Goal: Task Accomplishment & Management: Manage account settings

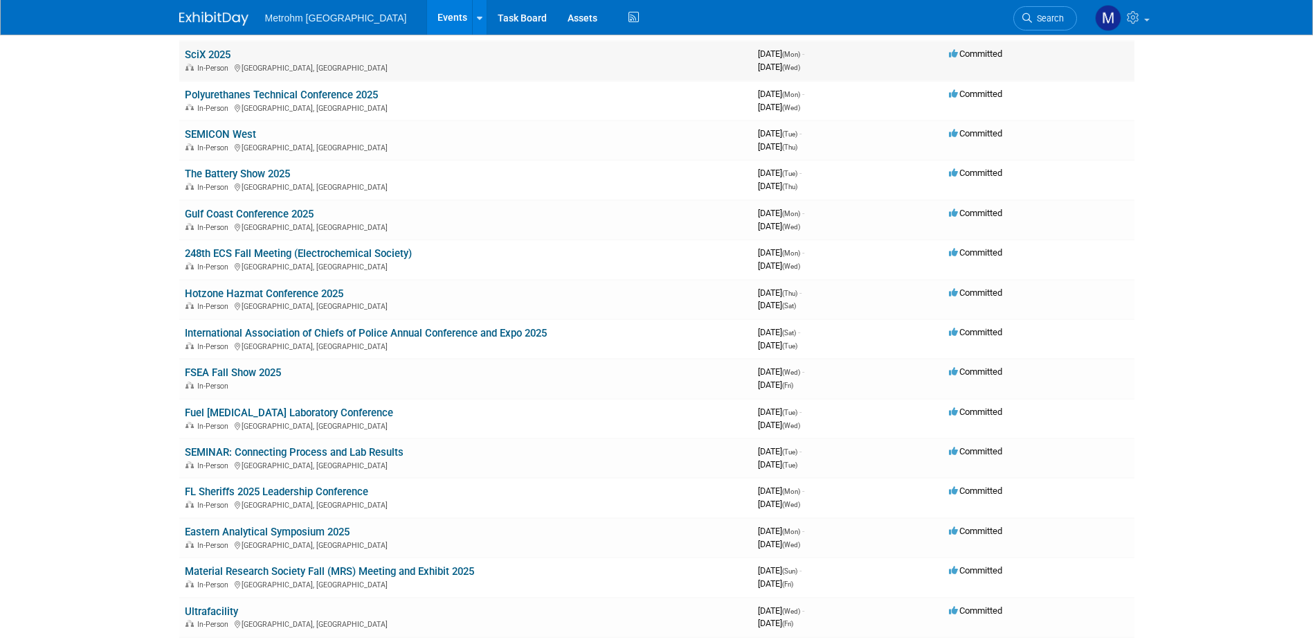
scroll to position [277, 0]
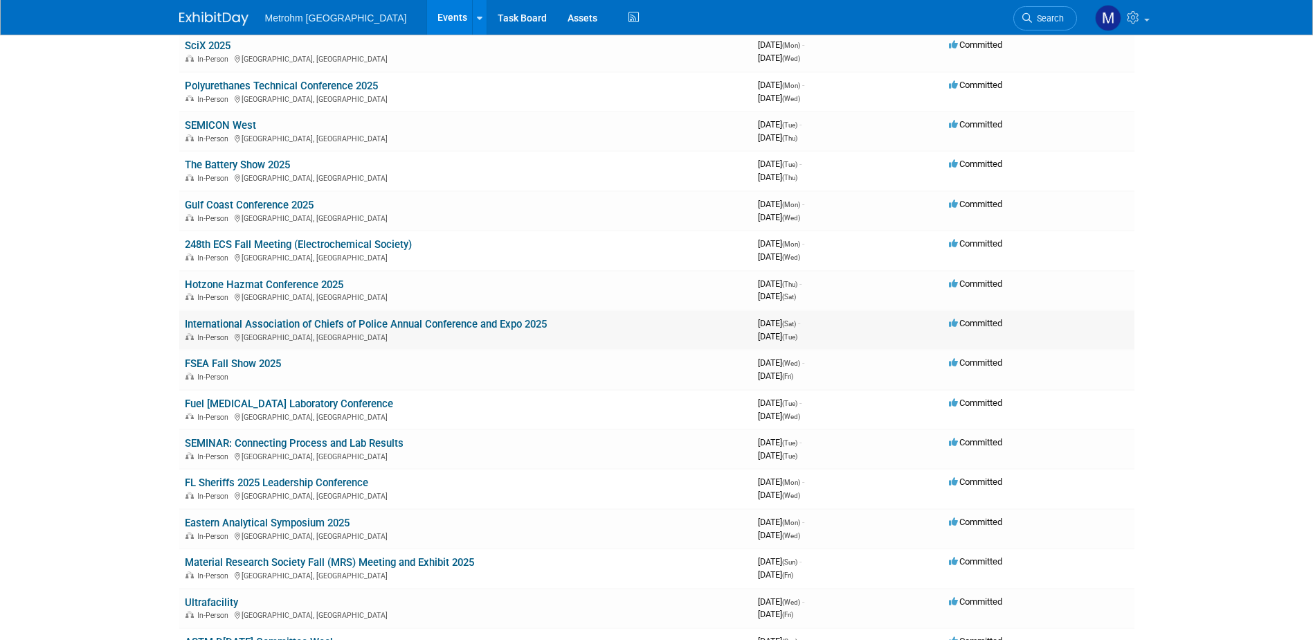
click at [349, 318] on link "International Association of Chiefs of Police Annual Conference and Expo 2025" at bounding box center [366, 324] width 362 height 12
click at [243, 364] on link "FSEA Fall Show 2025" at bounding box center [233, 363] width 96 height 12
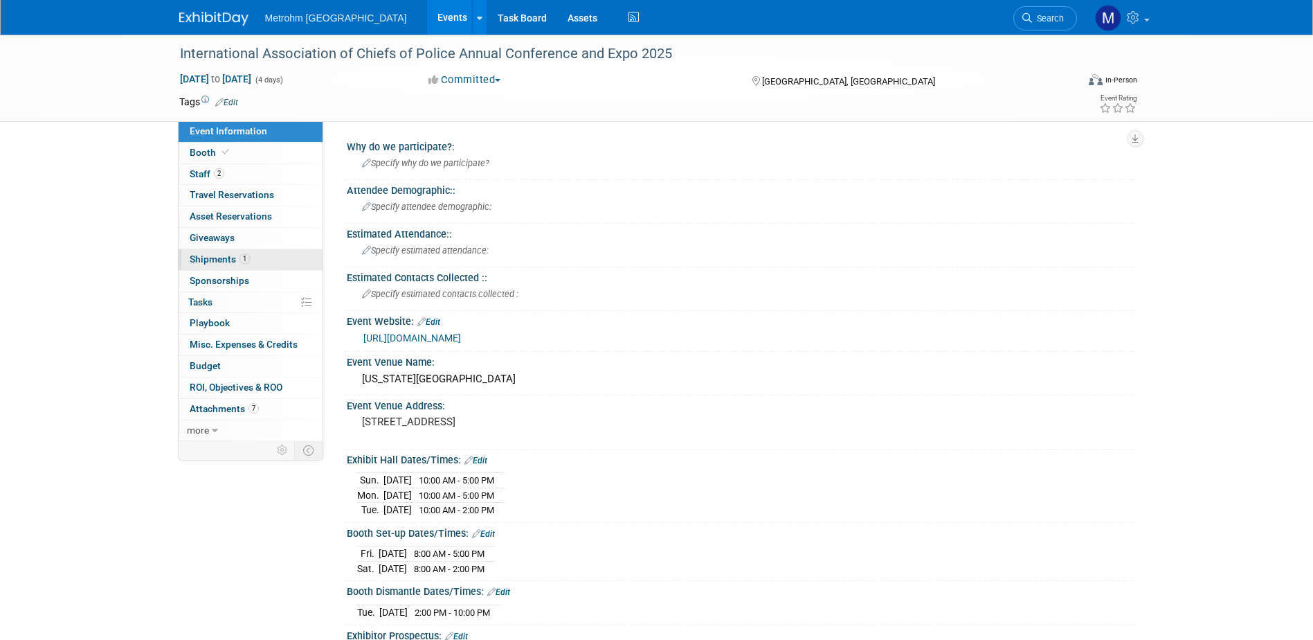
click at [242, 264] on span "Shipments 1" at bounding box center [220, 258] width 60 height 11
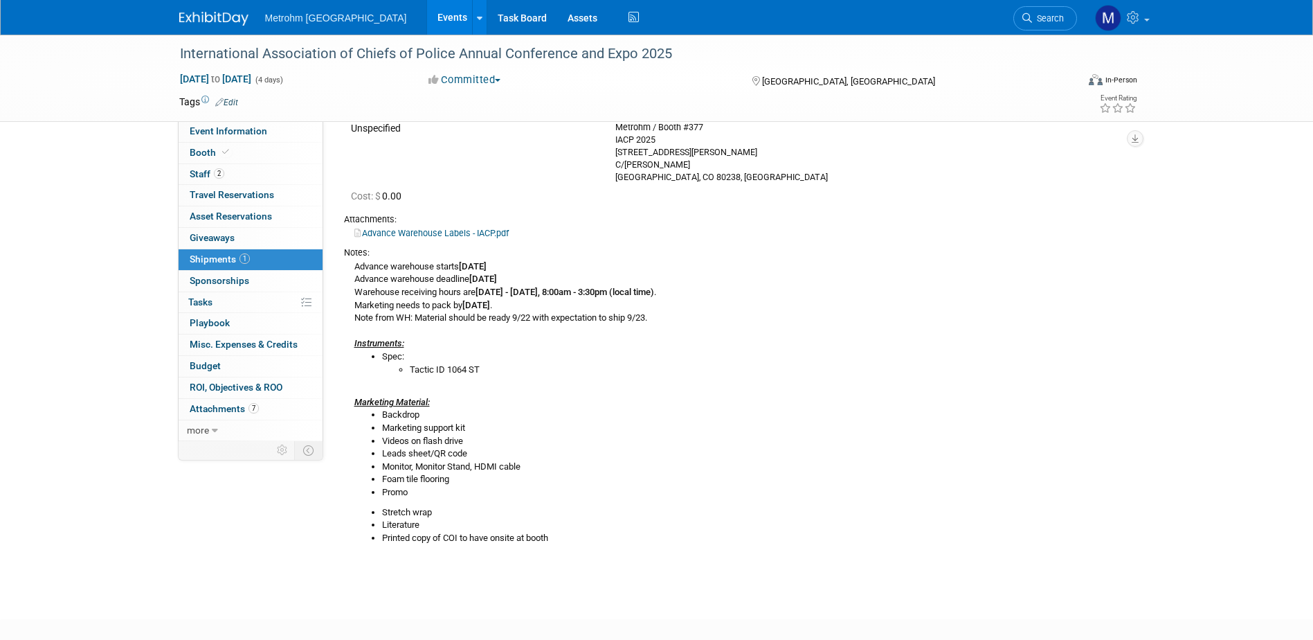
scroll to position [138, 0]
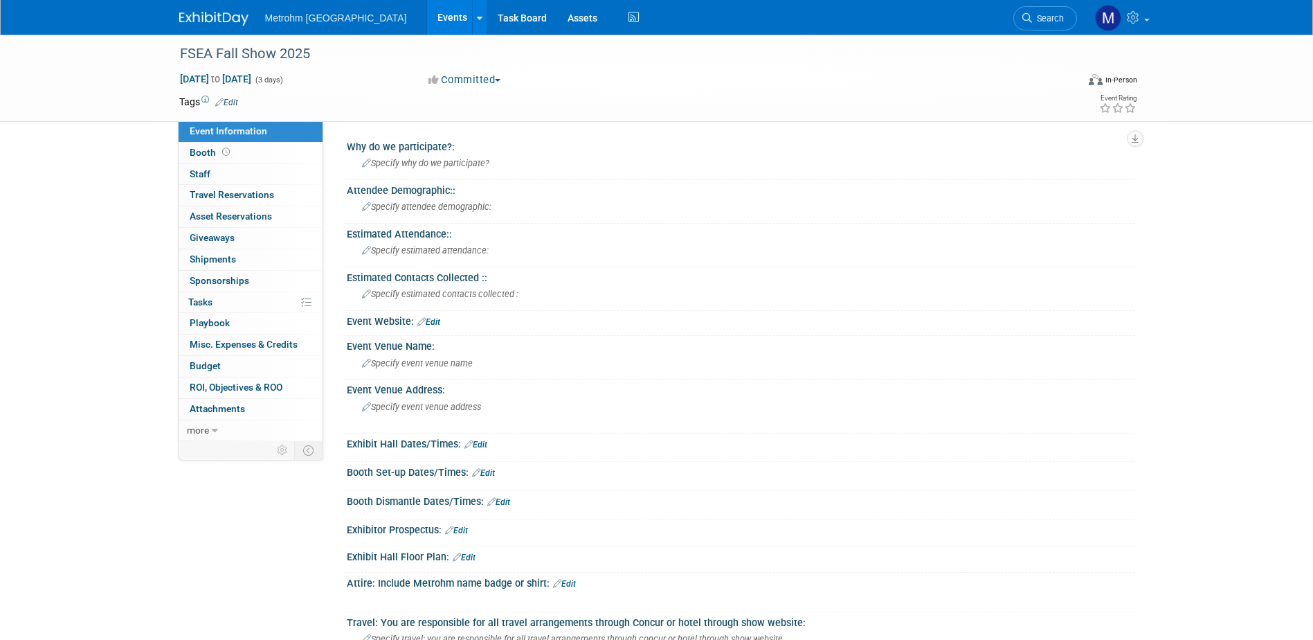
click at [215, 133] on span "Event Information" at bounding box center [229, 130] width 78 height 11
click at [262, 254] on link "0 Shipments 0" at bounding box center [251, 259] width 144 height 21
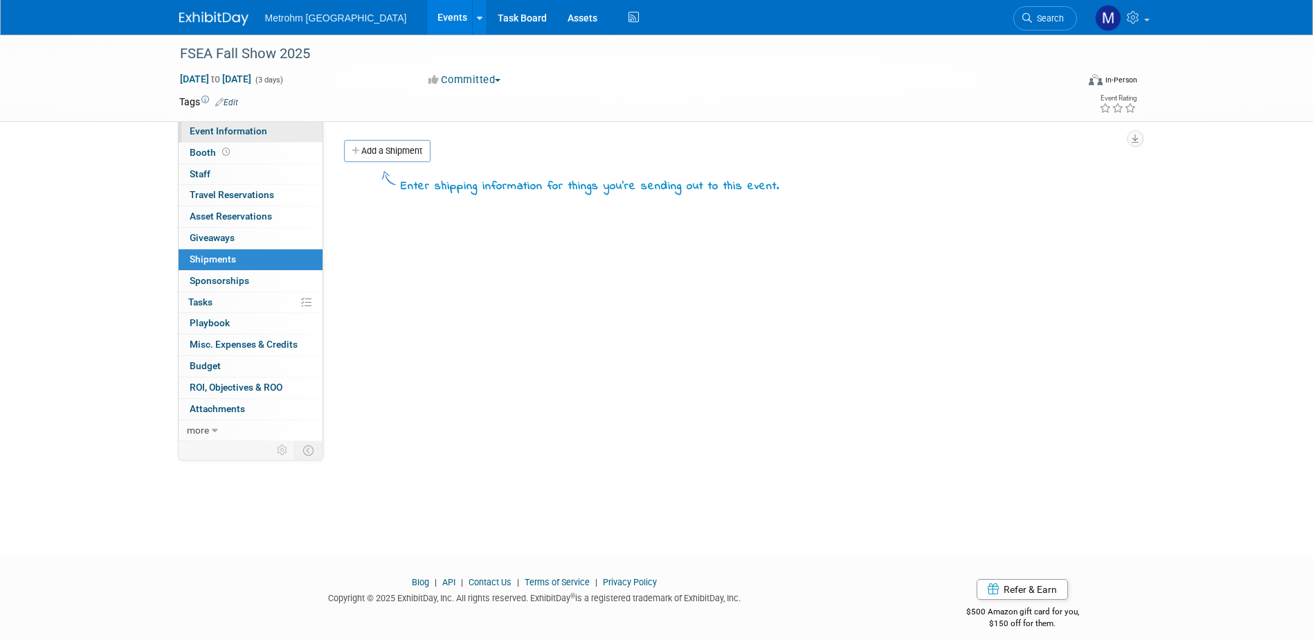
click at [228, 135] on span "Event Information" at bounding box center [229, 130] width 78 height 11
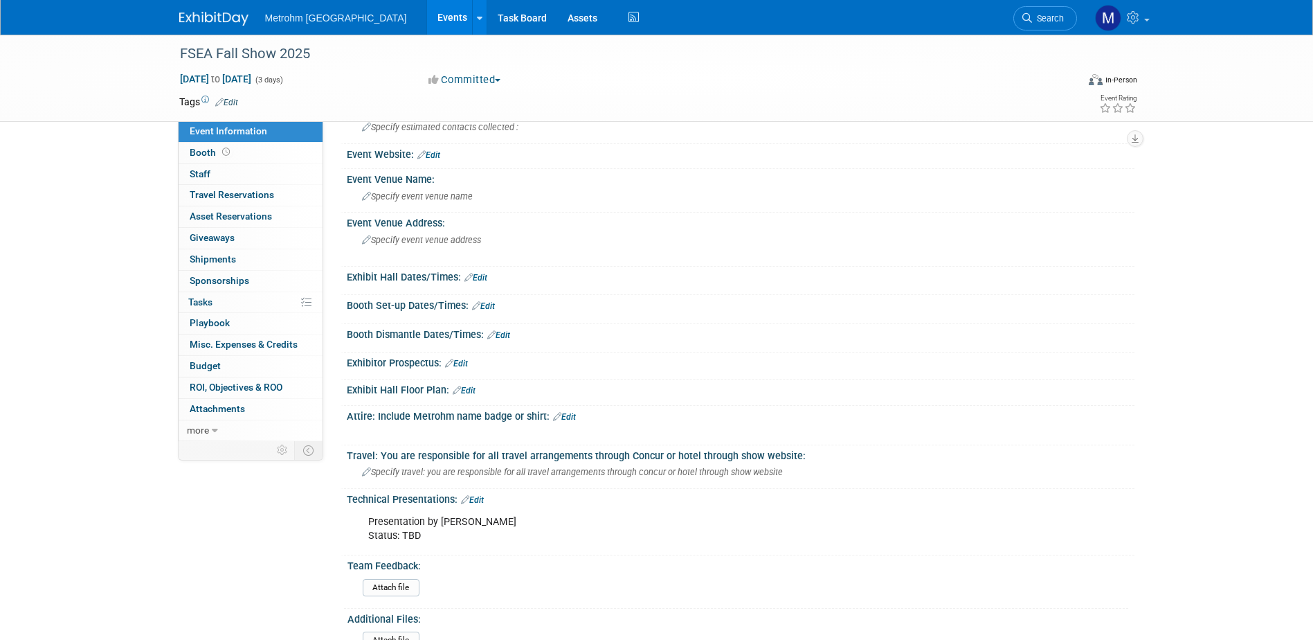
scroll to position [35, 0]
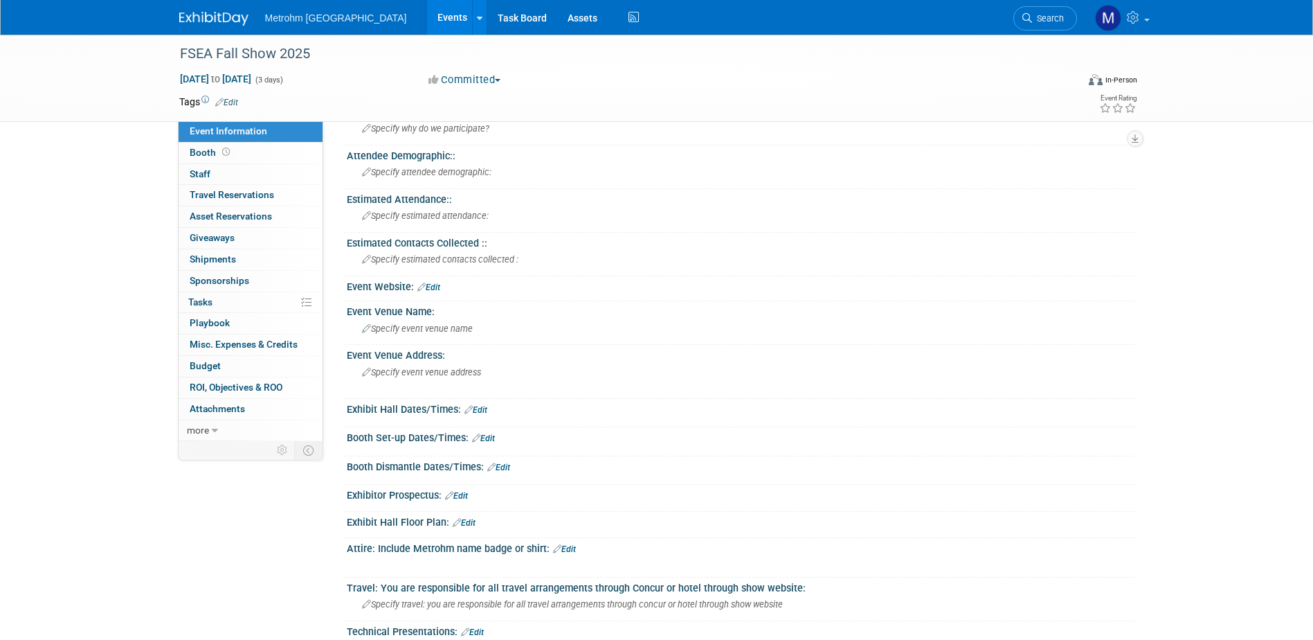
click at [432, 286] on link "Edit" at bounding box center [428, 287] width 23 height 10
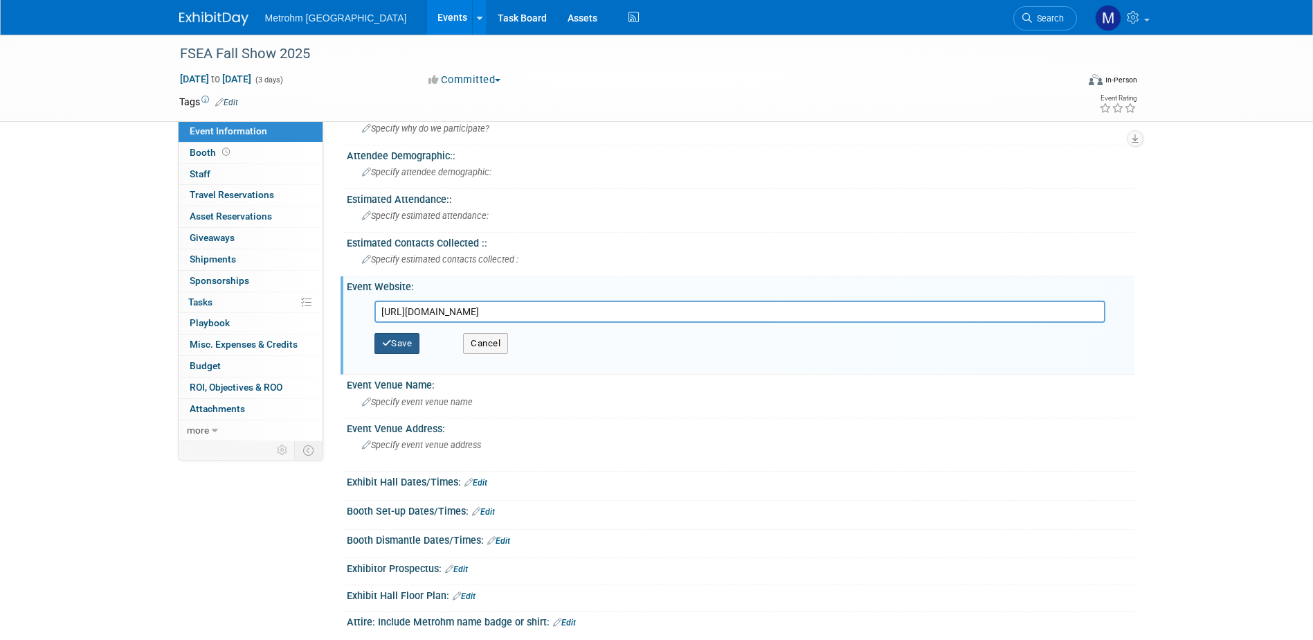
type input "https://www.fsea.net/event-6282762"
click at [416, 339] on button "Save" at bounding box center [398, 343] width 46 height 21
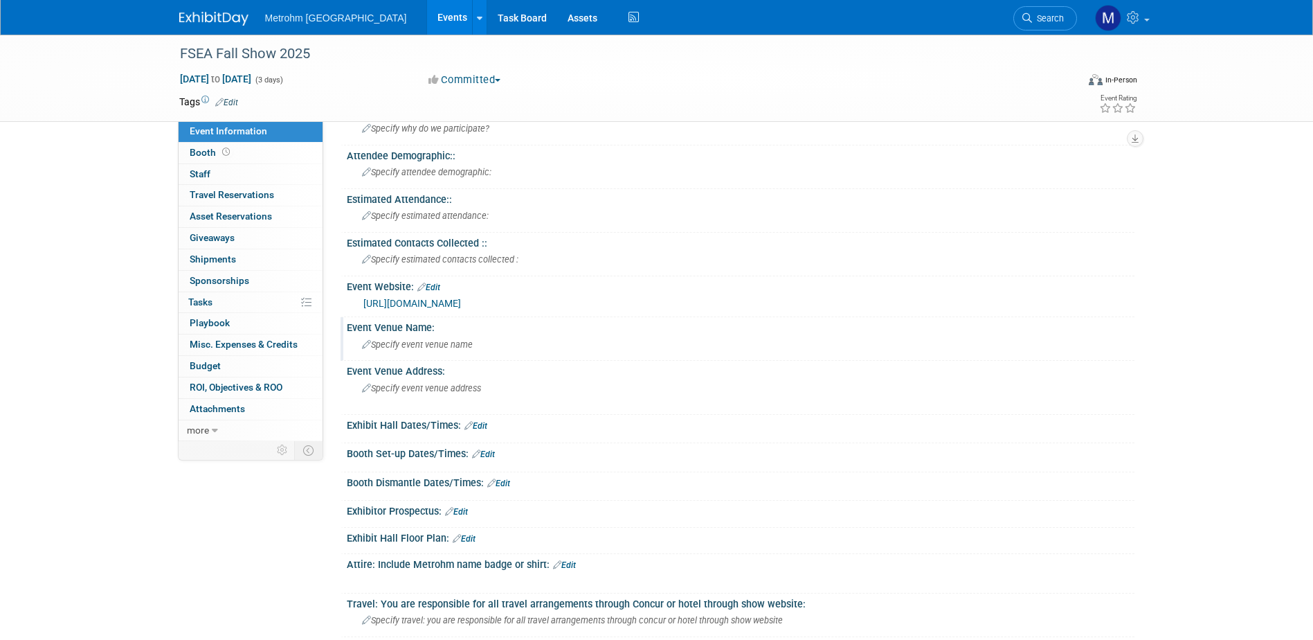
click at [413, 339] on span "Specify event venue name" at bounding box center [417, 344] width 111 height 10
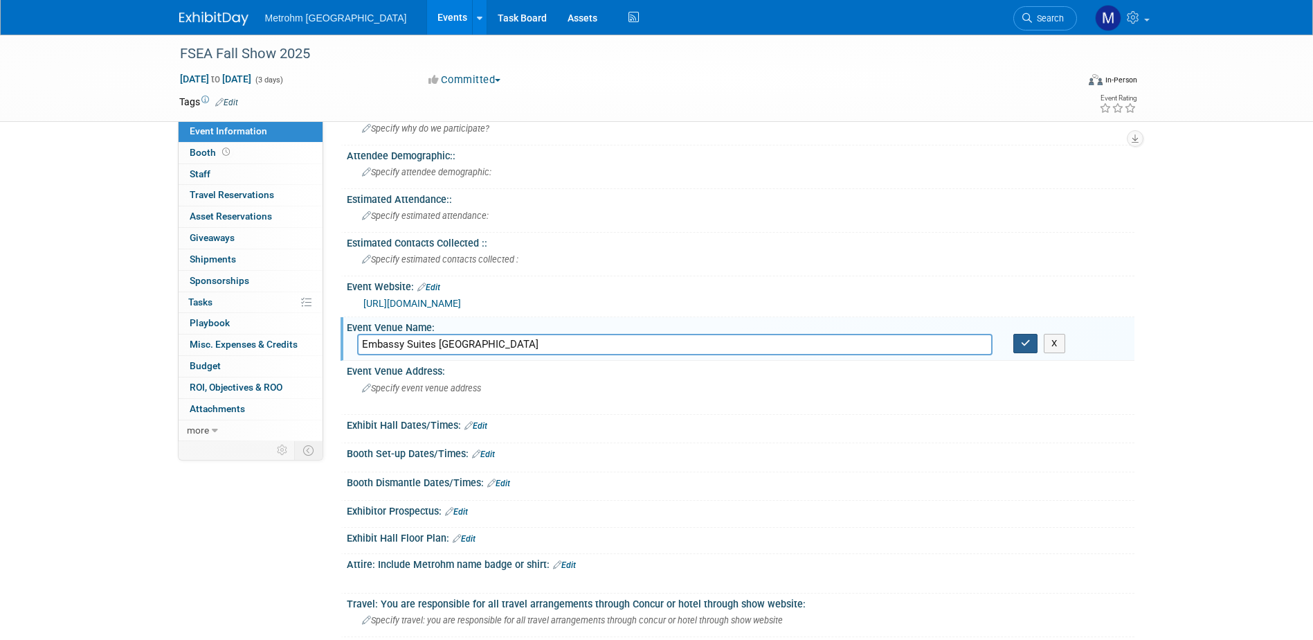
type input "Embassy Suites Orlando Lake Buena Vista South"
click at [1028, 345] on icon "button" at bounding box center [1026, 343] width 10 height 9
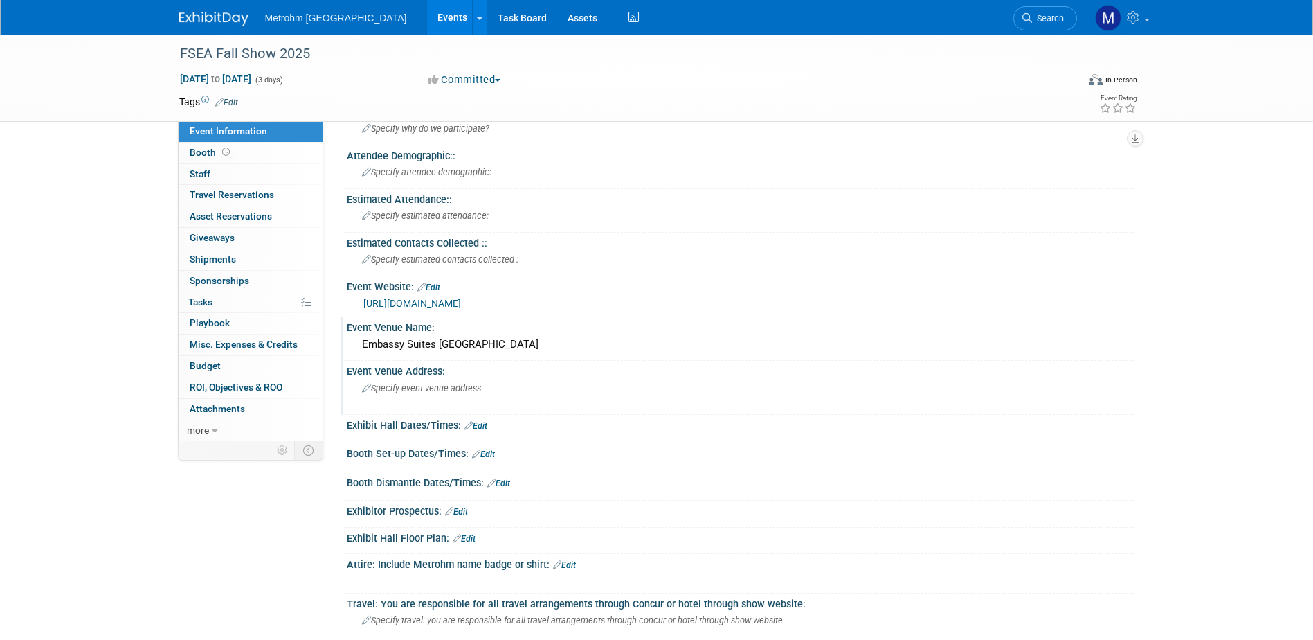
click at [394, 385] on span "Specify event venue address" at bounding box center [421, 388] width 119 height 10
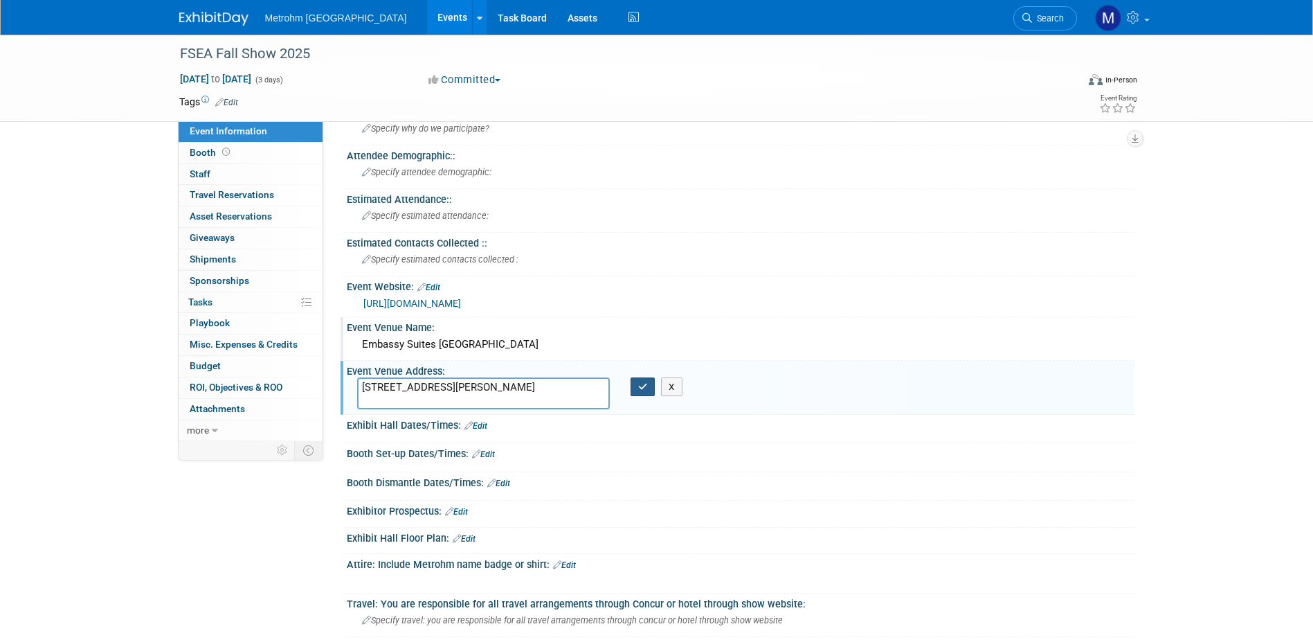
type textarea "4955 Kyngs Heath Rd, Kissimmee, FL 34746"
click at [636, 392] on button "button" at bounding box center [643, 386] width 25 height 19
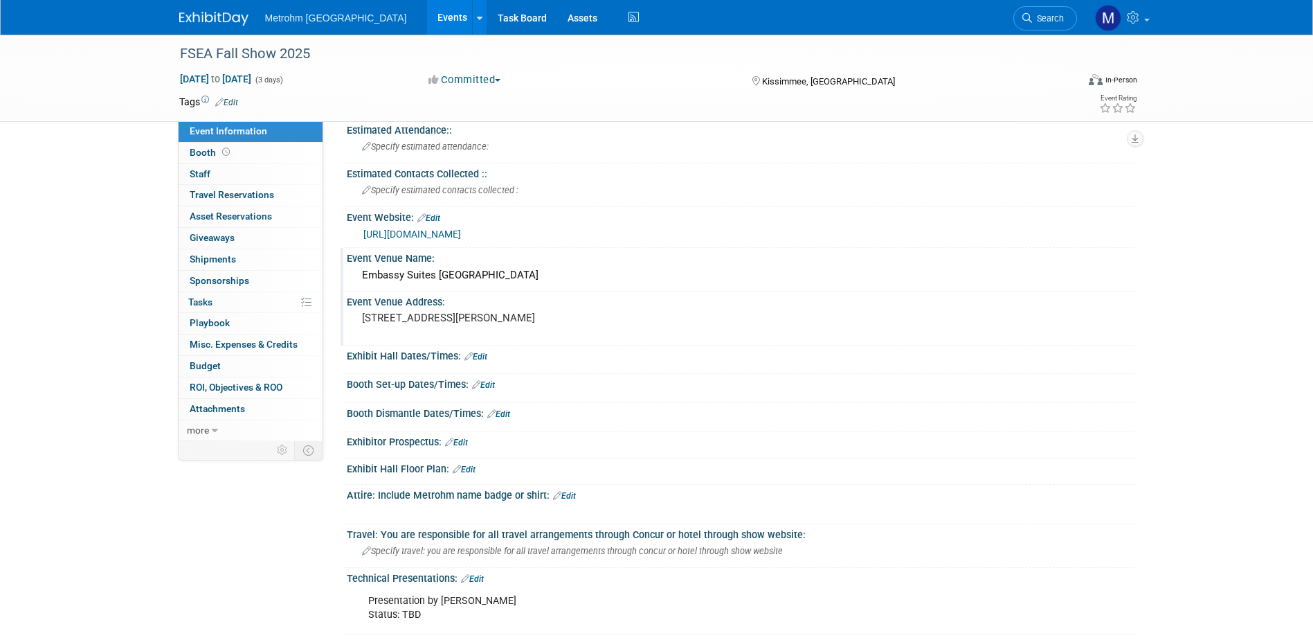
scroll to position [0, 0]
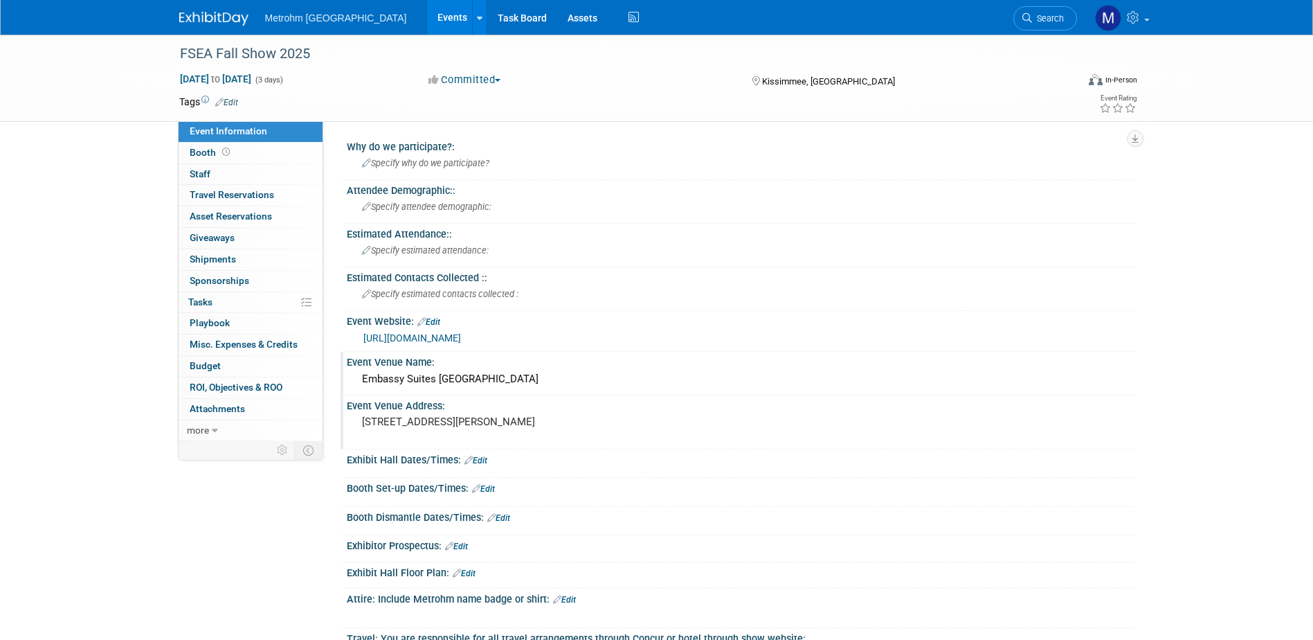
click at [204, 16] on img at bounding box center [213, 19] width 69 height 14
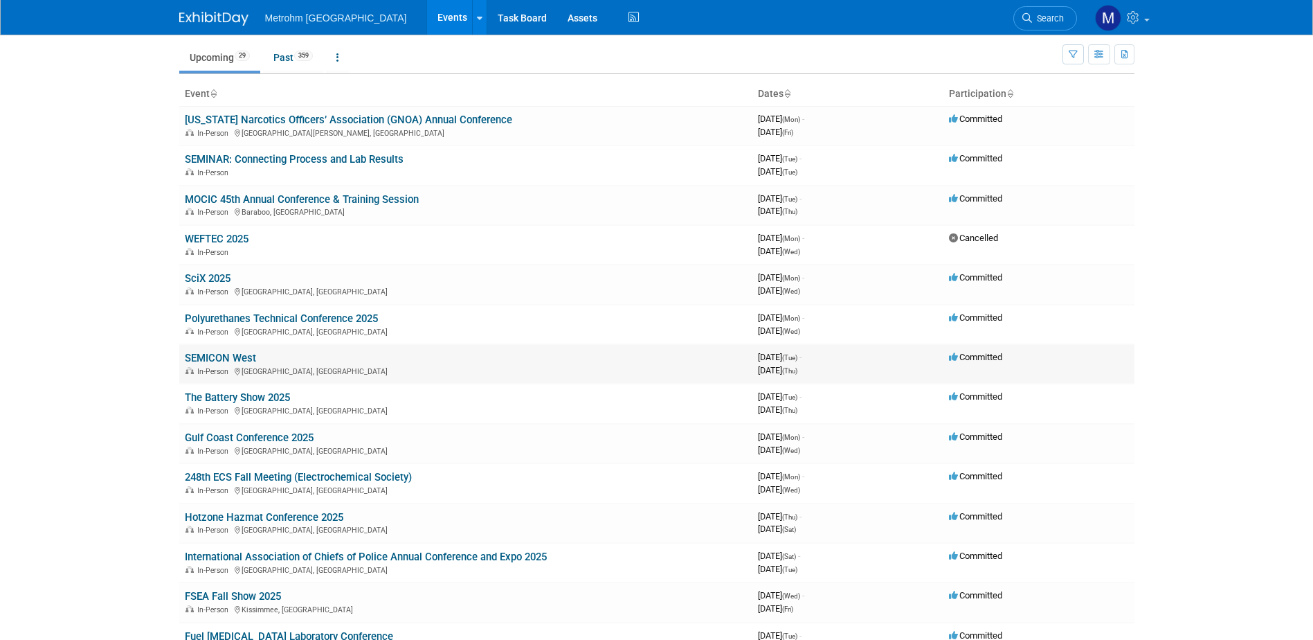
scroll to position [69, 0]
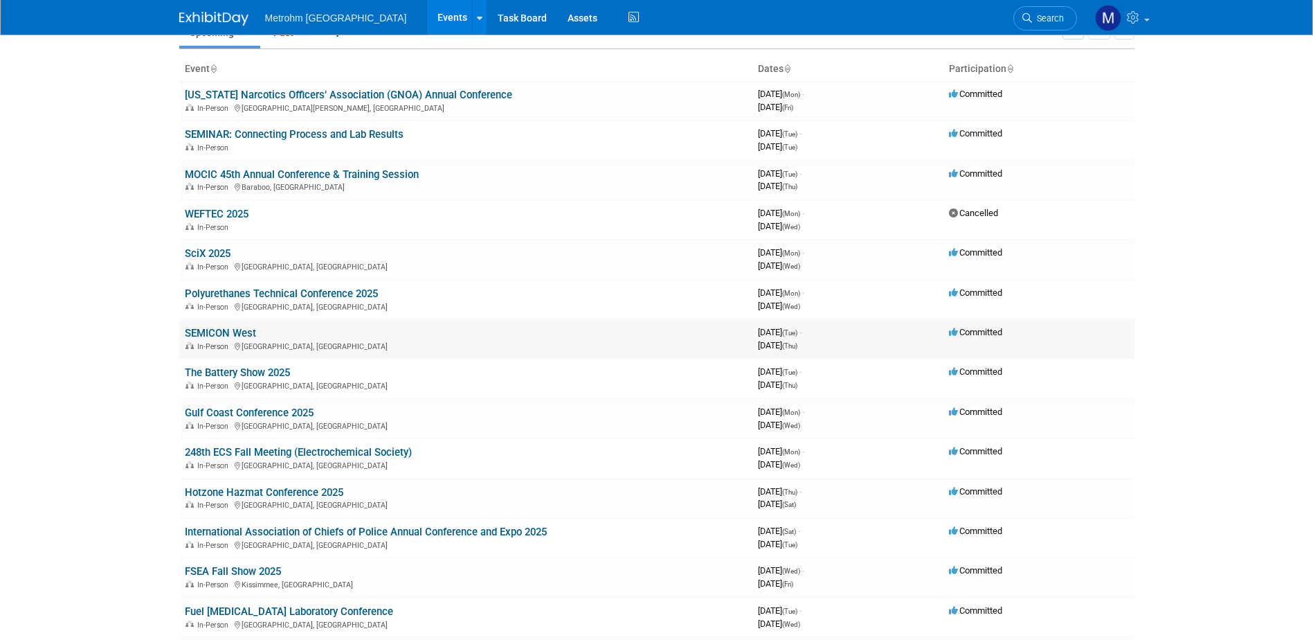
click at [231, 333] on link "SEMICON West" at bounding box center [220, 333] width 71 height 12
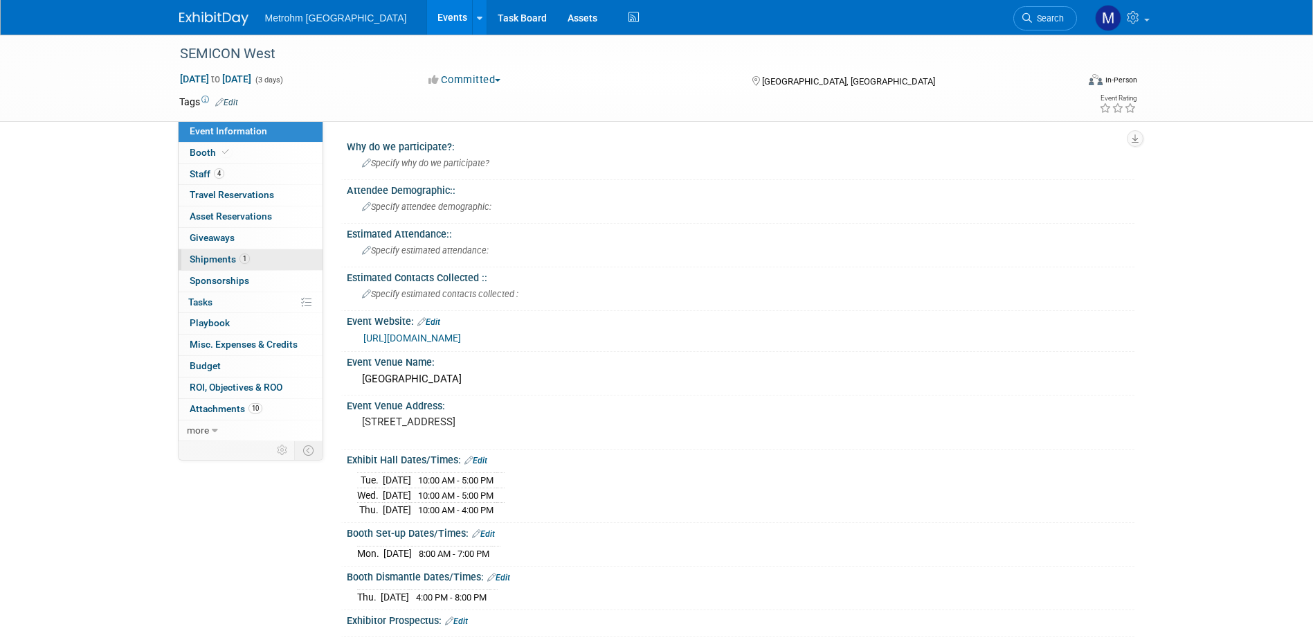
click at [263, 260] on link "1 Shipments 1" at bounding box center [251, 259] width 144 height 21
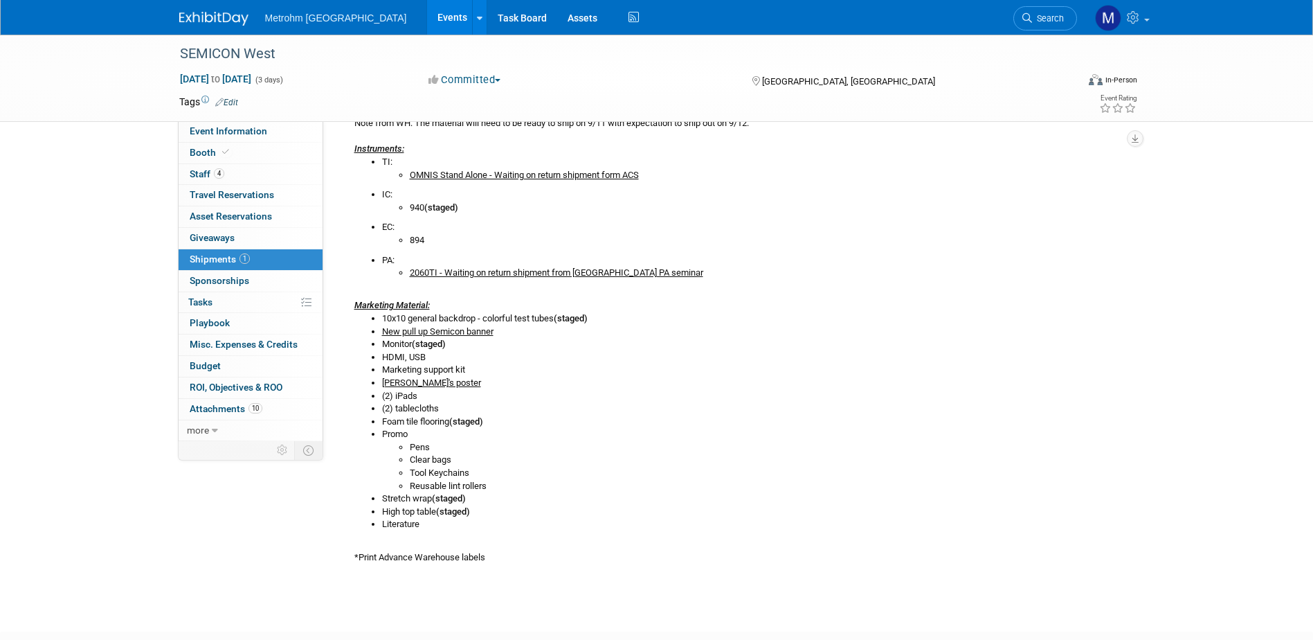
scroll to position [208, 0]
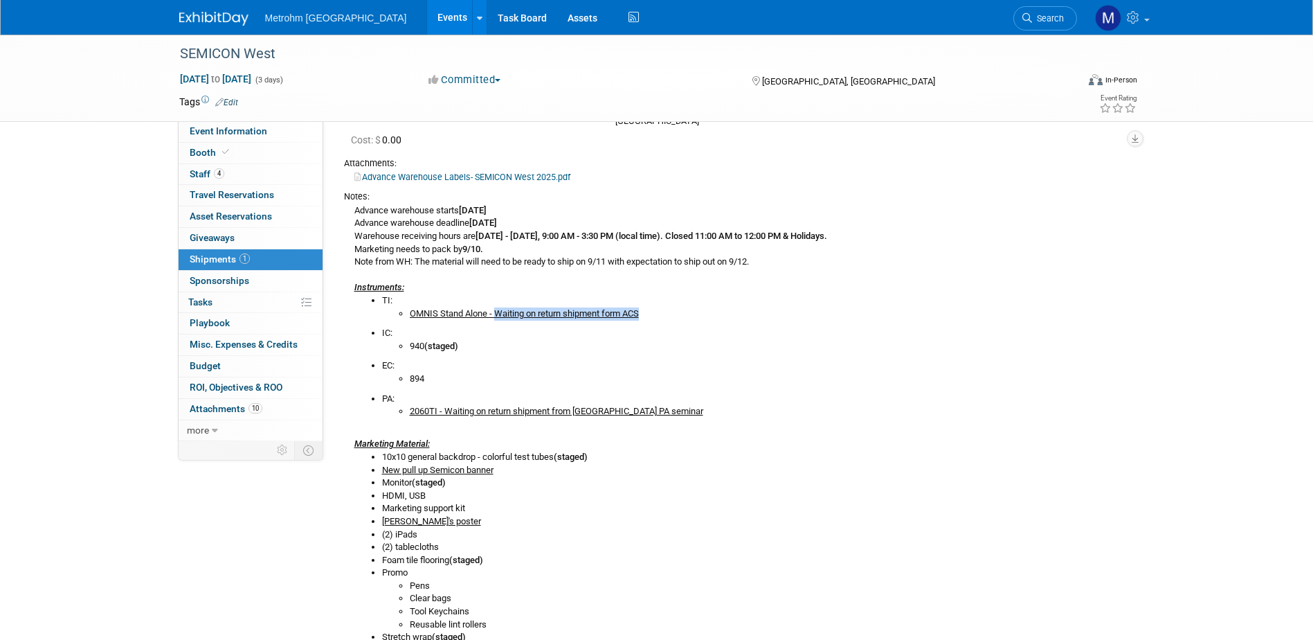
drag, startPoint x: 644, startPoint y: 314, endPoint x: 497, endPoint y: 312, distance: 146.8
click at [497, 312] on u "OMNIS Stand Alone - Waiting on return shipment form ACS" at bounding box center [524, 313] width 229 height 10
copy u "Waiting on return shipment form ACS"
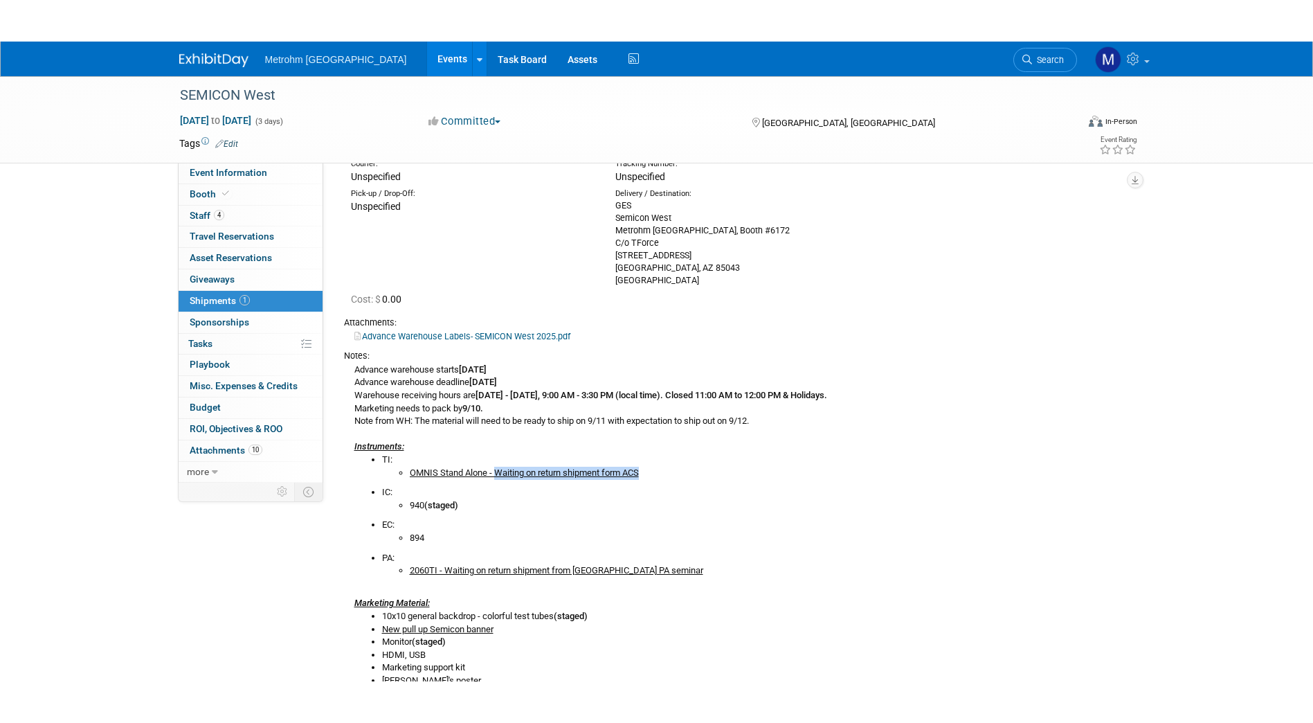
scroll to position [89, 0]
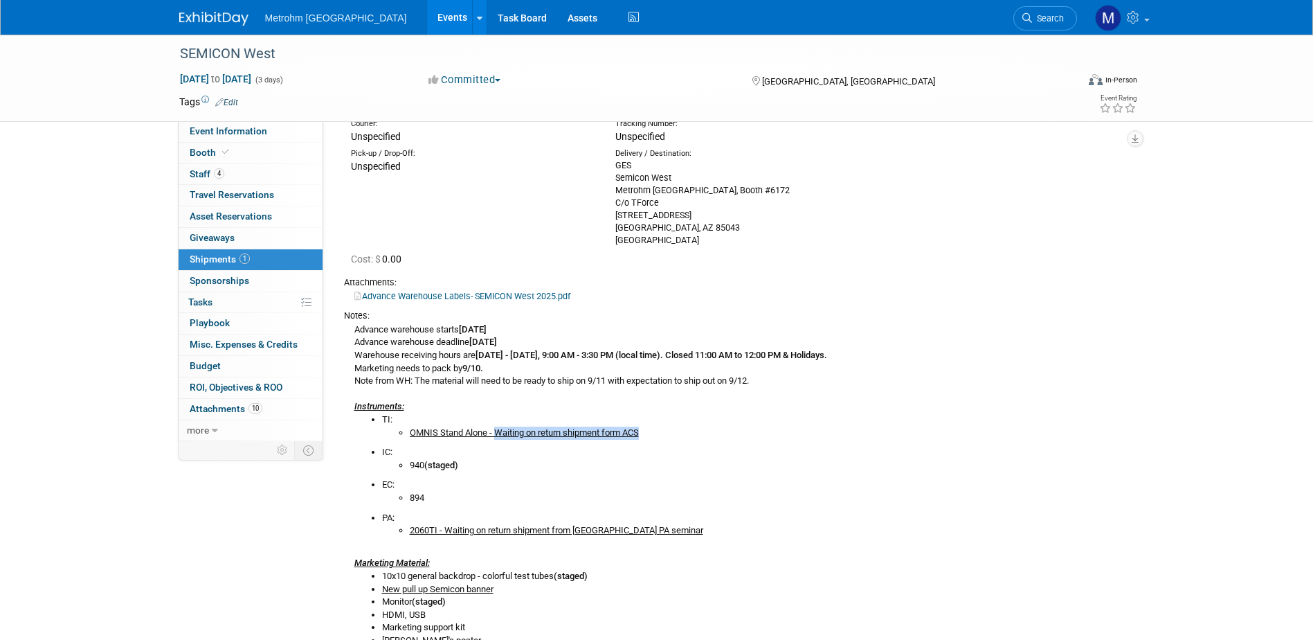
click at [466, 297] on link "Advance Warehouse Labels- SEMICON West 2025.pdf" at bounding box center [462, 296] width 216 height 10
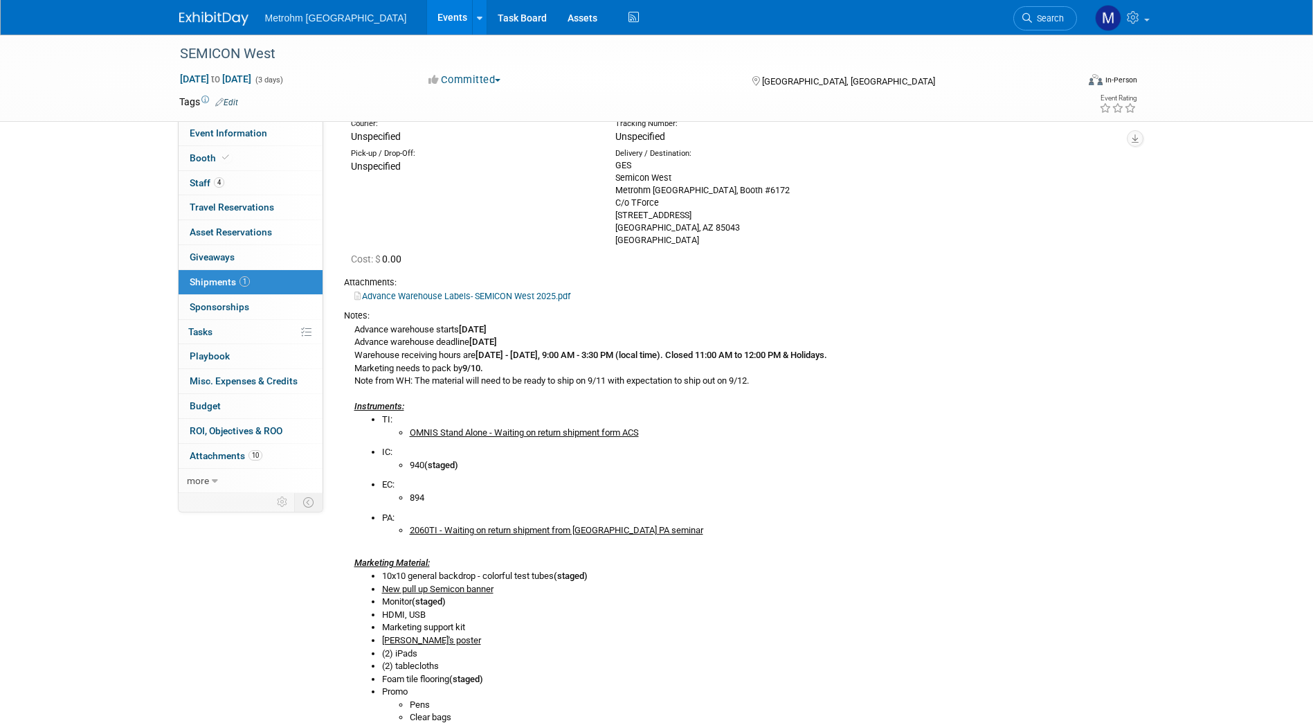
click at [840, 326] on div "Advance warehouse starts August 28, 2025 Advance warehouse deadline September 2…" at bounding box center [734, 571] width 780 height 499
click at [218, 21] on img at bounding box center [213, 19] width 69 height 14
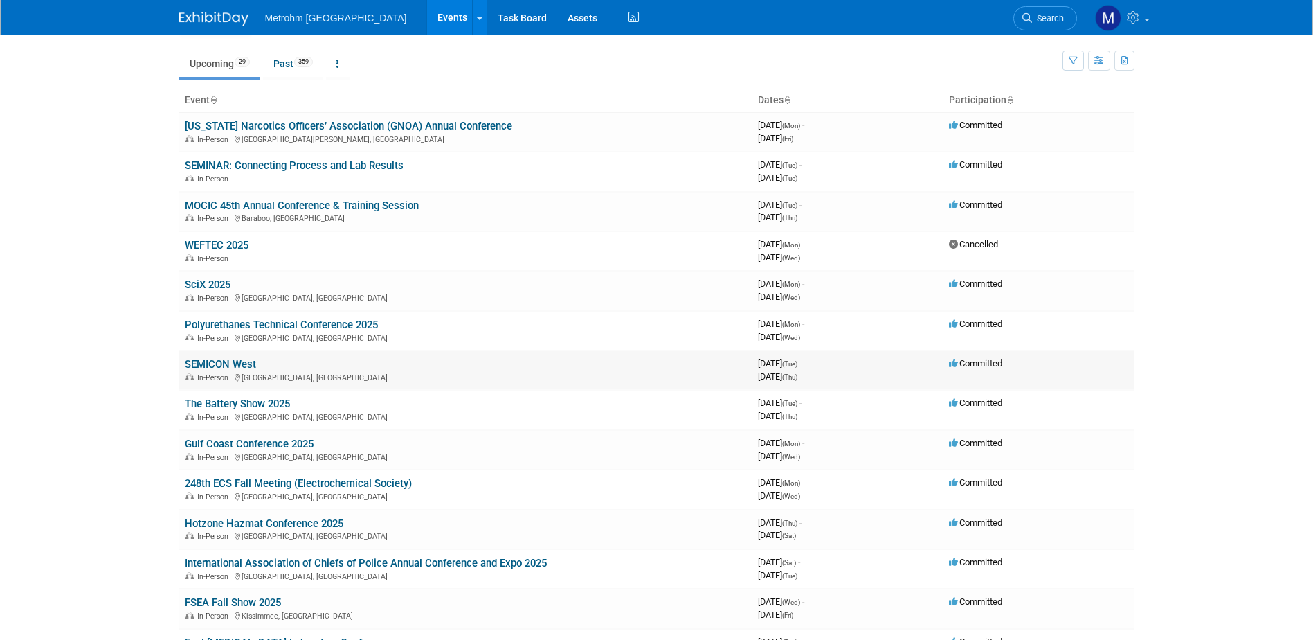
scroll to position [69, 0]
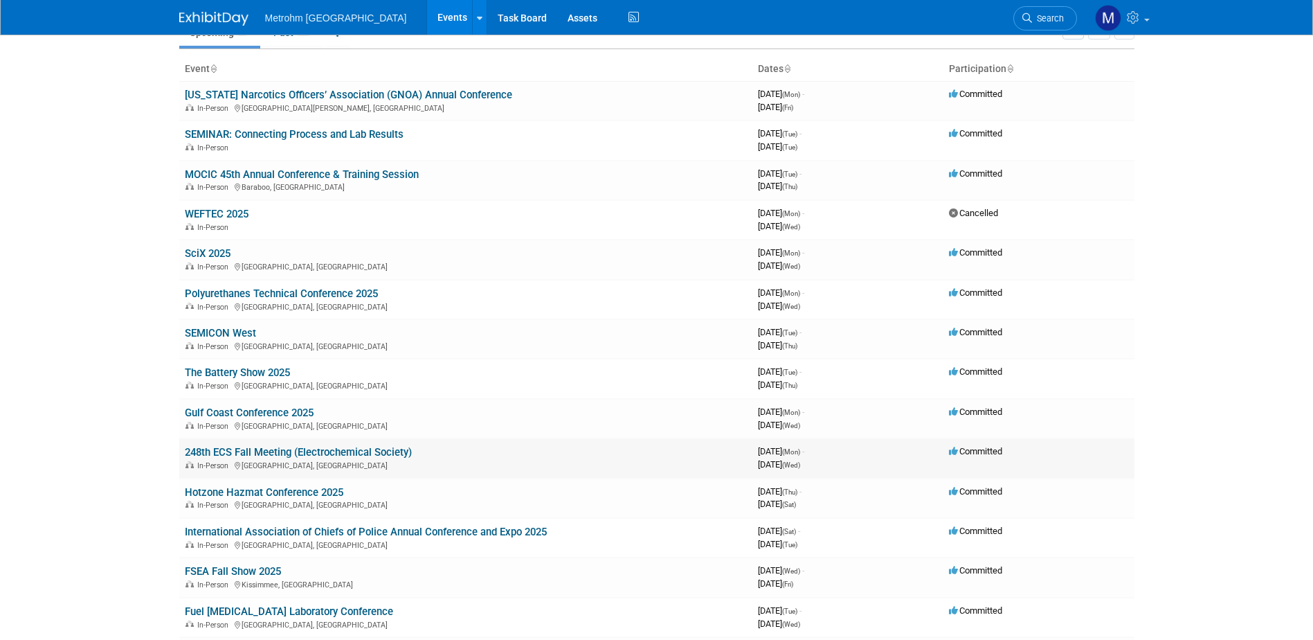
click at [270, 452] on link "248th ECS Fall Meeting (Electrochemical Society)" at bounding box center [298, 452] width 227 height 12
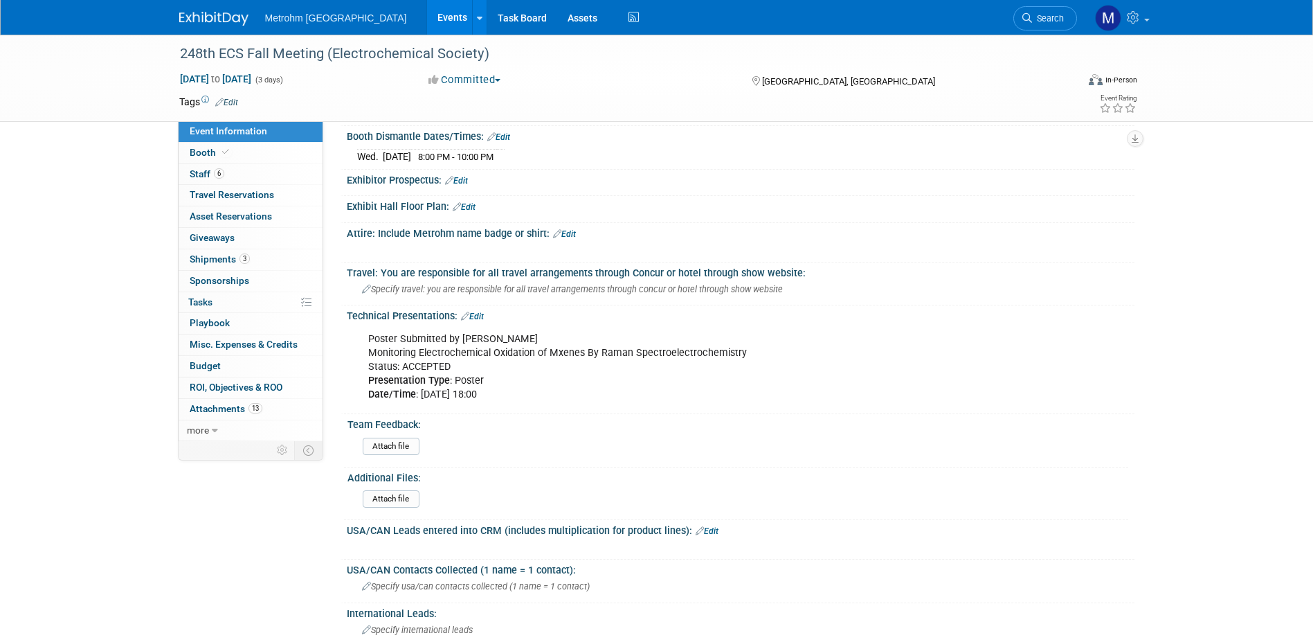
scroll to position [415, 0]
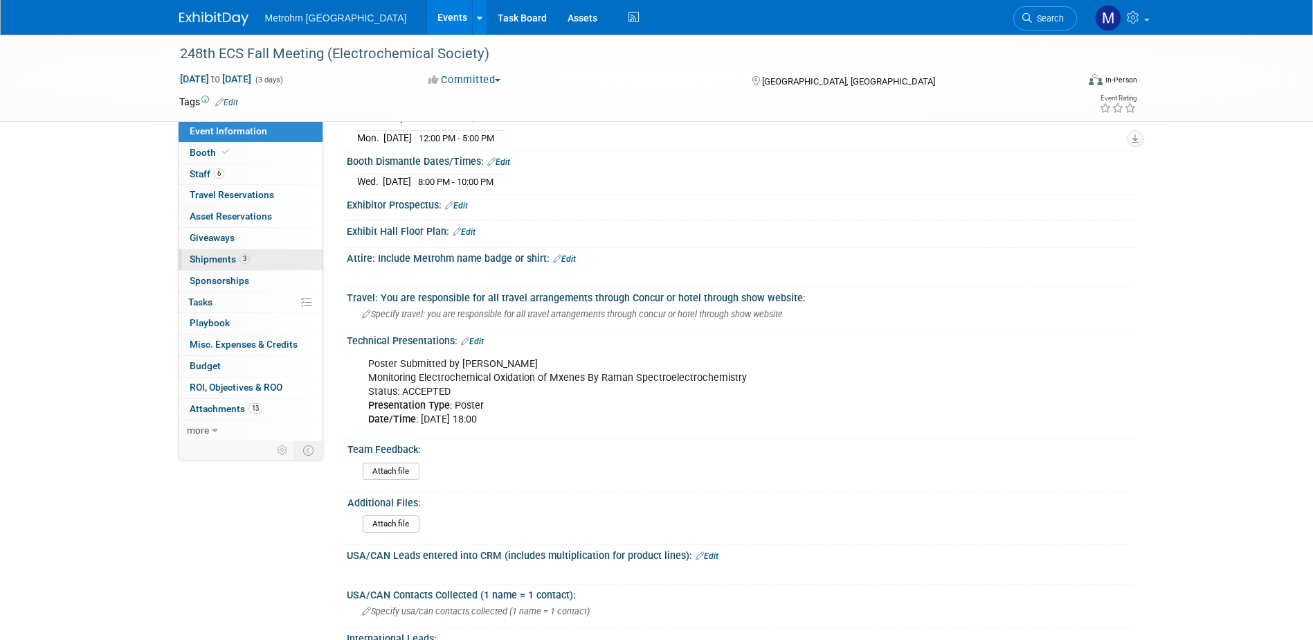
click at [270, 255] on link "3 Shipments 3" at bounding box center [251, 259] width 144 height 21
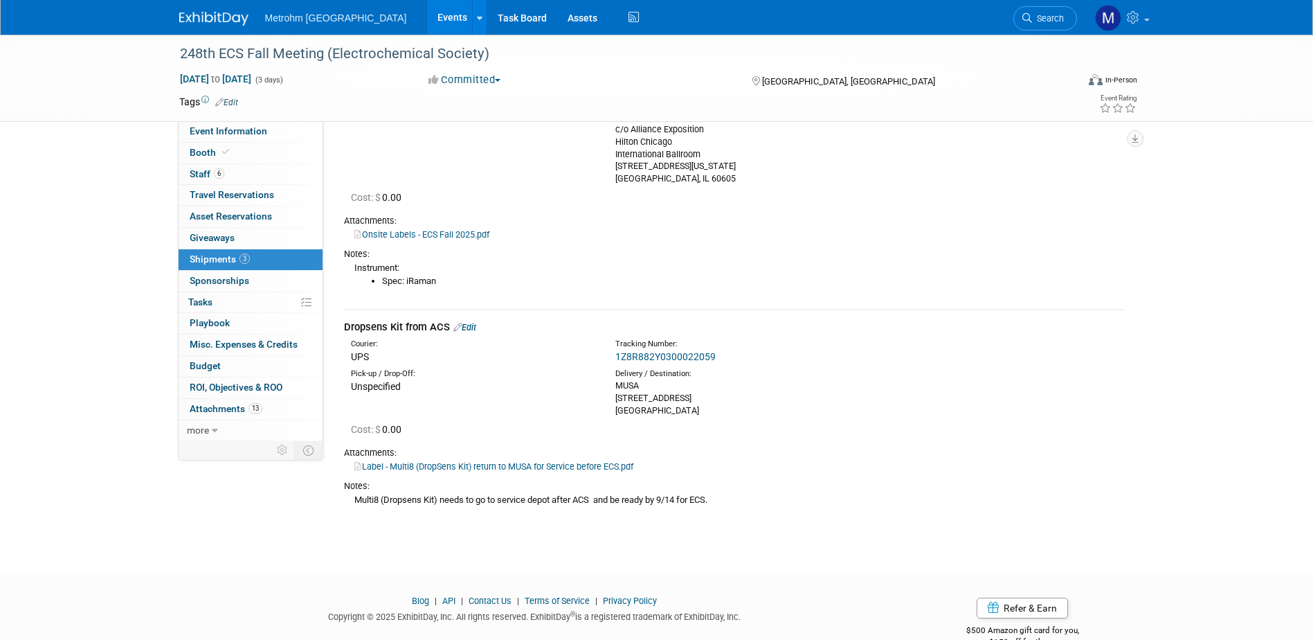
scroll to position [1039, 0]
click at [663, 354] on link "1Z8R882Y0300022059" at bounding box center [665, 355] width 100 height 11
click at [466, 329] on link "Edit" at bounding box center [464, 326] width 23 height 10
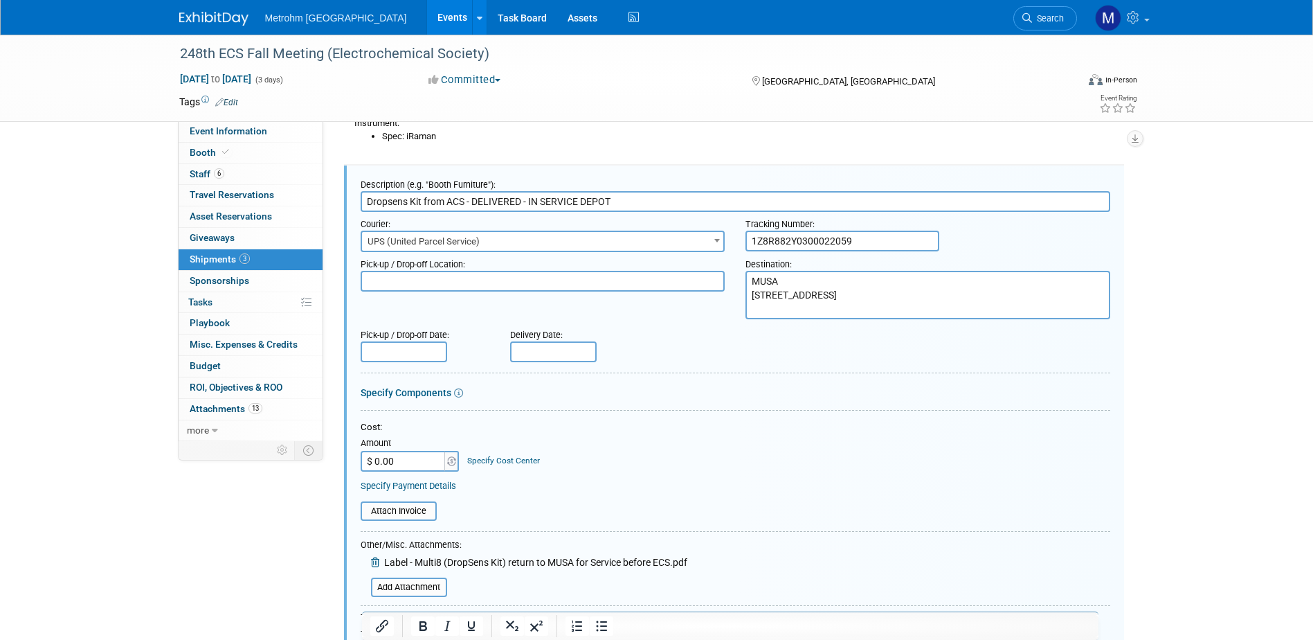
scroll to position [1052, 0]
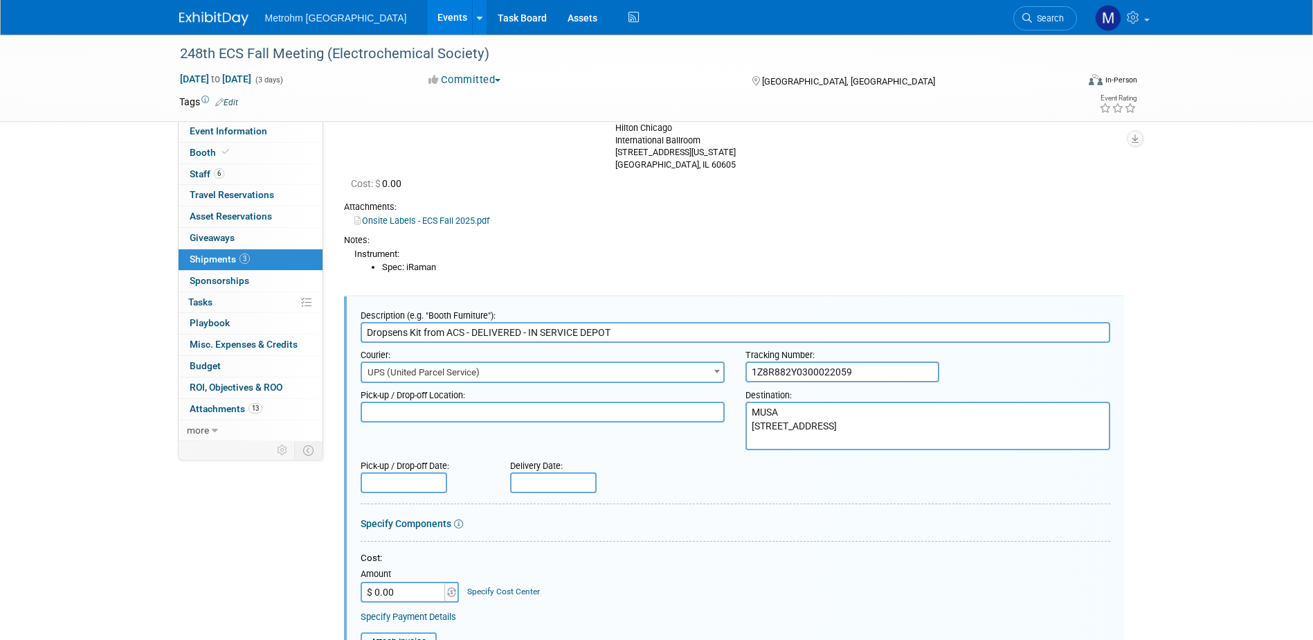
click at [539, 329] on input "Dropsens Kit from ACS - DELIVERED - IN SERVICE DEPOT" at bounding box center [736, 332] width 750 height 21
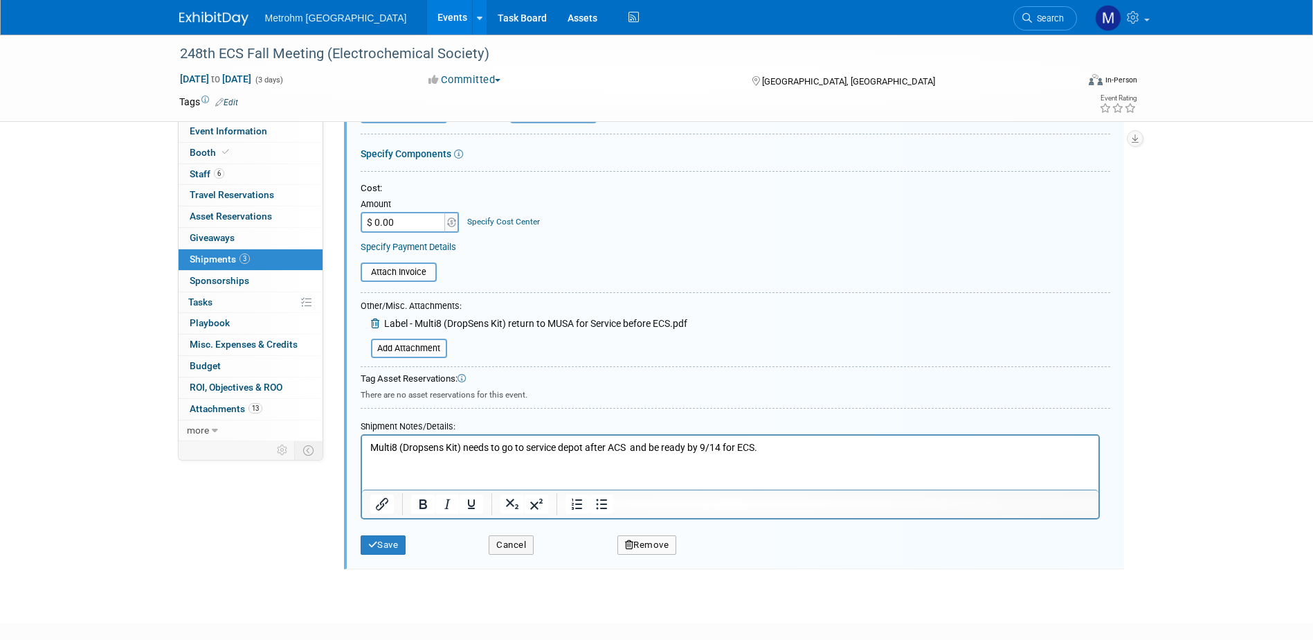
scroll to position [1501, 0]
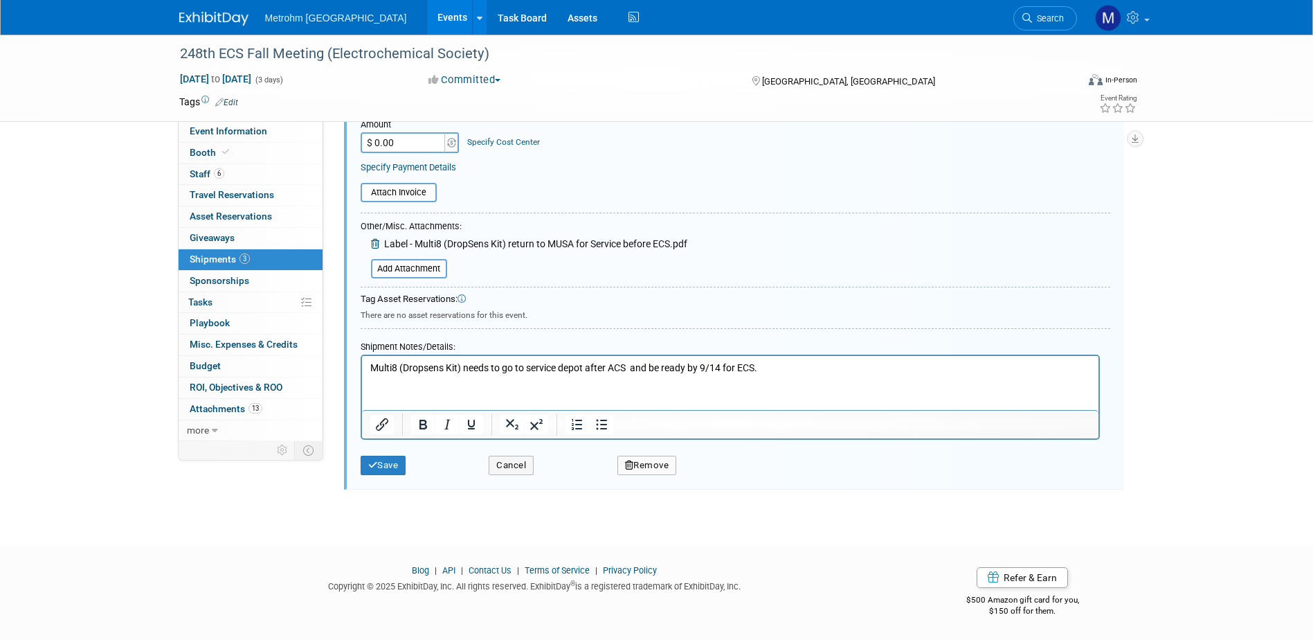
type input "Dropsens Kit from ACS - DELIVERED - WITH SERVICE DEPOT"
click at [384, 477] on div "Save Cancel Remove" at bounding box center [736, 461] width 750 height 42
click at [384, 469] on button "Save" at bounding box center [384, 465] width 46 height 19
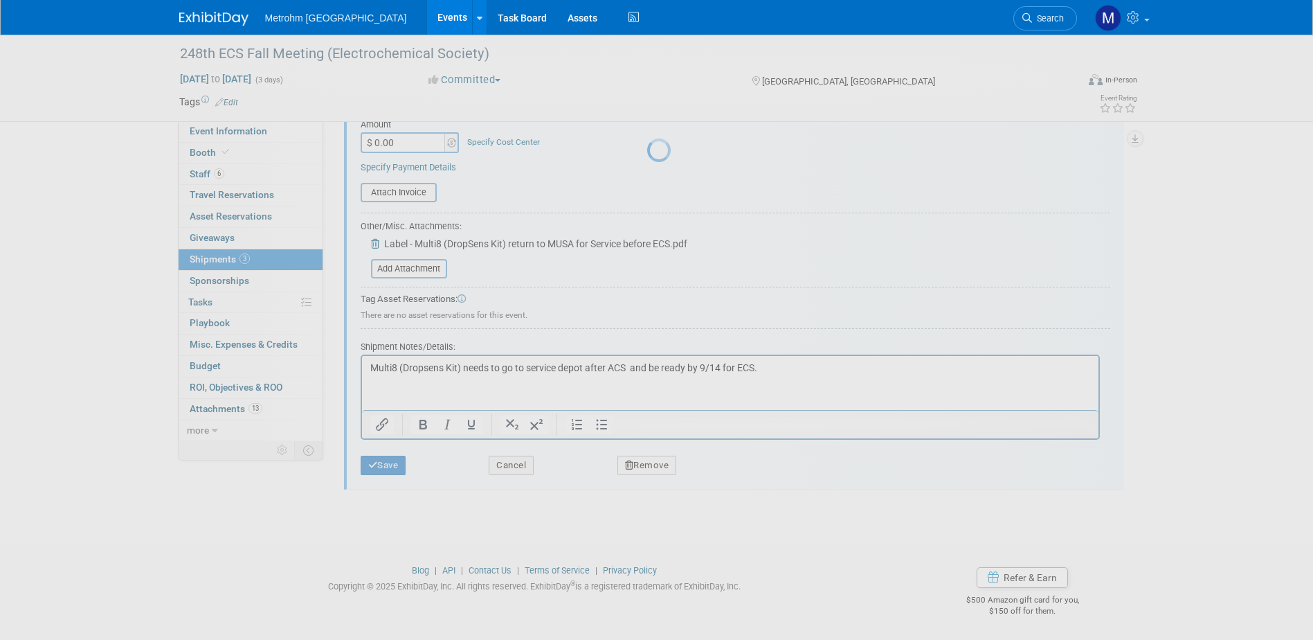
scroll to position [1069, 0]
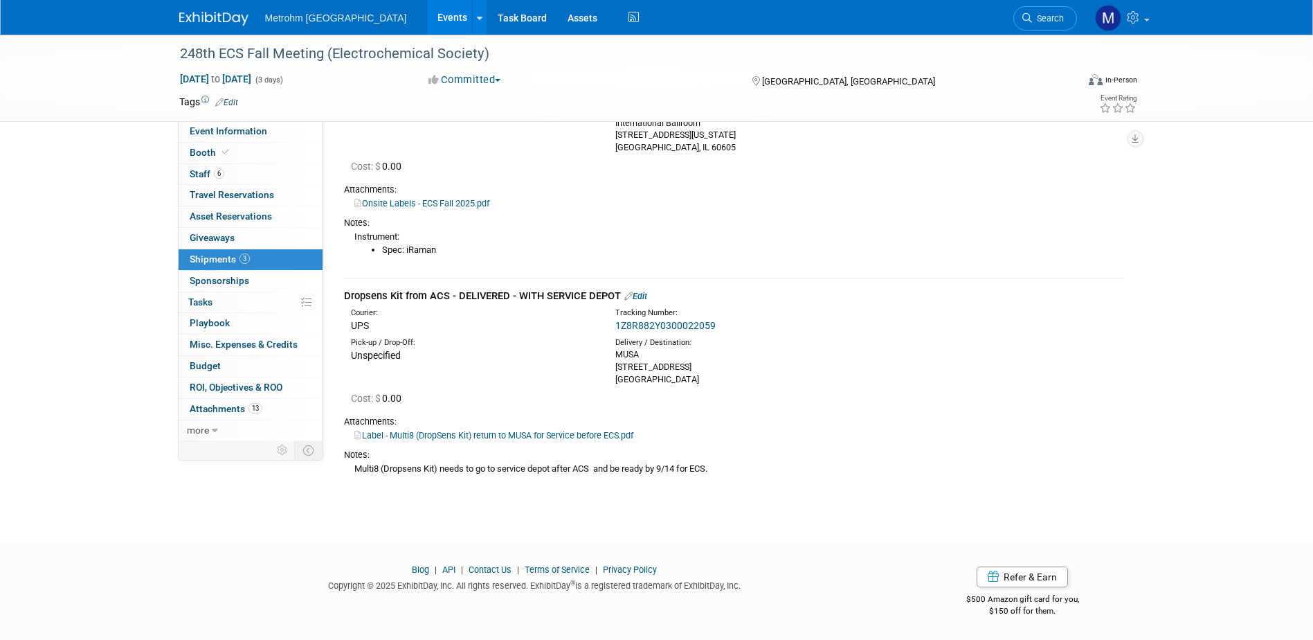
click at [630, 300] on icon at bounding box center [628, 295] width 8 height 9
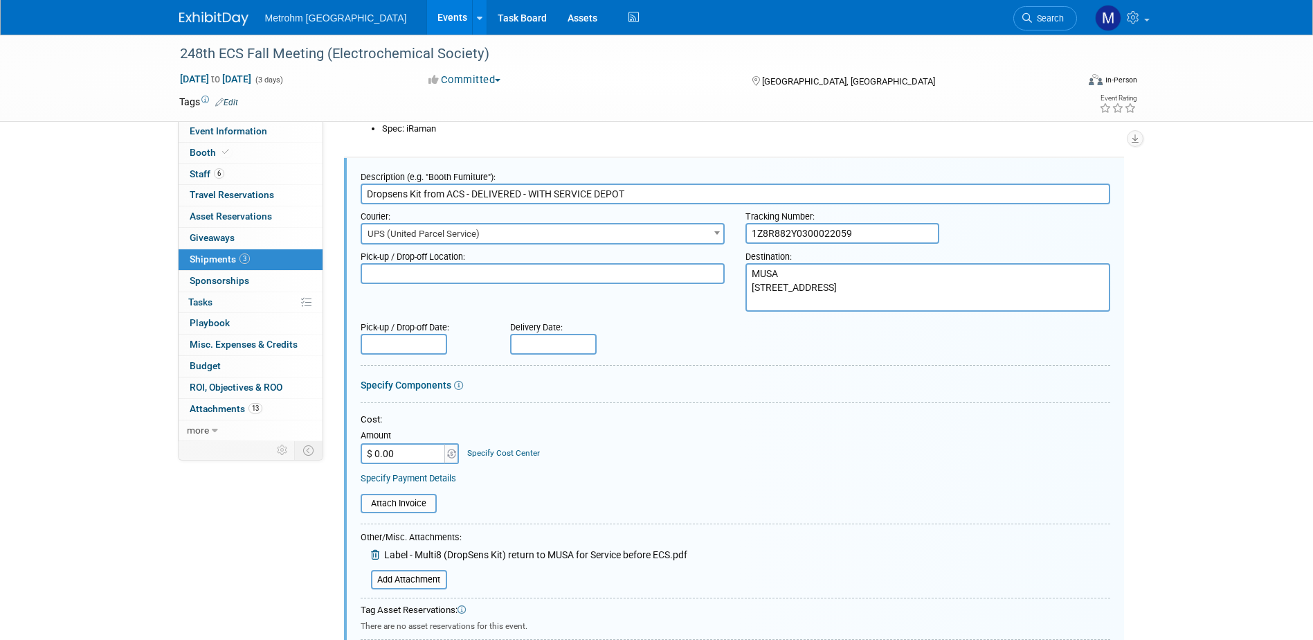
scroll to position [1467, 0]
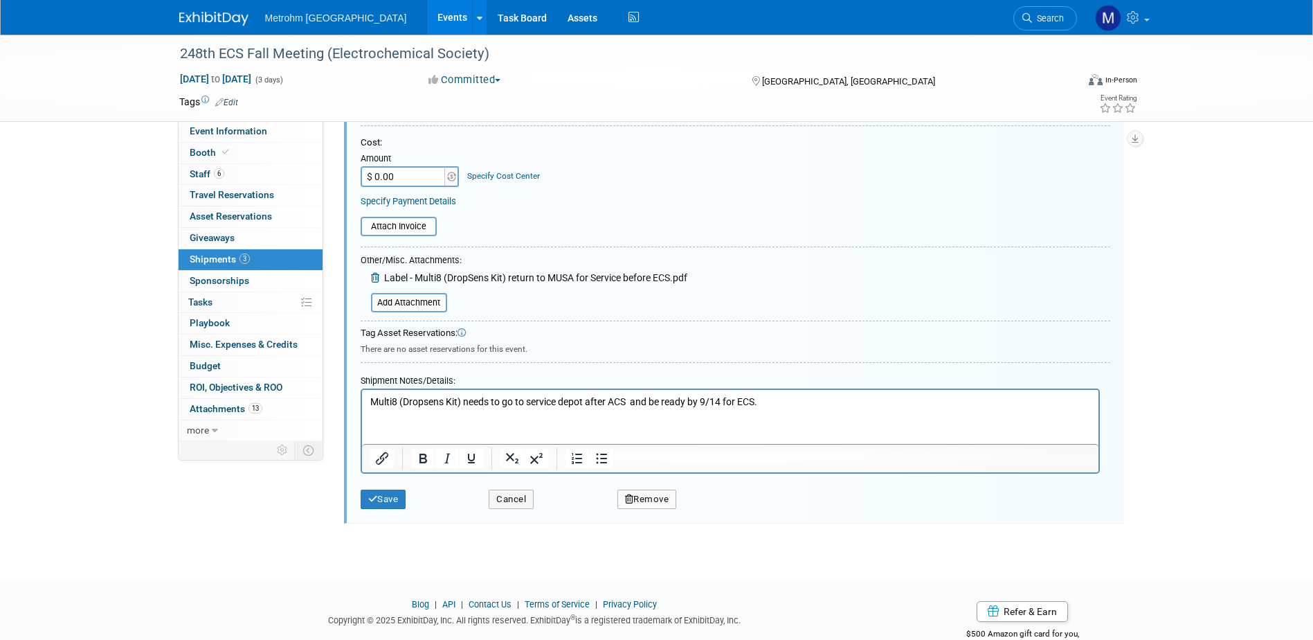
click at [778, 395] on p "Multi8 (Dropsens Kit) needs to go to service depot after ACS and be ready by 9/…" at bounding box center [730, 402] width 721 height 14
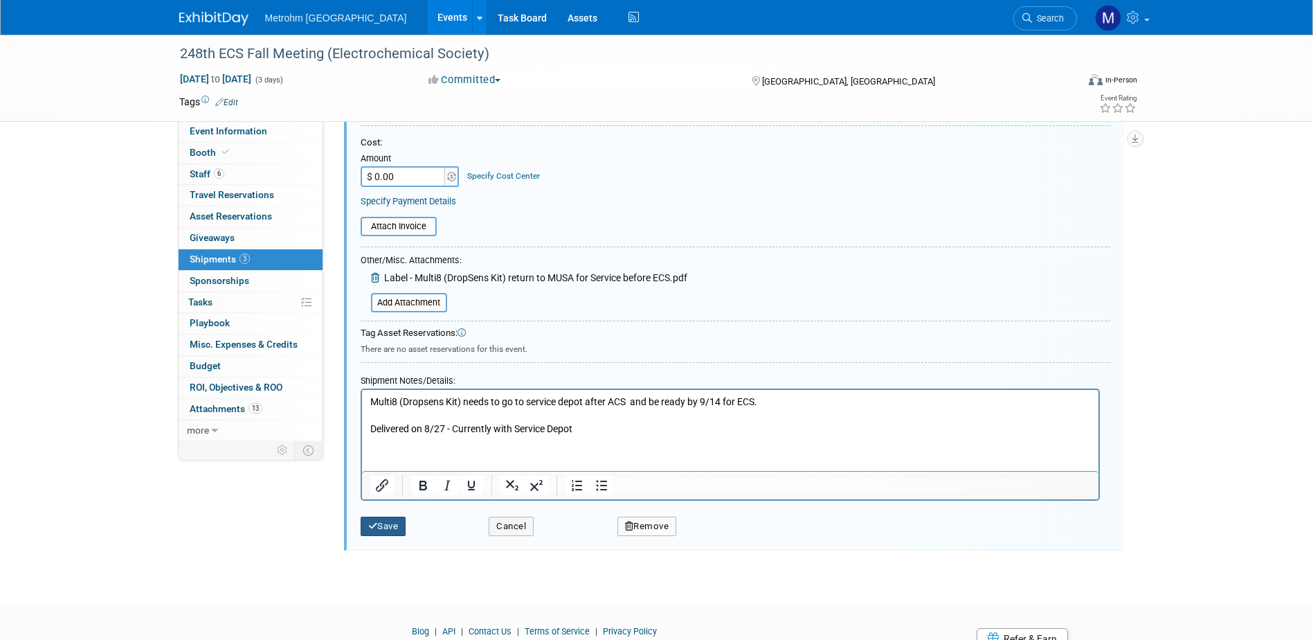
click at [401, 520] on button "Save" at bounding box center [384, 525] width 46 height 19
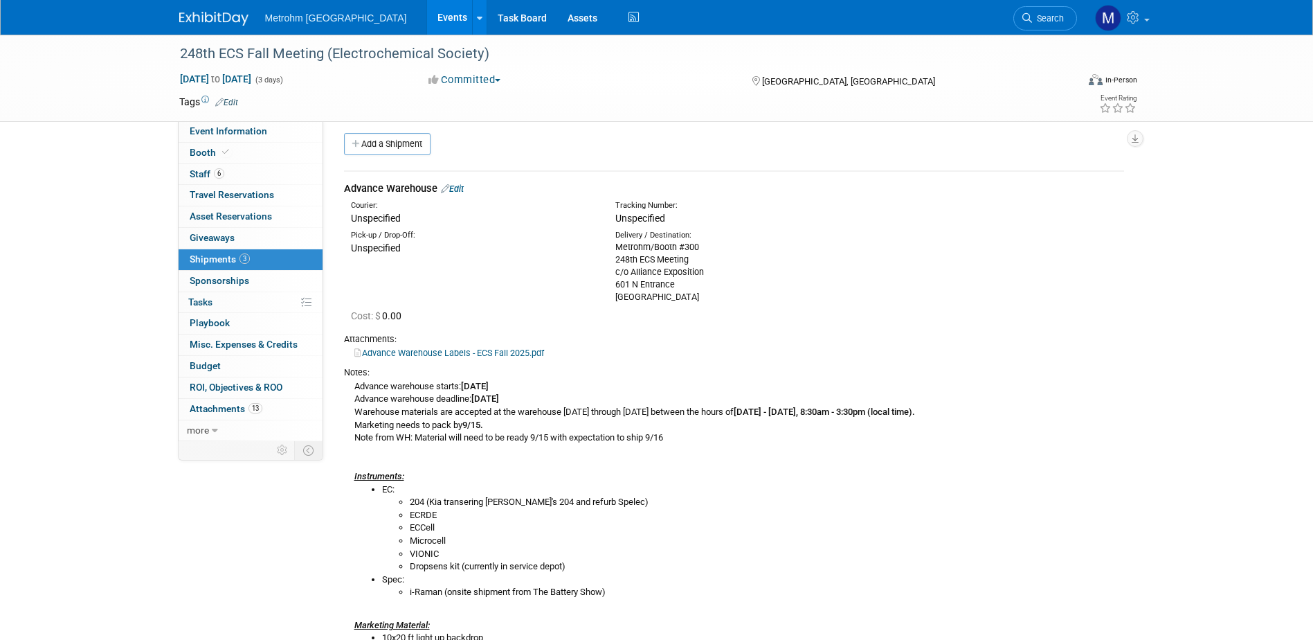
scroll to position [0, 0]
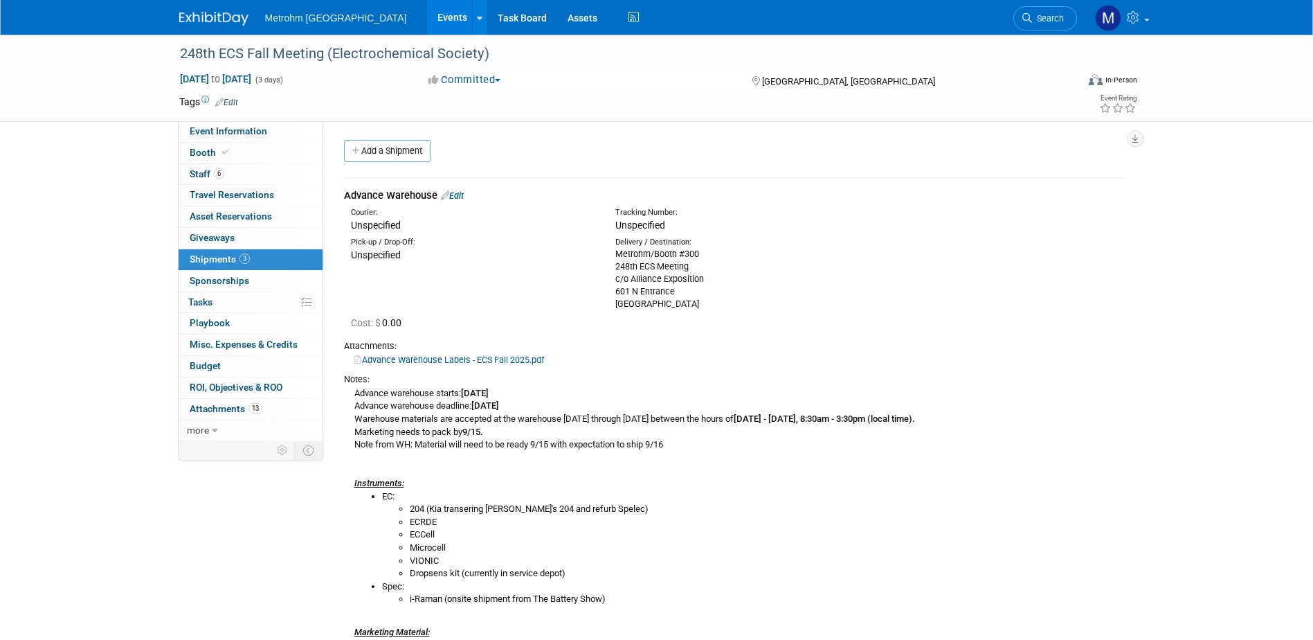
click at [464, 192] on link "Edit" at bounding box center [452, 195] width 23 height 10
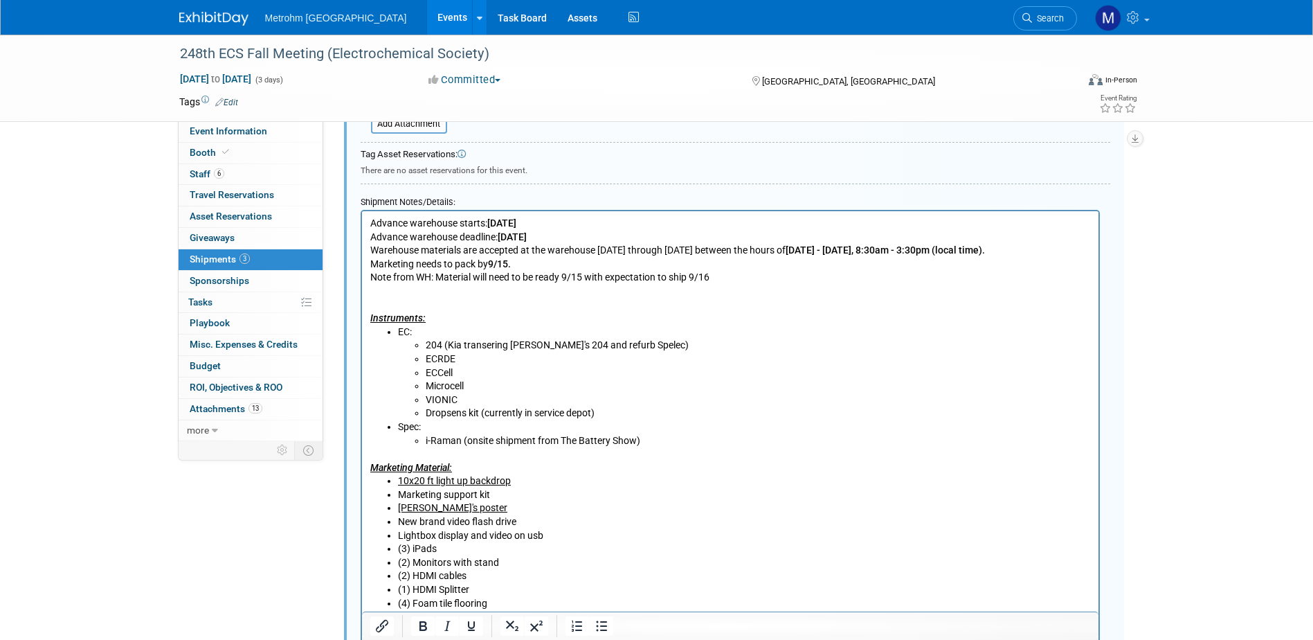
scroll to position [505, 0]
click at [525, 402] on li "VIONIC" at bounding box center [757, 399] width 665 height 14
click at [552, 348] on li "204 (Kia transering Chris Star's 204 and refurb Spelec)" at bounding box center [757, 344] width 665 height 14
drag, startPoint x: 529, startPoint y: 397, endPoint x: 460, endPoint y: 401, distance: 69.3
click at [460, 401] on li "VIONIC (ACS -> MUSA)" at bounding box center [757, 399] width 665 height 14
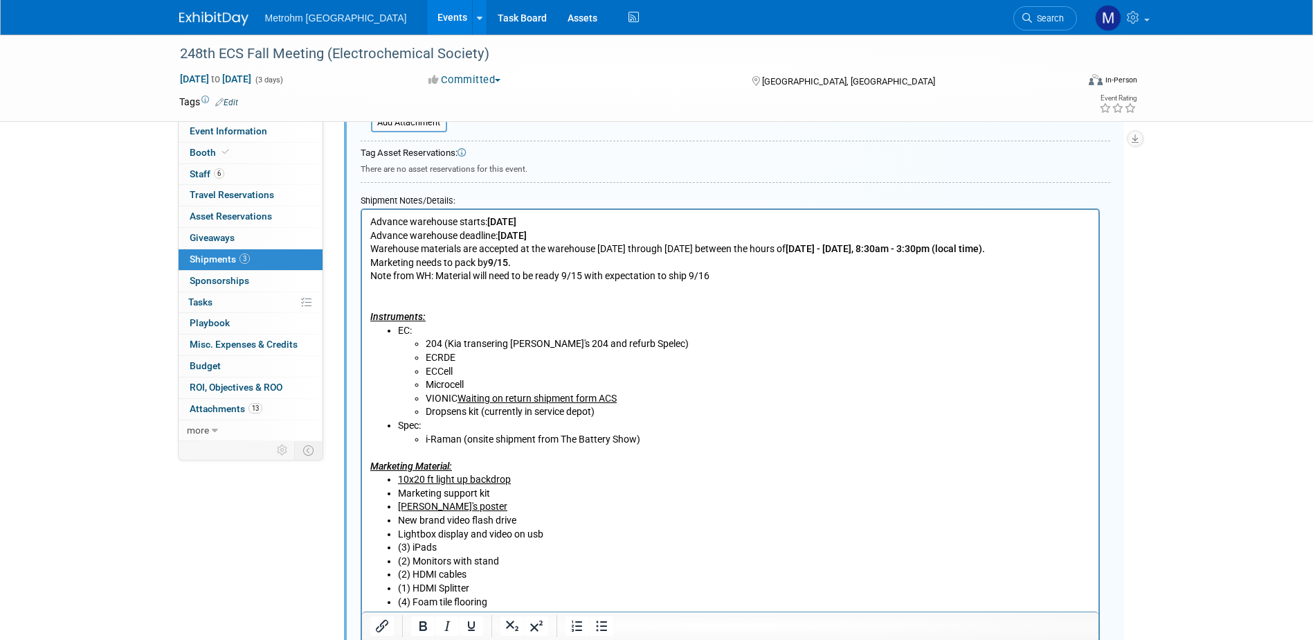
click at [459, 396] on u "Waiting on return shipment form ACS" at bounding box center [536, 398] width 159 height 11
drag, startPoint x: 624, startPoint y: 397, endPoint x: 458, endPoint y: 399, distance: 166.2
click at [458, 399] on li "VIONIC - Waiting on return shipment form ACS" at bounding box center [757, 399] width 665 height 14
copy li "- Waiting on return shipment form ACS"
click at [492, 362] on li "ECRDE" at bounding box center [757, 358] width 665 height 14
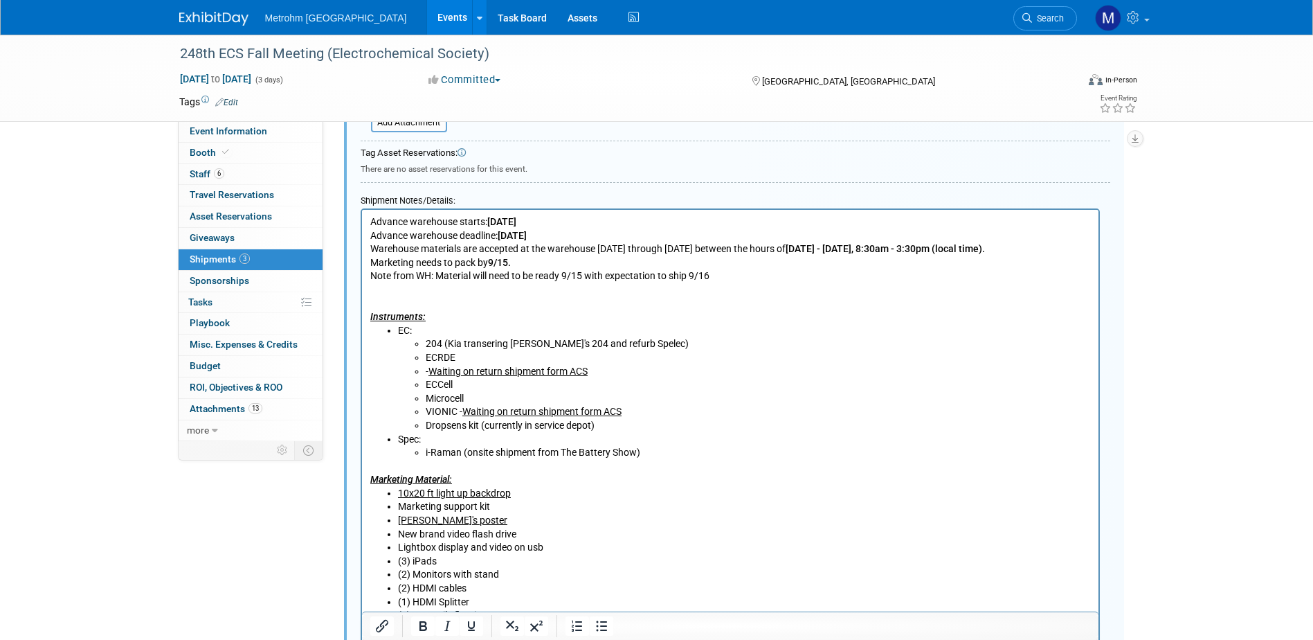
click at [426, 370] on li "- Waiting on return shipment form ACS" at bounding box center [757, 372] width 665 height 14
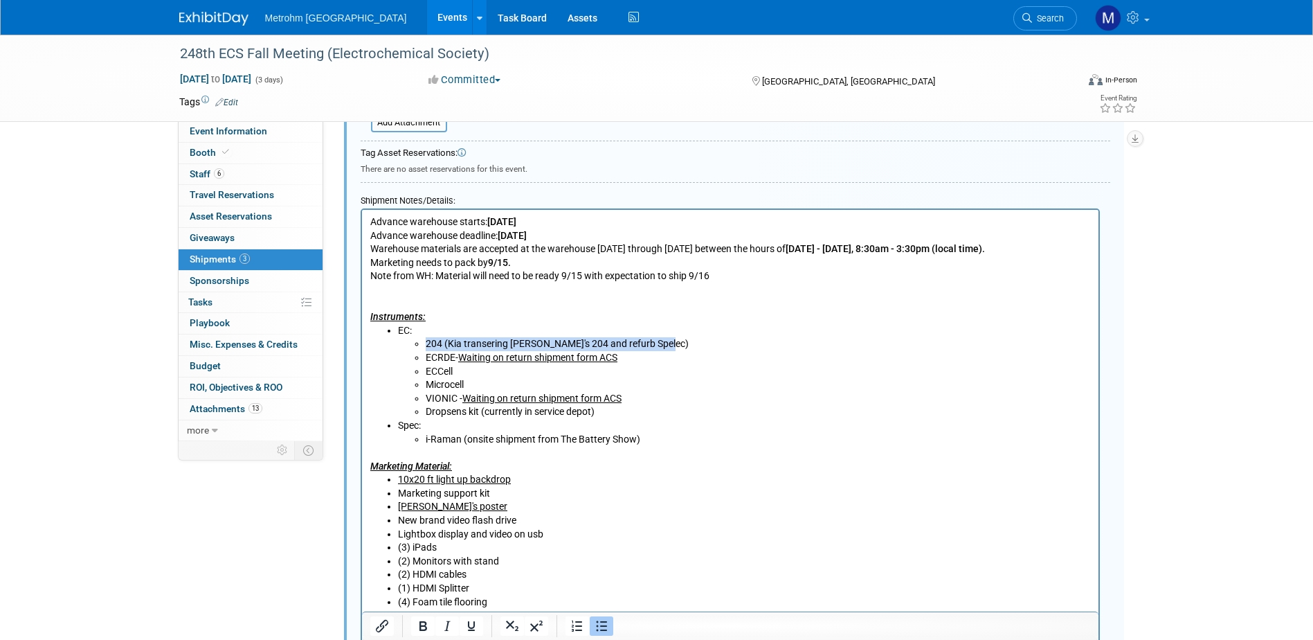
drag, startPoint x: 425, startPoint y: 344, endPoint x: 658, endPoint y: 344, distance: 232.6
click at [658, 344] on li "204 (Kia transering Chris Star's 204 and refurb Spelec)" at bounding box center [757, 344] width 665 height 14
drag, startPoint x: 626, startPoint y: 356, endPoint x: 422, endPoint y: 361, distance: 203.6
click at [422, 361] on ul "204 (Kia transering Chris Star's 204 and refurb Spelec) ECRDE - Waiting on retu…" at bounding box center [743, 378] width 693 height 82
drag, startPoint x: 629, startPoint y: 399, endPoint x: 424, endPoint y: 402, distance: 205.0
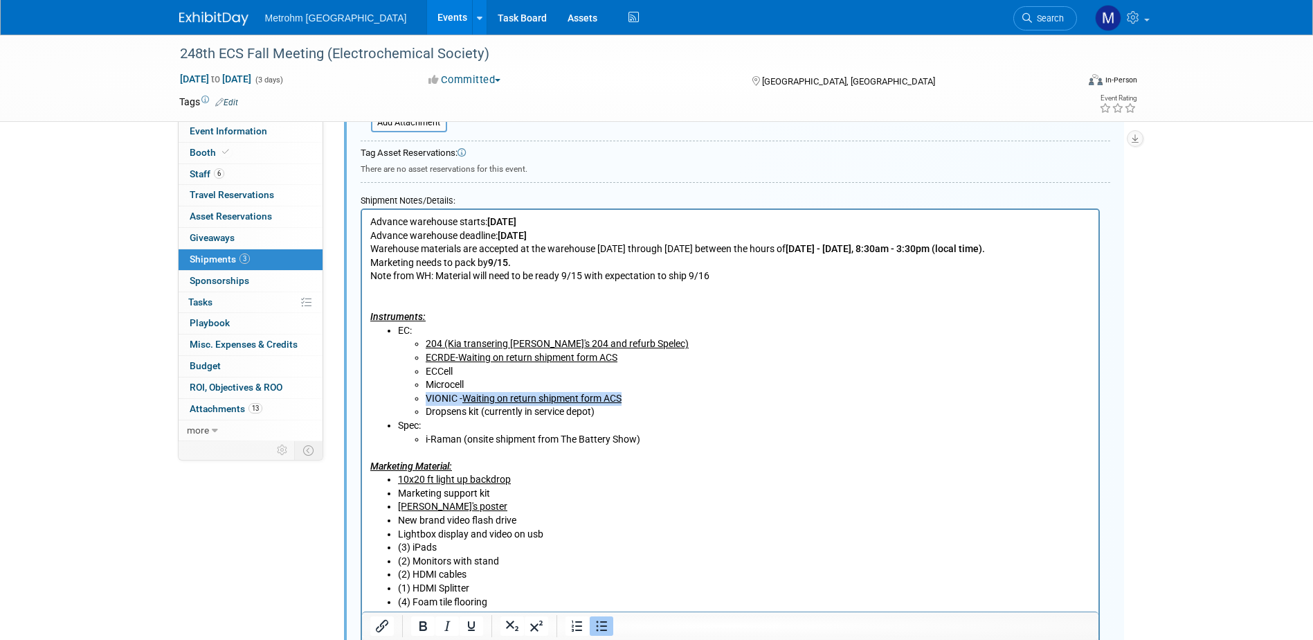
click at [425, 402] on li "VIONIC - Waiting on return shipment form ACS" at bounding box center [757, 399] width 665 height 14
drag, startPoint x: 606, startPoint y: 415, endPoint x: 423, endPoint y: 415, distance: 183.5
click at [423, 415] on ul "204 (Kia transering Chris Star's 204 and refurb Spelec) ECRDE - Waiting on retu…" at bounding box center [743, 378] width 693 height 82
click at [498, 372] on li "ECCell" at bounding box center [757, 372] width 665 height 14
click at [498, 380] on li "Microcell" at bounding box center [757, 385] width 665 height 14
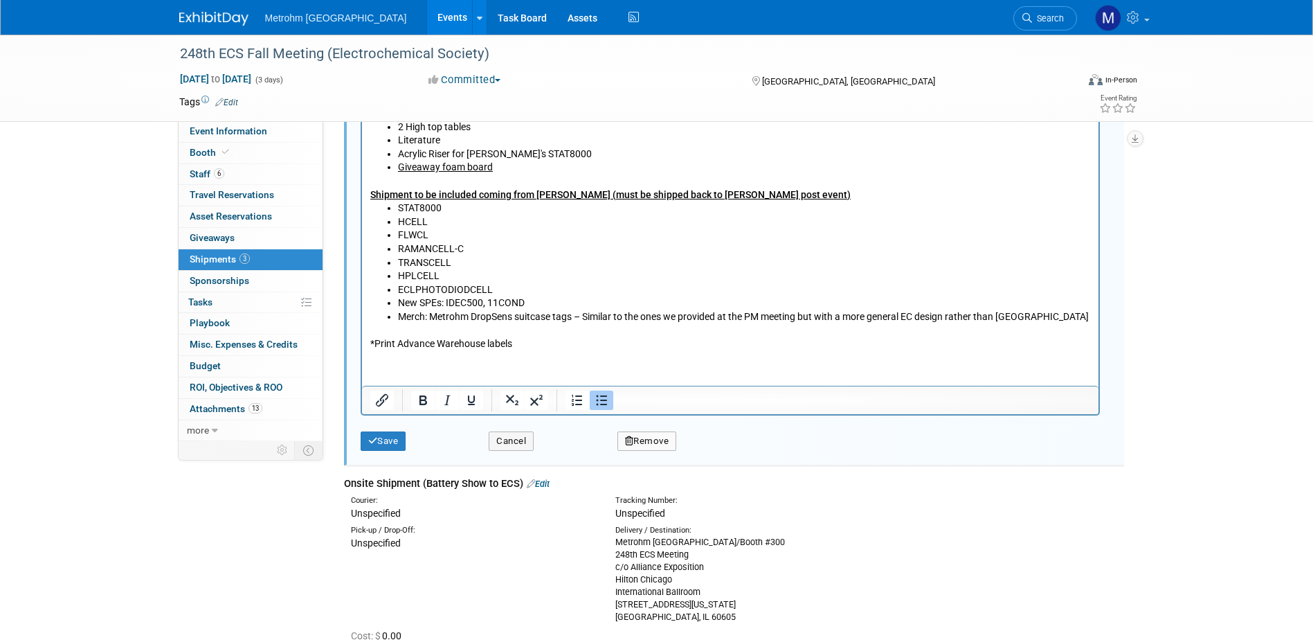
scroll to position [1059, 0]
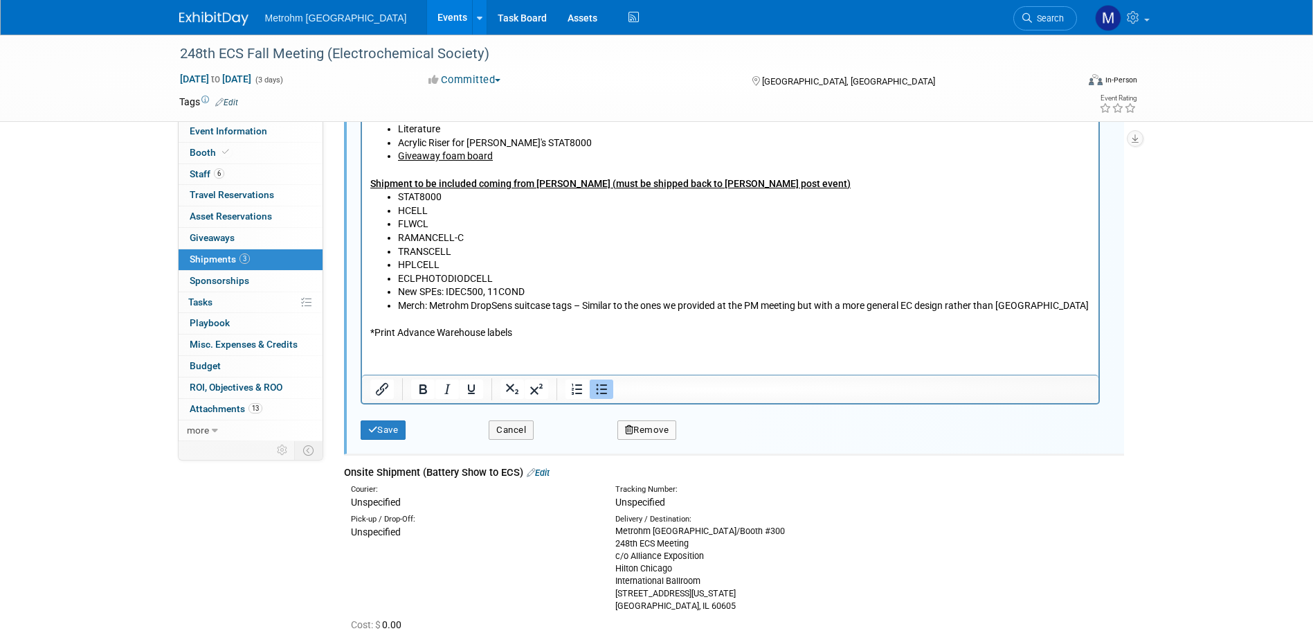
drag, startPoint x: 402, startPoint y: 435, endPoint x: 413, endPoint y: 435, distance: 10.4
click at [402, 435] on button "Save" at bounding box center [384, 429] width 46 height 19
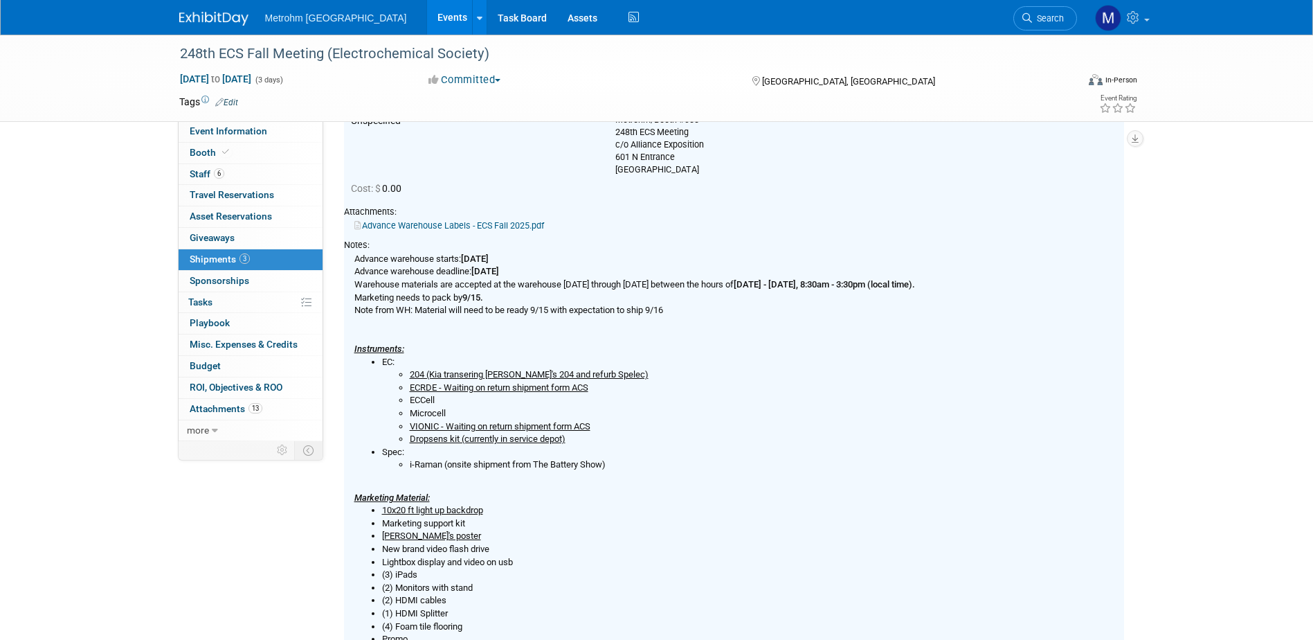
scroll to position [159, 0]
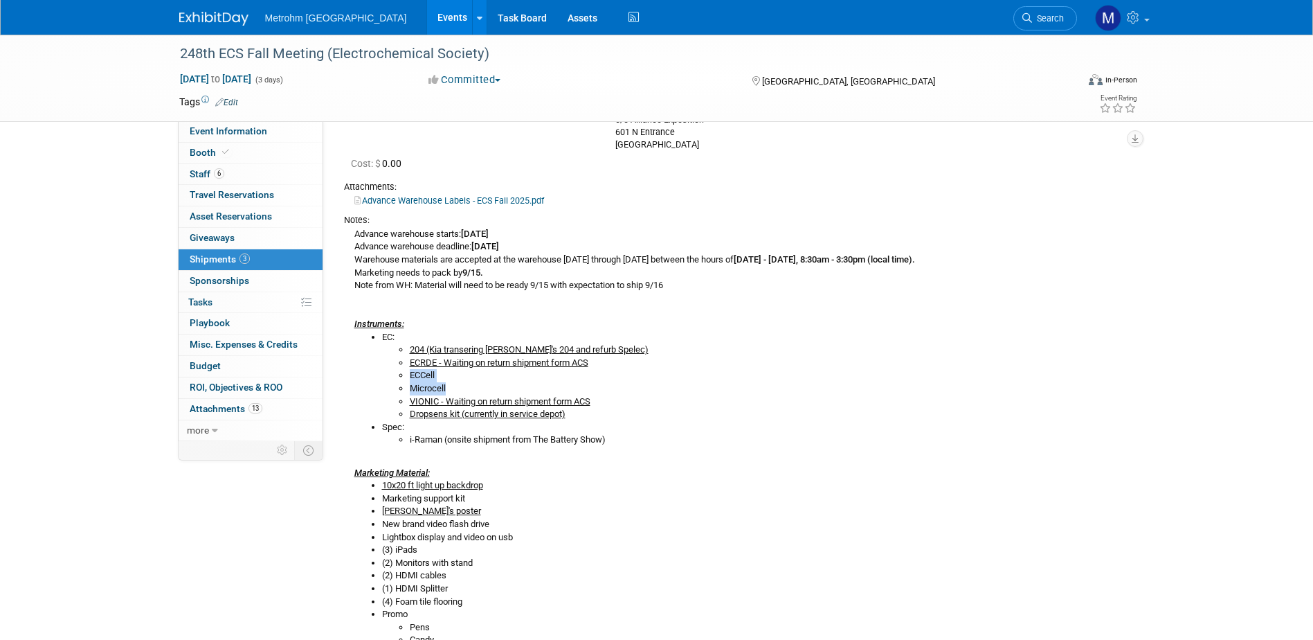
drag, startPoint x: 459, startPoint y: 386, endPoint x: 407, endPoint y: 379, distance: 52.3
click at [407, 379] on ul "204 (Kia transering Chris Star's 204 and refurb Spelec) ECRDE - Waiting on retu…" at bounding box center [753, 382] width 742 height 78
copy ul "ECCell Microcell"
click at [216, 126] on span "Event Information" at bounding box center [229, 130] width 78 height 11
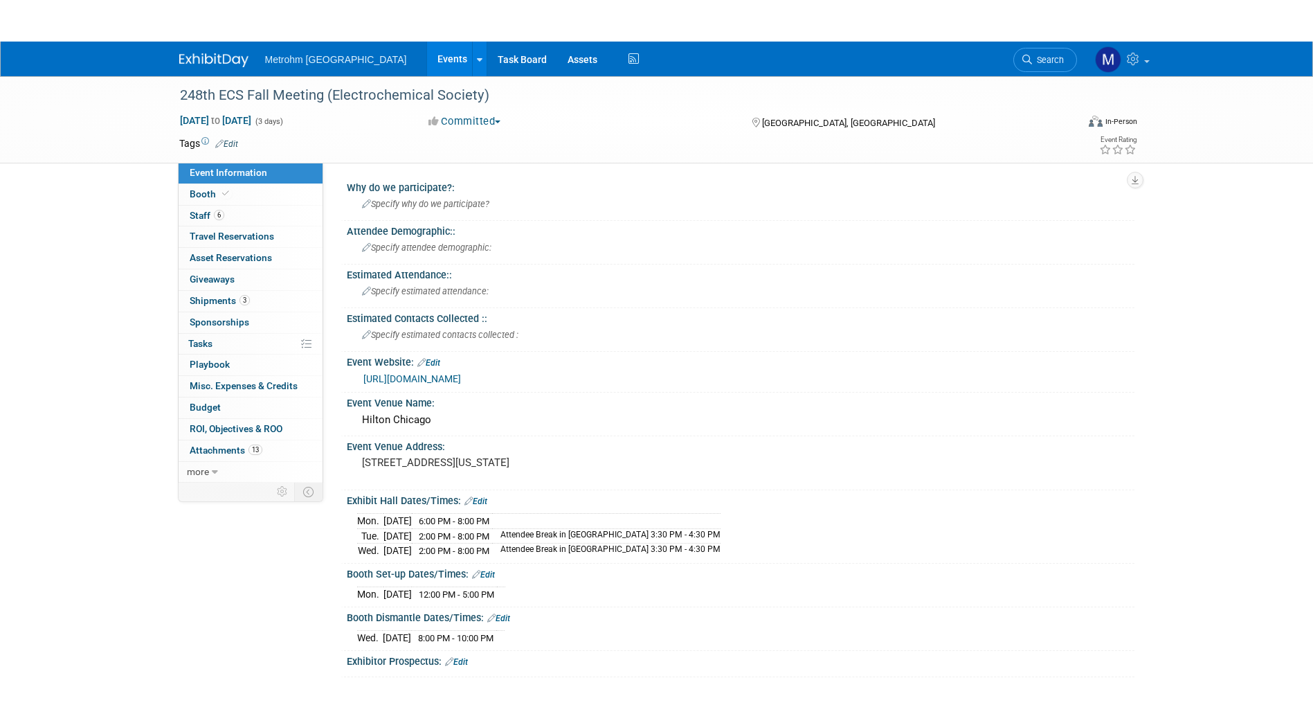
scroll to position [0, 0]
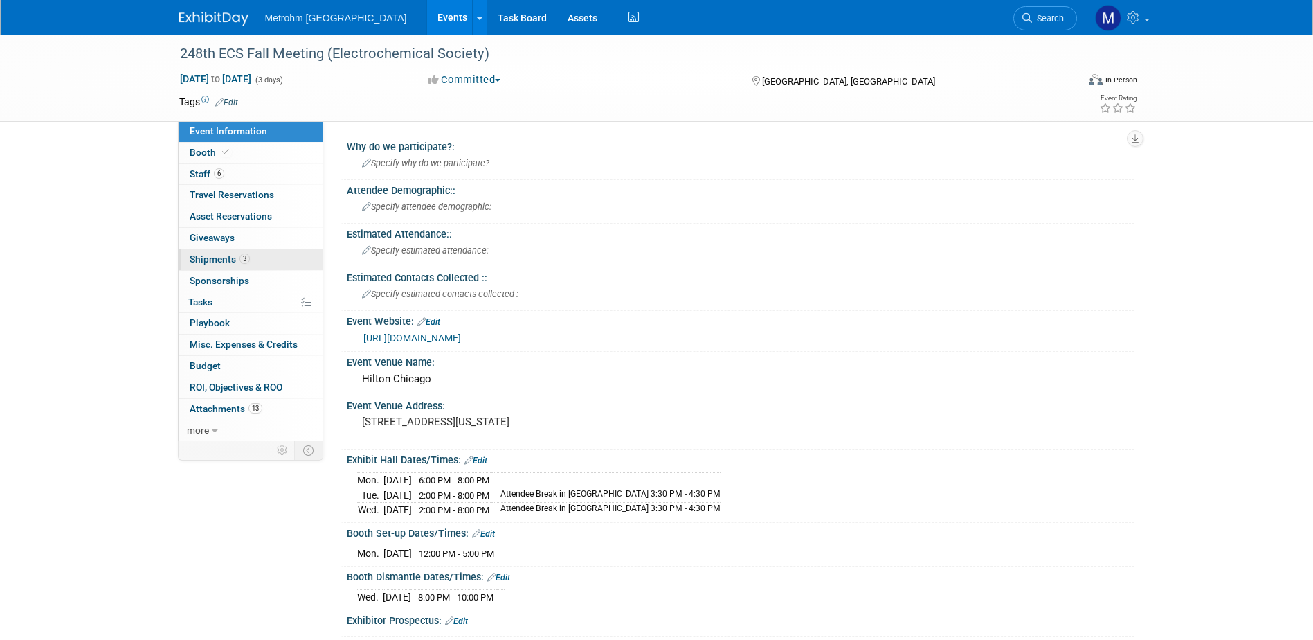
click at [231, 257] on span "Shipments 3" at bounding box center [220, 258] width 60 height 11
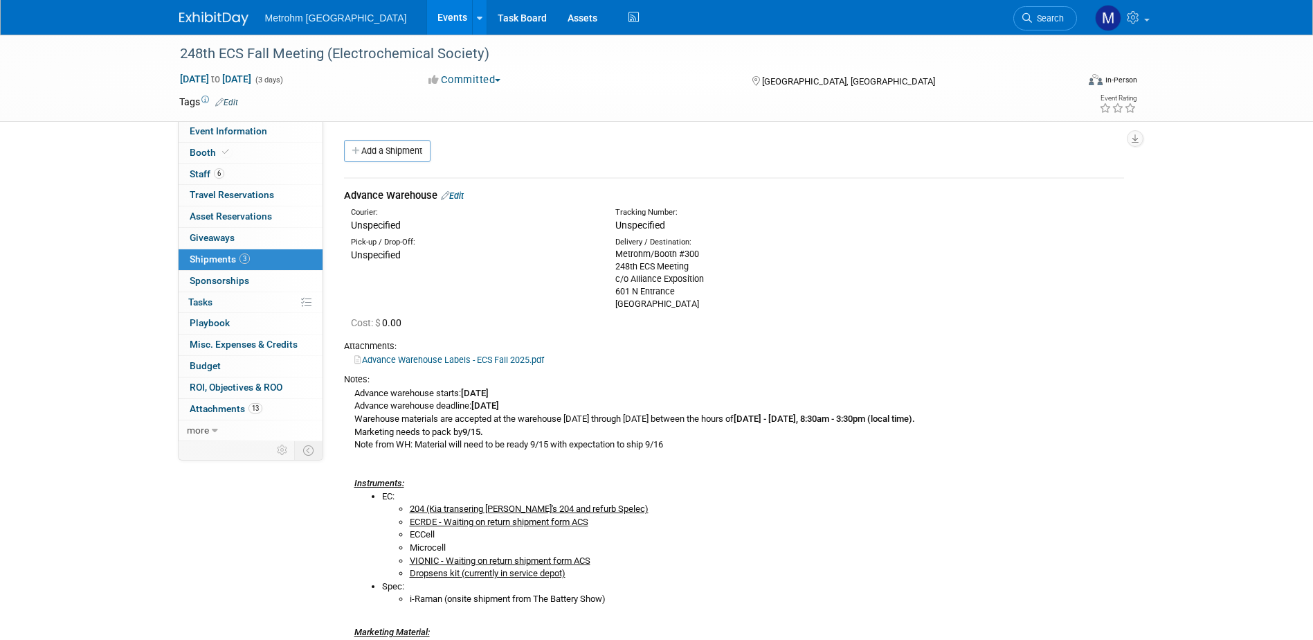
click at [501, 354] on link "Advance Warehouse Labels - ECS Fall 2025.pdf" at bounding box center [449, 359] width 190 height 10
click at [261, 150] on link "Booth" at bounding box center [251, 153] width 144 height 21
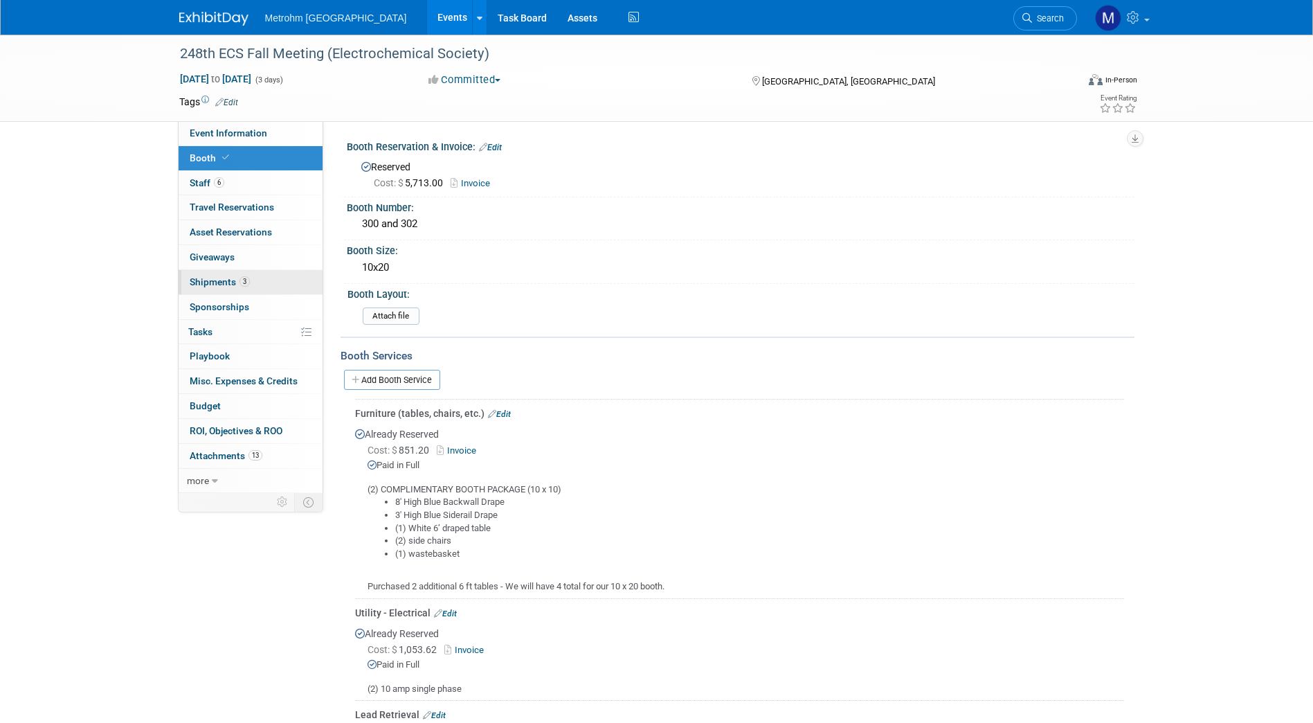
click at [237, 287] on span "Shipments 3" at bounding box center [220, 281] width 60 height 11
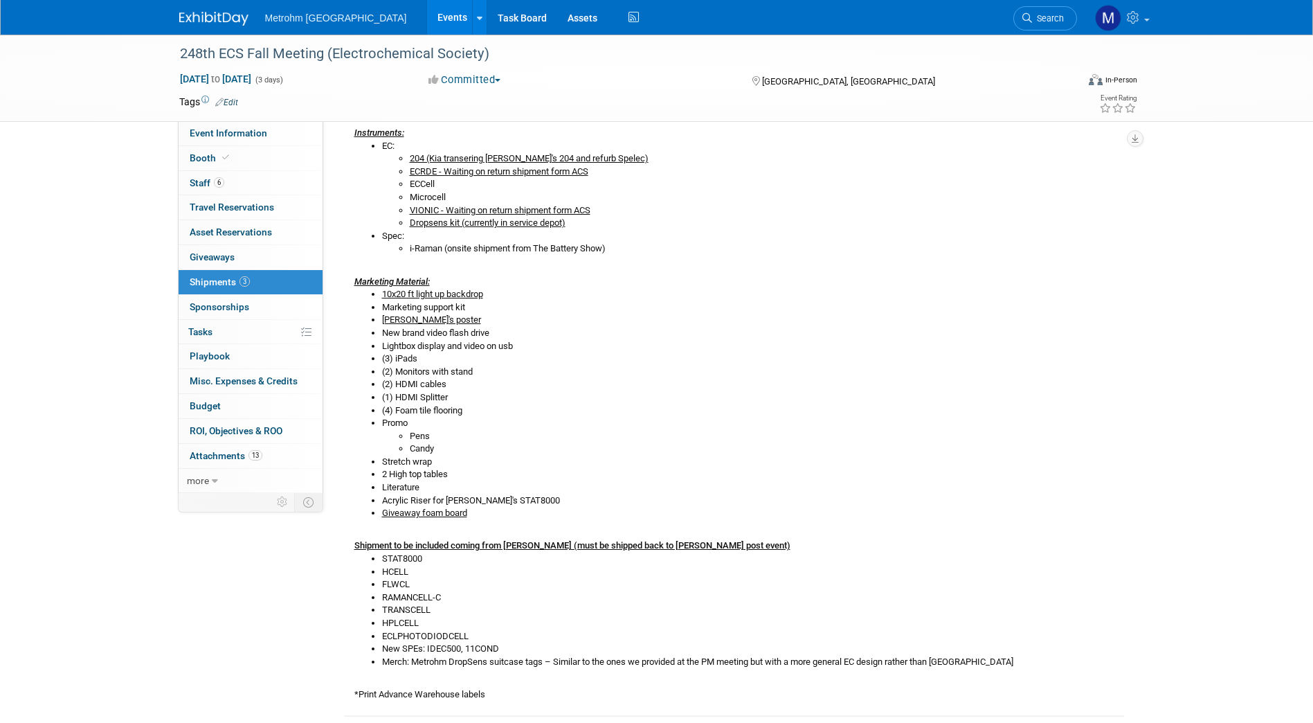
scroll to position [352, 0]
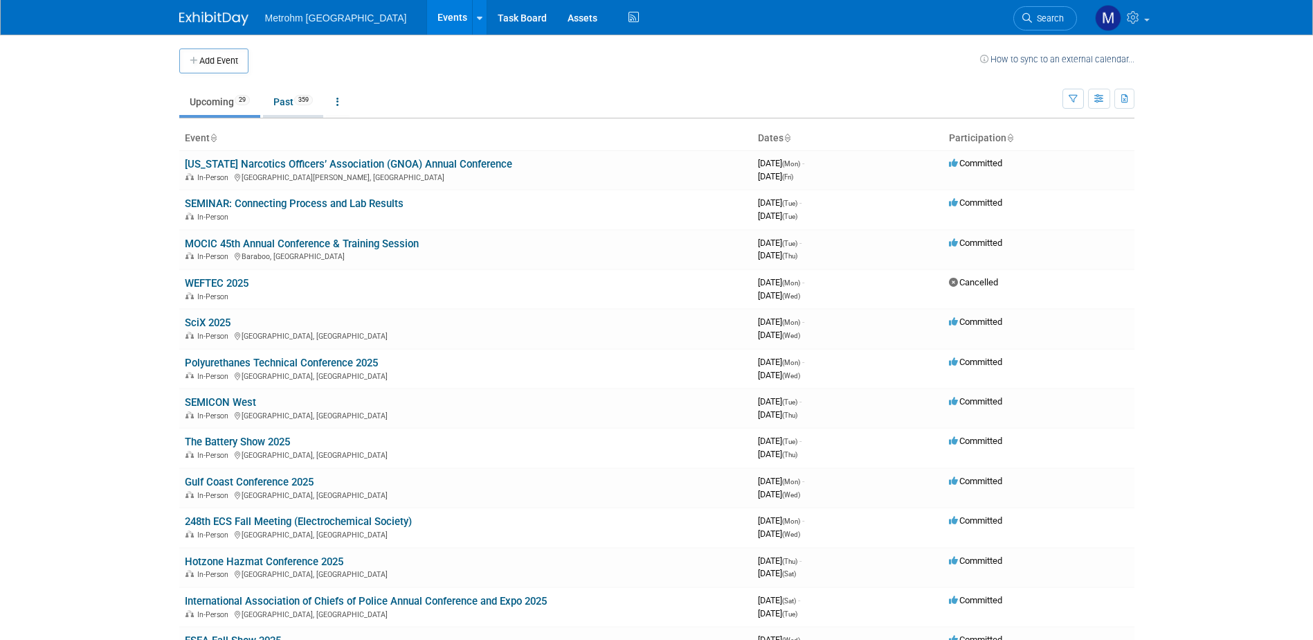
click at [294, 96] on link "Past 359" at bounding box center [293, 102] width 60 height 26
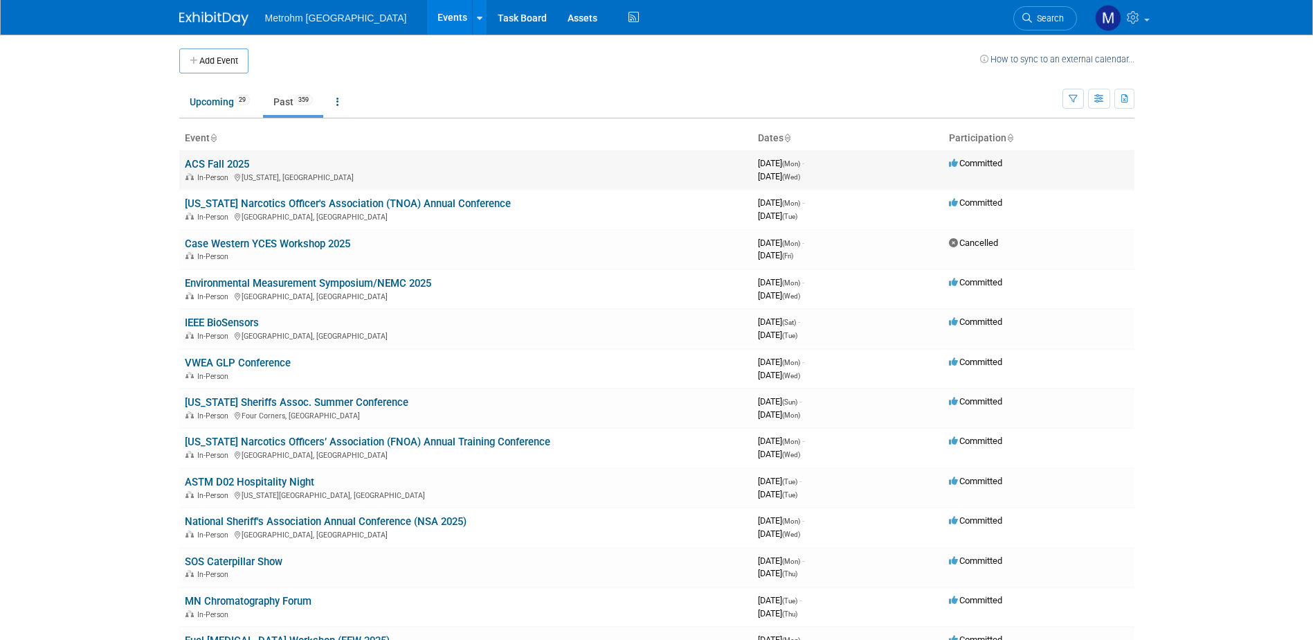
click at [232, 155] on td "ACS Fall 2025 In-Person Washington, DC" at bounding box center [465, 169] width 573 height 39
click at [237, 161] on link "ACS Fall 2025" at bounding box center [217, 164] width 64 height 12
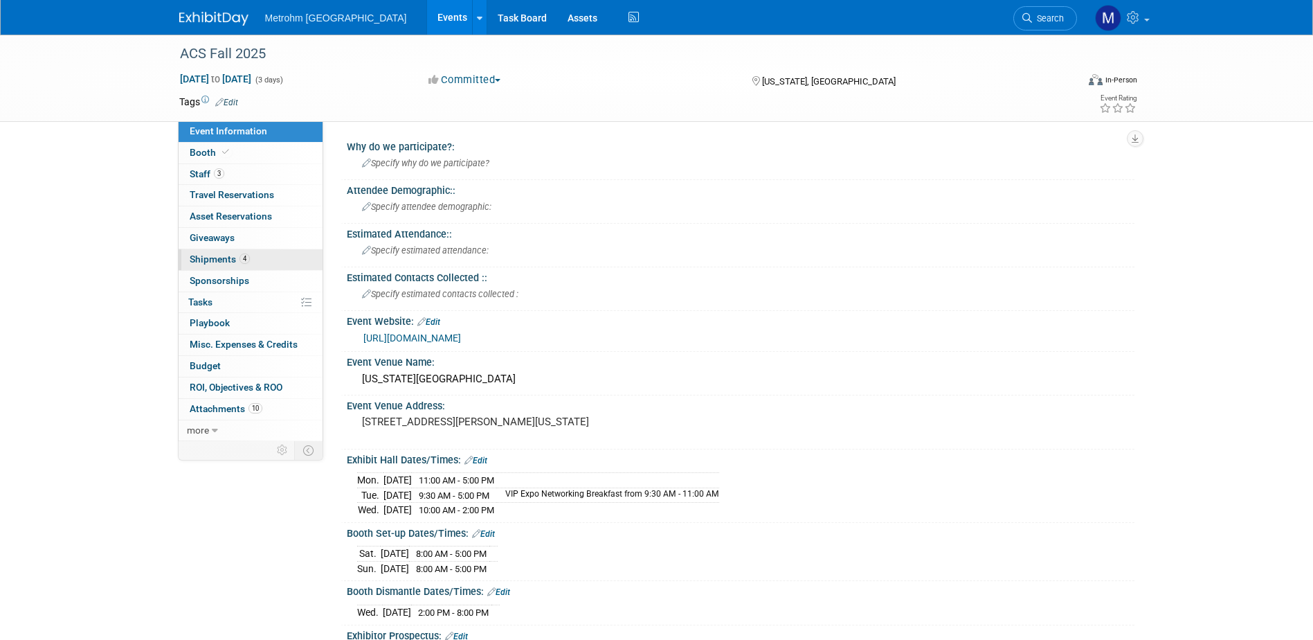
click at [280, 252] on link "4 Shipments 4" at bounding box center [251, 259] width 144 height 21
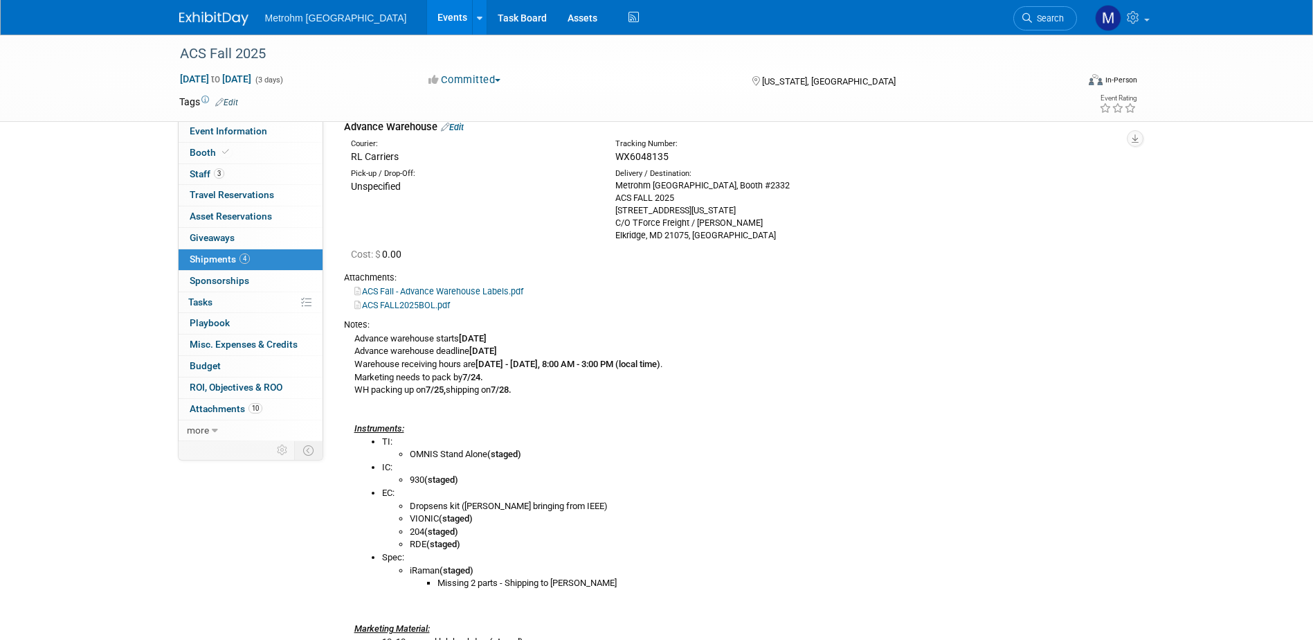
scroll to position [69, 0]
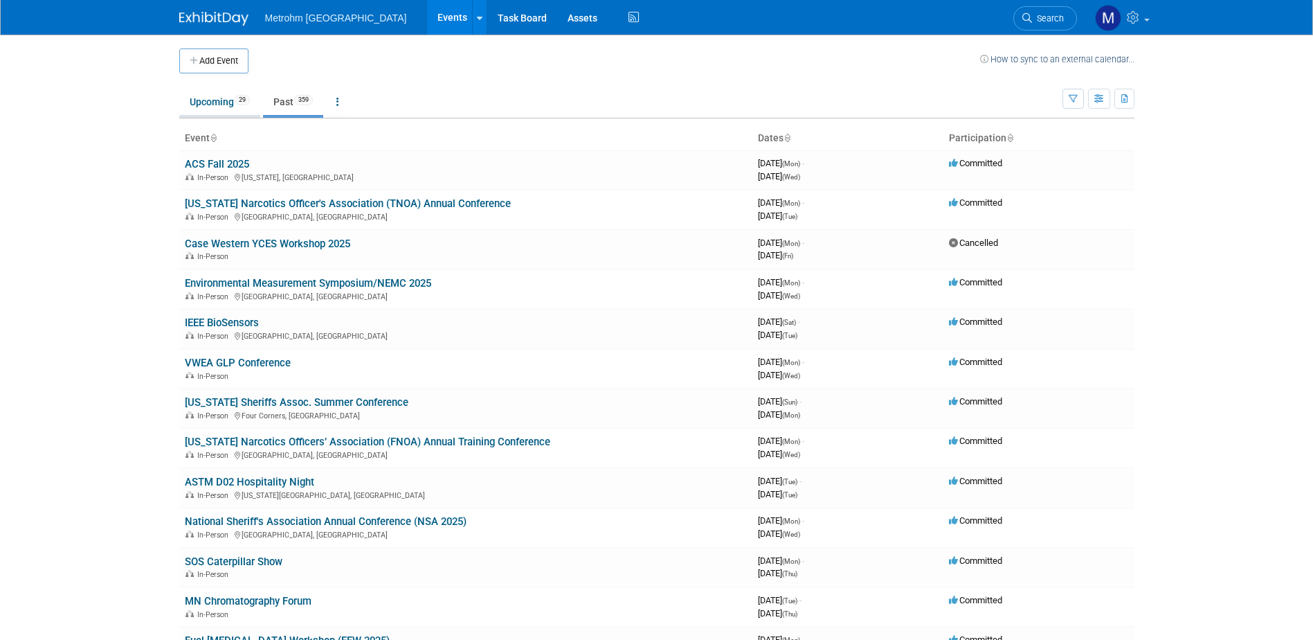
click at [201, 112] on link "Upcoming 29" at bounding box center [219, 102] width 81 height 26
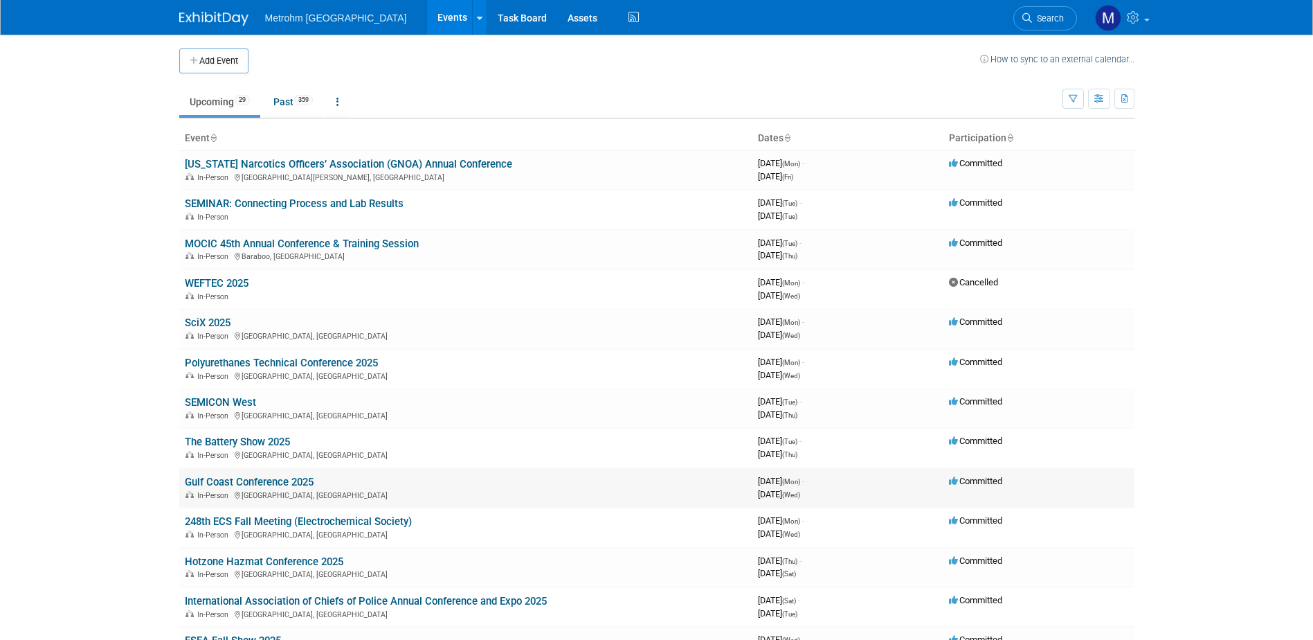
click at [260, 478] on link "Gulf Coast Conference 2025" at bounding box center [249, 482] width 129 height 12
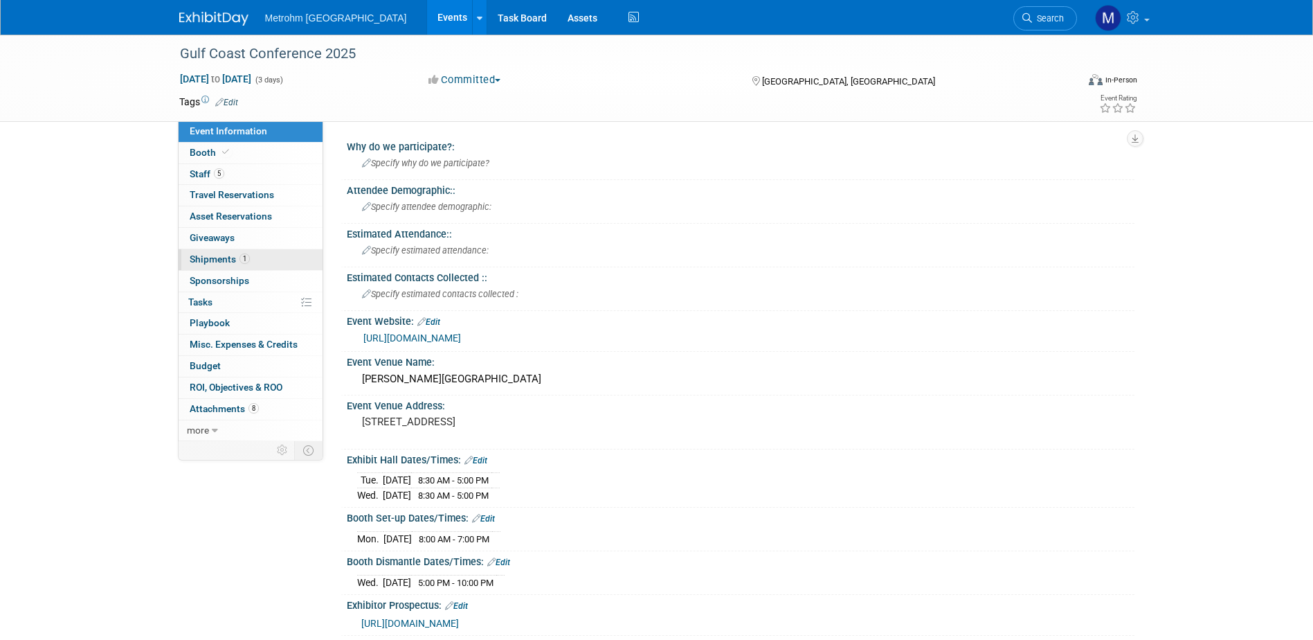
click at [255, 255] on link "1 Shipments 1" at bounding box center [251, 259] width 144 height 21
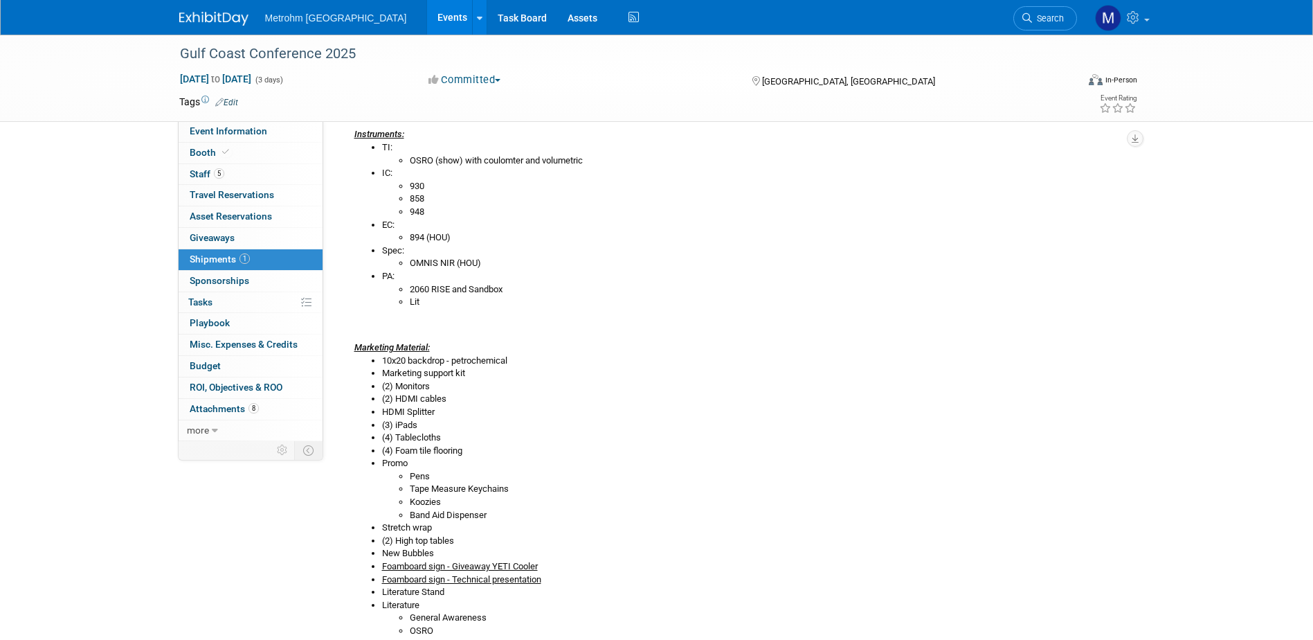
scroll to position [128, 0]
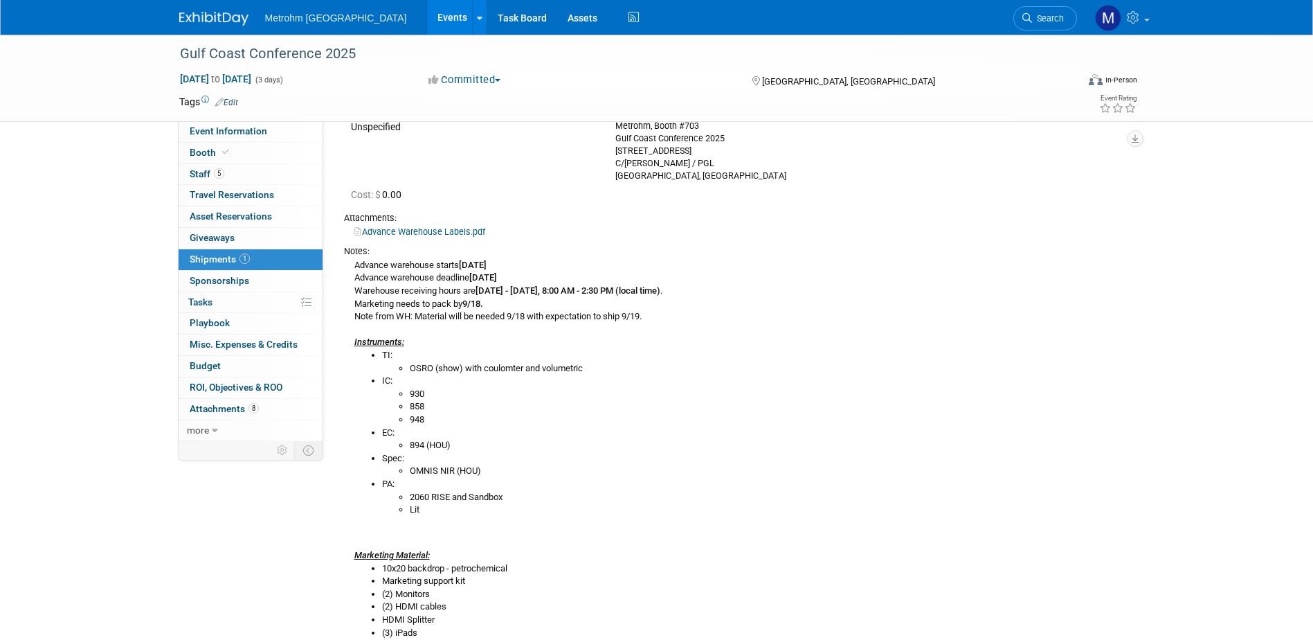
click at [446, 230] on link "Advance Warehouse Labels.pdf" at bounding box center [419, 231] width 131 height 10
click at [270, 148] on link "Booth" at bounding box center [251, 153] width 144 height 21
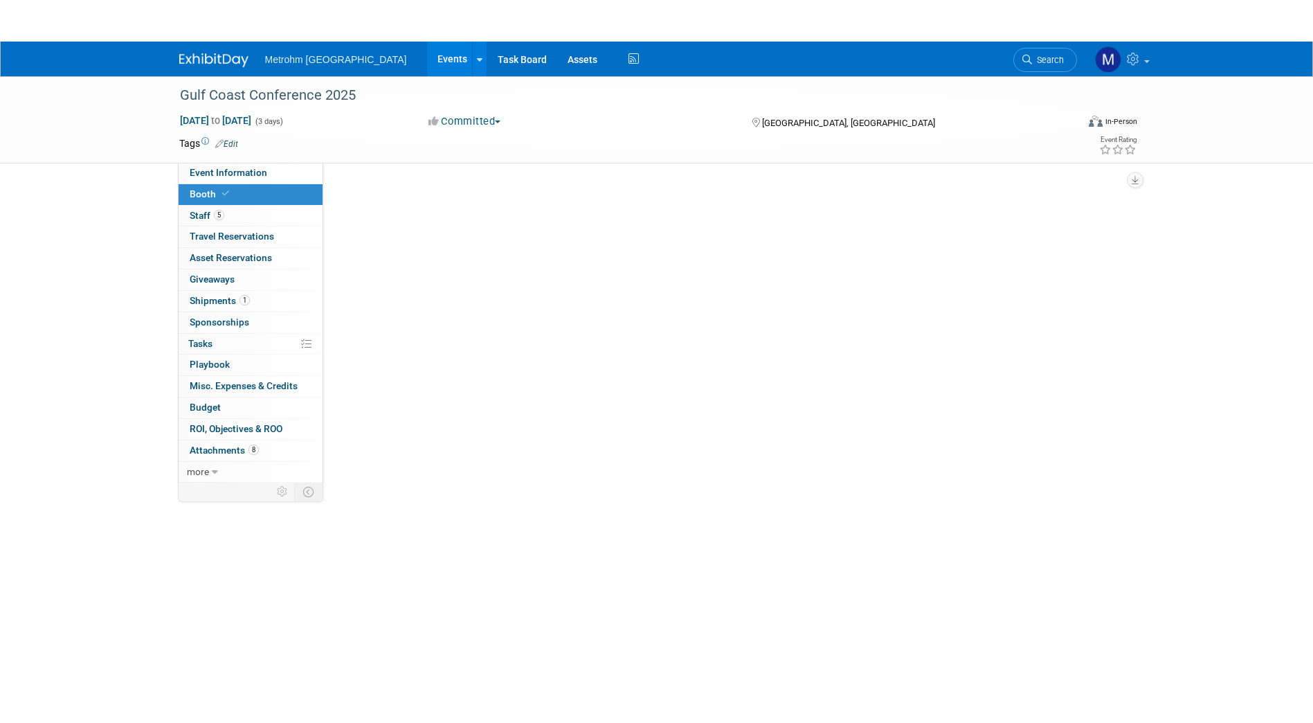
scroll to position [0, 0]
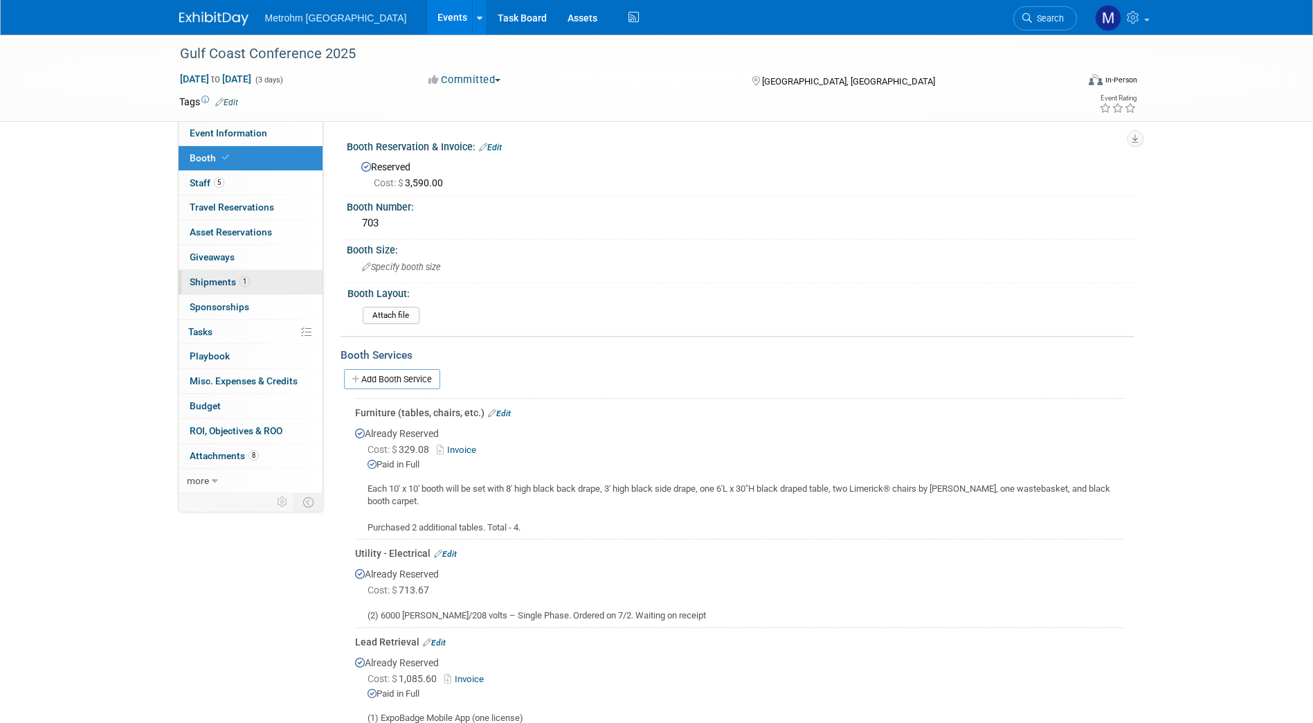
click at [271, 284] on link "1 Shipments 1" at bounding box center [251, 282] width 144 height 24
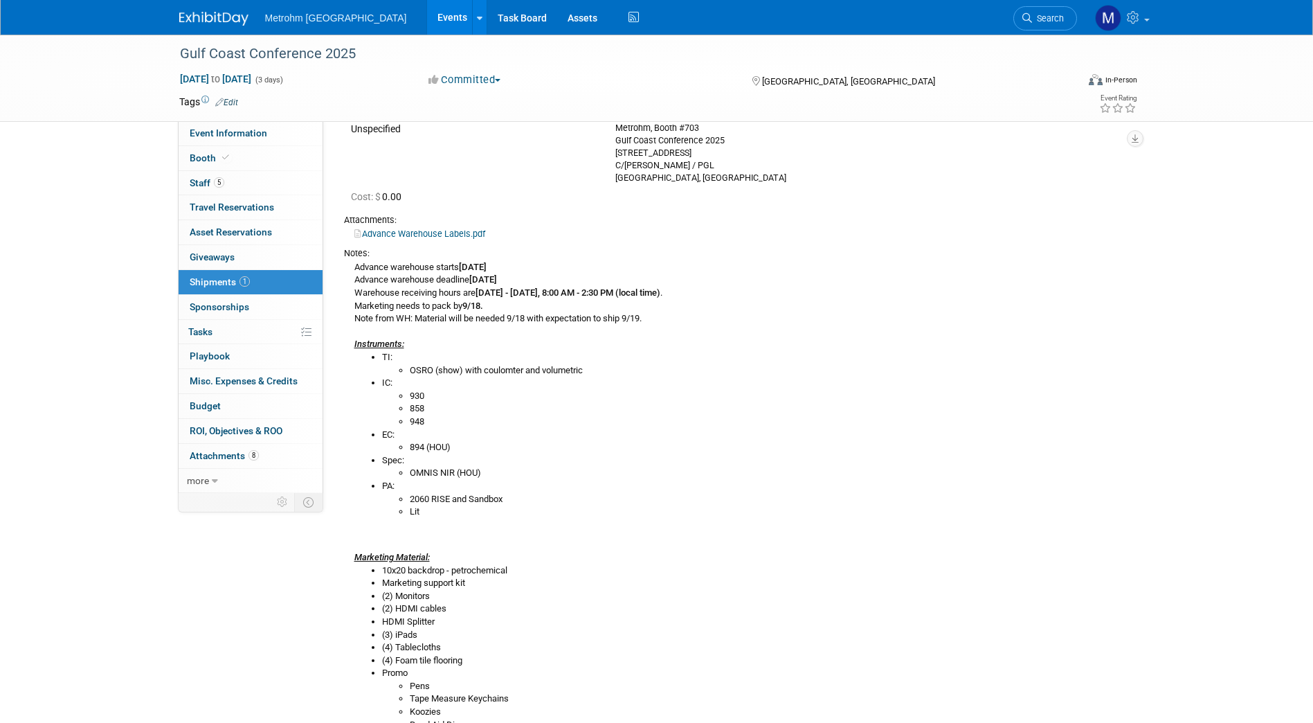
scroll to position [127, 0]
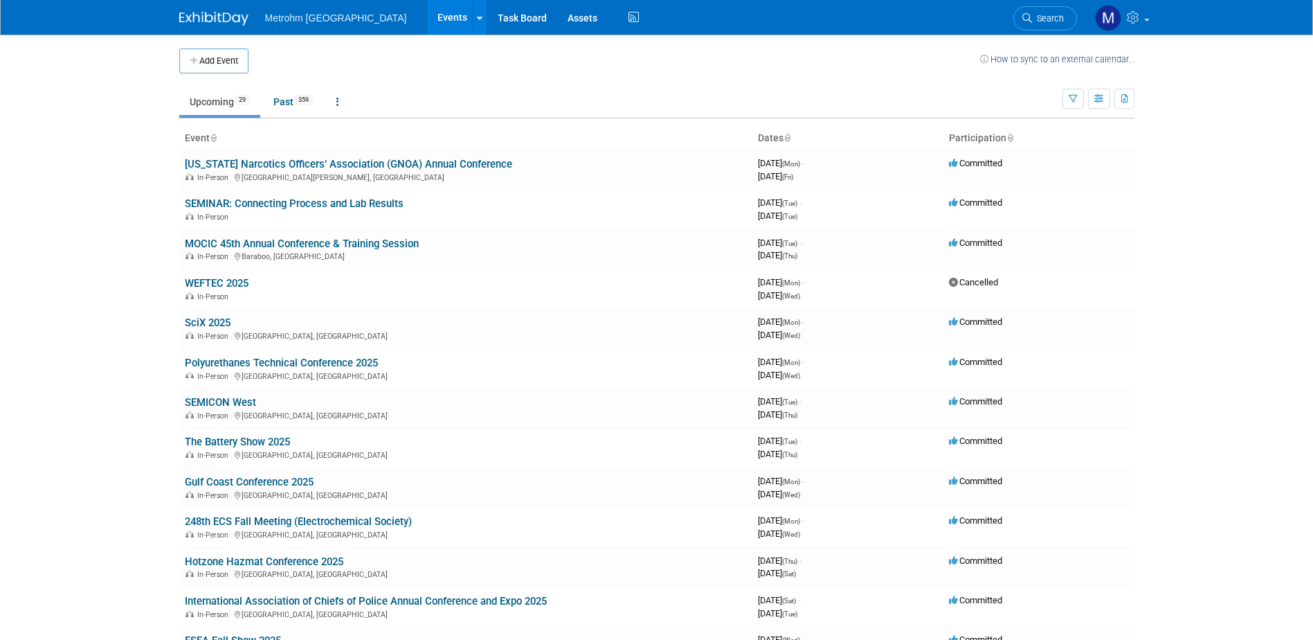
drag, startPoint x: 207, startPoint y: 318, endPoint x: 224, endPoint y: 326, distance: 18.3
click at [207, 318] on link "SciX 2025" at bounding box center [208, 322] width 46 height 12
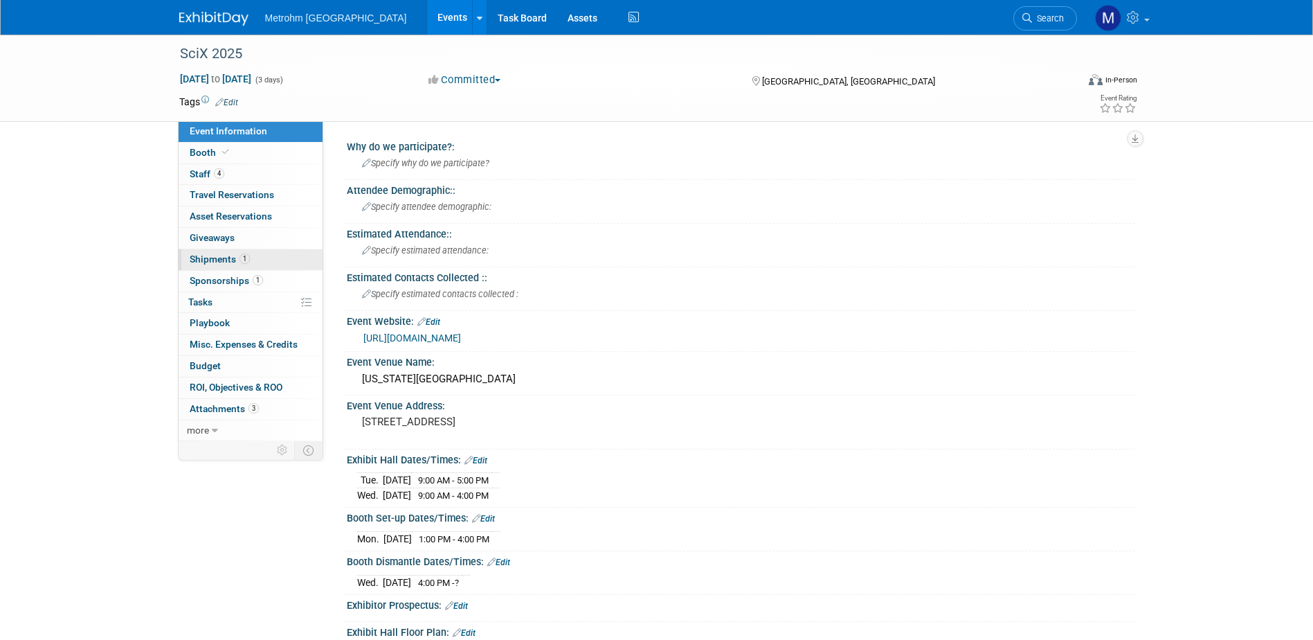
click at [225, 260] on span "Shipments 1" at bounding box center [220, 258] width 60 height 11
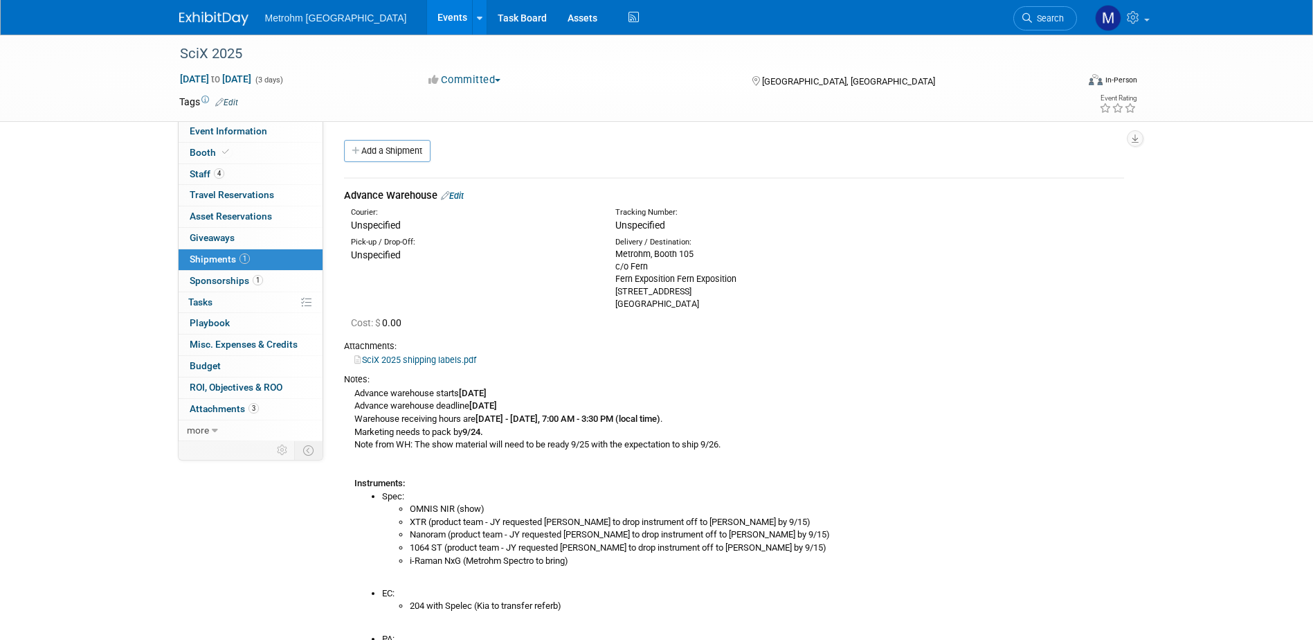
click at [452, 193] on link "Edit" at bounding box center [452, 195] width 23 height 10
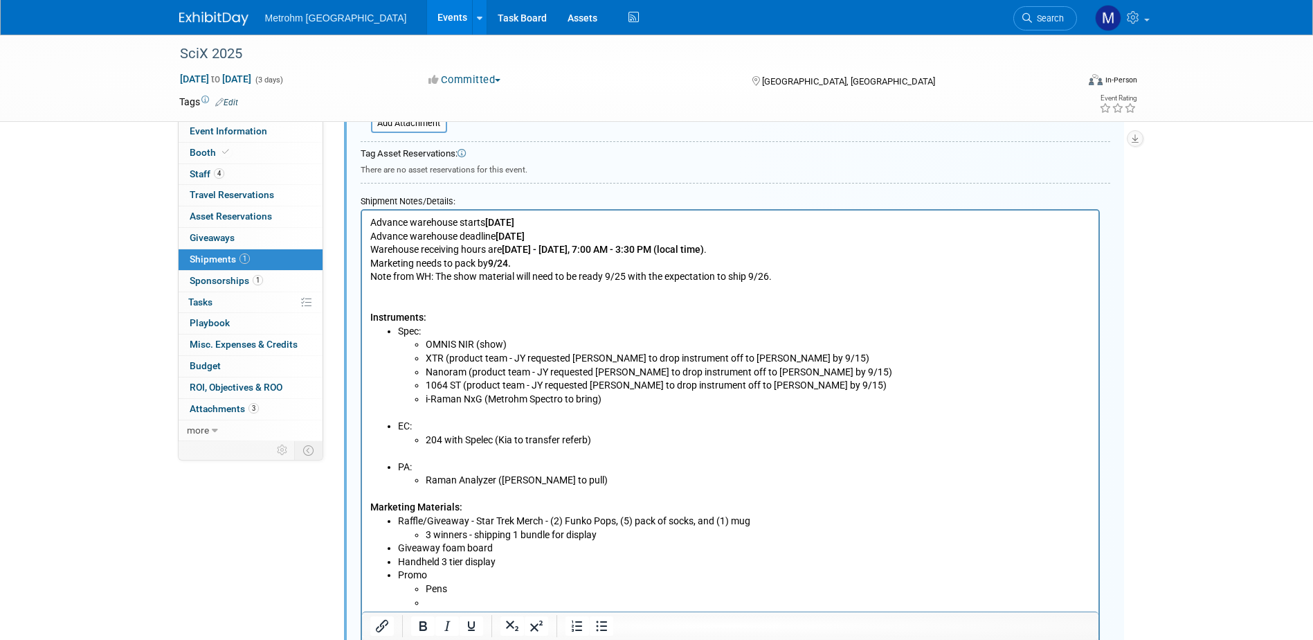
scroll to position [505, 0]
click at [627, 441] on li "204 with Spelec (Kia to transfer referb)" at bounding box center [757, 440] width 665 height 14
drag, startPoint x: 672, startPoint y: 441, endPoint x: 495, endPoint y: 435, distance: 176.6
click at [495, 435] on li "204 with Spelec (Kia to transfer referb)" at bounding box center [757, 440] width 665 height 14
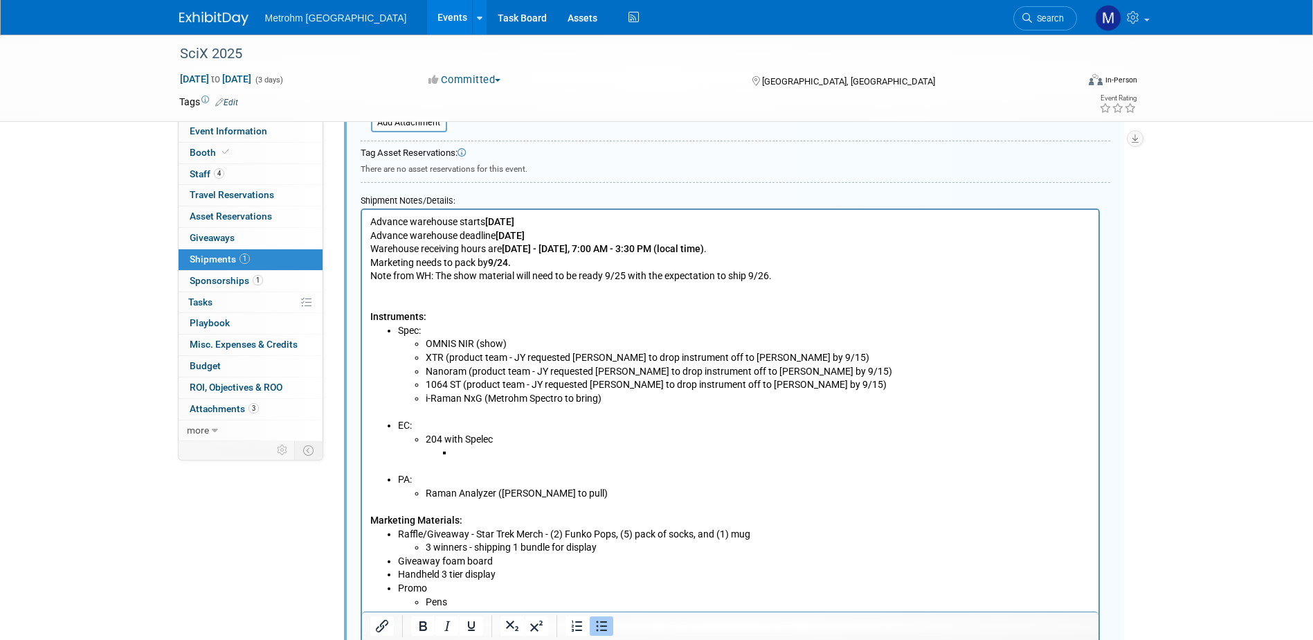
click at [479, 451] on li "Rich Text Area. Press ALT-0 for help." at bounding box center [772, 453] width 638 height 14
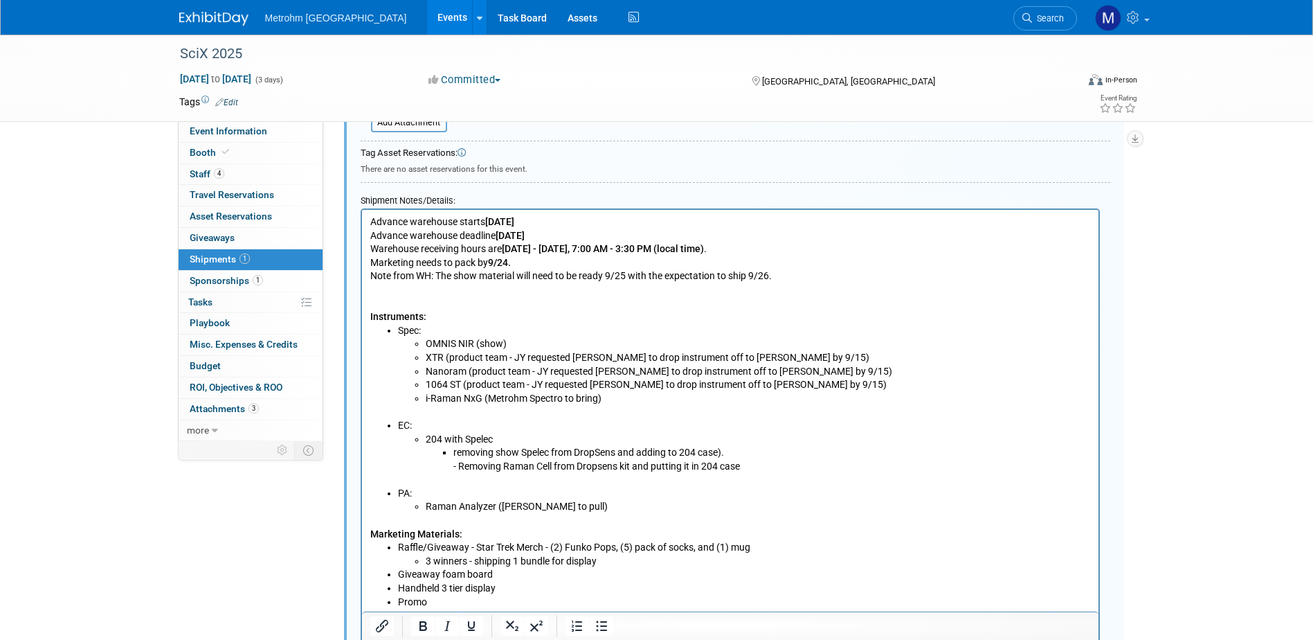
drag, startPoint x: 458, startPoint y: 452, endPoint x: 491, endPoint y: 447, distance: 33.7
click at [458, 451] on li "removing show Spelec from DropSens and adding to 204 case). - Removing Raman Ce…" at bounding box center [772, 459] width 638 height 27
click at [726, 451] on li "Removing show Spelec from DropSens and adding to 204 case). - Removing Raman Ce…" at bounding box center [772, 459] width 638 height 27
click at [766, 465] on li "Removing show Spelec from DropSens and adding to 204 case. - Removing Raman Cel…" at bounding box center [772, 459] width 638 height 27
click at [459, 467] on li "Removing show Spelec from DropSens and adding to 204 case. - Removing Raman Cel…" at bounding box center [772, 459] width 638 height 27
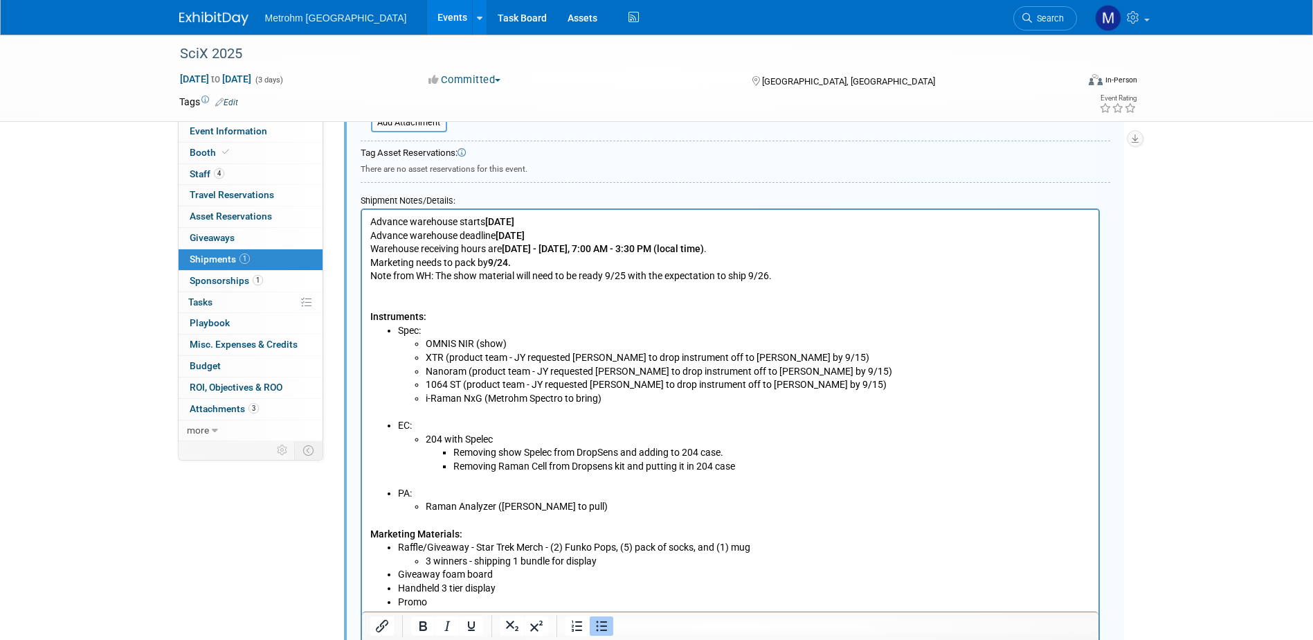
click at [763, 462] on li "Removing Raman Cell from Dropsens kit and putting it in 204 case" at bounding box center [772, 467] width 638 height 14
click at [748, 455] on li "Removing show Spelec from DropSens and adding to 204 case." at bounding box center [772, 453] width 638 height 14
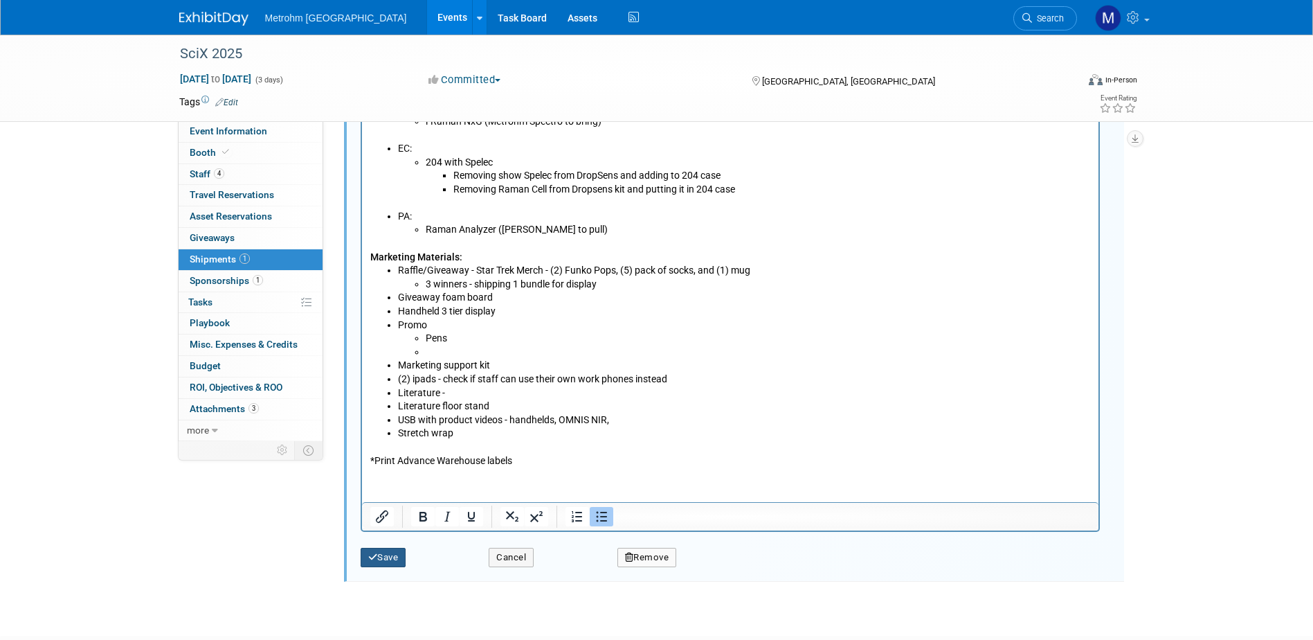
click at [391, 564] on button "Save" at bounding box center [384, 557] width 46 height 19
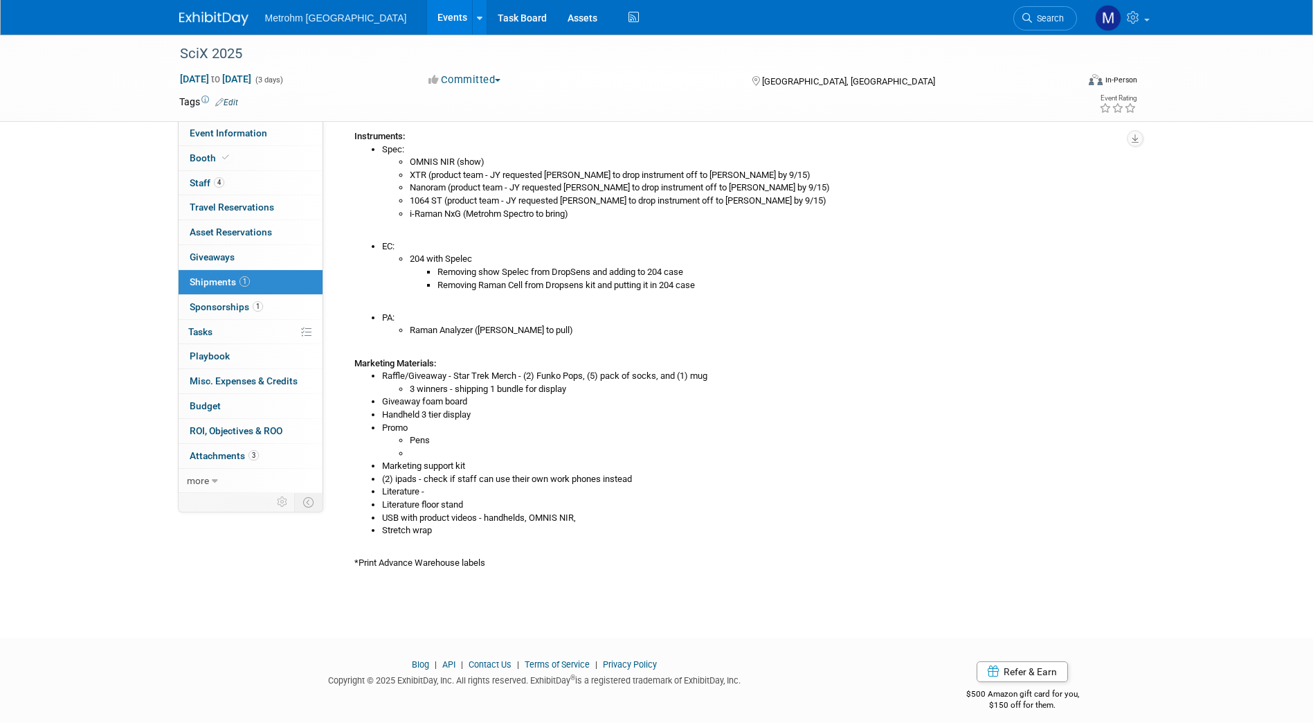
scroll to position [359, 0]
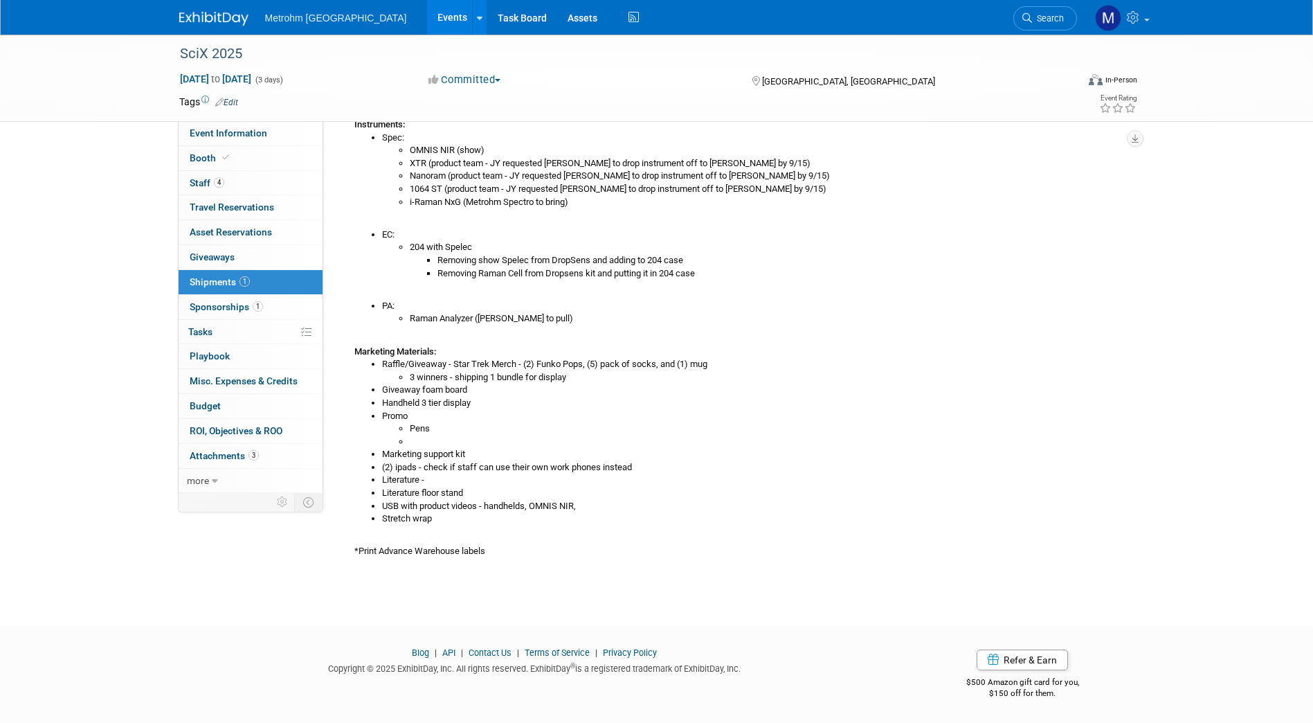
click at [445, 485] on li "Literature -" at bounding box center [753, 480] width 742 height 13
click at [435, 483] on li "Literature -" at bounding box center [753, 480] width 742 height 13
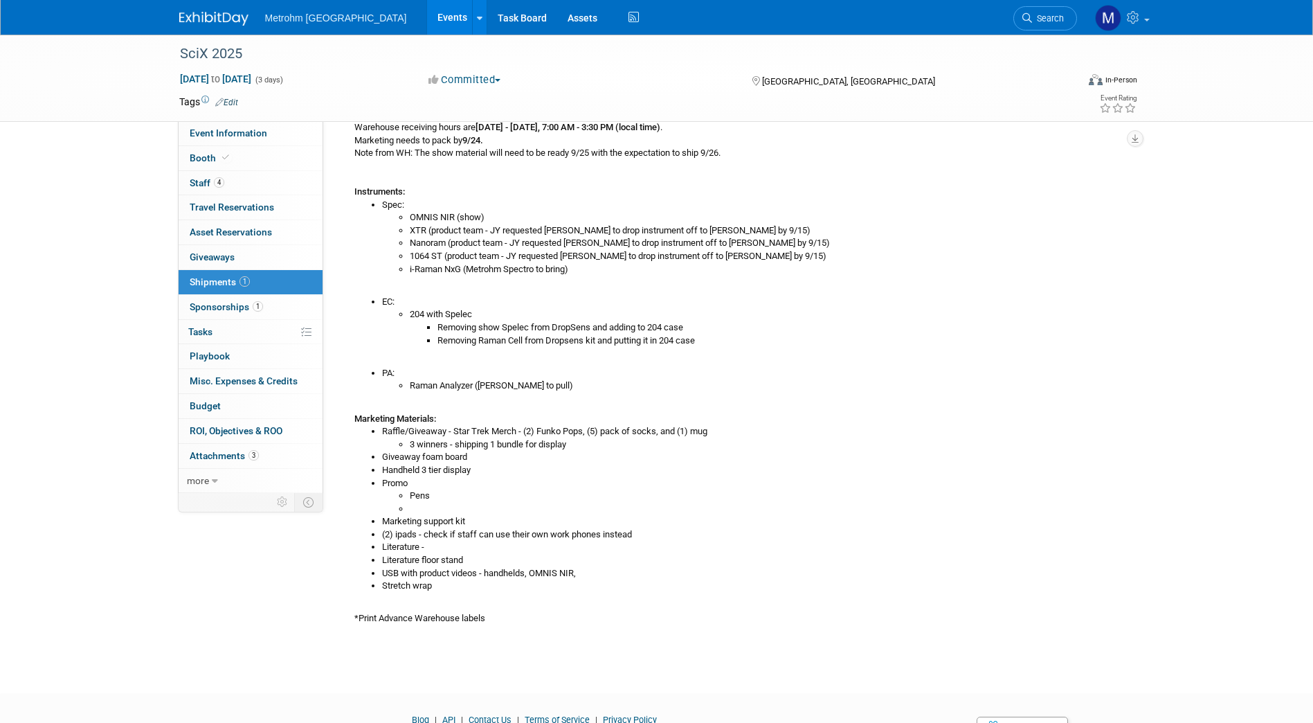
scroll to position [291, 0]
click at [241, 147] on link "Booth" at bounding box center [251, 158] width 144 height 24
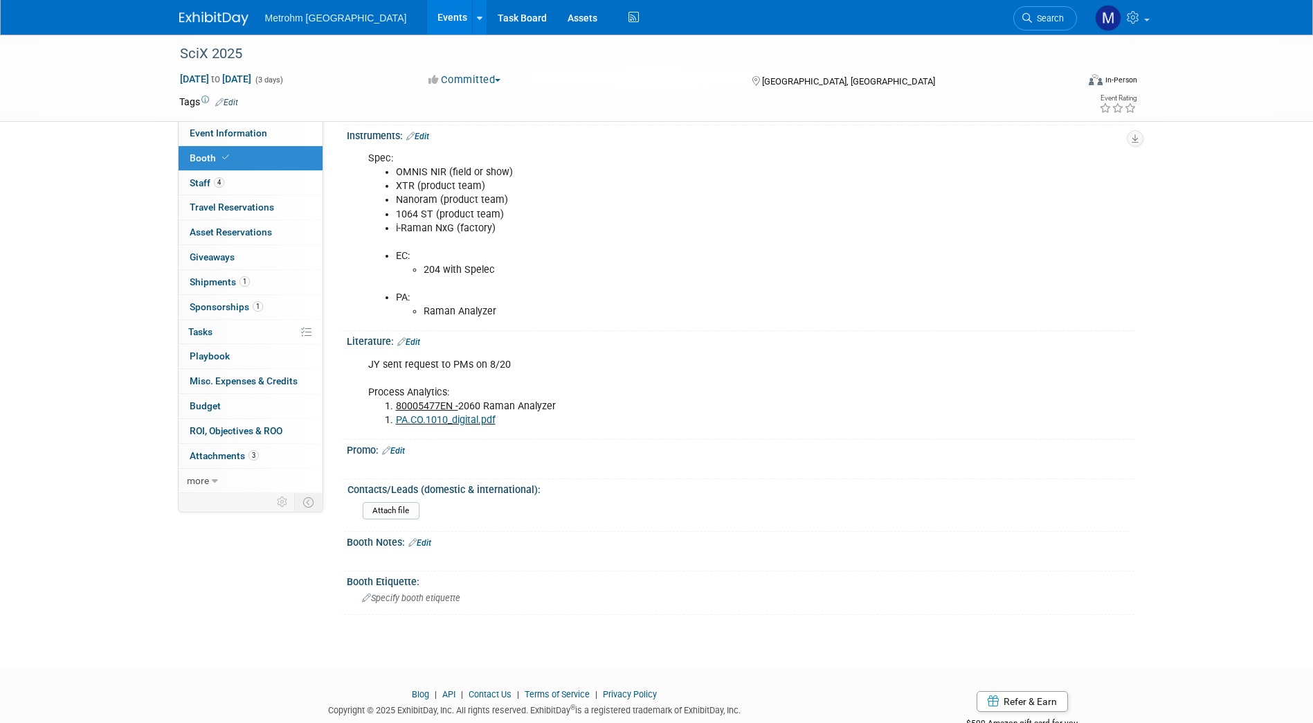
scroll to position [433, 0]
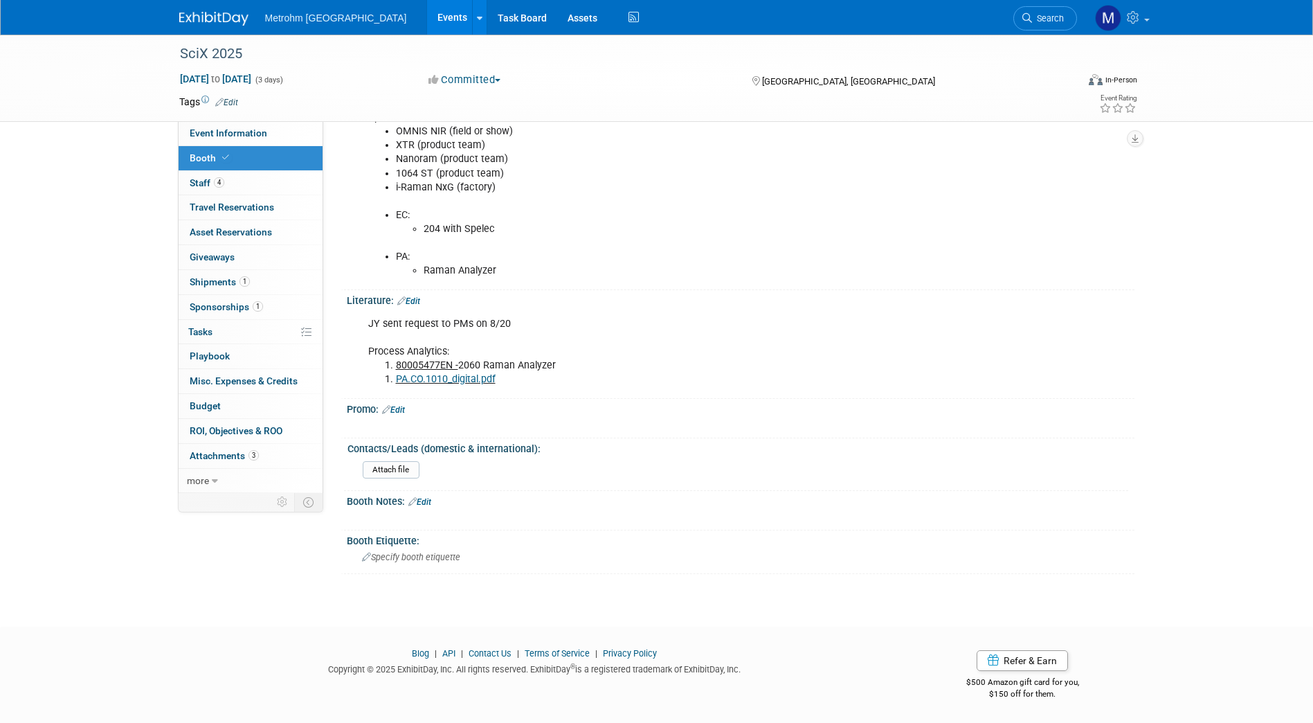
click at [530, 377] on li "PA.CO.1010_digital.pdf" at bounding box center [685, 379] width 578 height 14
drag, startPoint x: 535, startPoint y: 378, endPoint x: 364, endPoint y: 353, distance: 172.8
click at [364, 353] on div "JY sent request to PMs on 8/20 Process Analytics: 80005477EN - 2060 Raman Analy…" at bounding box center [671, 351] width 624 height 83
copy div "Process Analytics: 80005477EN - 2060 Raman Analyzer PA.CO.1010_digital.pdf"
click at [251, 282] on link "1 Shipments 1" at bounding box center [251, 282] width 144 height 24
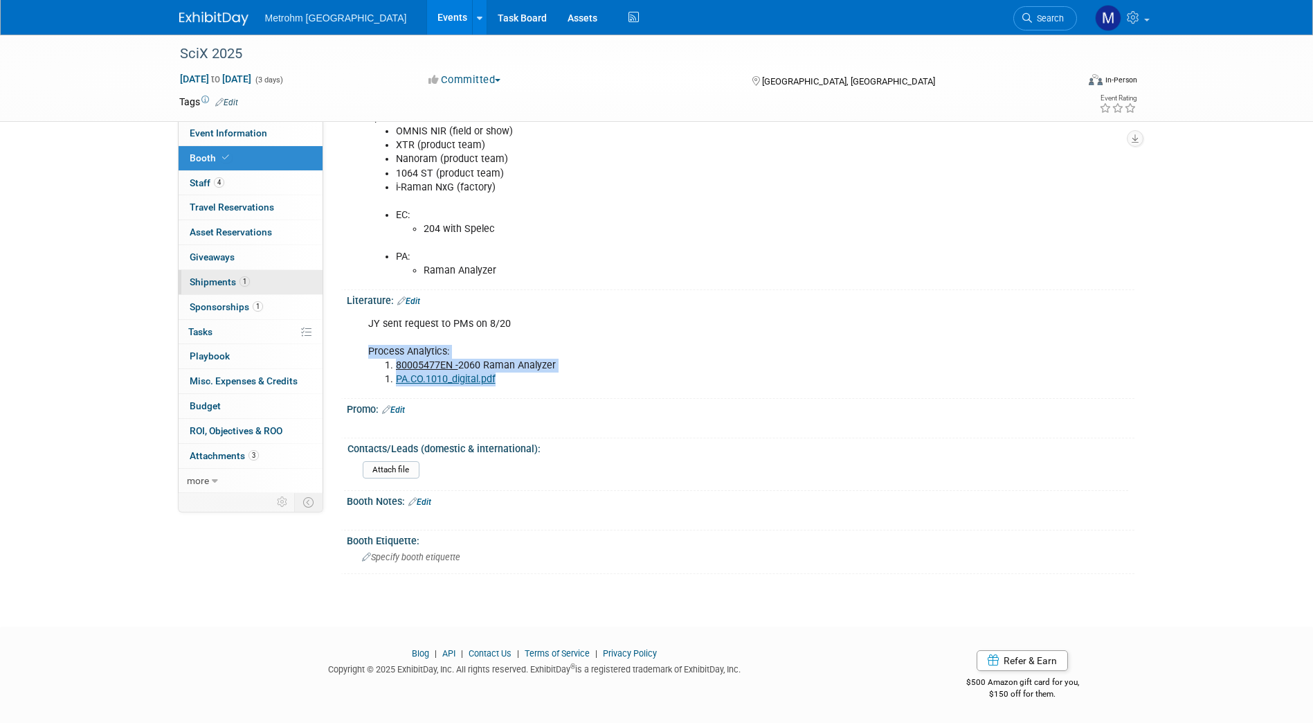
scroll to position [0, 0]
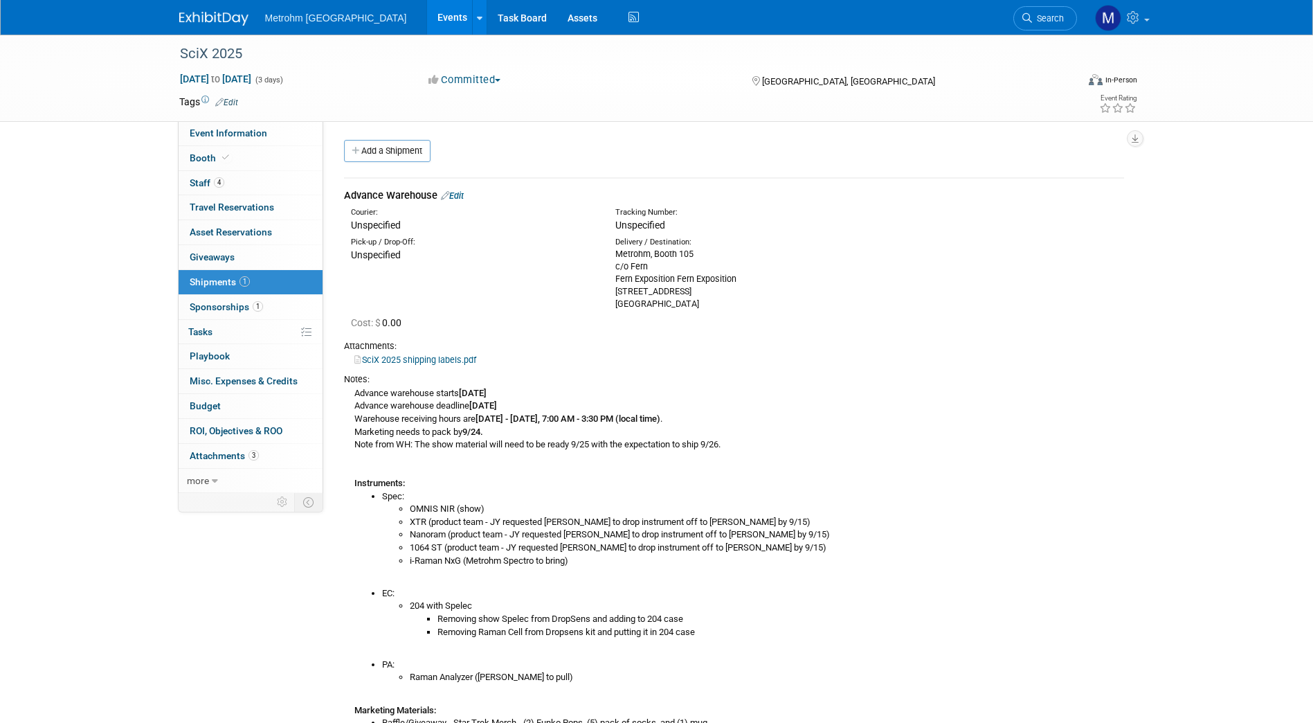
click at [457, 201] on div "Advance Warehouse Edit" at bounding box center [734, 195] width 780 height 15
click at [458, 197] on link "Edit" at bounding box center [452, 195] width 23 height 10
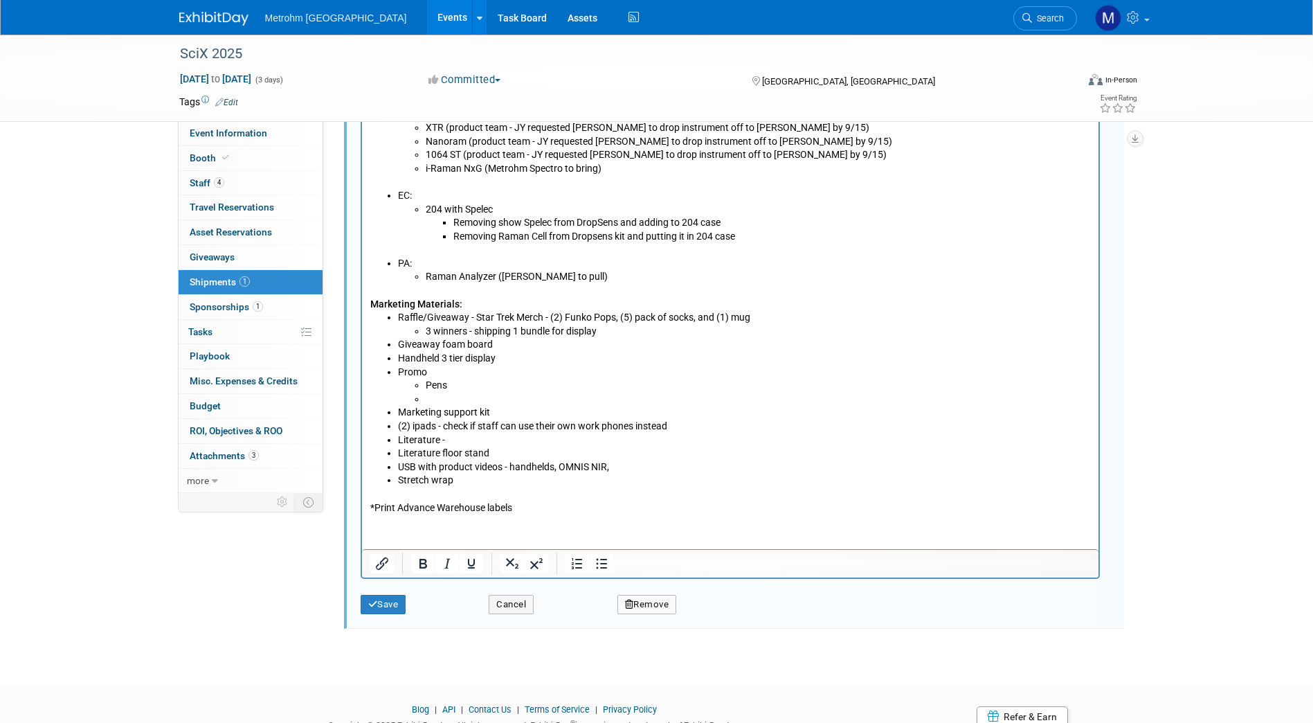
scroll to position [736, 0]
click at [468, 444] on li "Literature -" at bounding box center [743, 440] width 693 height 14
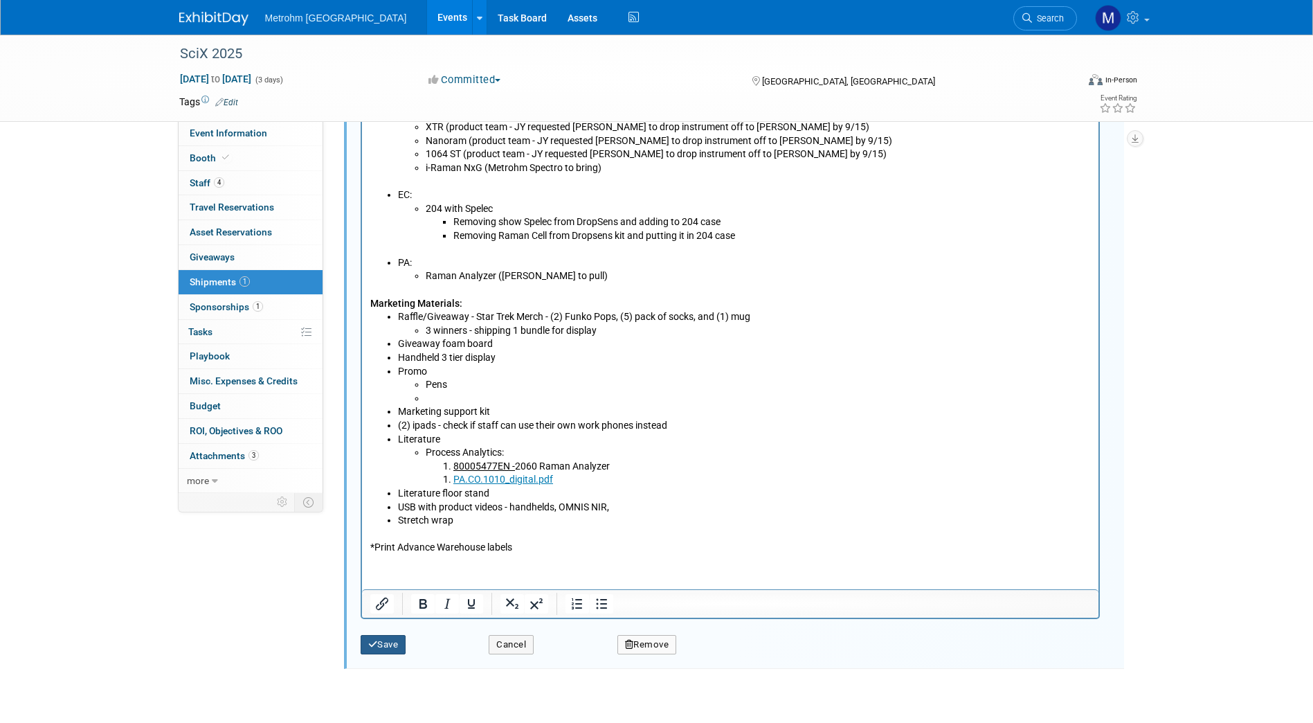
click at [402, 639] on button "Save" at bounding box center [384, 644] width 46 height 19
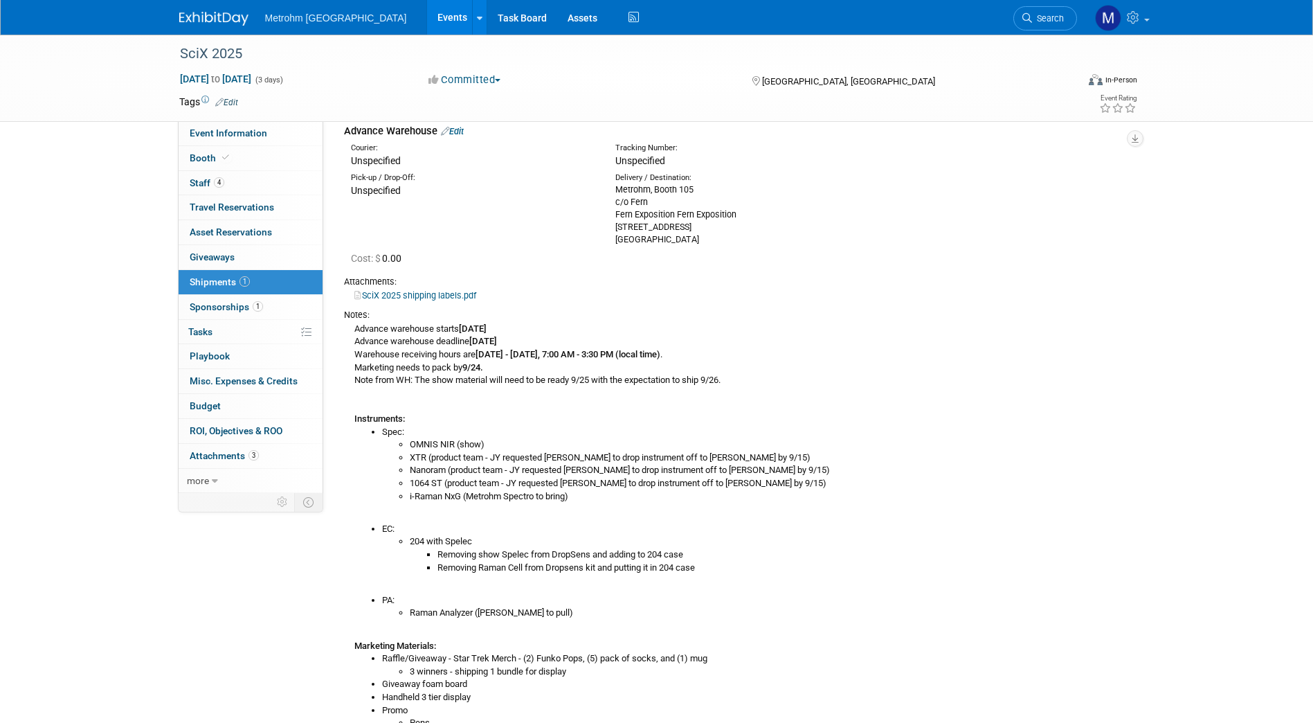
scroll to position [0, 0]
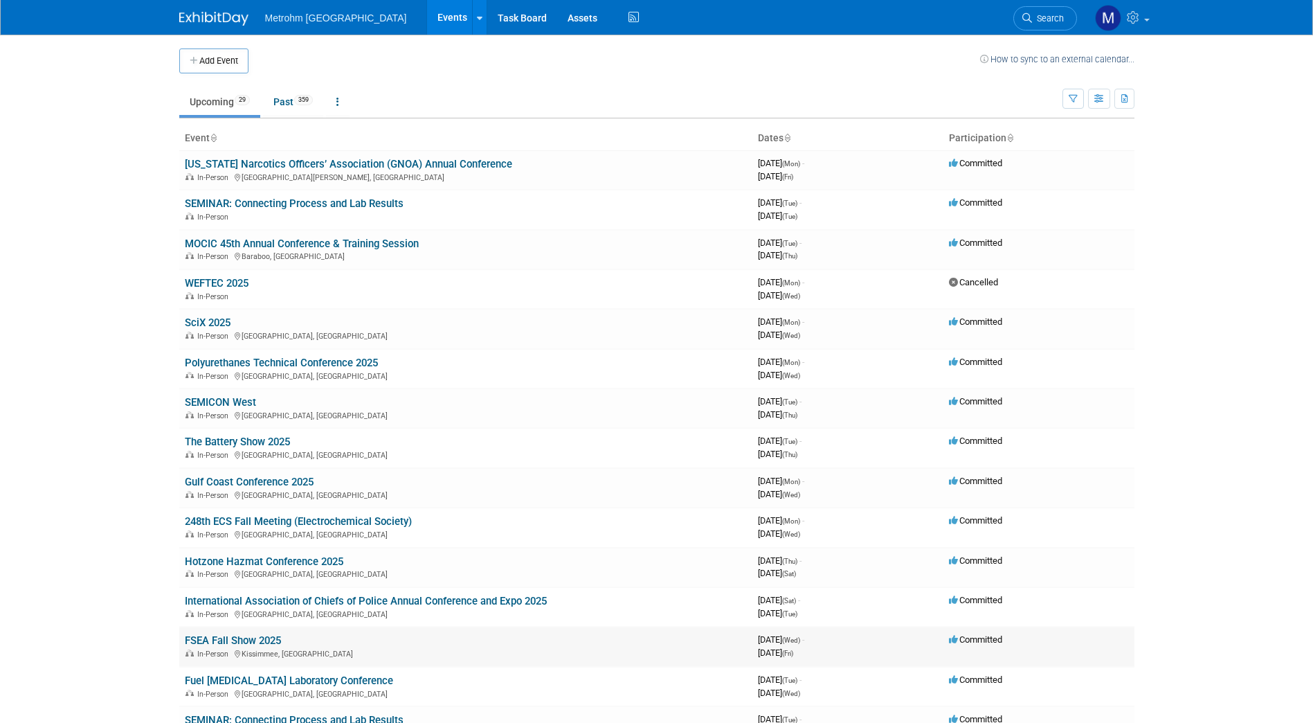
click at [246, 641] on link "FSEA Fall Show 2025" at bounding box center [233, 640] width 96 height 12
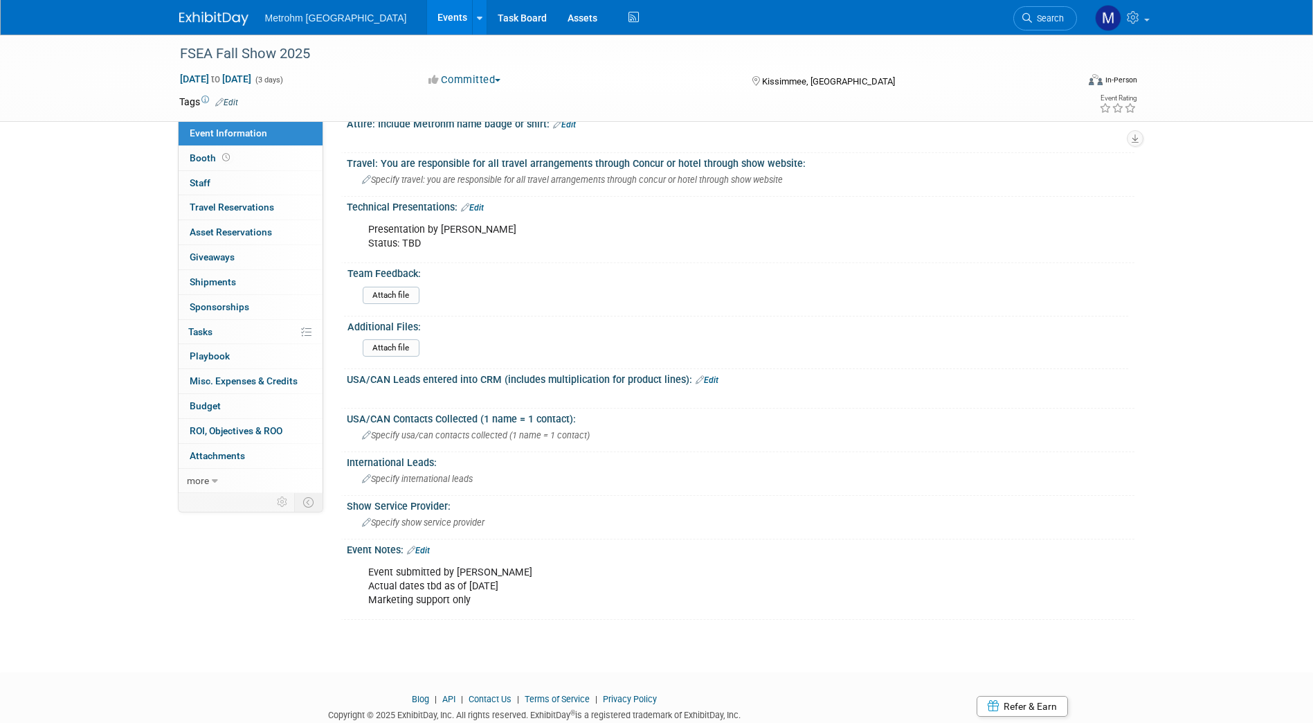
scroll to position [521, 0]
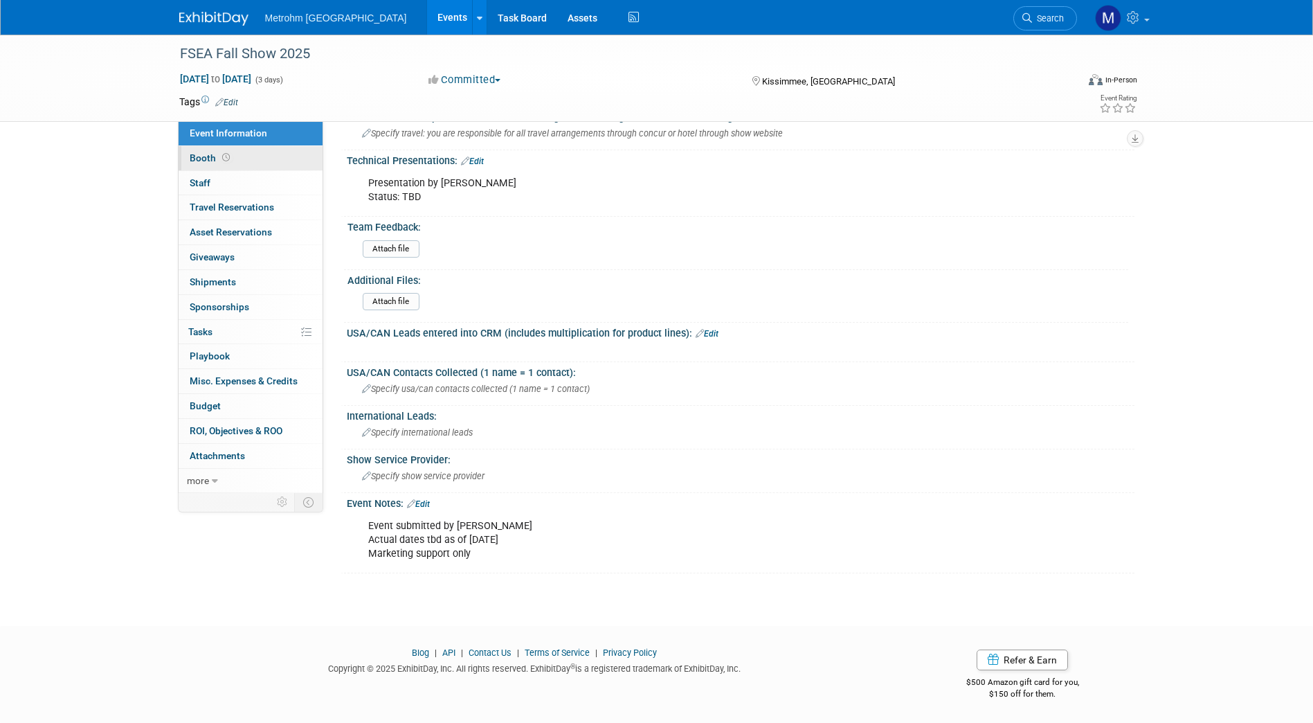
click at [258, 148] on link "Booth" at bounding box center [251, 158] width 144 height 24
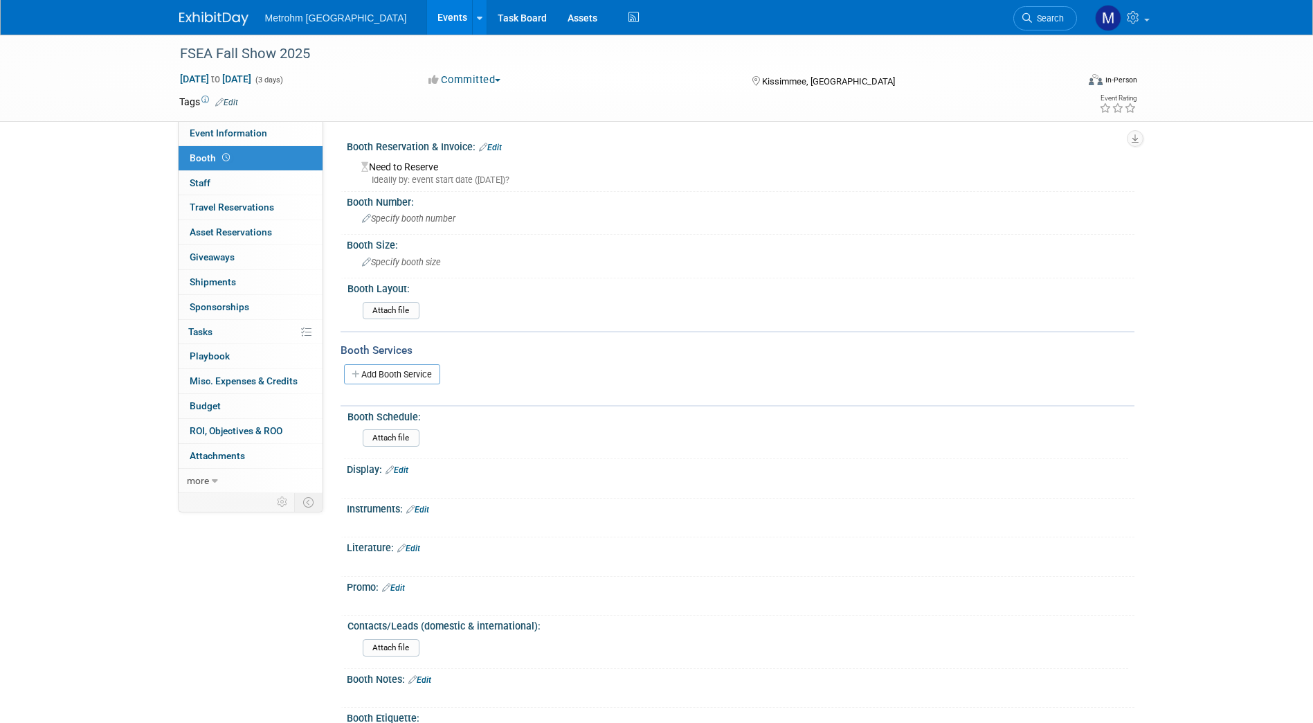
scroll to position [178, 0]
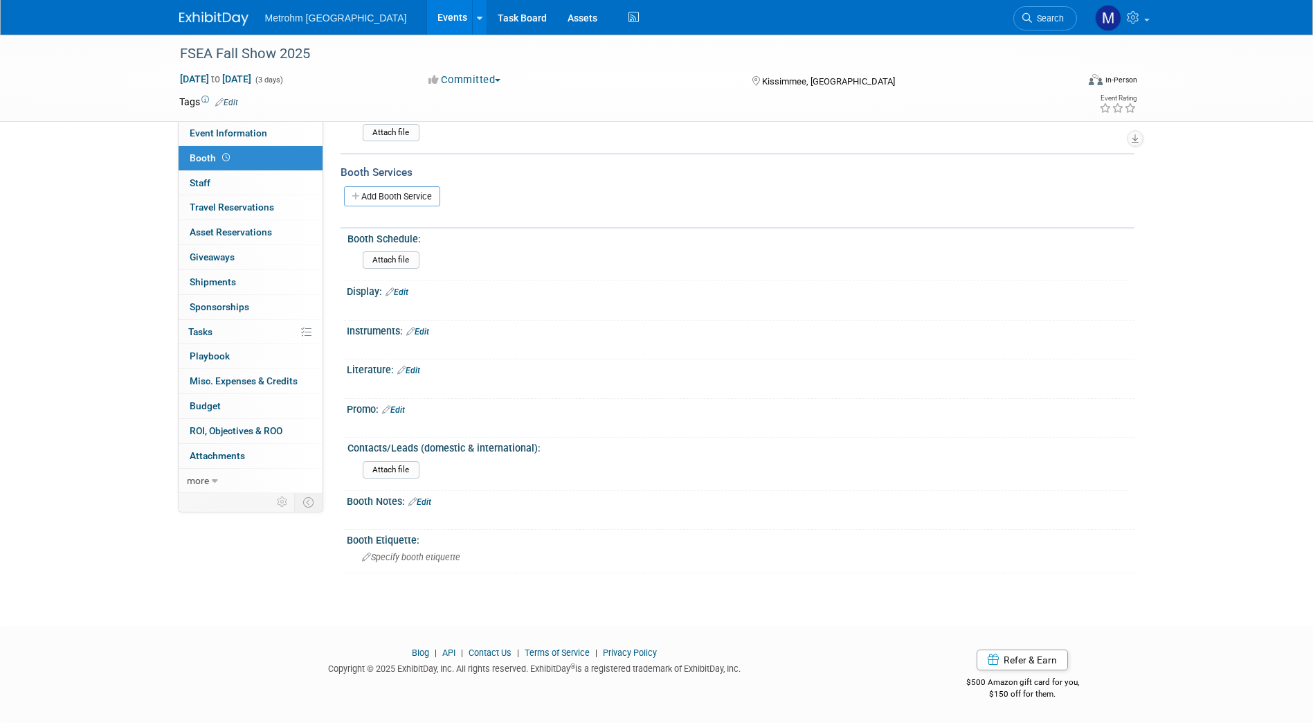
click at [410, 373] on link "Edit" at bounding box center [408, 371] width 23 height 10
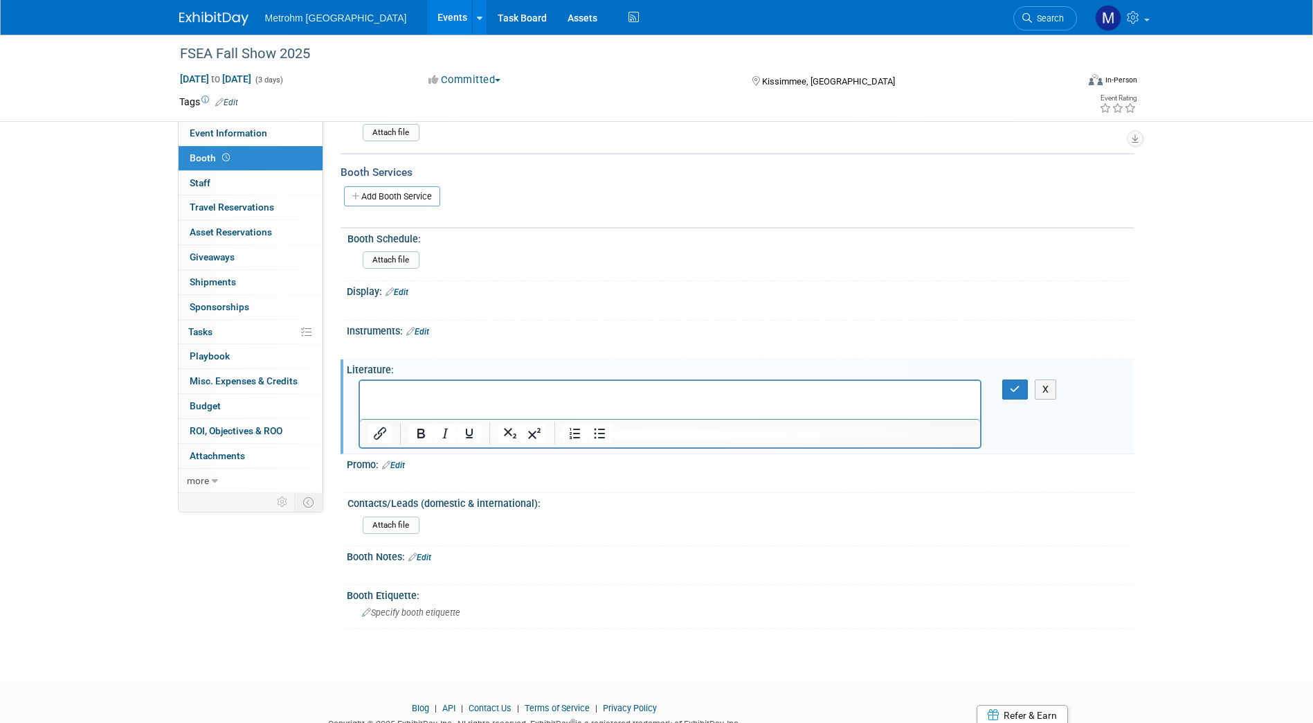
scroll to position [0, 0]
click at [1015, 390] on icon "button" at bounding box center [1015, 389] width 10 height 10
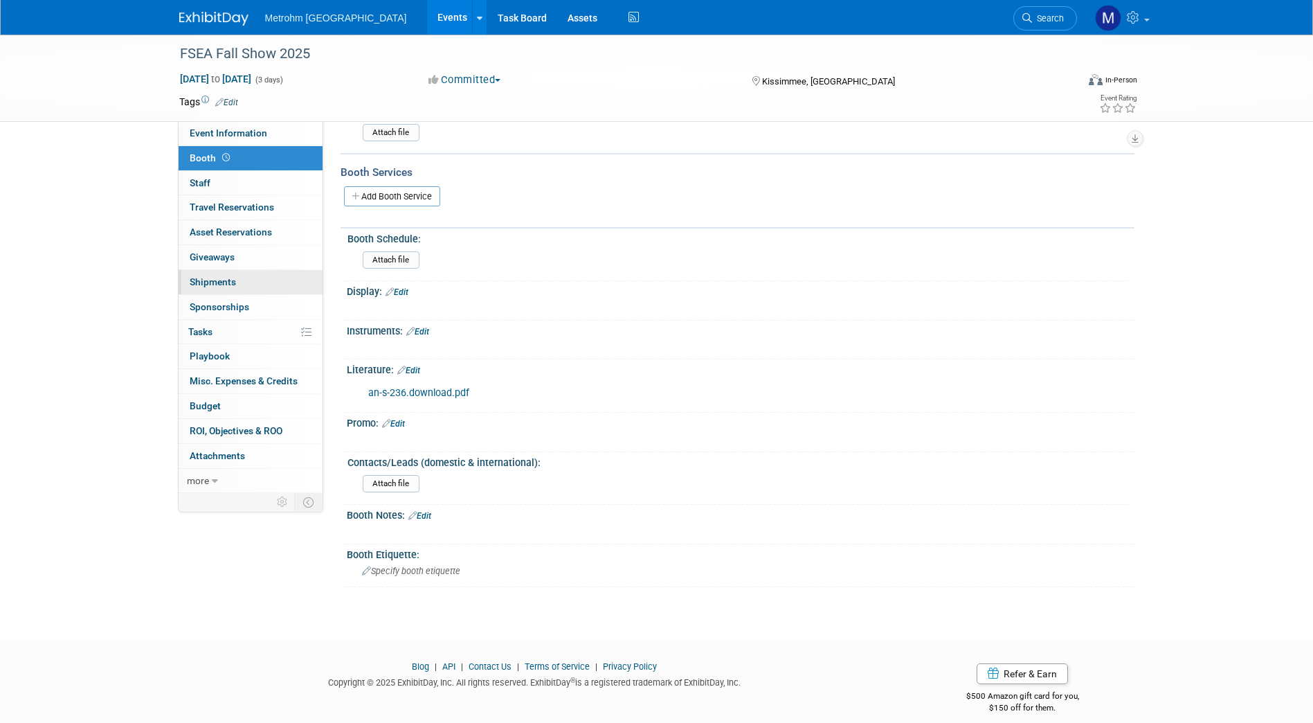
click at [237, 280] on link "0 Shipments 0" at bounding box center [251, 282] width 144 height 24
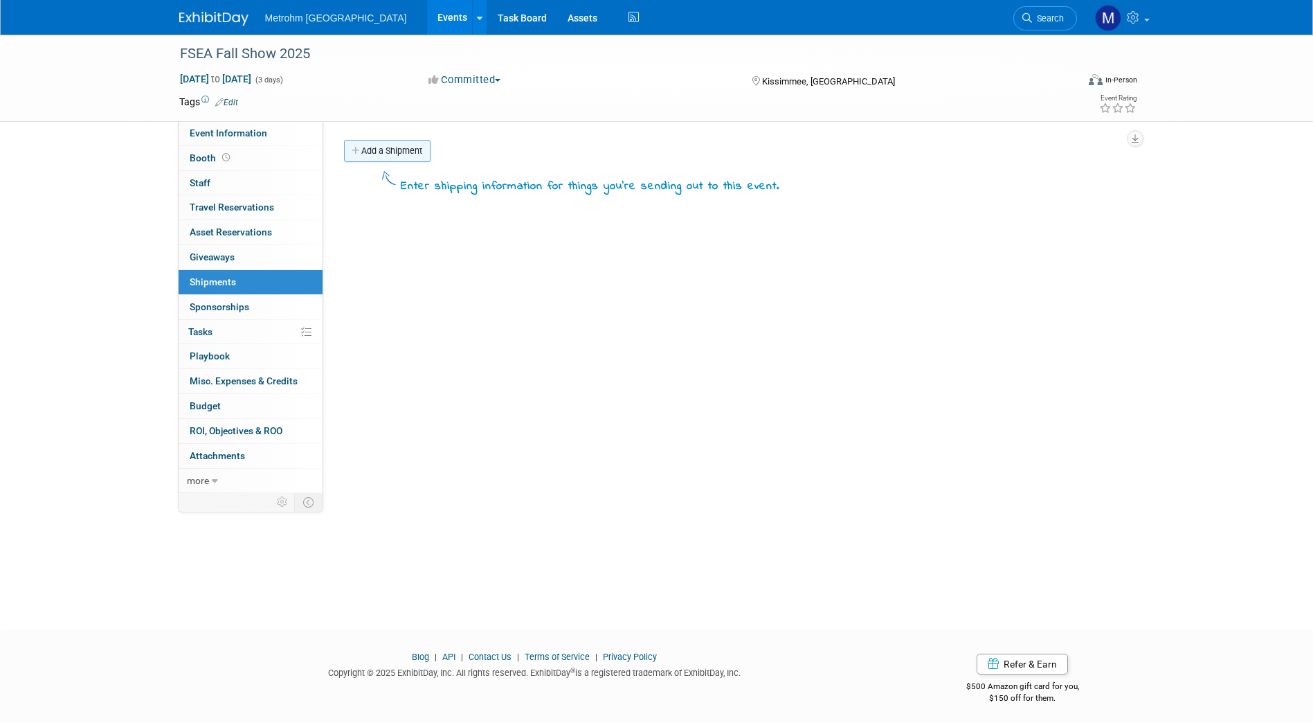
click at [397, 145] on link "Add a Shipment" at bounding box center [387, 151] width 87 height 22
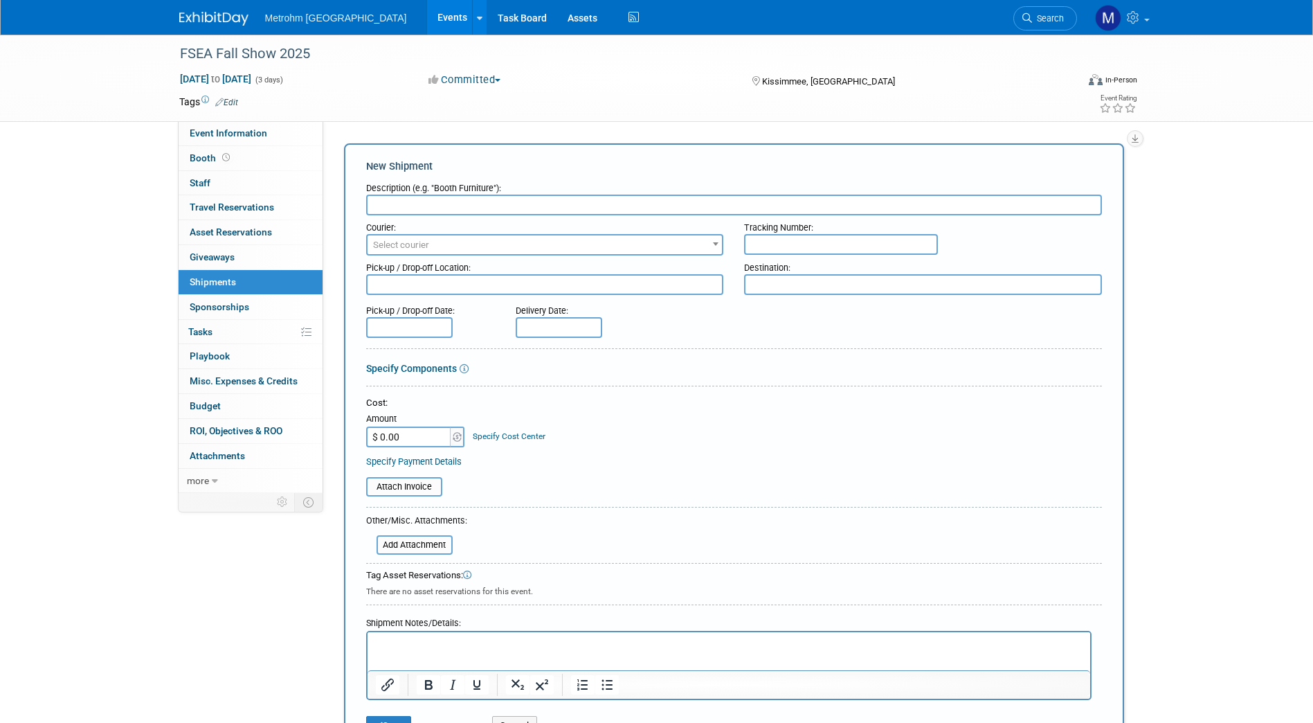
click at [417, 204] on input "text" at bounding box center [734, 205] width 736 height 21
type input "Local Rep to pick up"
click at [411, 651] on html at bounding box center [728, 641] width 723 height 19
click at [612, 702] on button "Bullet list" at bounding box center [607, 692] width 24 height 19
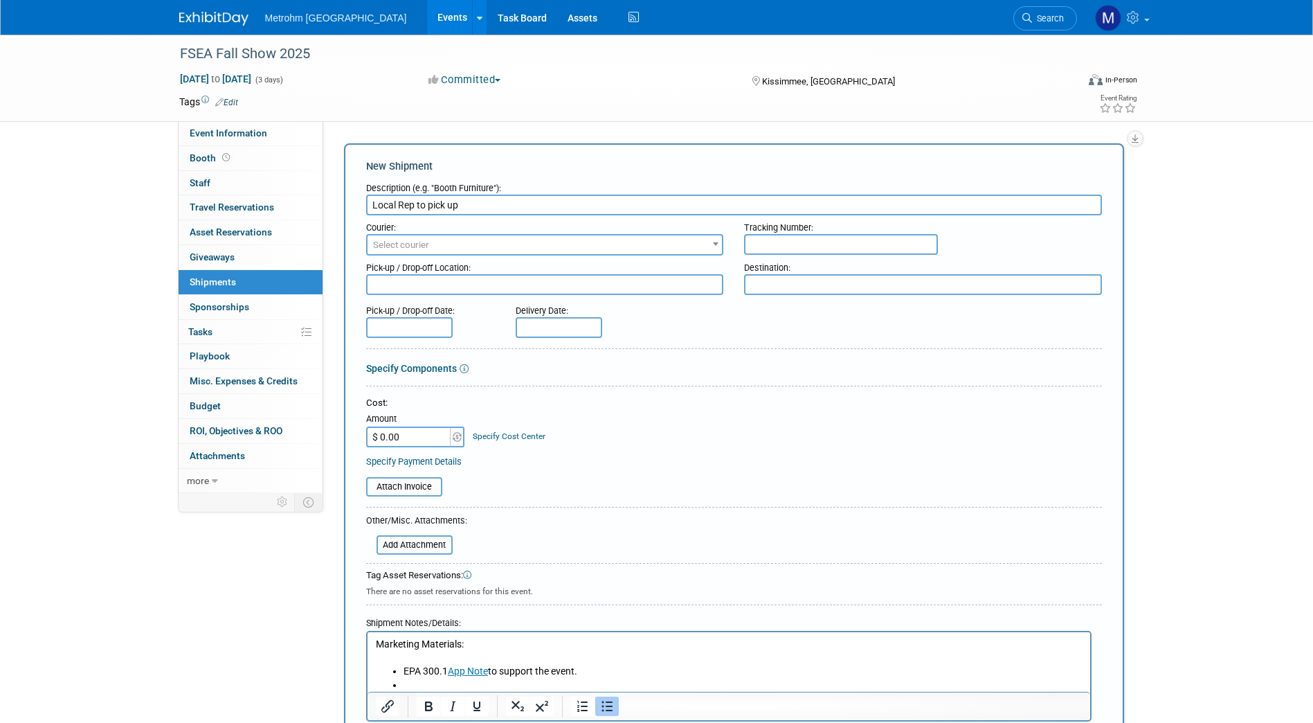
click at [559, 680] on li "Rich Text Area. Press ALT-0 for help." at bounding box center [742, 685] width 679 height 14
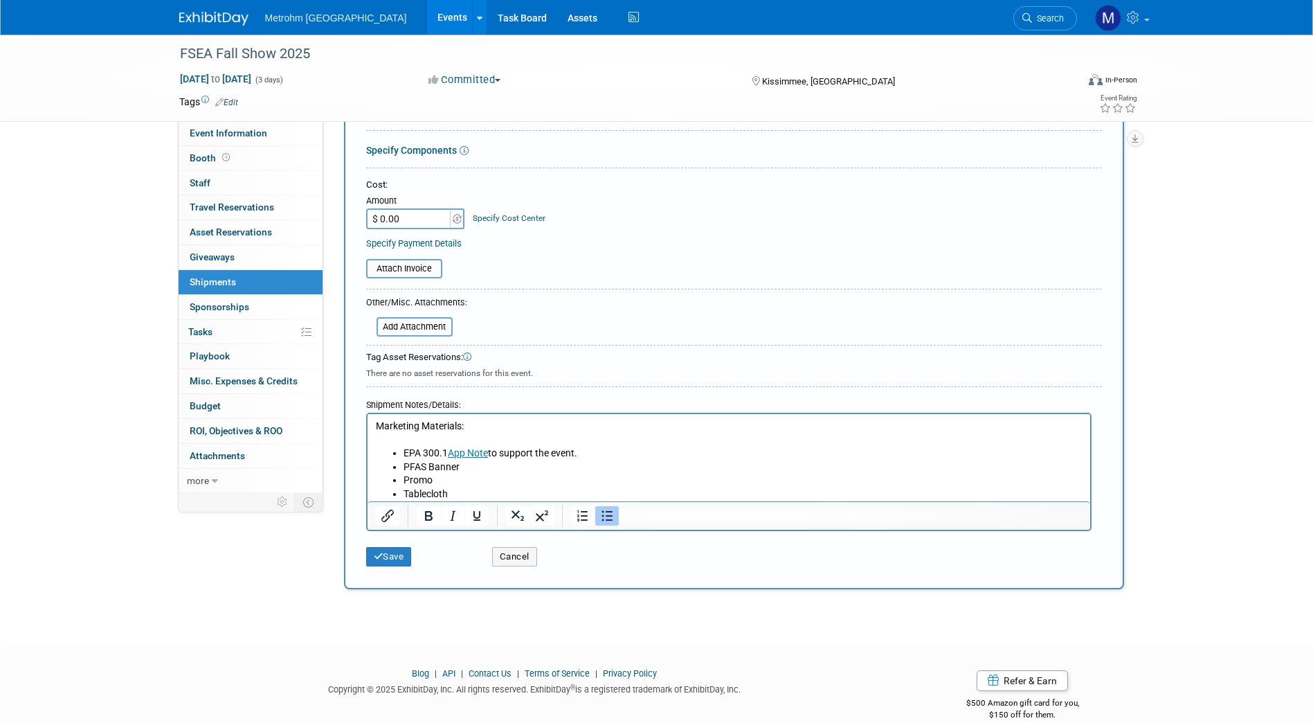
scroll to position [219, 0]
drag, startPoint x: 369, startPoint y: 416, endPoint x: 381, endPoint y: 432, distance: 19.8
click at [381, 432] on html "Marketing Materials: EPA 300.1 App Note to support the event. PFAS Banner Promo…" at bounding box center [728, 456] width 723 height 87
click at [381, 432] on p "Marketing Materials:" at bounding box center [728, 426] width 707 height 14
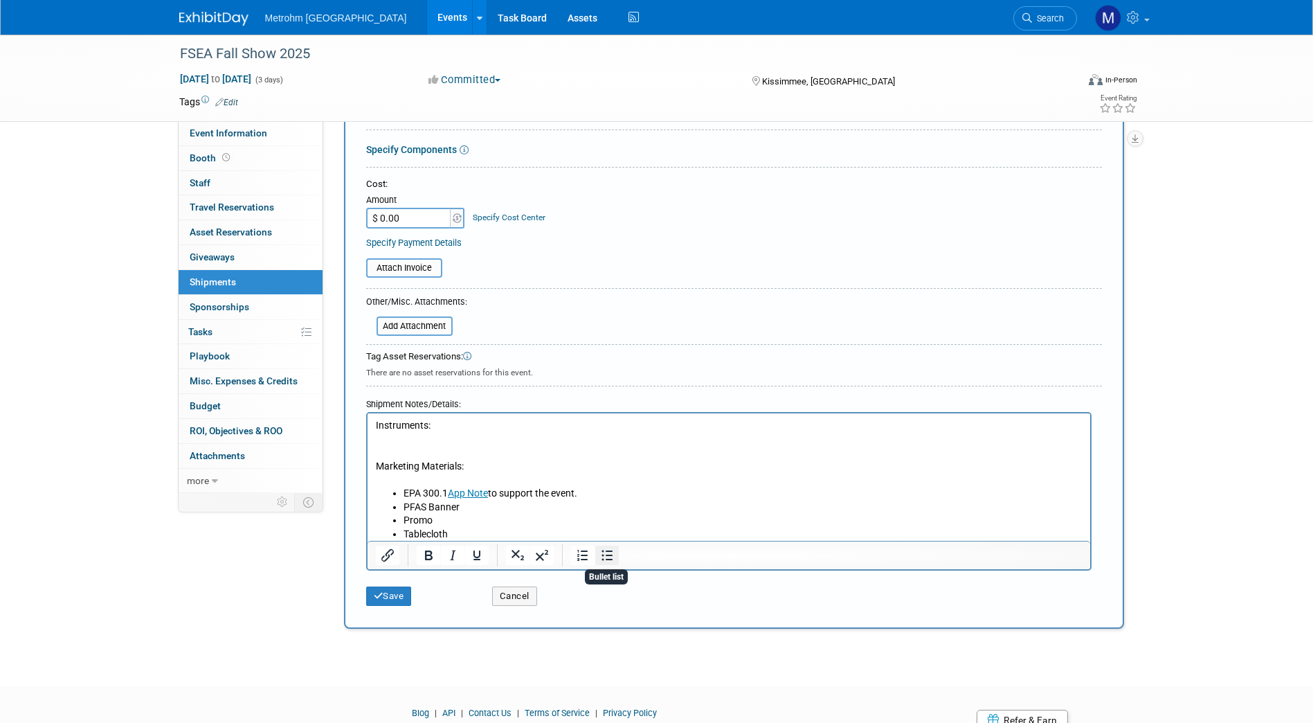
click at [610, 553] on icon "Bullet list" at bounding box center [607, 555] width 17 height 17
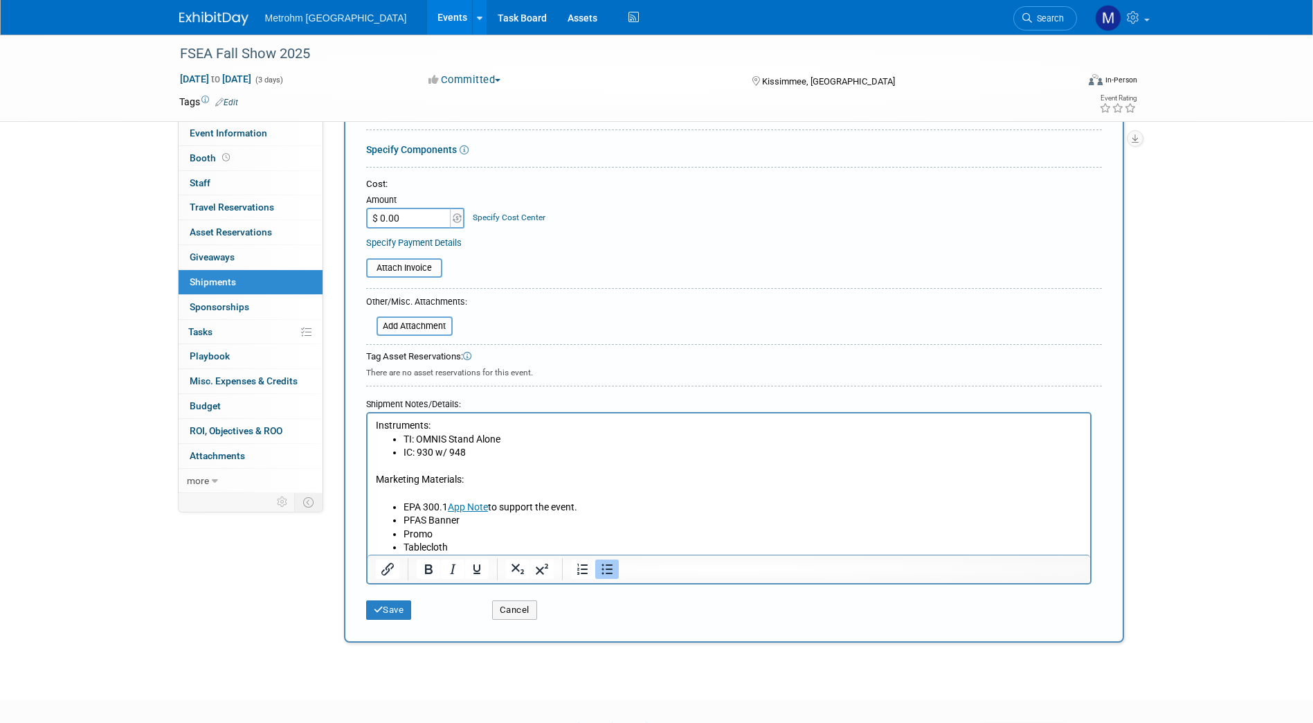
click at [424, 423] on p "Instruments:" at bounding box center [728, 426] width 707 height 14
click at [526, 438] on li "TI: OMNIS Stand Alone" at bounding box center [742, 440] width 679 height 14
click at [480, 453] on li "IC: 930 w/ 948" at bounding box center [742, 453] width 679 height 14
click at [397, 612] on button "Save" at bounding box center [389, 609] width 46 height 19
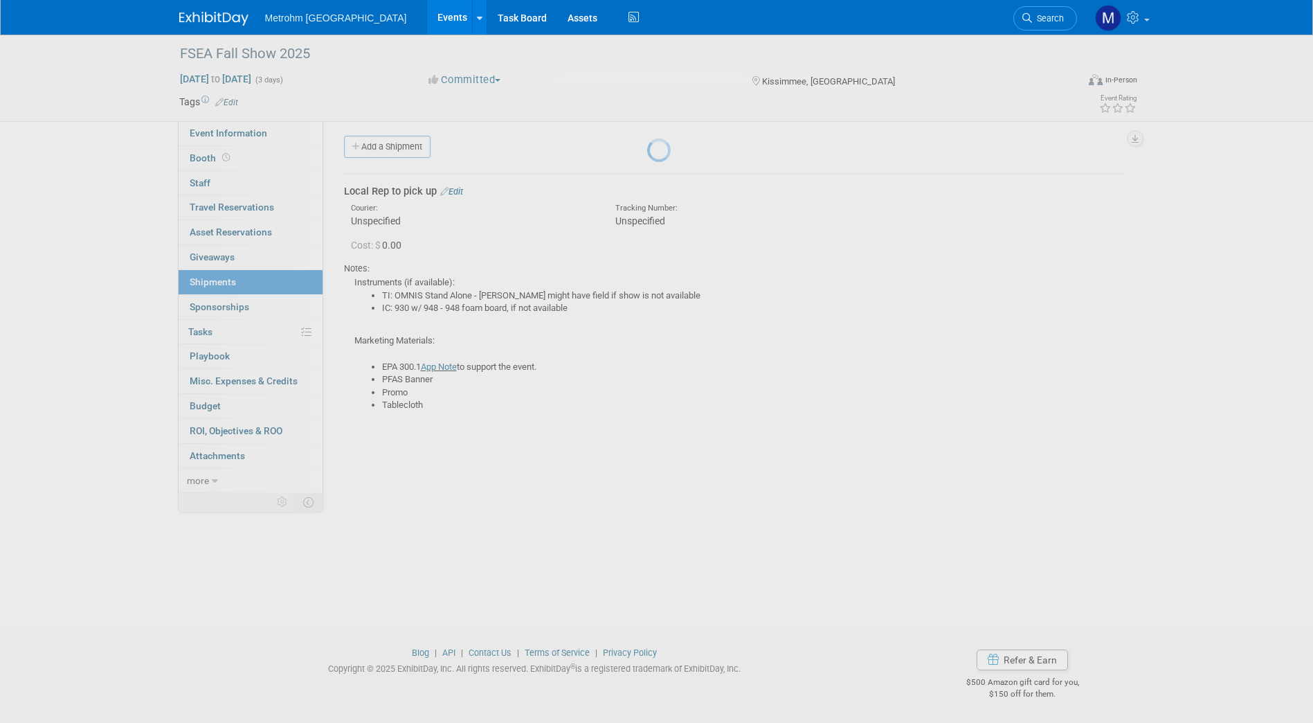
scroll to position [4, 0]
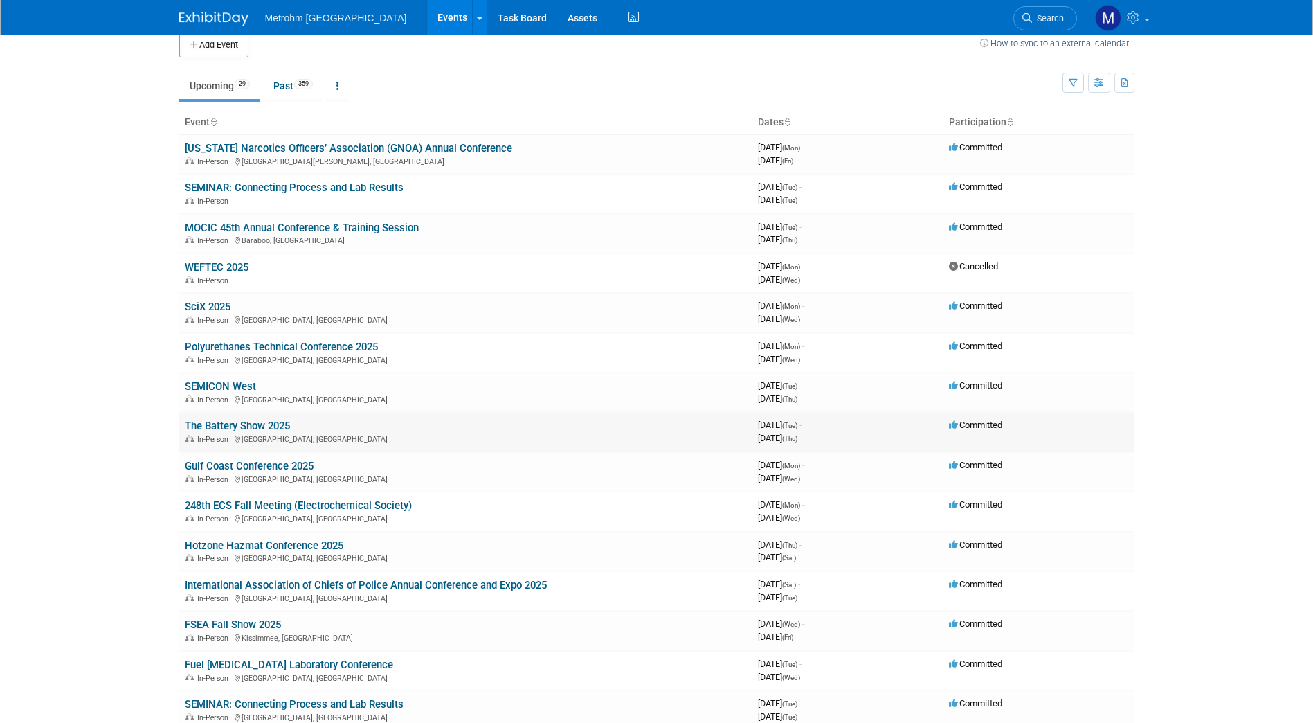
scroll to position [17, 0]
click at [264, 465] on link "Gulf Coast Conference 2025" at bounding box center [249, 465] width 129 height 12
click at [228, 379] on link "SEMICON West" at bounding box center [220, 385] width 71 height 12
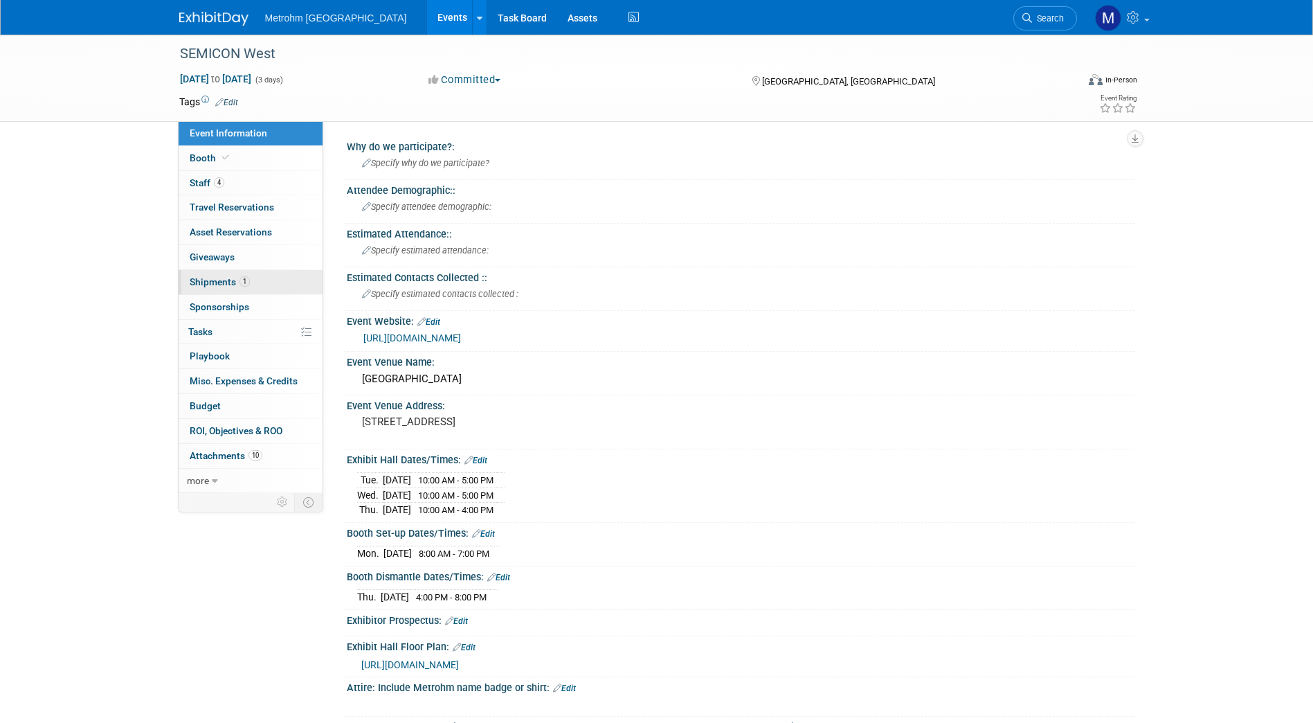
click at [253, 283] on link "1 Shipments 1" at bounding box center [251, 282] width 144 height 24
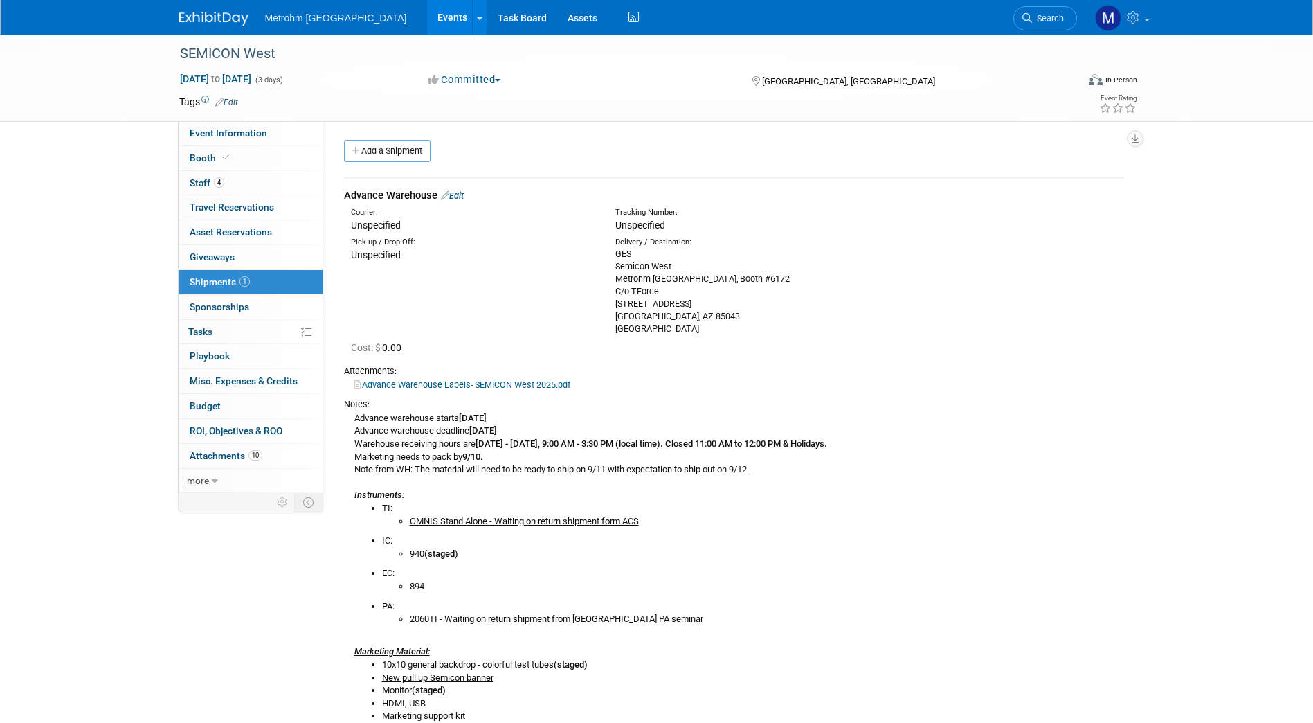
click at [201, 12] on img at bounding box center [213, 19] width 69 height 14
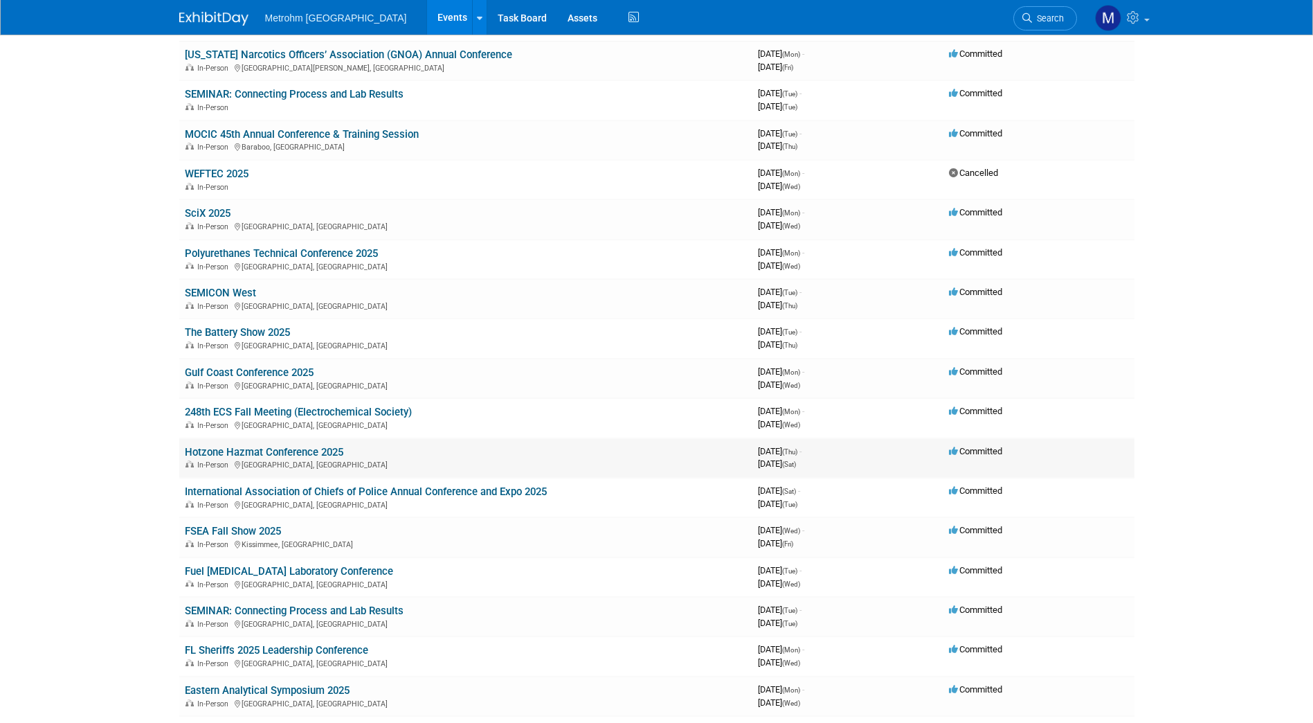
scroll to position [109, 0]
click at [332, 457] on link "Hotzone Hazmat Conference 2025" at bounding box center [264, 453] width 159 height 12
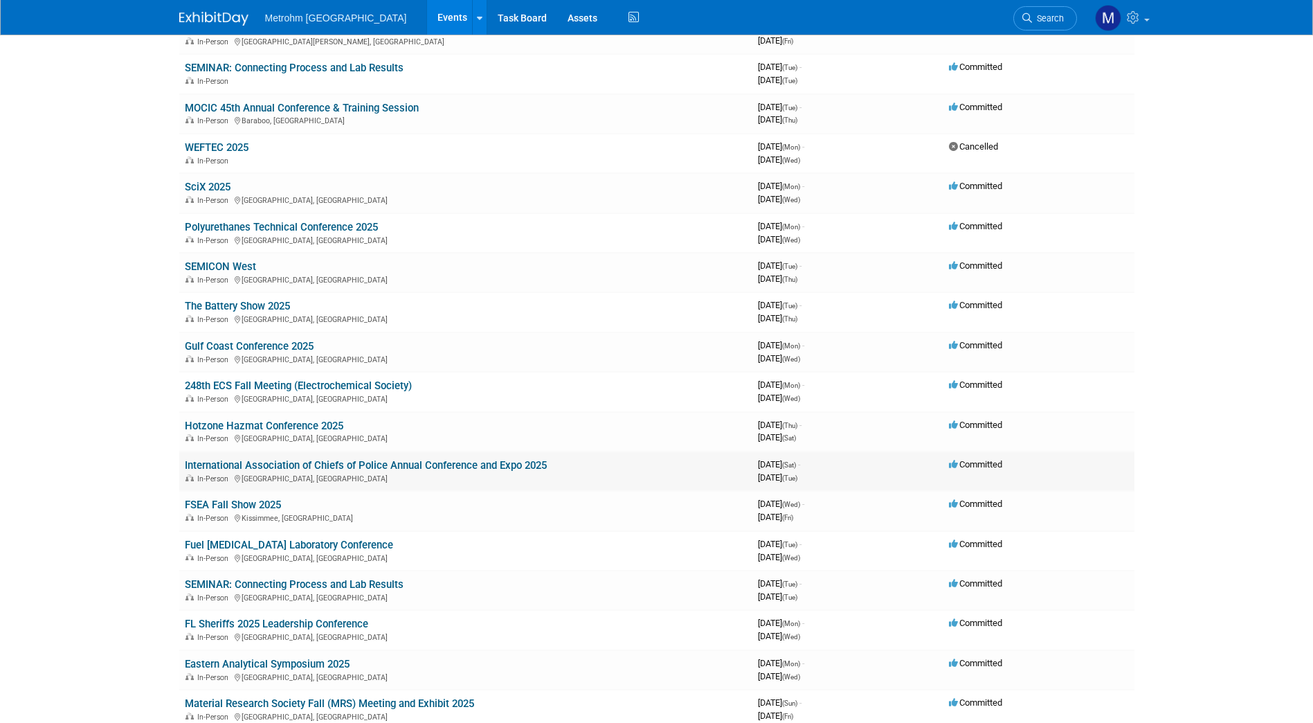
scroll to position [136, 0]
click at [297, 469] on link "International Association of Chiefs of Police Annual Conference and Expo 2025" at bounding box center [366, 464] width 362 height 12
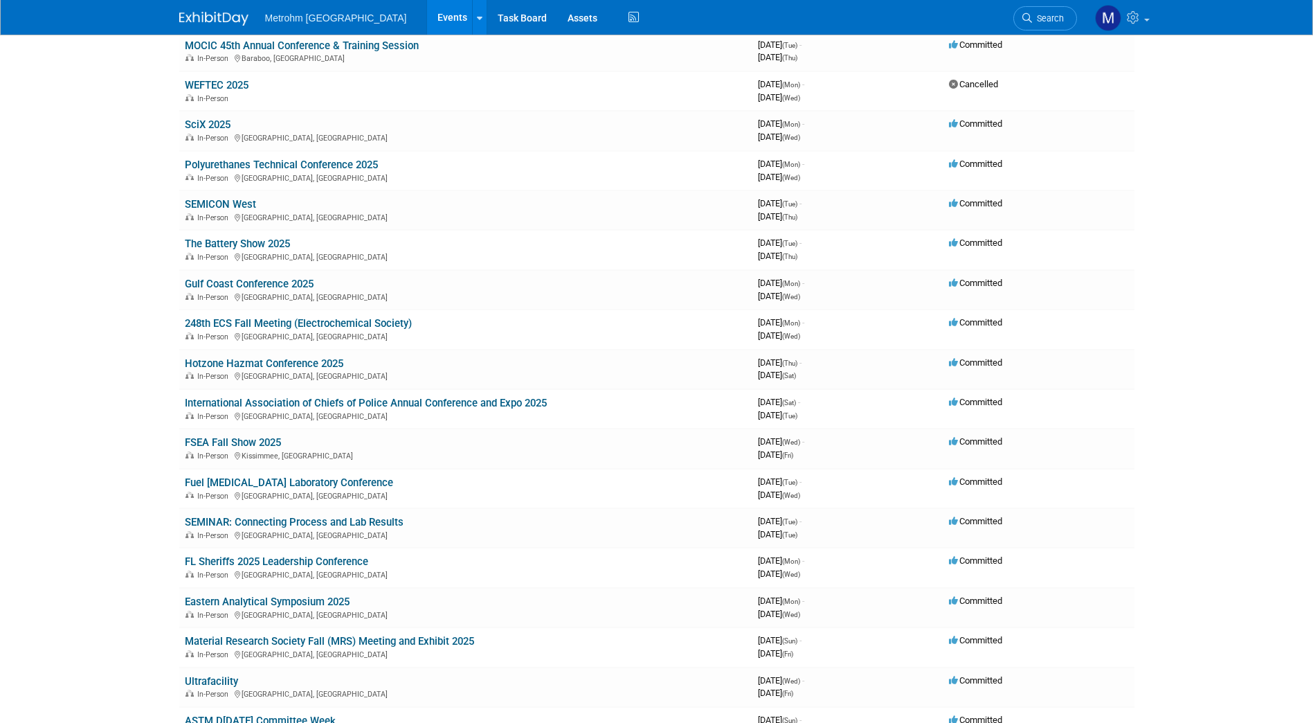
scroll to position [211, 0]
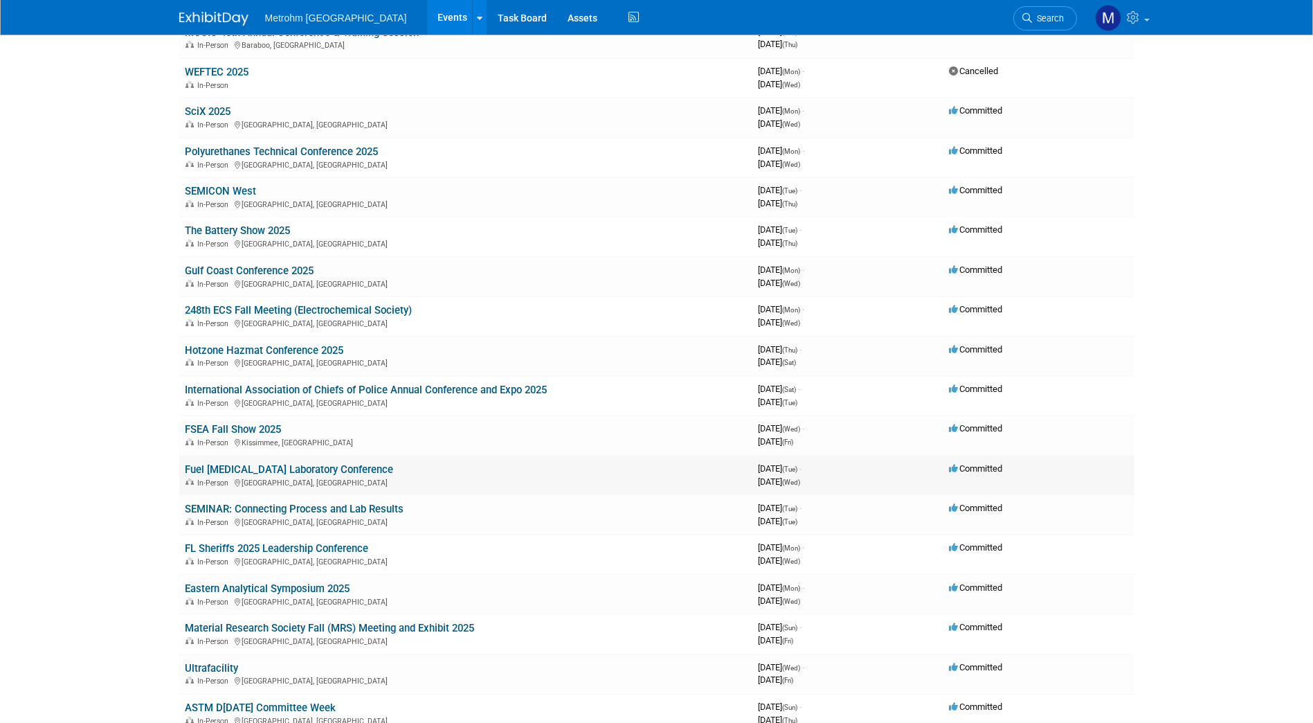
click at [325, 471] on link "Fuel [MEDICAL_DATA] Laboratory Conference" at bounding box center [289, 469] width 208 height 12
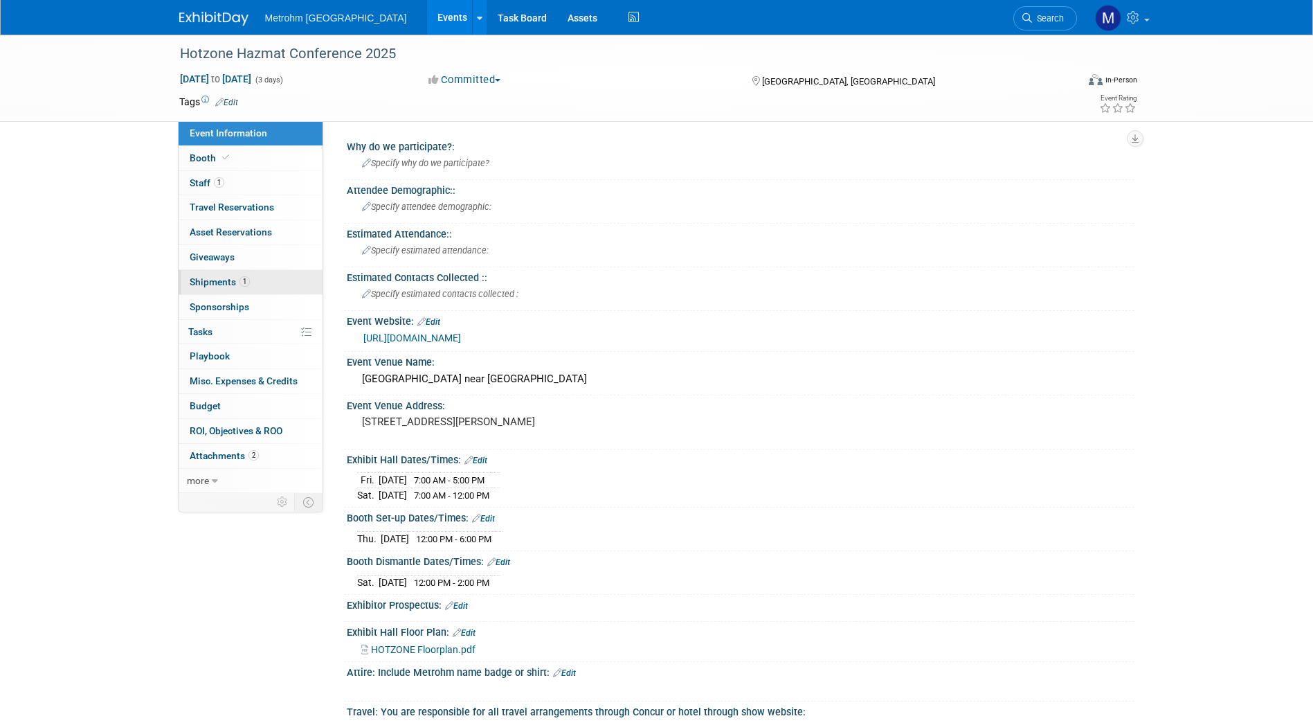
click at [246, 278] on span "1" at bounding box center [245, 281] width 10 height 10
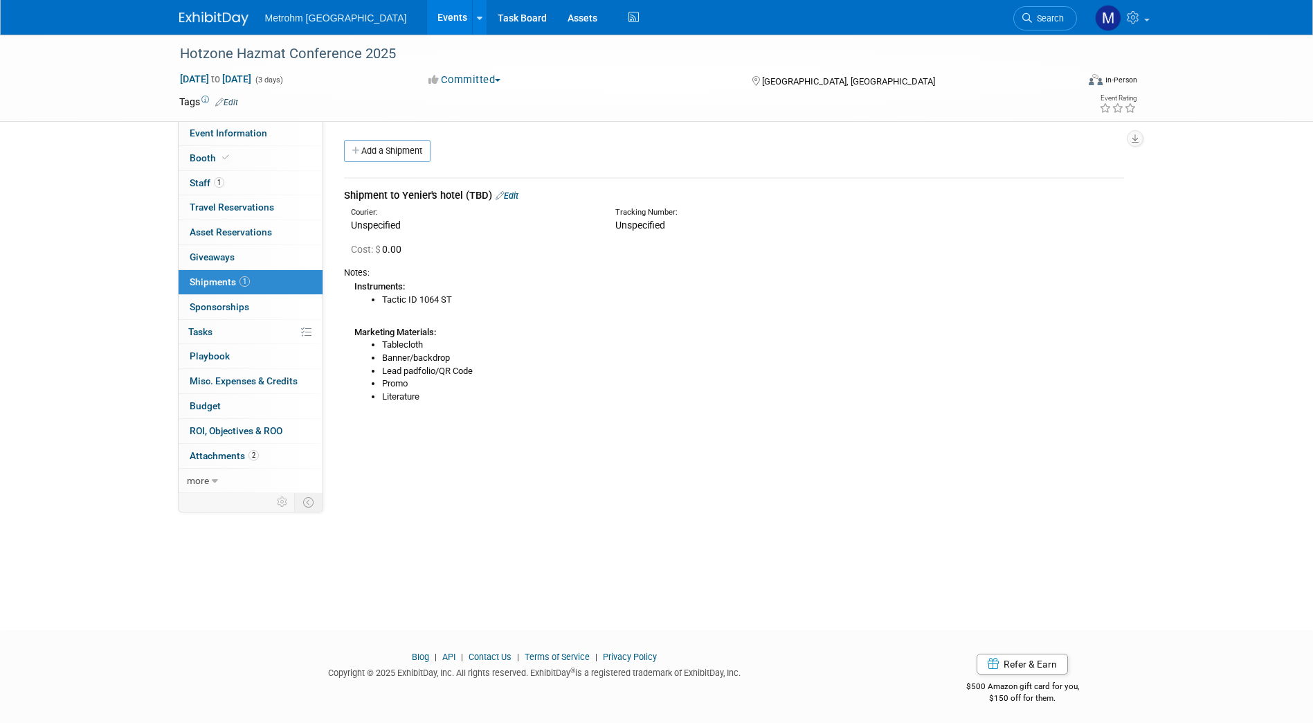
scroll to position [4, 0]
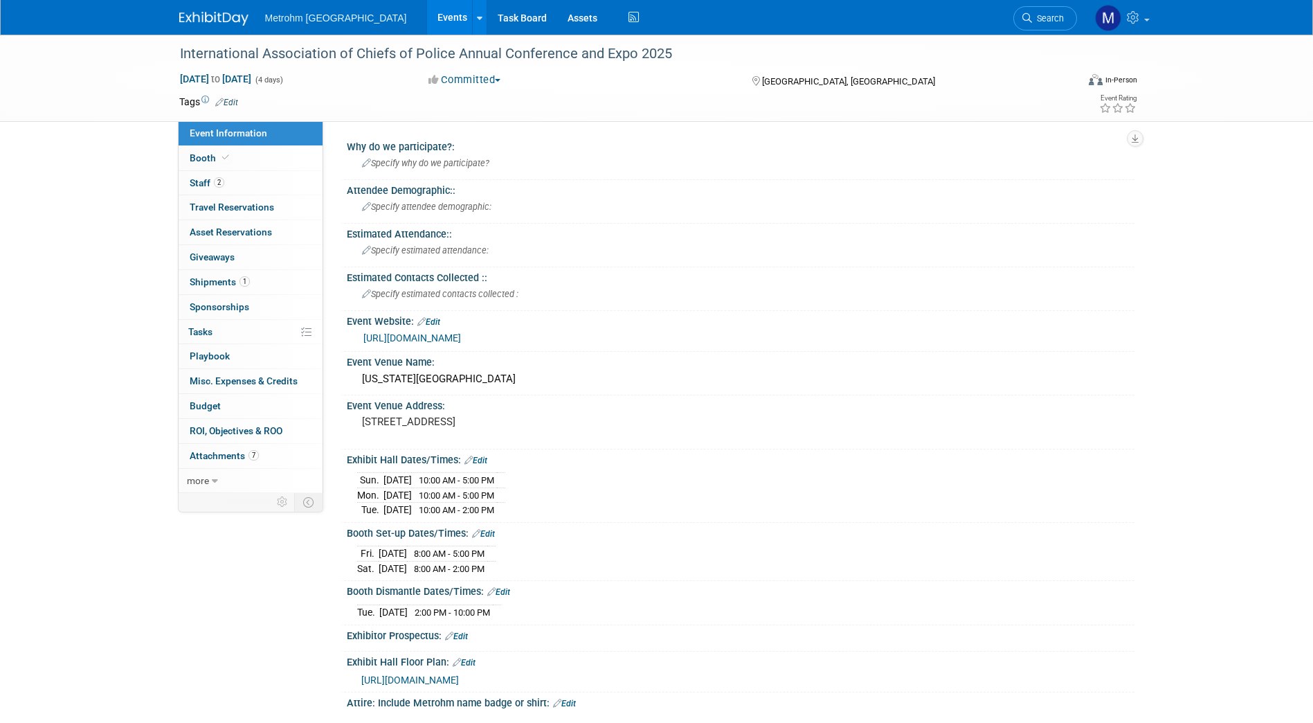
scroll to position [112, 0]
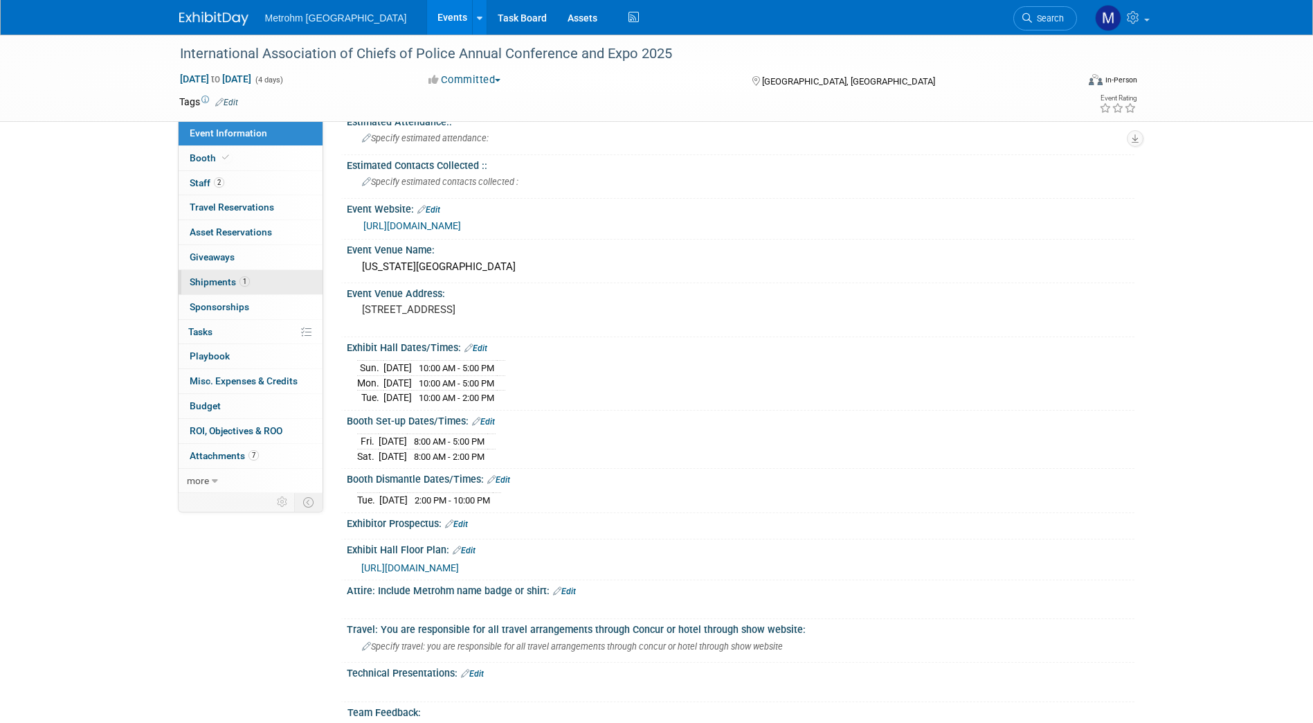
click at [256, 288] on link "1 Shipments 1" at bounding box center [251, 282] width 144 height 24
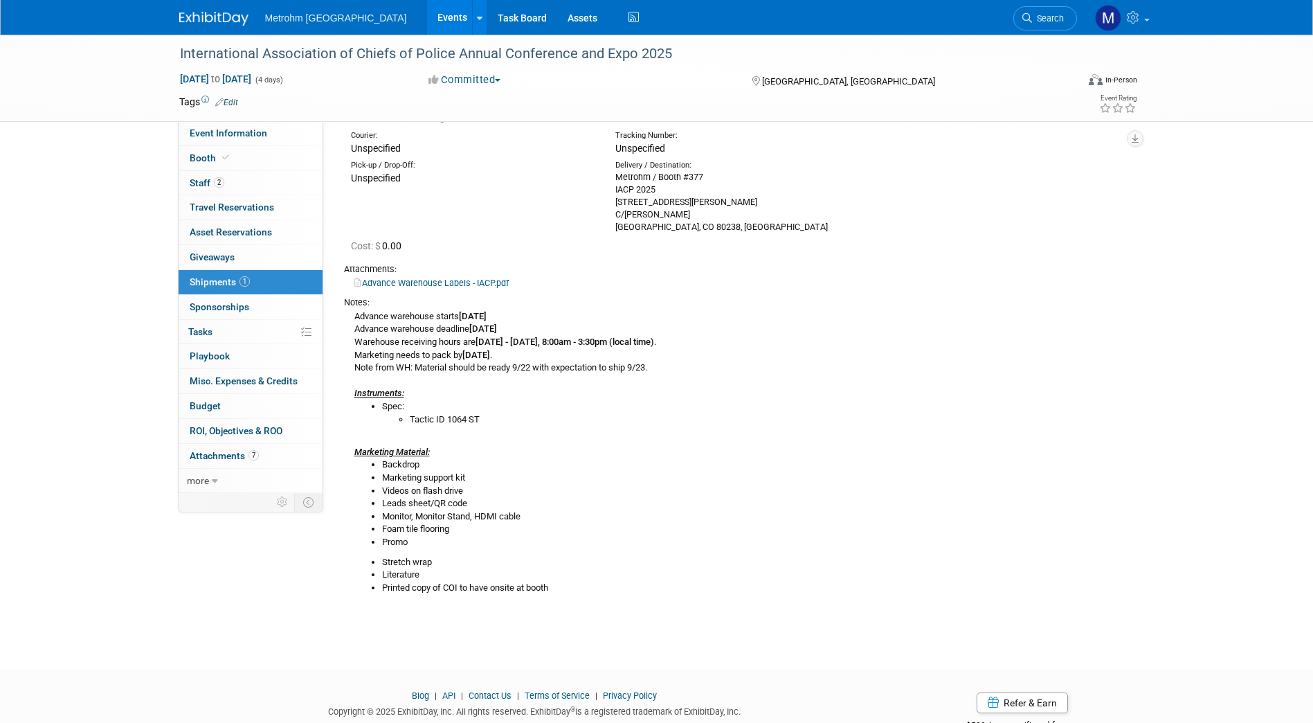
scroll to position [65, 0]
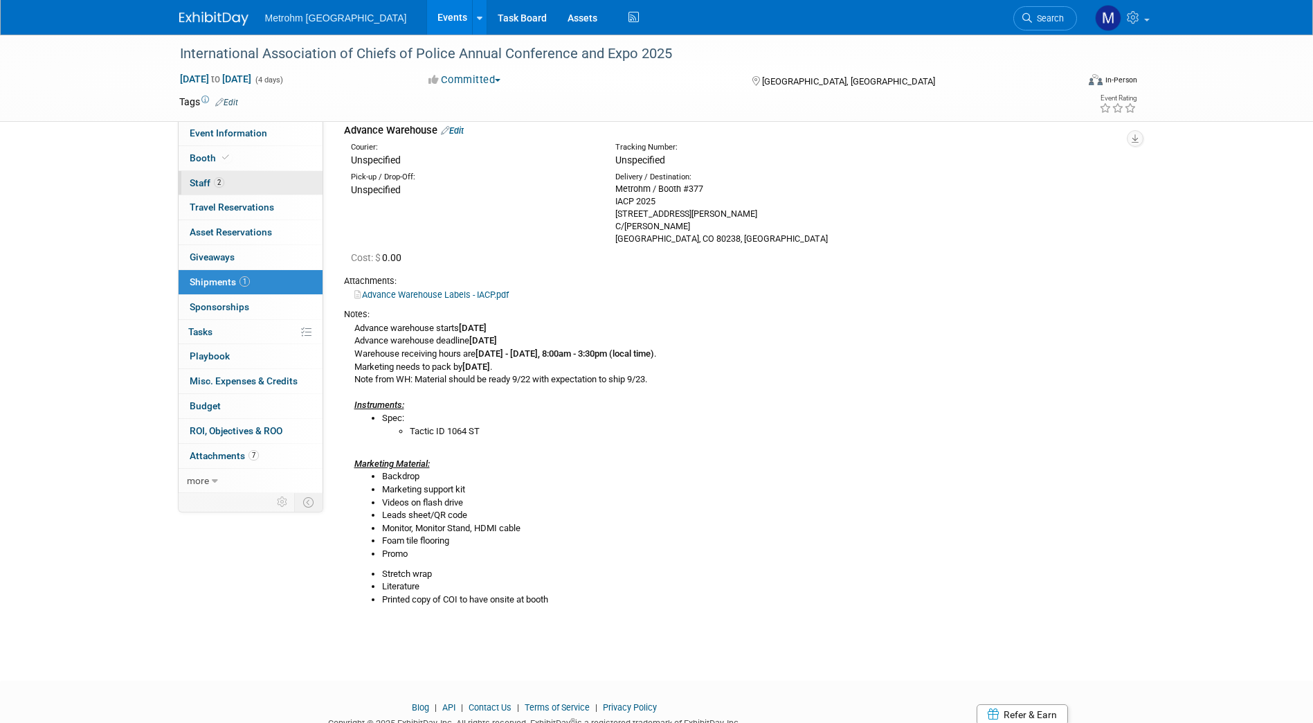
click at [226, 181] on link "2 Staff 2" at bounding box center [251, 183] width 144 height 24
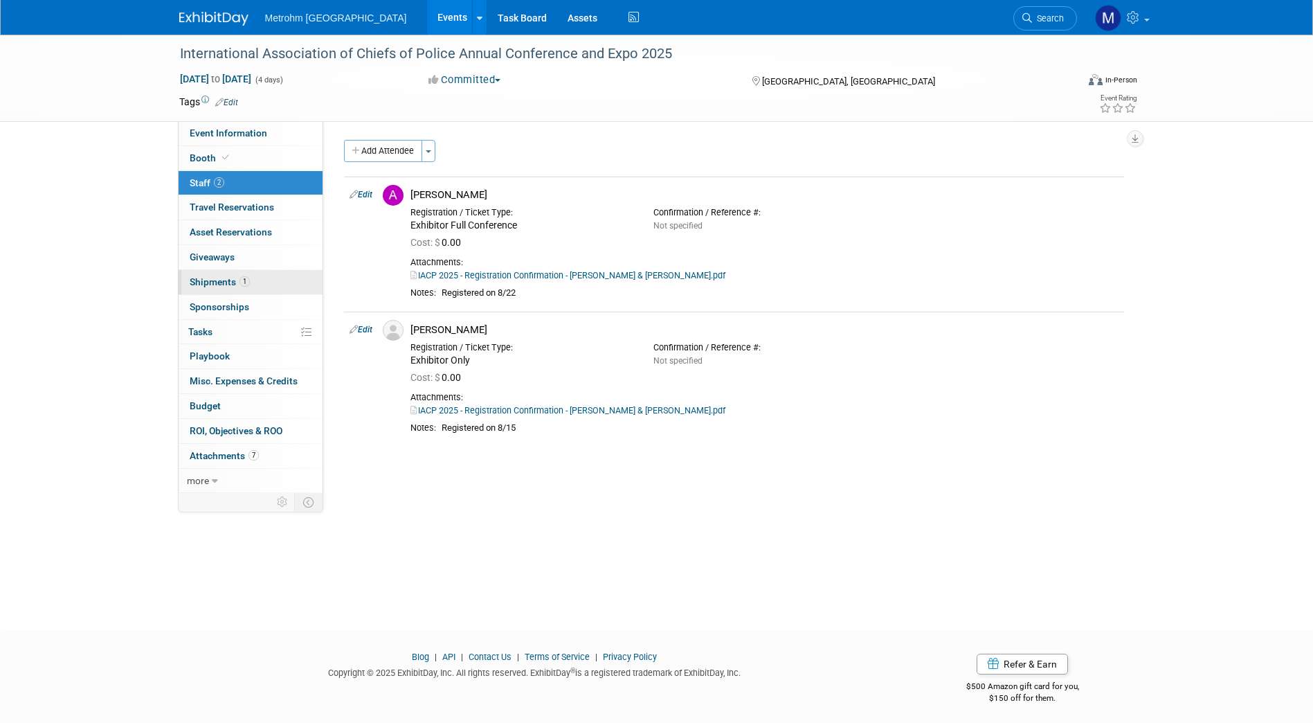
click at [256, 278] on link "1 Shipments 1" at bounding box center [251, 282] width 144 height 24
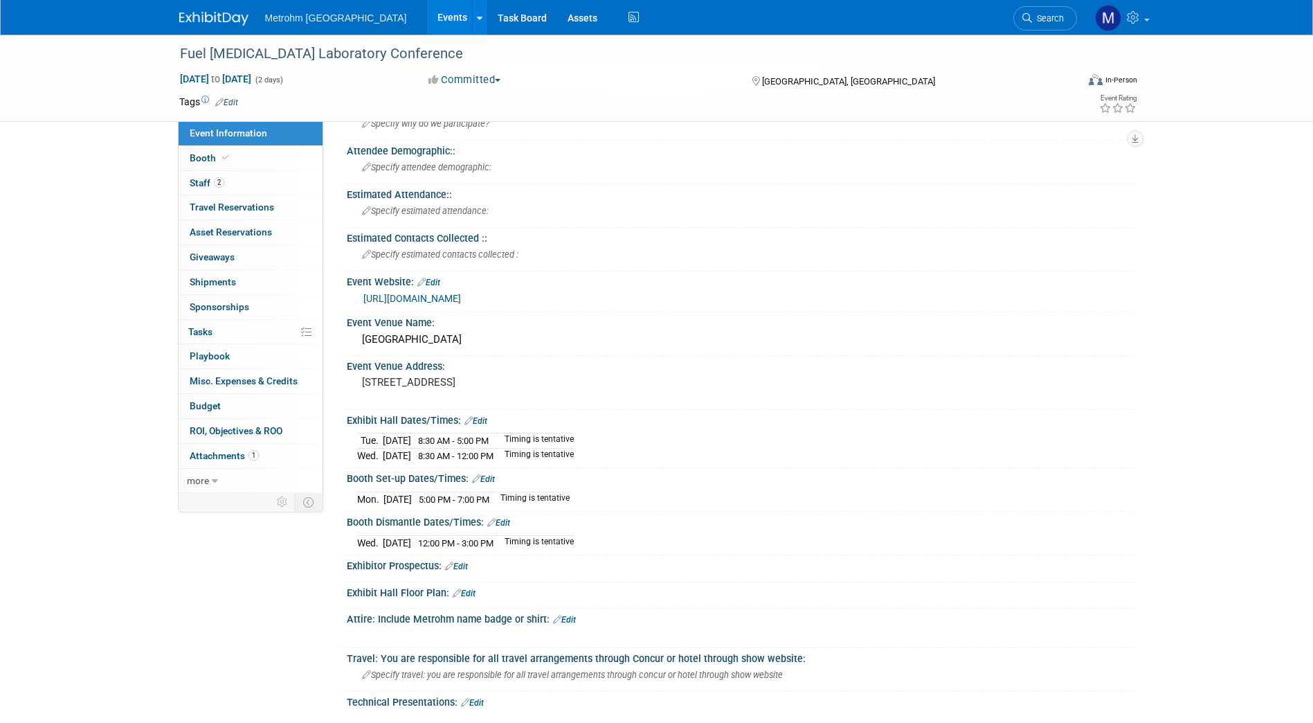
scroll to position [41, 0]
click at [461, 298] on link "https://felc.midlandsci.com/" at bounding box center [412, 296] width 98 height 11
click at [232, 302] on span "Sponsorships 0" at bounding box center [220, 306] width 60 height 11
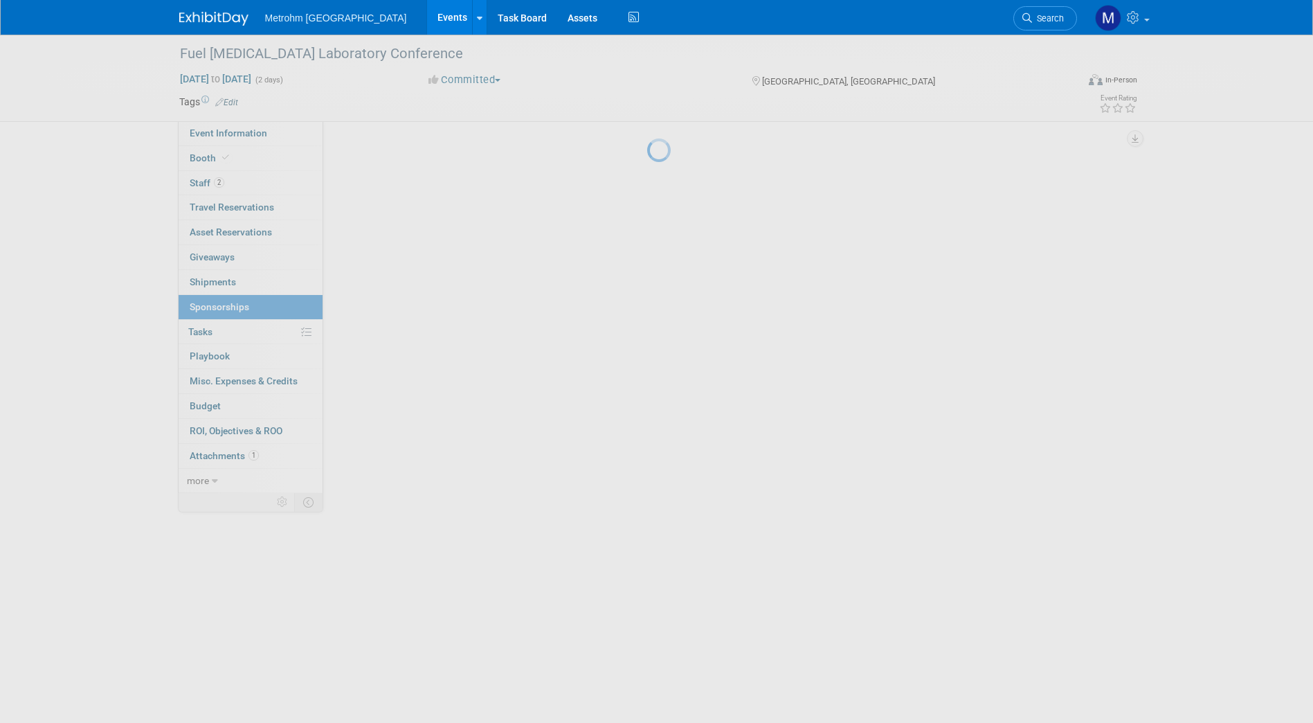
scroll to position [0, 0]
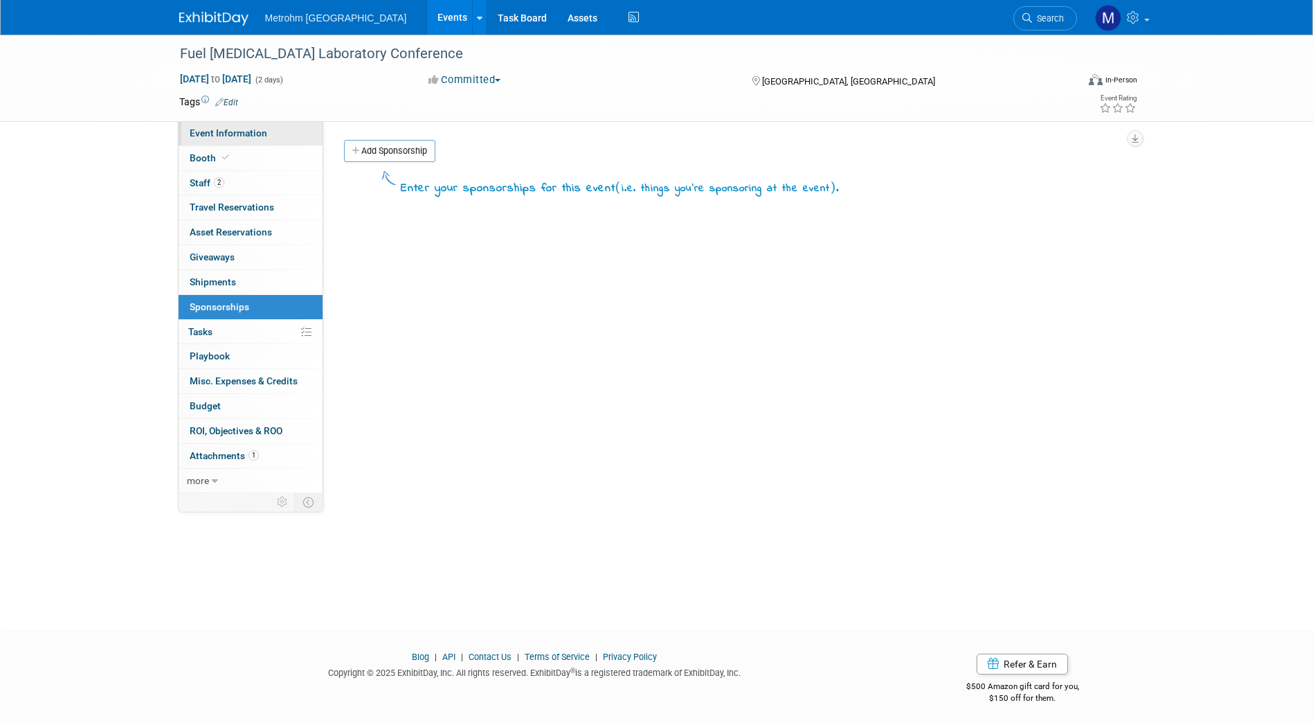
click at [270, 139] on link "Event Information" at bounding box center [251, 133] width 144 height 24
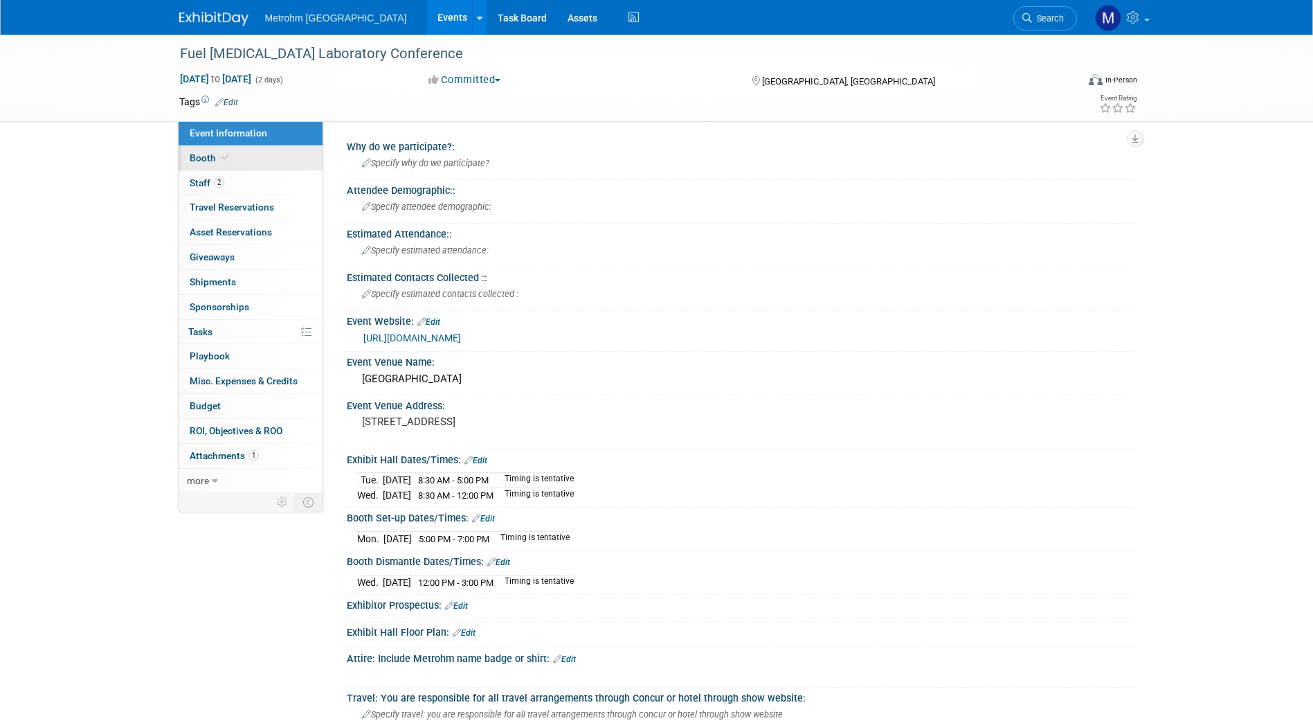
click at [273, 155] on link "Booth" at bounding box center [251, 158] width 144 height 24
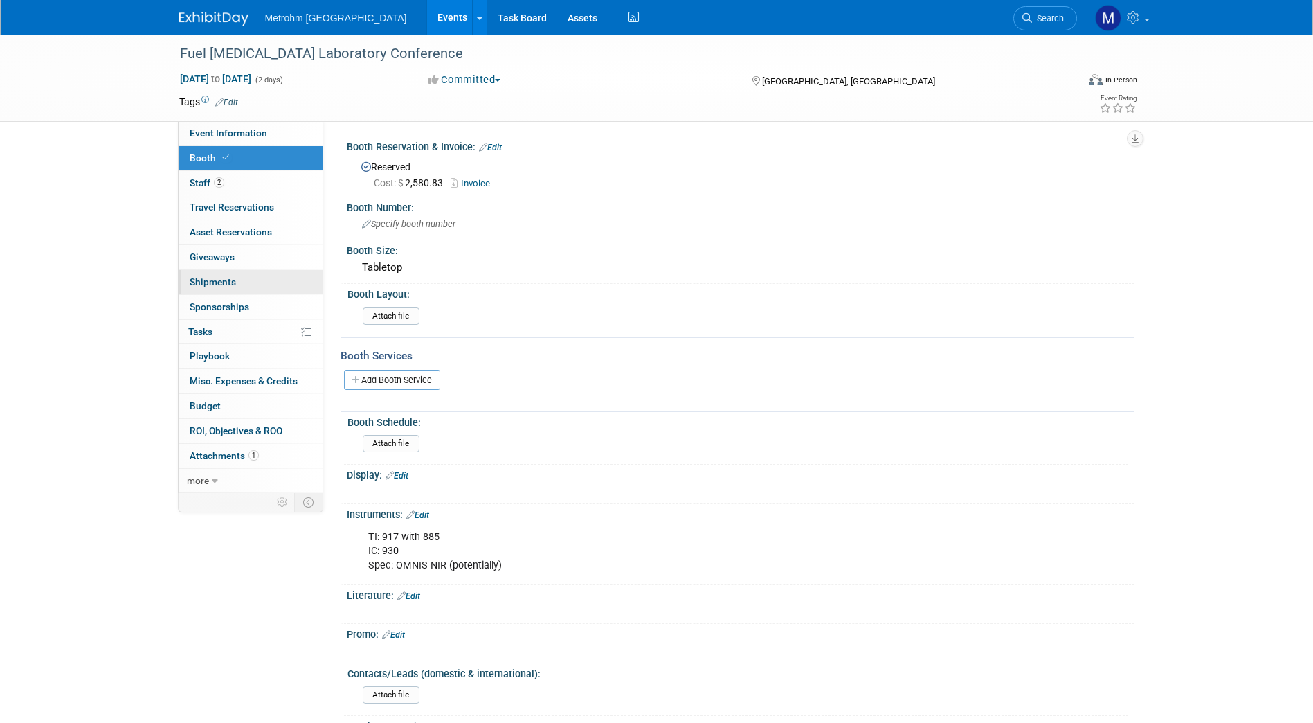
click at [264, 285] on link "0 Shipments 0" at bounding box center [251, 282] width 144 height 24
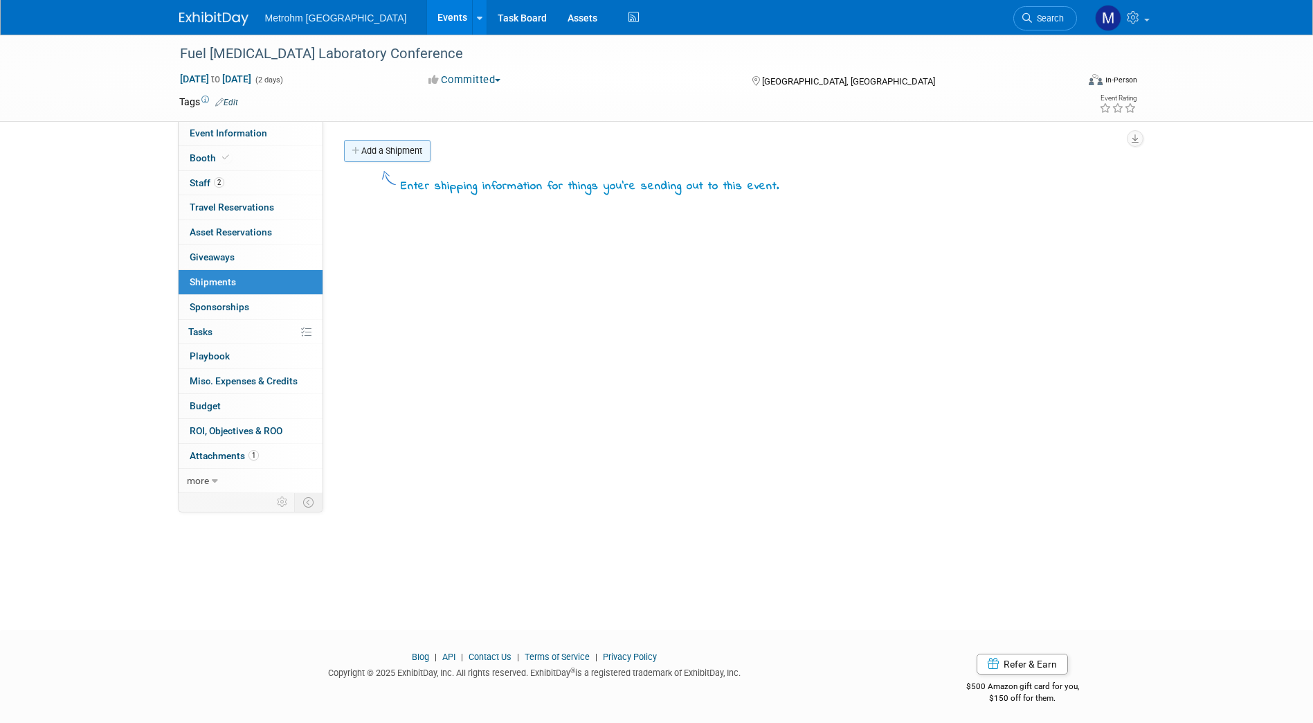
click at [404, 154] on link "Add a Shipment" at bounding box center [387, 151] width 87 height 22
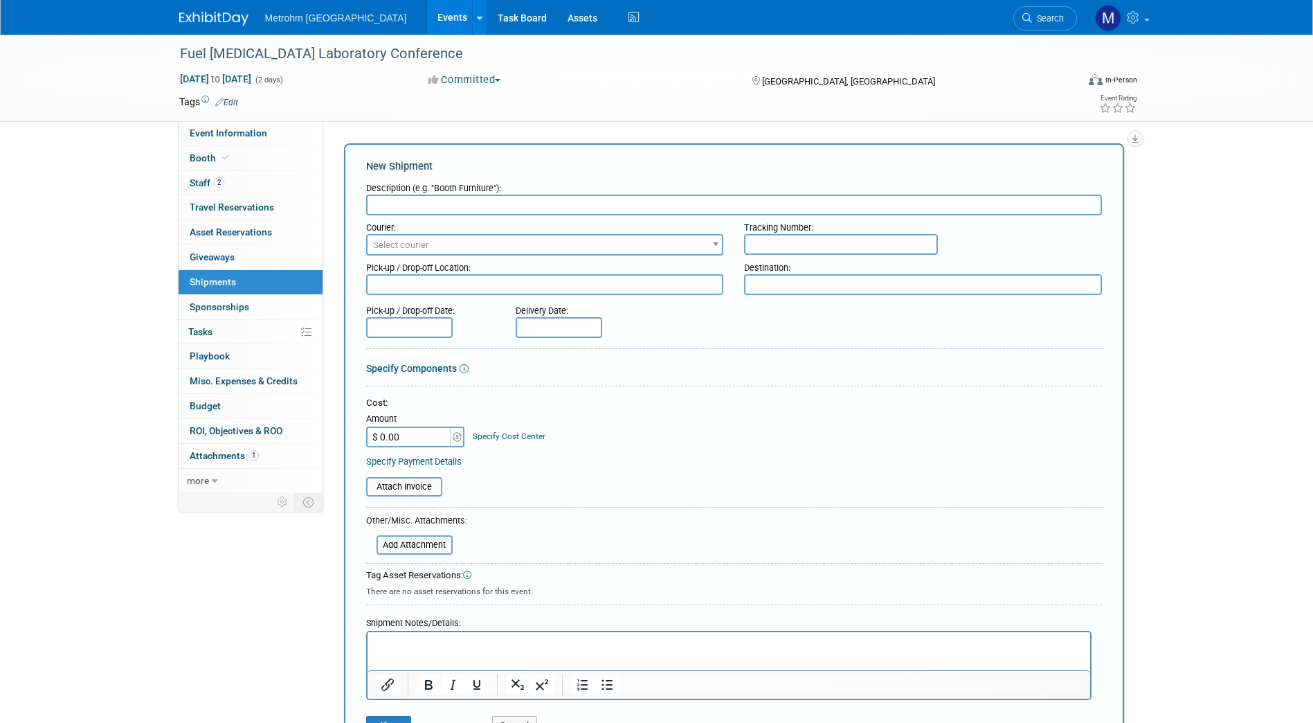
click at [417, 204] on input "text" at bounding box center [734, 205] width 736 height 21
type input "Shipment to Hotel"
click at [423, 643] on p "Rich Text Area. Press ALT-0 for help." at bounding box center [728, 645] width 707 height 14
click at [469, 634] on html at bounding box center [728, 641] width 723 height 19
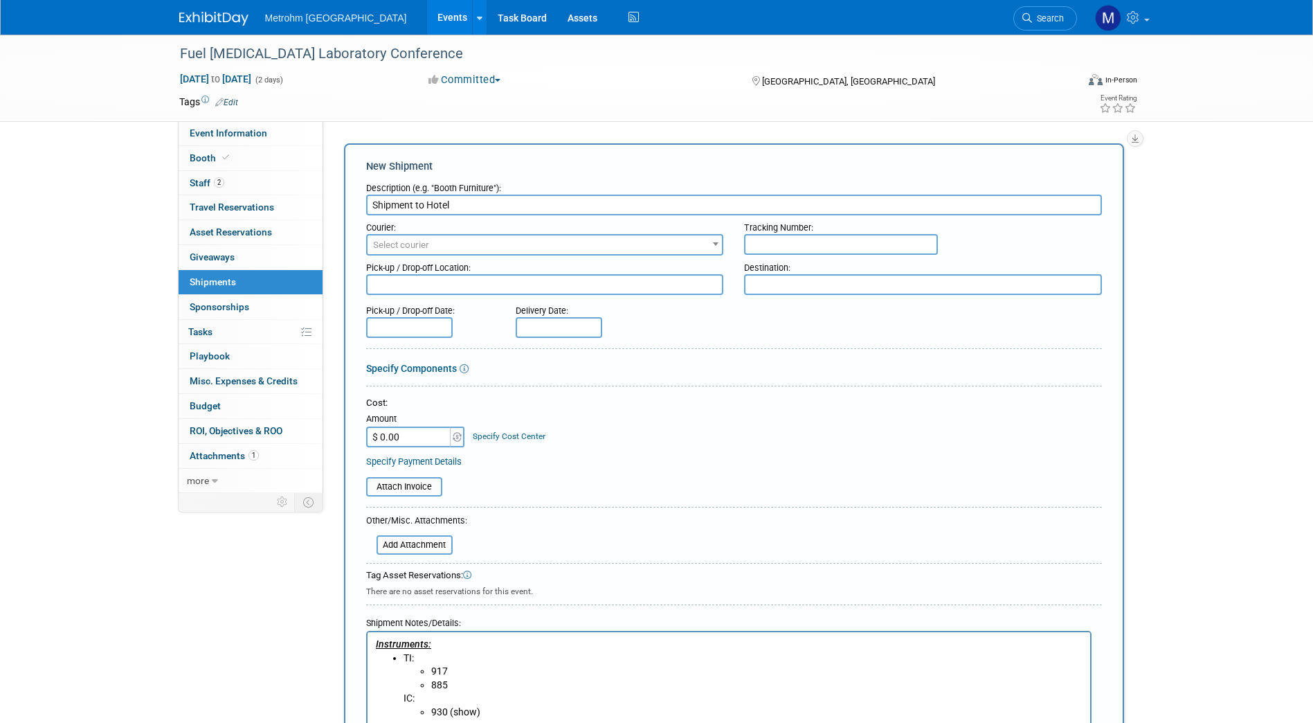
scroll to position [242, 0]
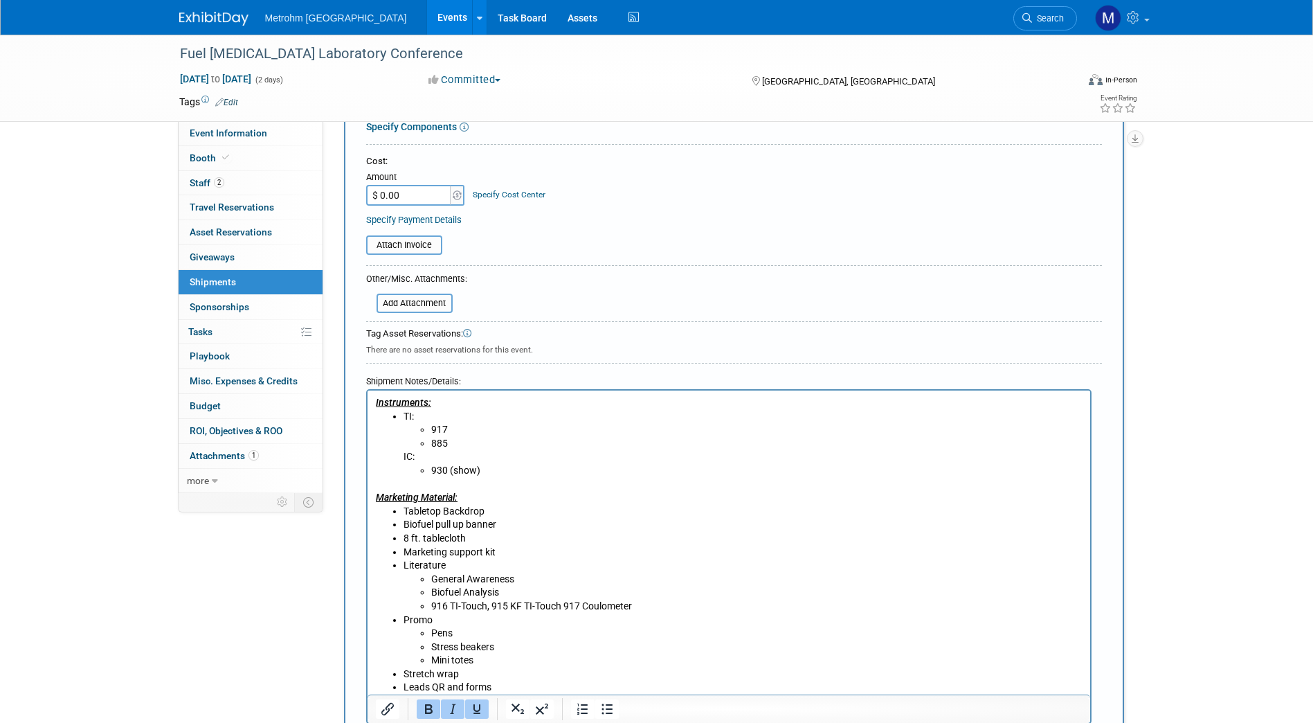
click at [493, 470] on li "930 (show)" at bounding box center [756, 471] width 651 height 14
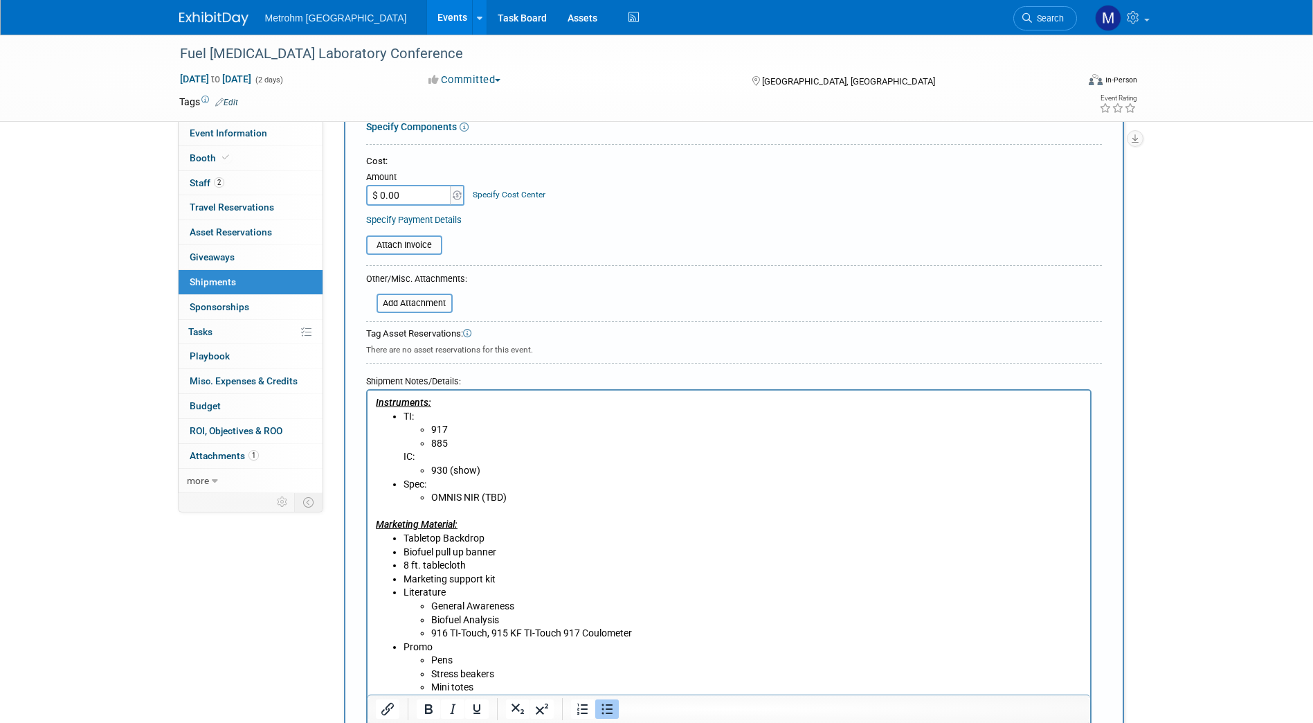
click at [482, 467] on li "930 (show)" at bounding box center [756, 471] width 651 height 14
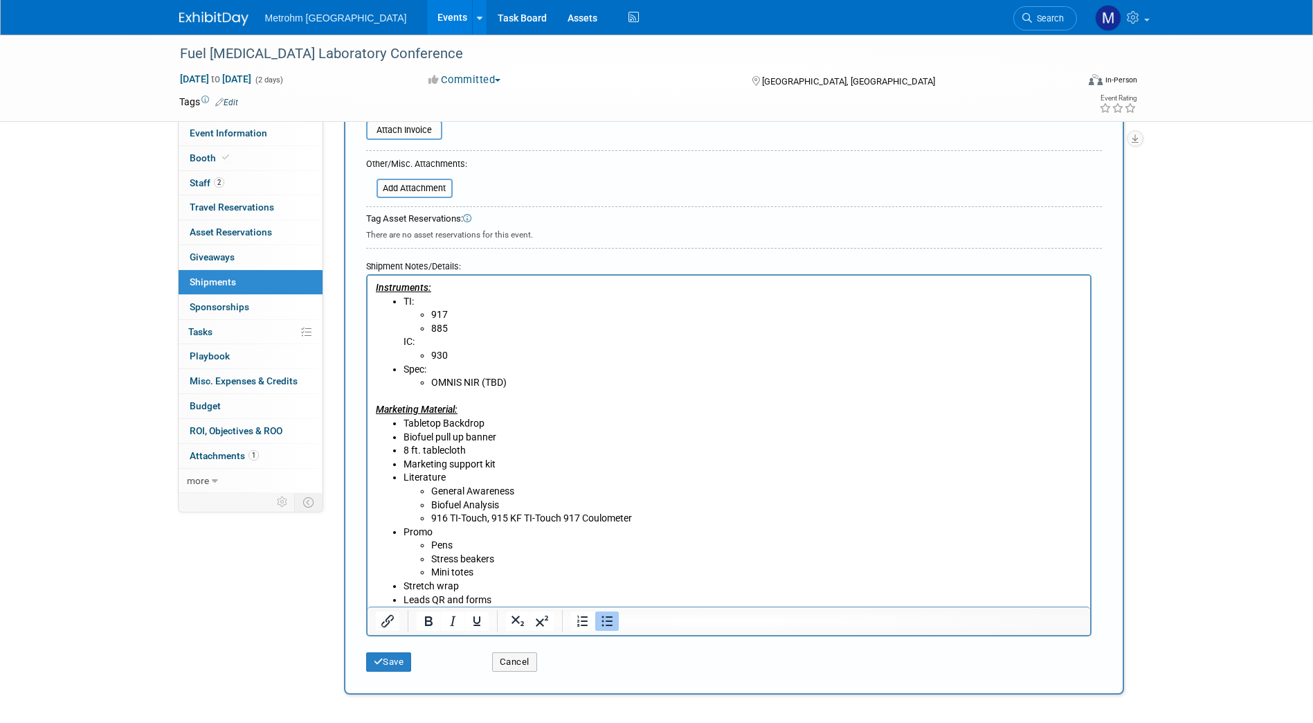
scroll to position [387, 0]
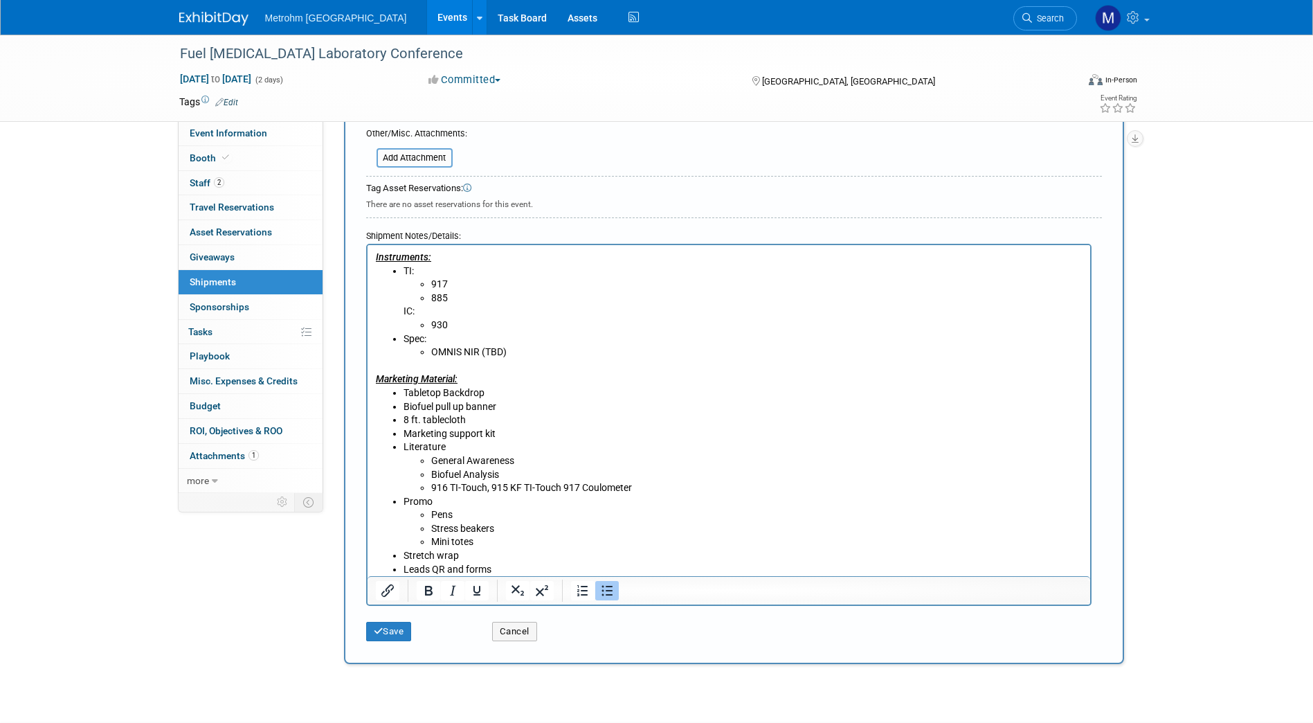
click at [481, 420] on li "8 ft. tablecloth" at bounding box center [742, 420] width 679 height 14
click at [422, 422] on li "8 ft. tablecloth" at bounding box center [742, 420] width 679 height 14
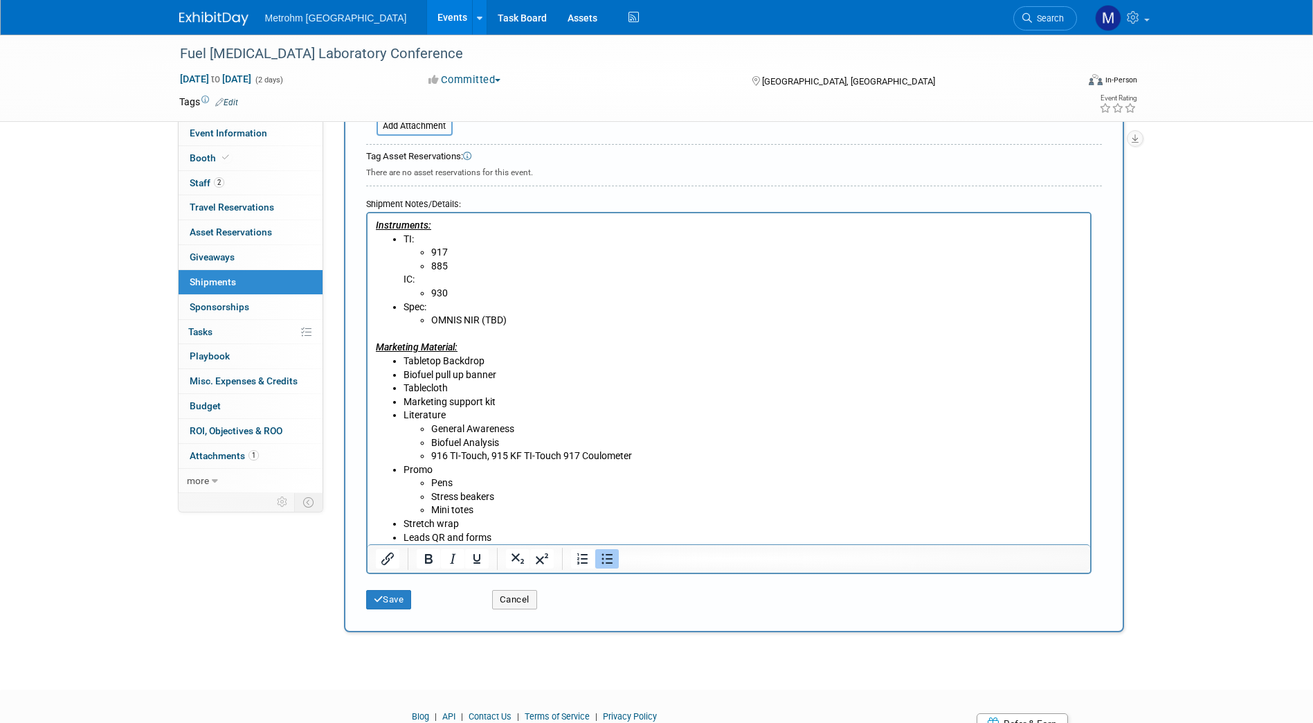
scroll to position [420, 0]
drag, startPoint x: 494, startPoint y: 510, endPoint x: 433, endPoint y: 481, distance: 67.2
click at [433, 481] on ul "Pens Stress beakers Mini totes" at bounding box center [742, 495] width 679 height 41
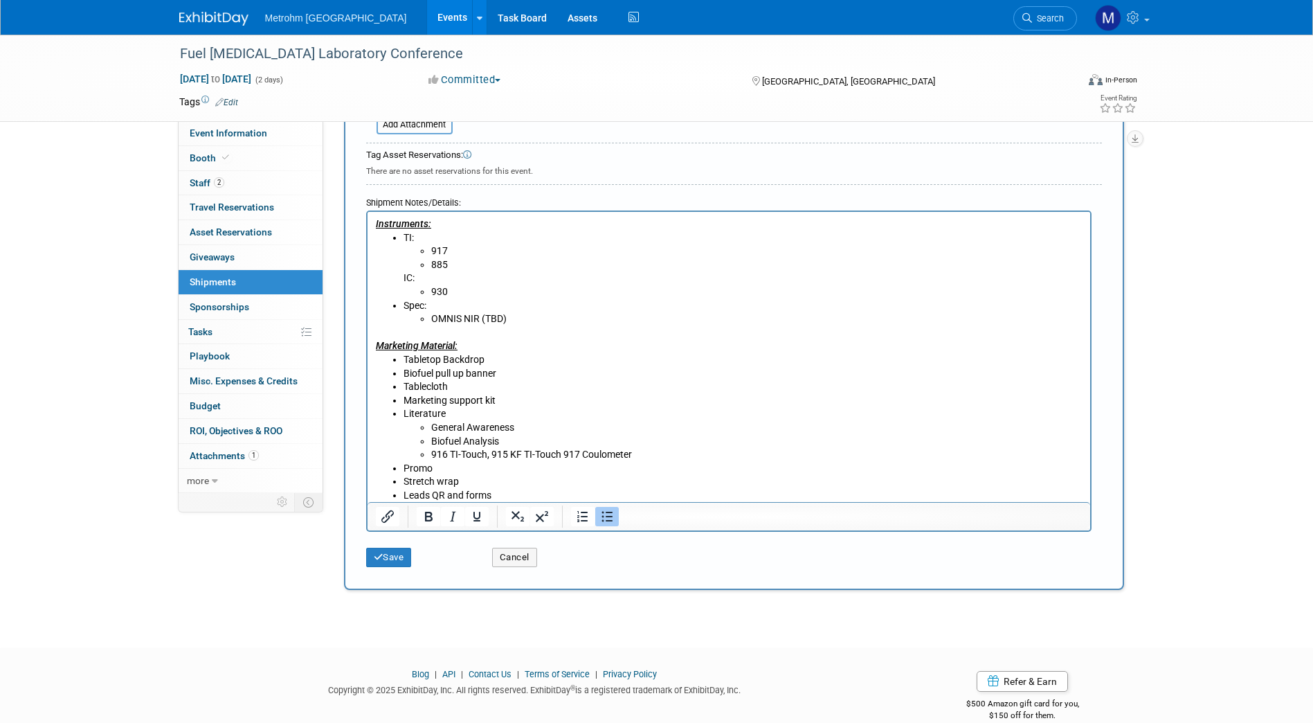
click at [393, 546] on div "Save" at bounding box center [419, 553] width 126 height 28
click at [395, 552] on button "Save" at bounding box center [389, 557] width 46 height 19
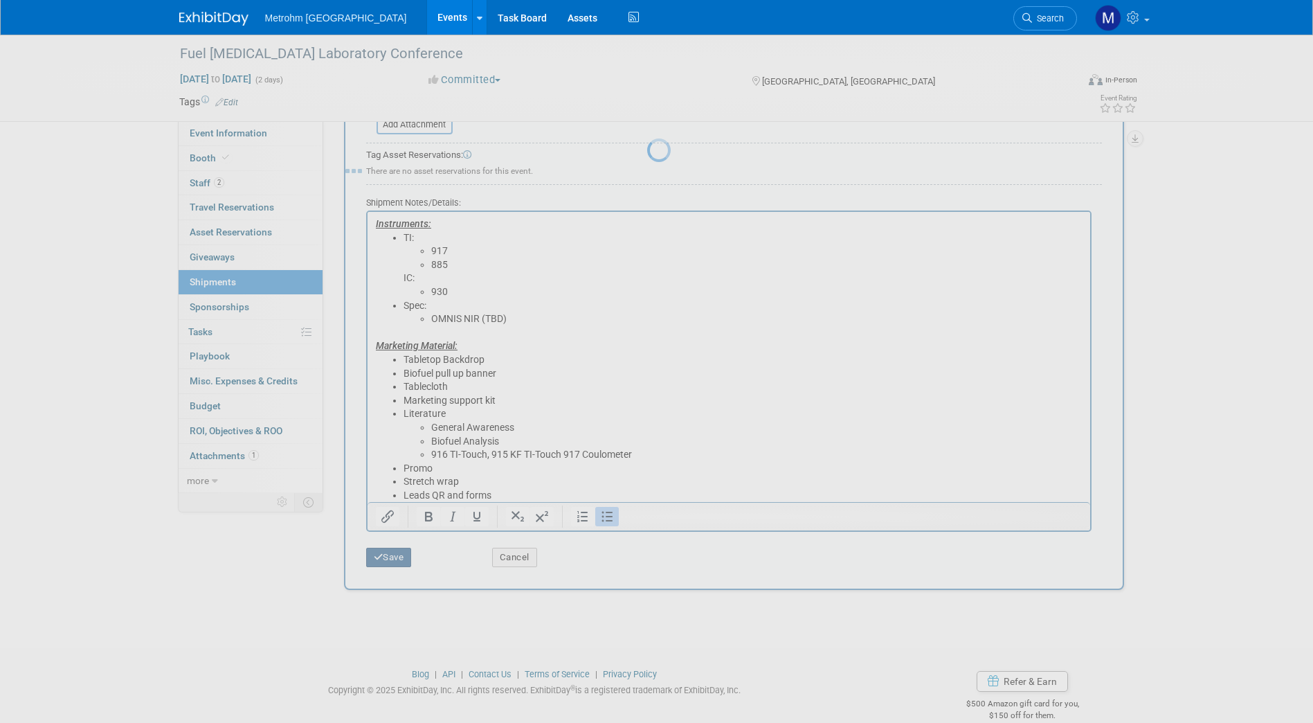
scroll to position [6, 0]
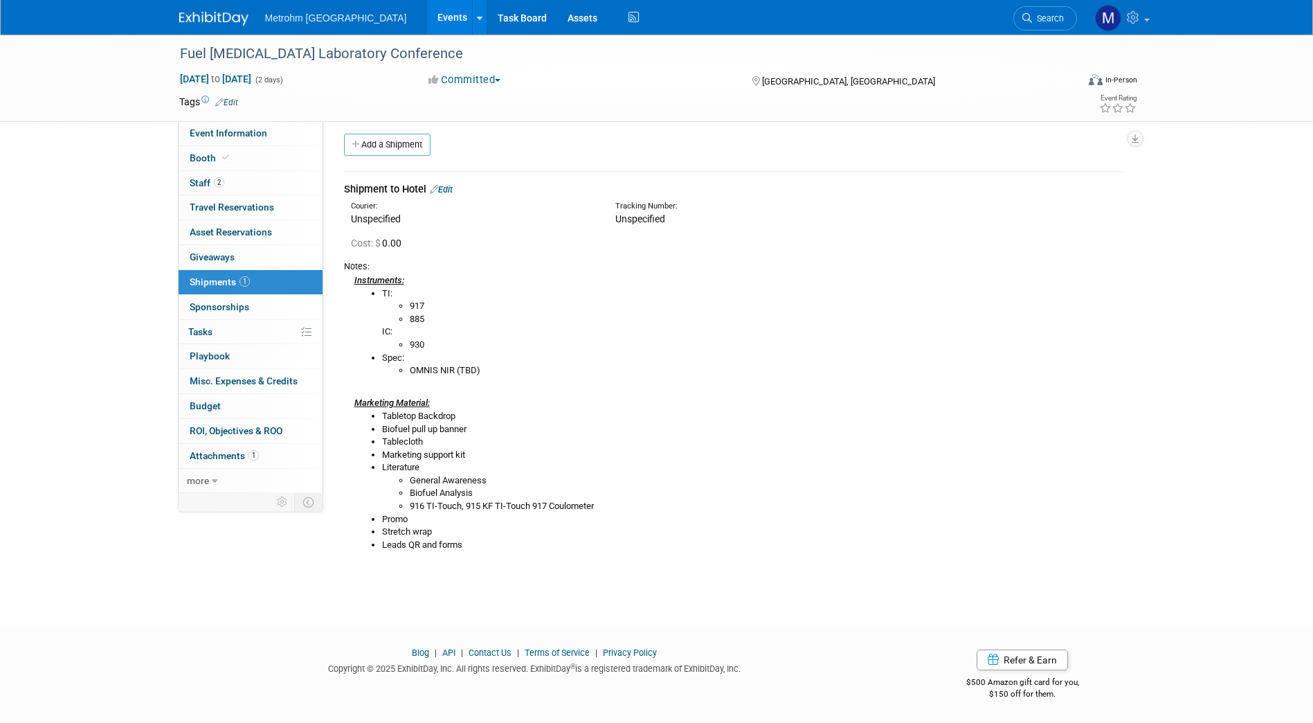
click at [201, 21] on img at bounding box center [213, 19] width 69 height 14
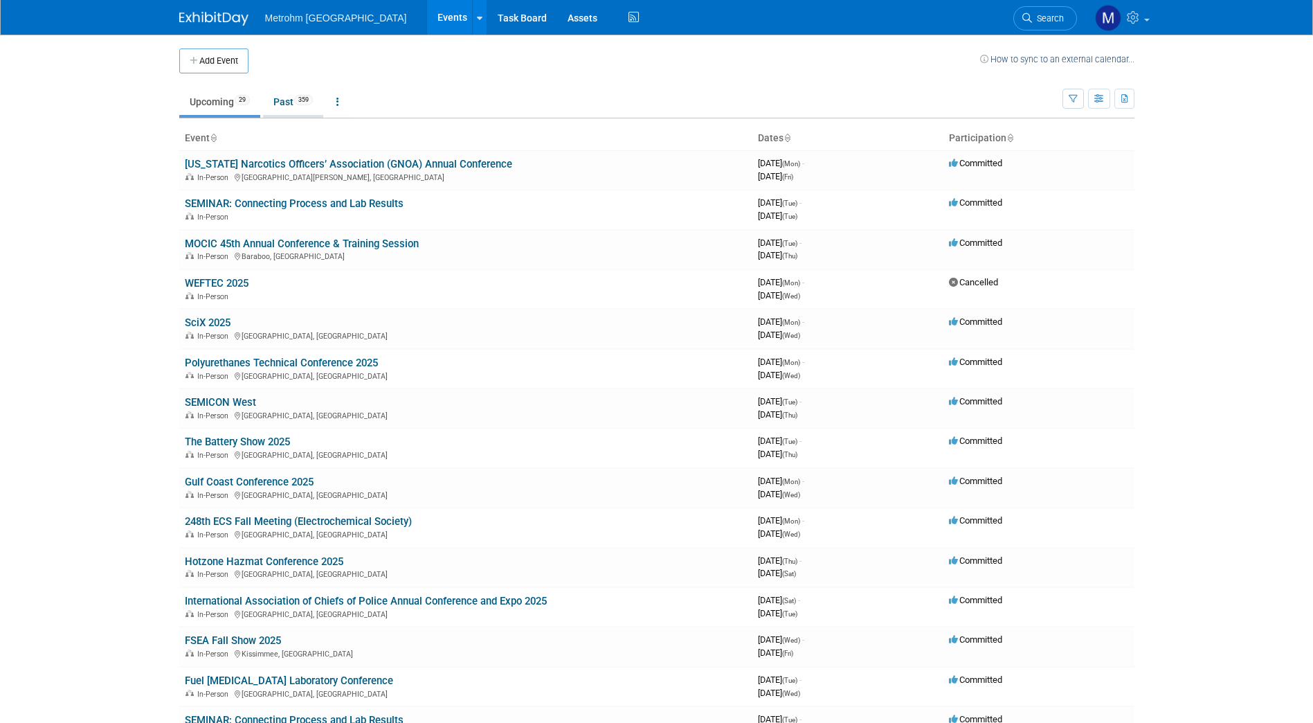
click at [285, 101] on link "Past 359" at bounding box center [293, 102] width 60 height 26
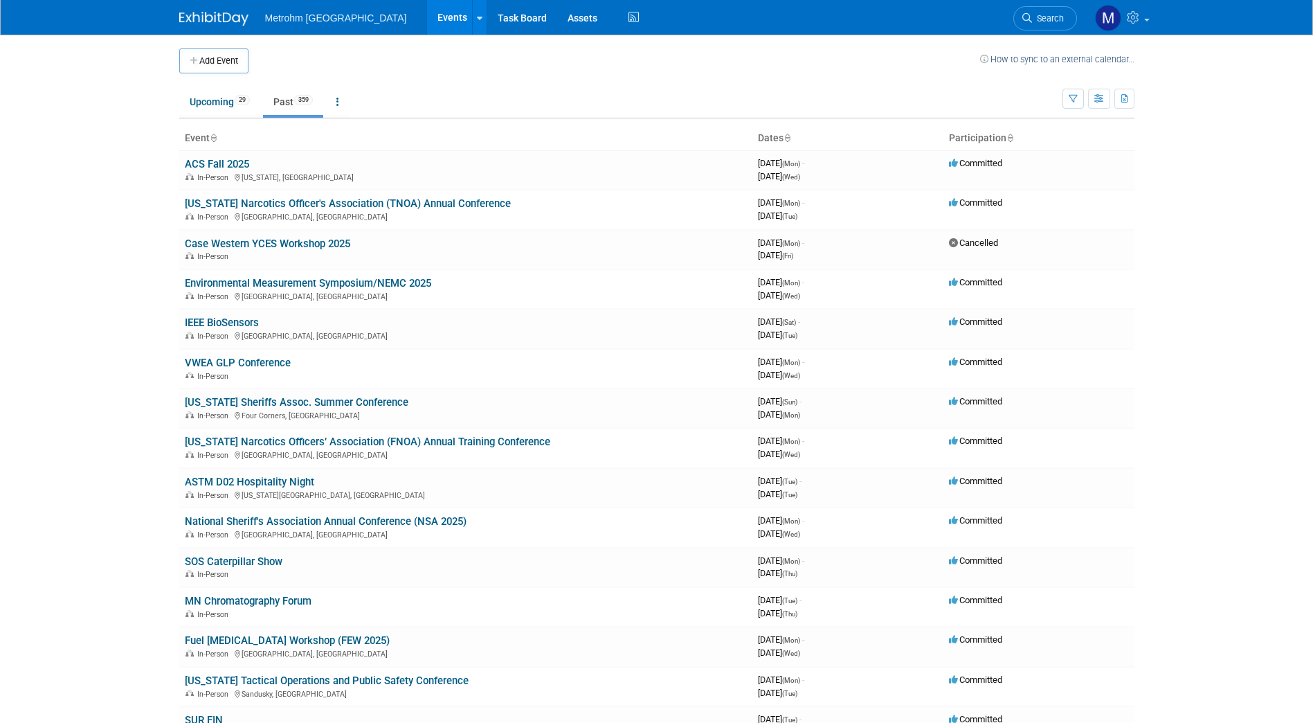
click at [129, 200] on body "Metrohm USA Events Add Event Bulk Upload Events Shareable Event Boards Recently…" at bounding box center [656, 361] width 1313 height 723
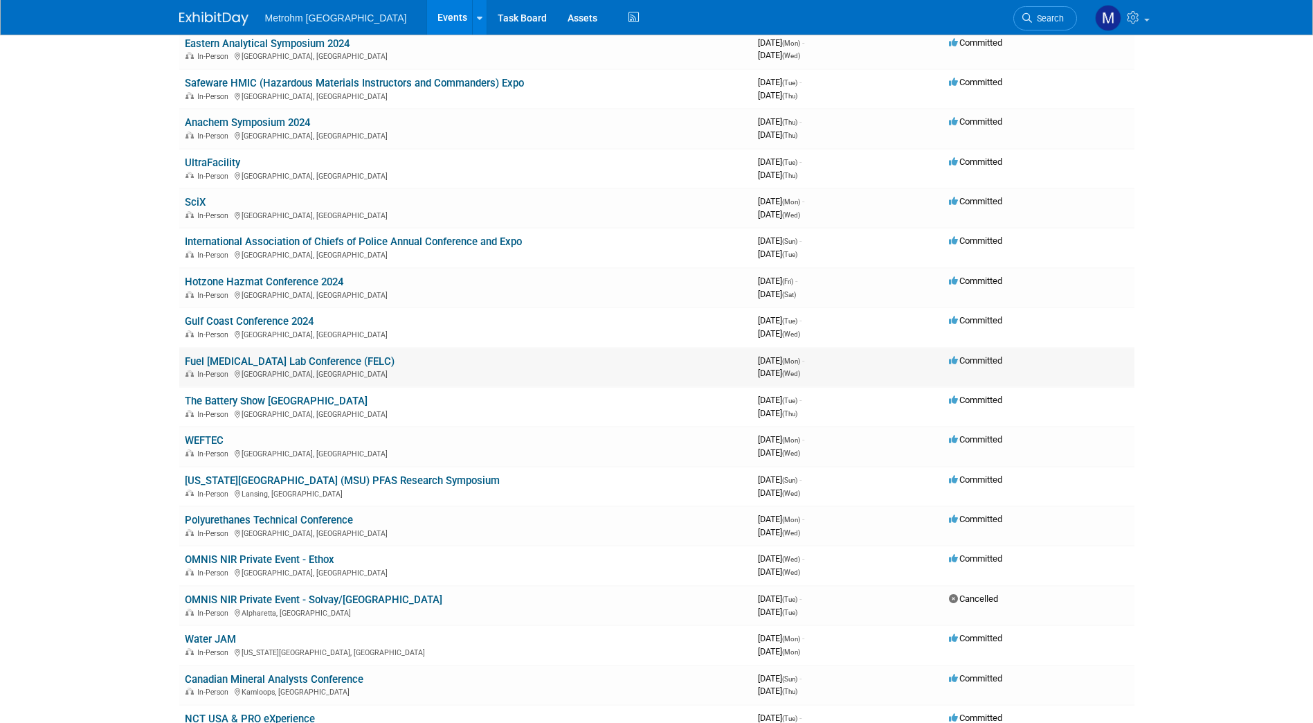
click at [271, 358] on link "Fuel [MEDICAL_DATA] Lab Conference (FELC)" at bounding box center [290, 361] width 210 height 12
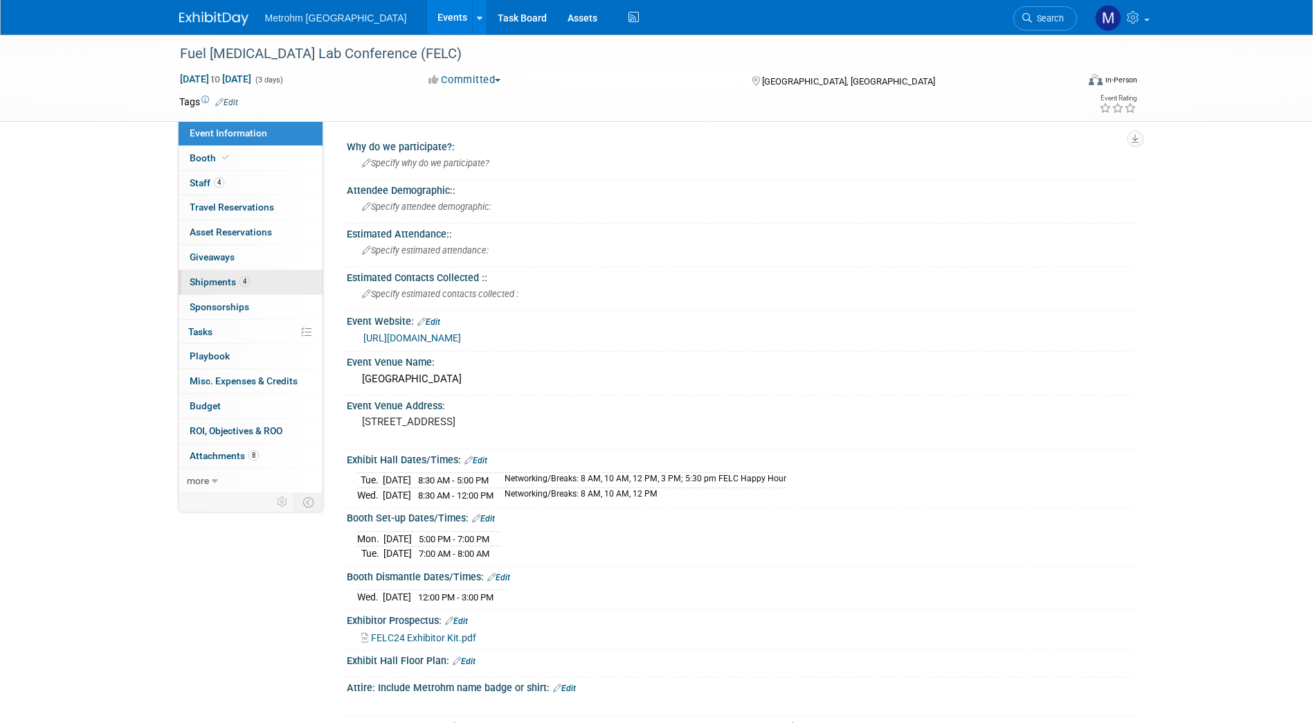
click at [261, 274] on link "4 Shipments 4" at bounding box center [251, 282] width 144 height 24
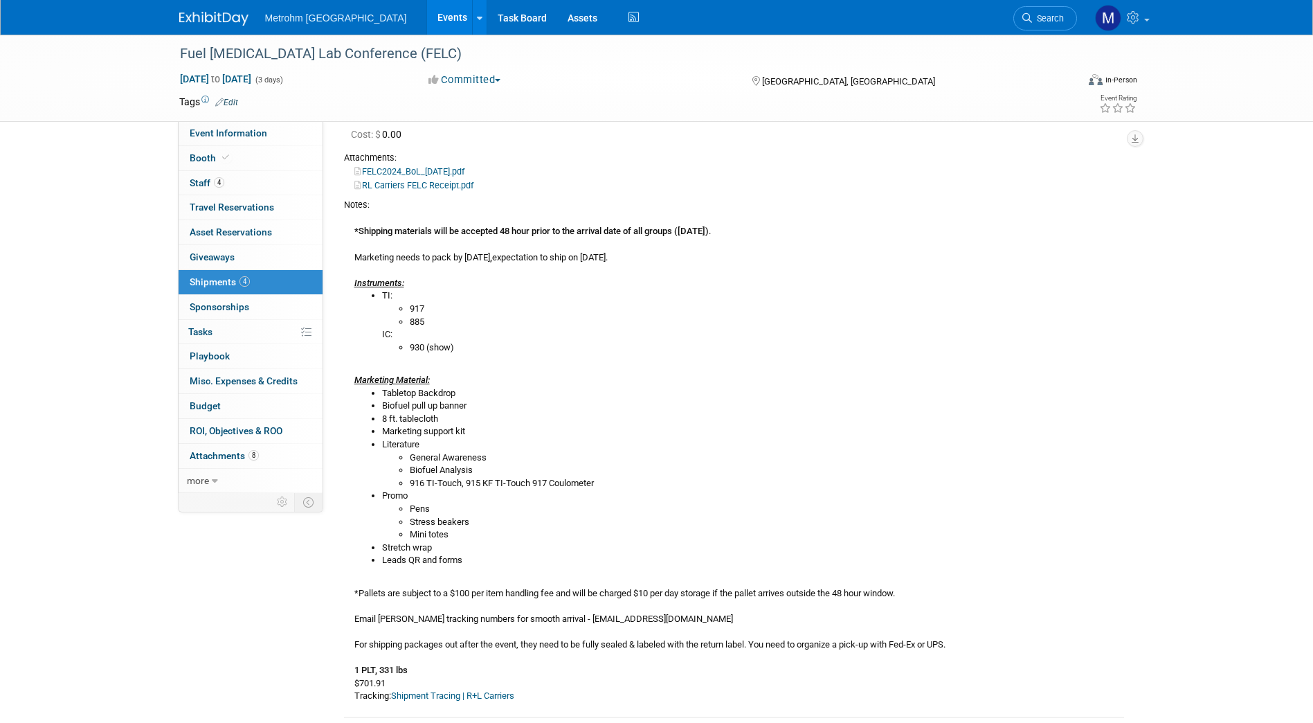
scroll to position [188, 0]
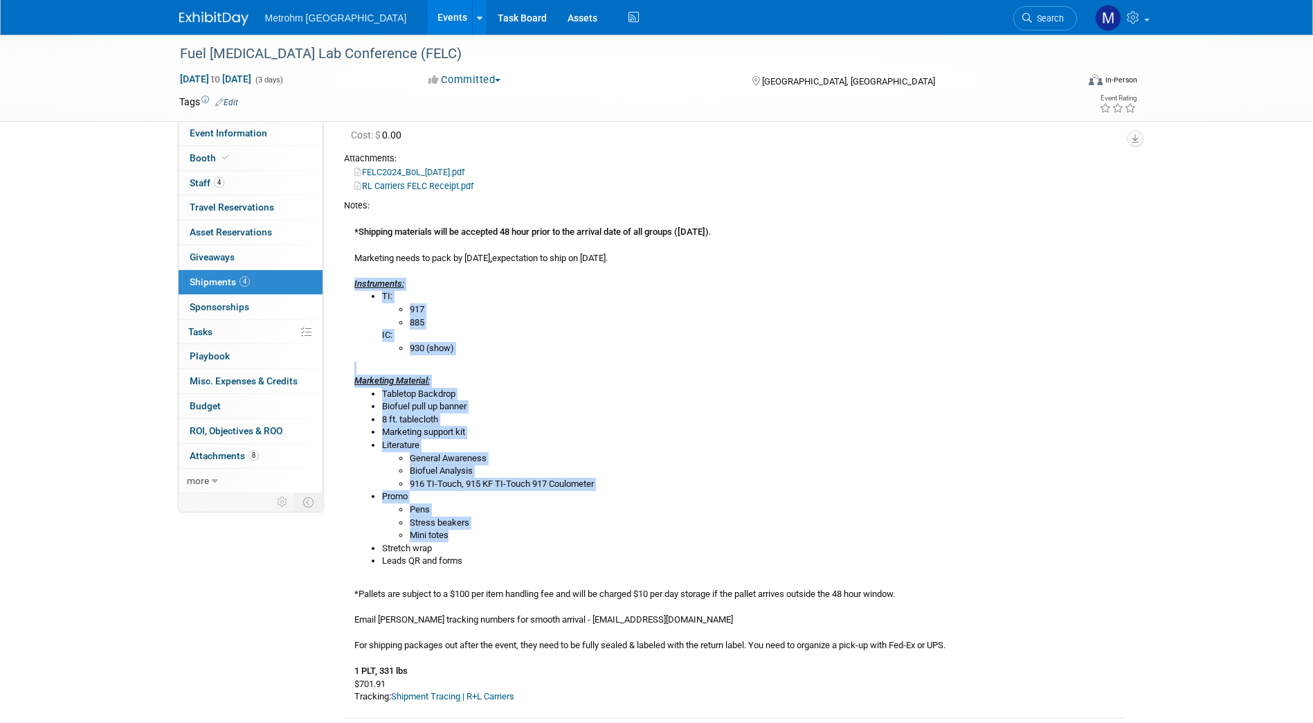
drag, startPoint x: 488, startPoint y: 535, endPoint x: 354, endPoint y: 282, distance: 286.8
click at [354, 282] on div "*Shipping materials will be accepted 48 hour prior to the arrival date of all g…" at bounding box center [734, 458] width 780 height 492
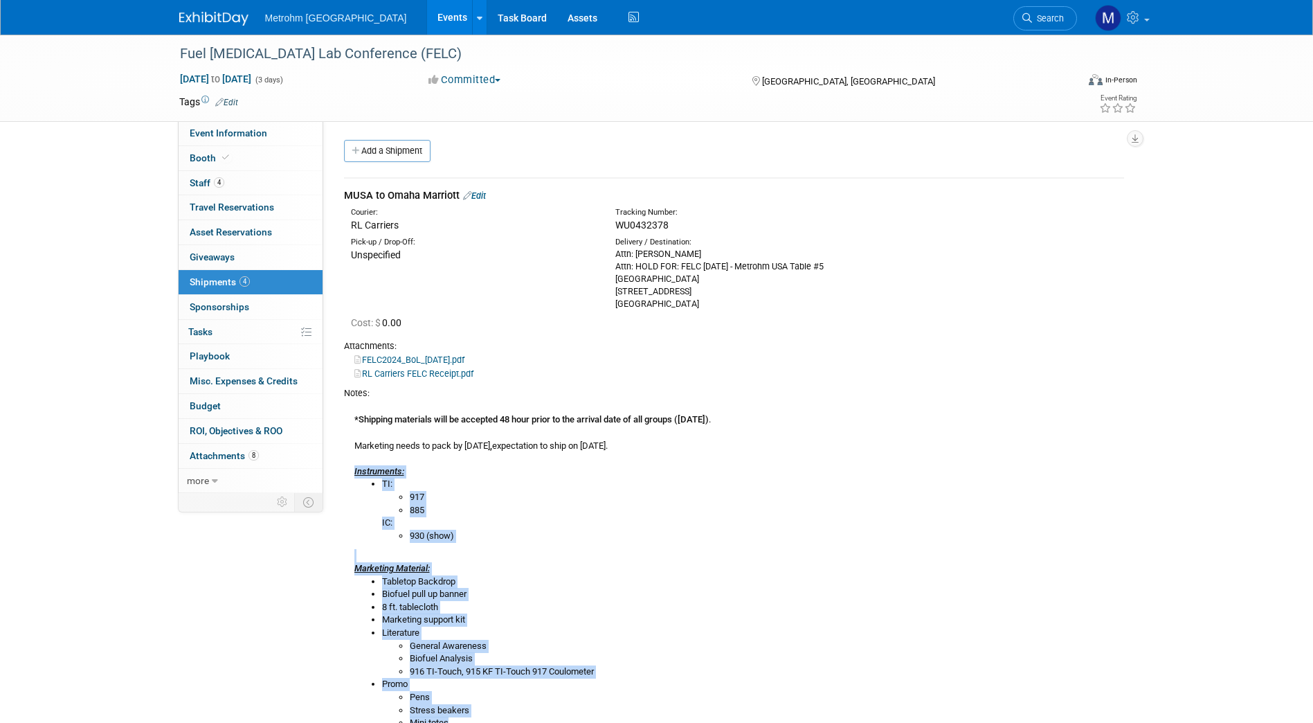
click at [564, 480] on li "TI: 917 885 IC: 930 (show)" at bounding box center [753, 510] width 742 height 64
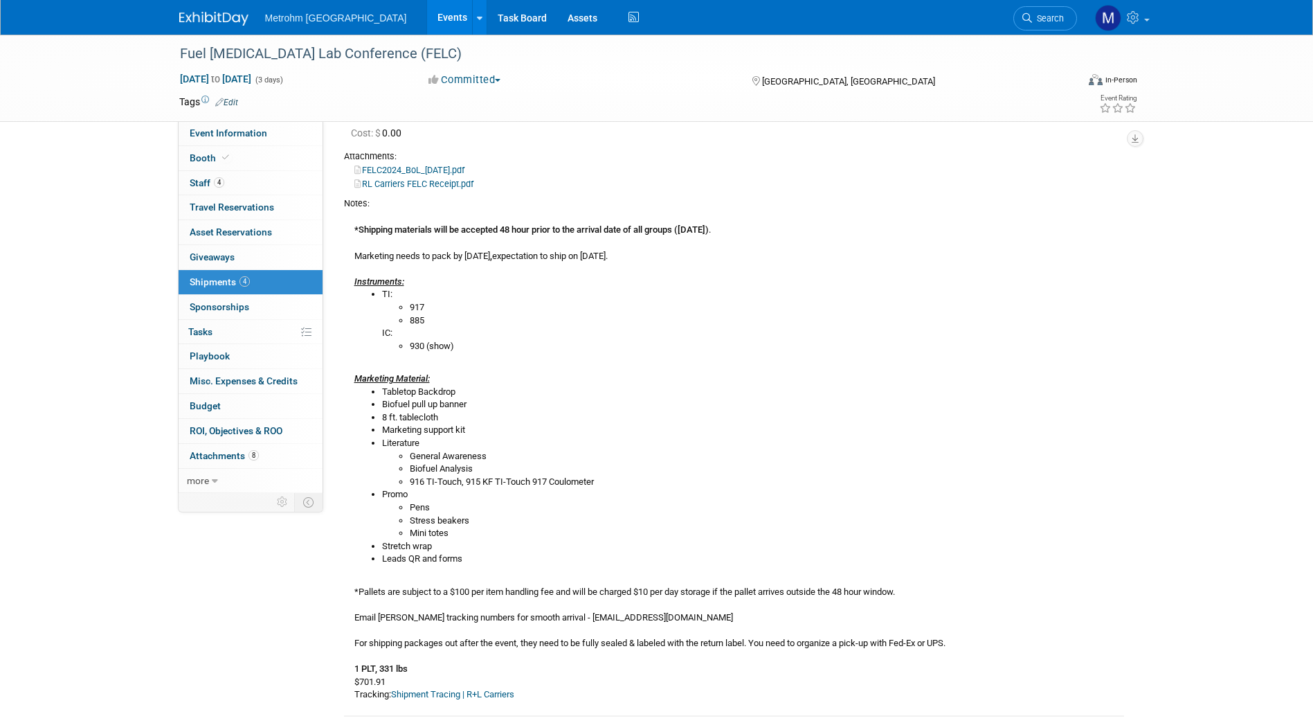
scroll to position [192, 0]
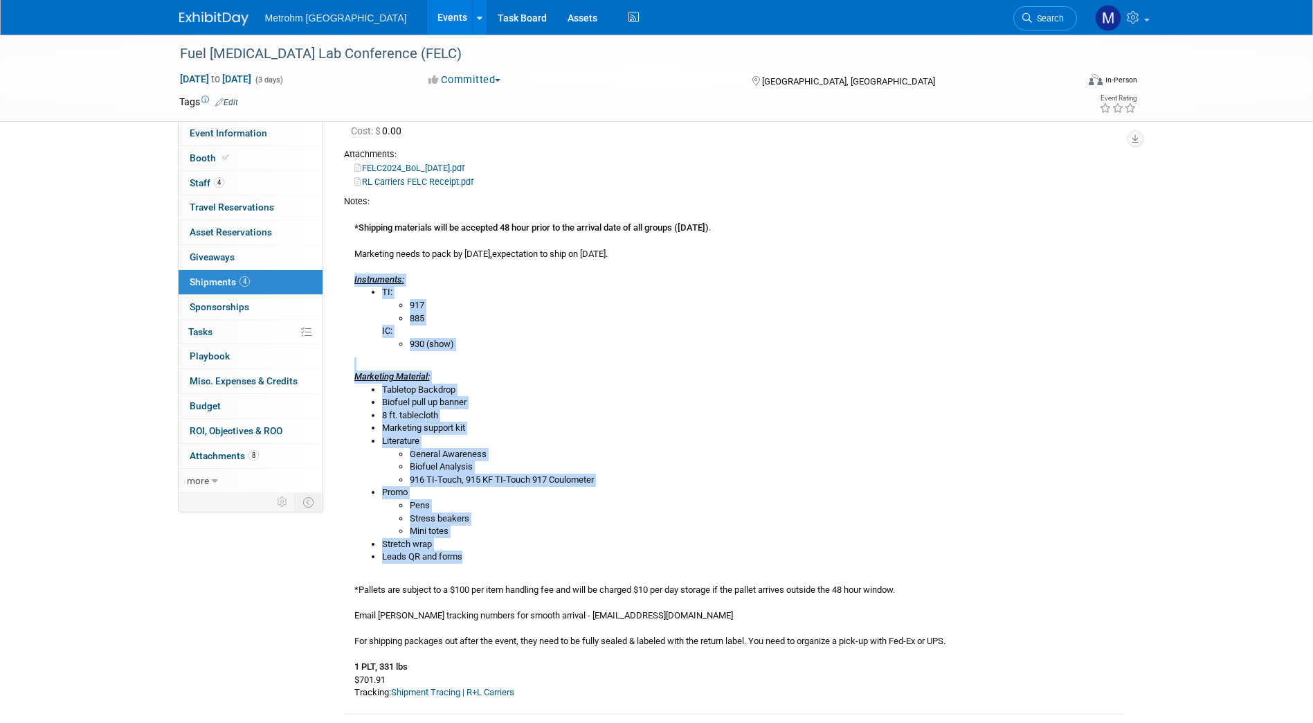
drag, startPoint x: 471, startPoint y: 557, endPoint x: 346, endPoint y: 282, distance: 302.1
click at [346, 282] on div "*Shipping materials will be accepted 48 hour prior to the arrival date of all g…" at bounding box center [734, 454] width 780 height 492
copy div "Instruments: TI: 917 885 IC: 930 (show) Marketing Material: Tabletop Backdrop B…"
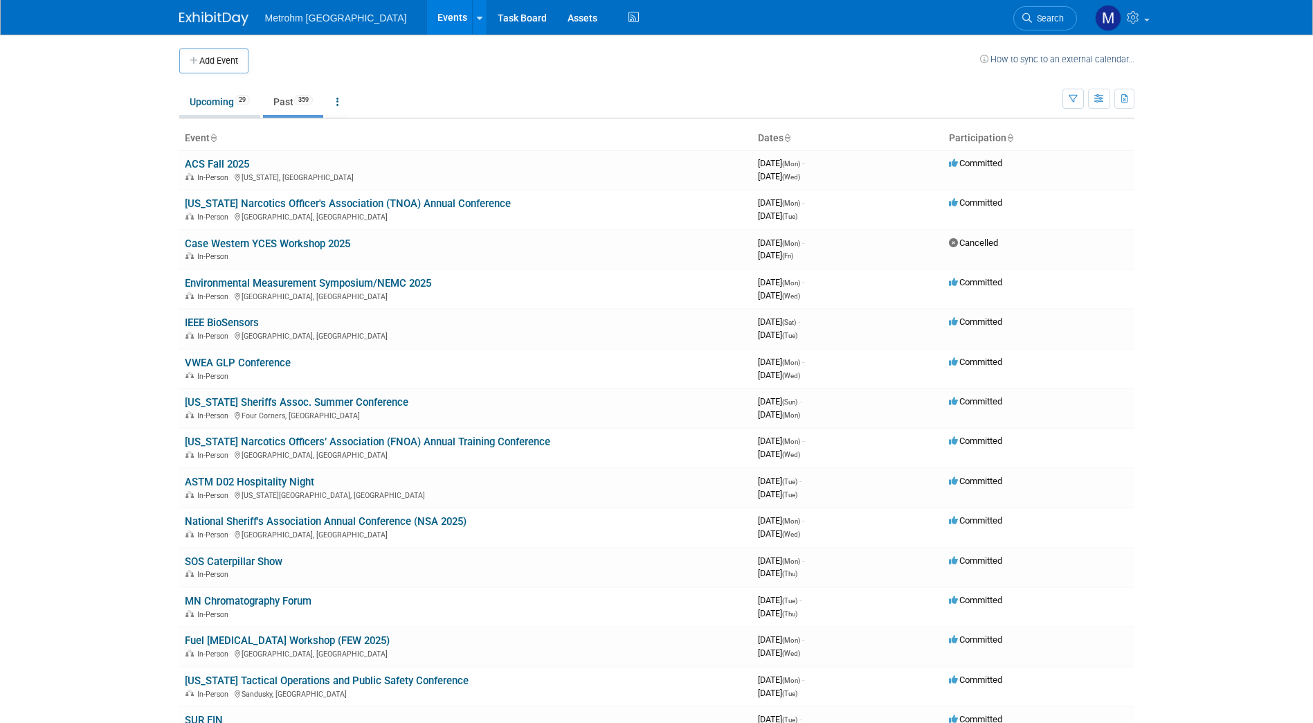
click at [215, 107] on link "Upcoming 29" at bounding box center [219, 102] width 81 height 26
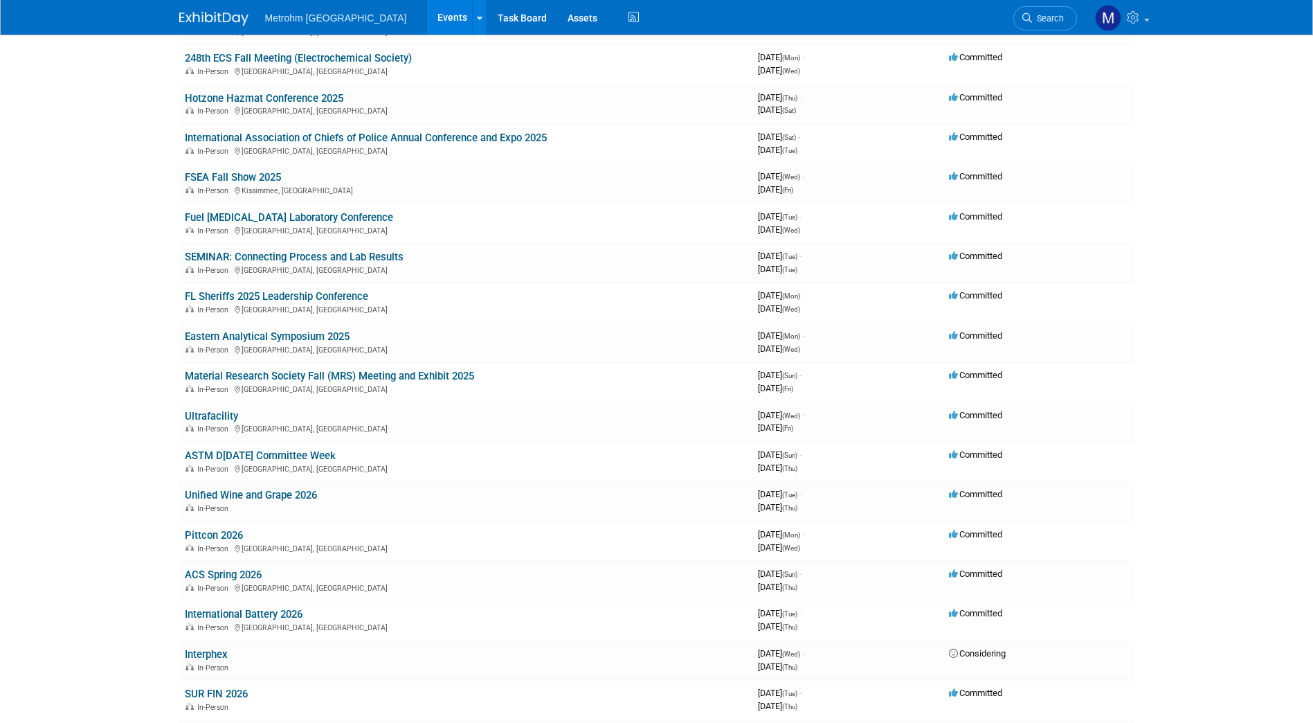
scroll to position [464, 0]
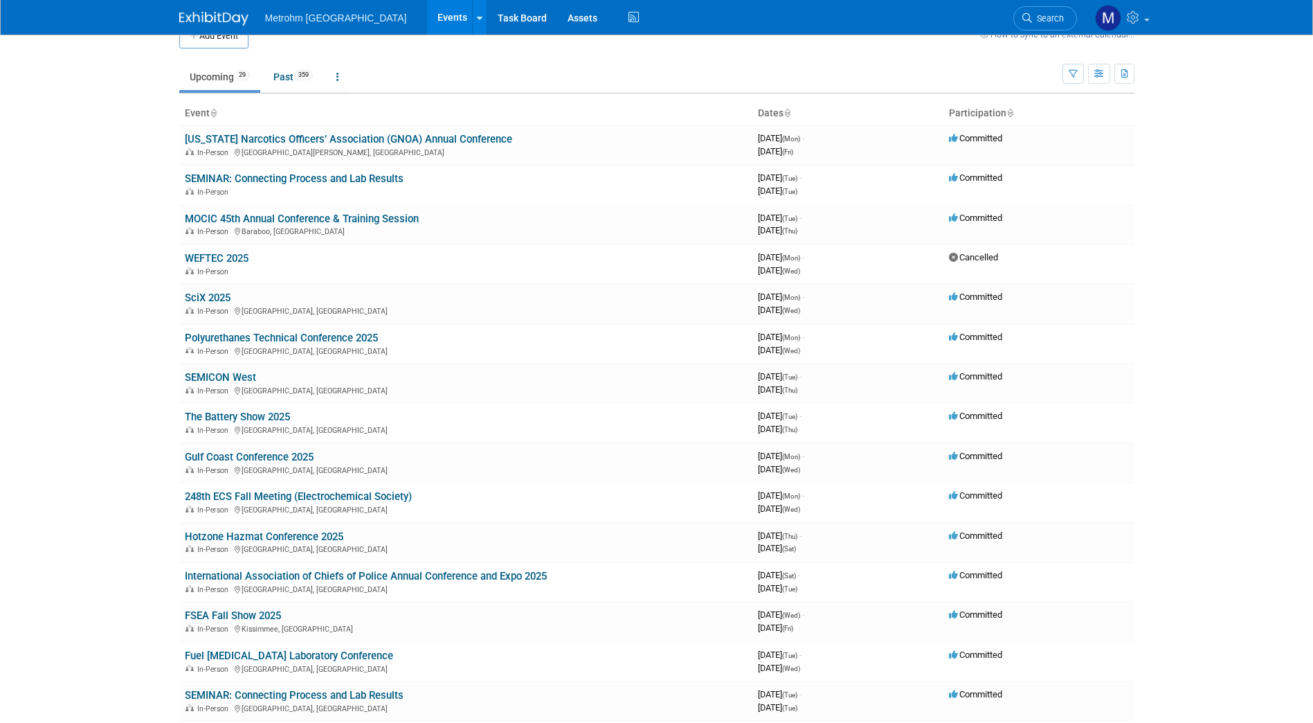
scroll to position [24, 0]
click at [321, 177] on link "SEMINAR: Connecting Process and Lab Results" at bounding box center [294, 179] width 219 height 12
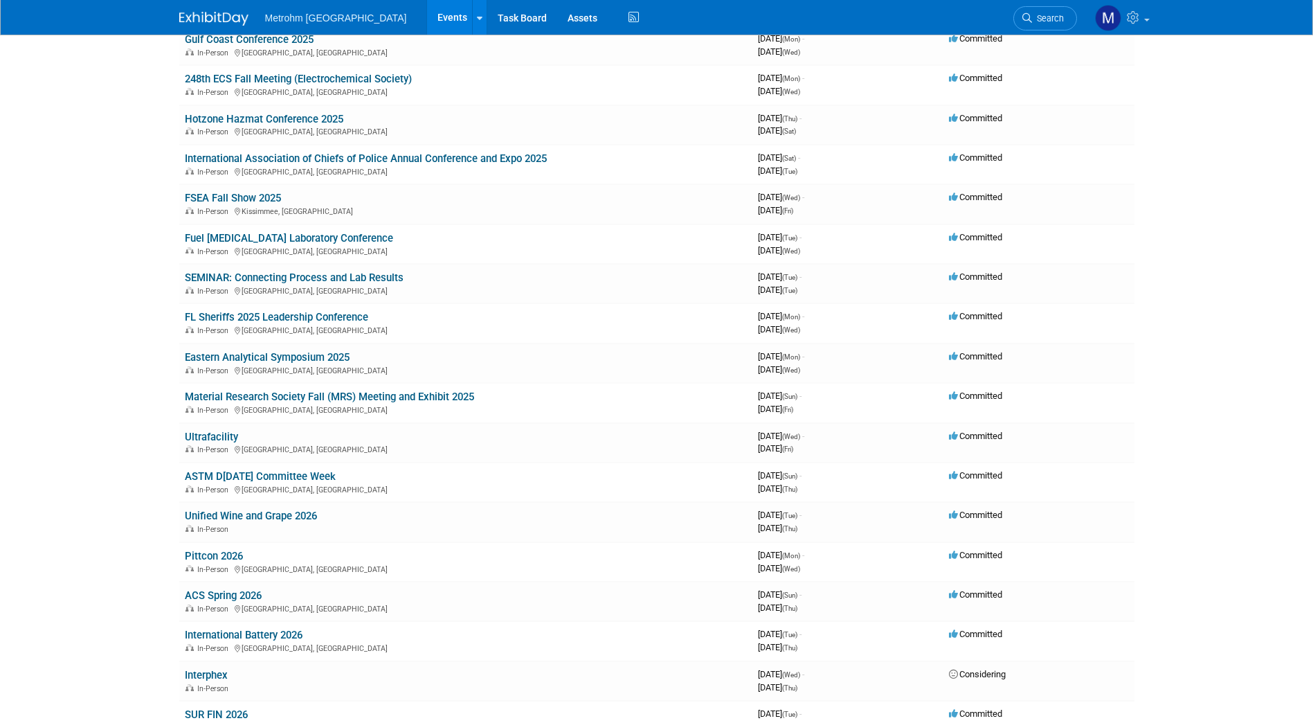
scroll to position [442, 0]
click at [272, 314] on link "FL Sheriffs 2025 Leadership Conference" at bounding box center [276, 317] width 183 height 12
click at [310, 332] on div "In-Person Orlando, FL" at bounding box center [466, 329] width 562 height 11
click at [330, 312] on link "FL Sheriffs 2025 Leadership Conference" at bounding box center [276, 317] width 183 height 12
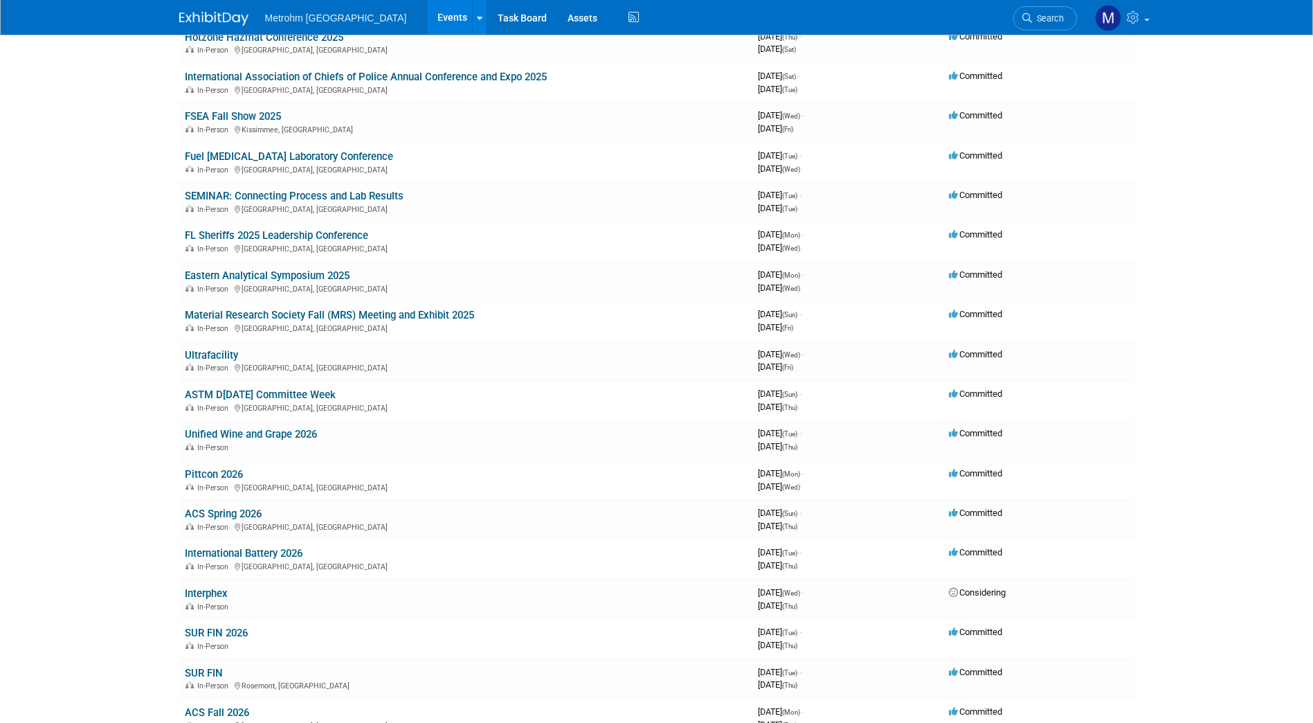
scroll to position [525, 0]
click at [288, 273] on link "Eastern Analytical Symposium 2025" at bounding box center [267, 275] width 165 height 12
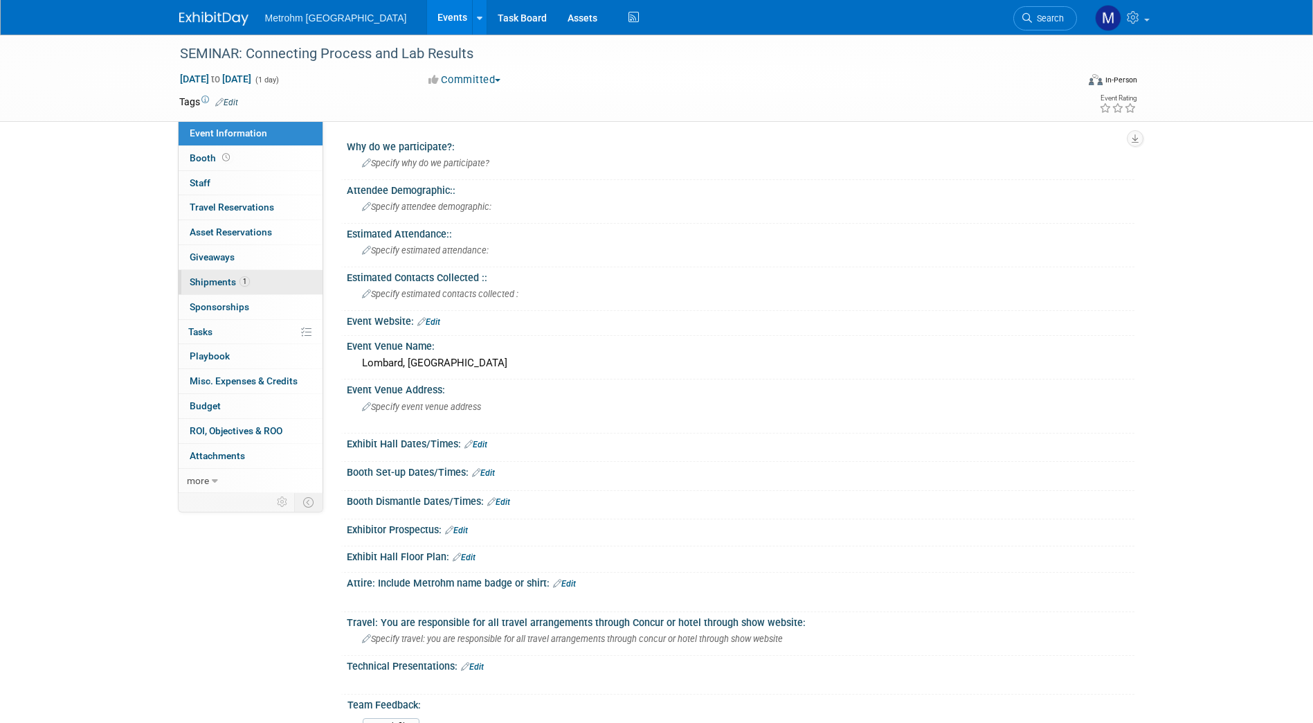
click at [263, 285] on link "1 Shipments 1" at bounding box center [251, 282] width 144 height 24
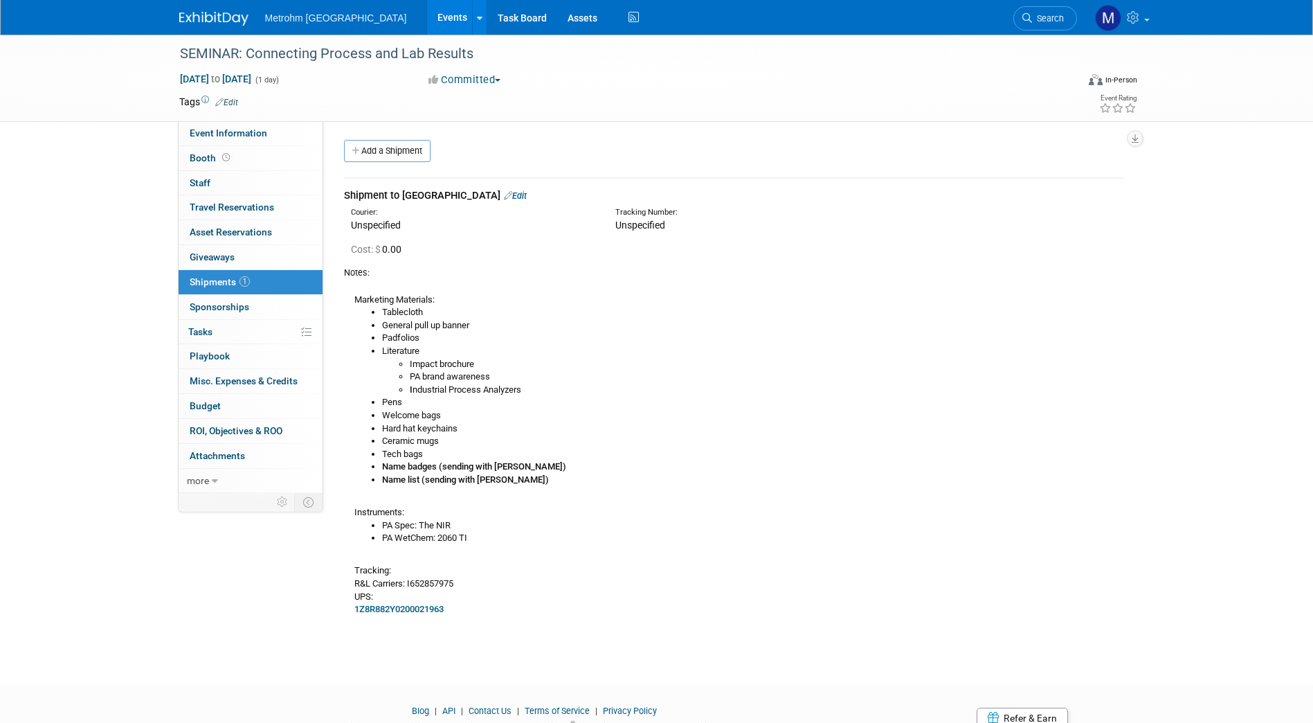
scroll to position [40, 0]
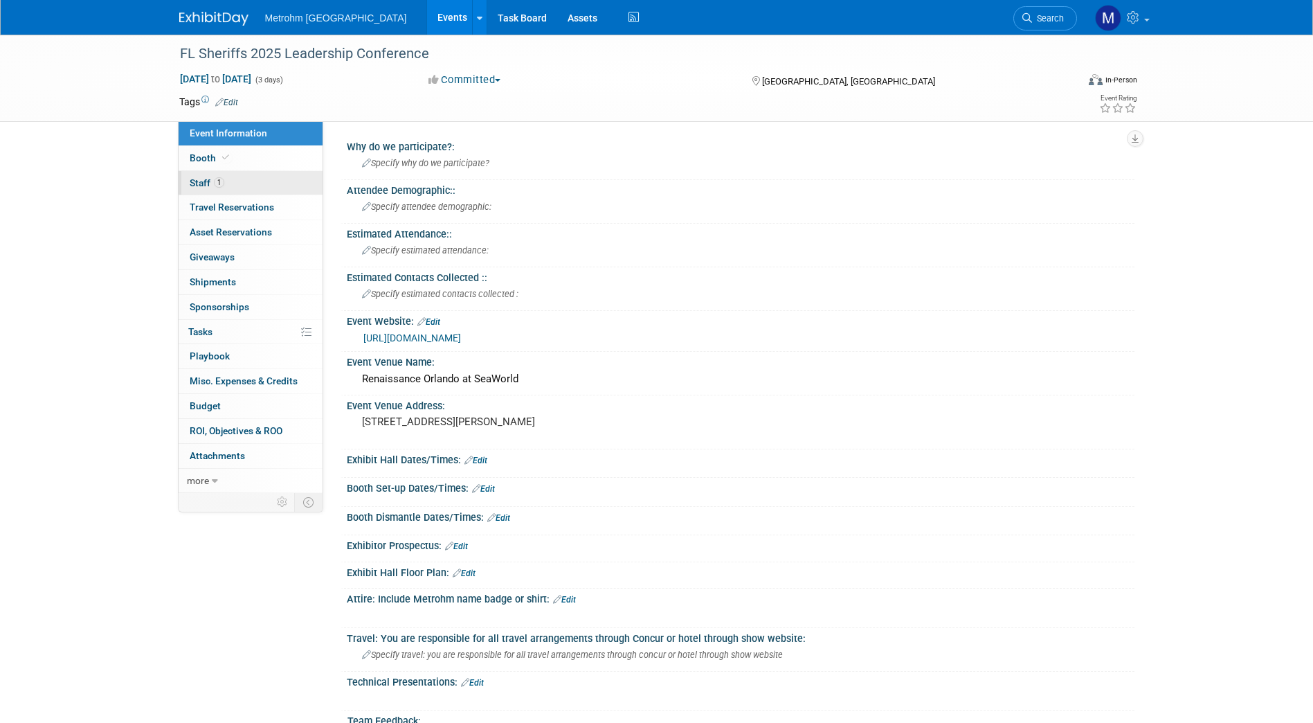
click at [262, 182] on link "1 Staff 1" at bounding box center [251, 183] width 144 height 24
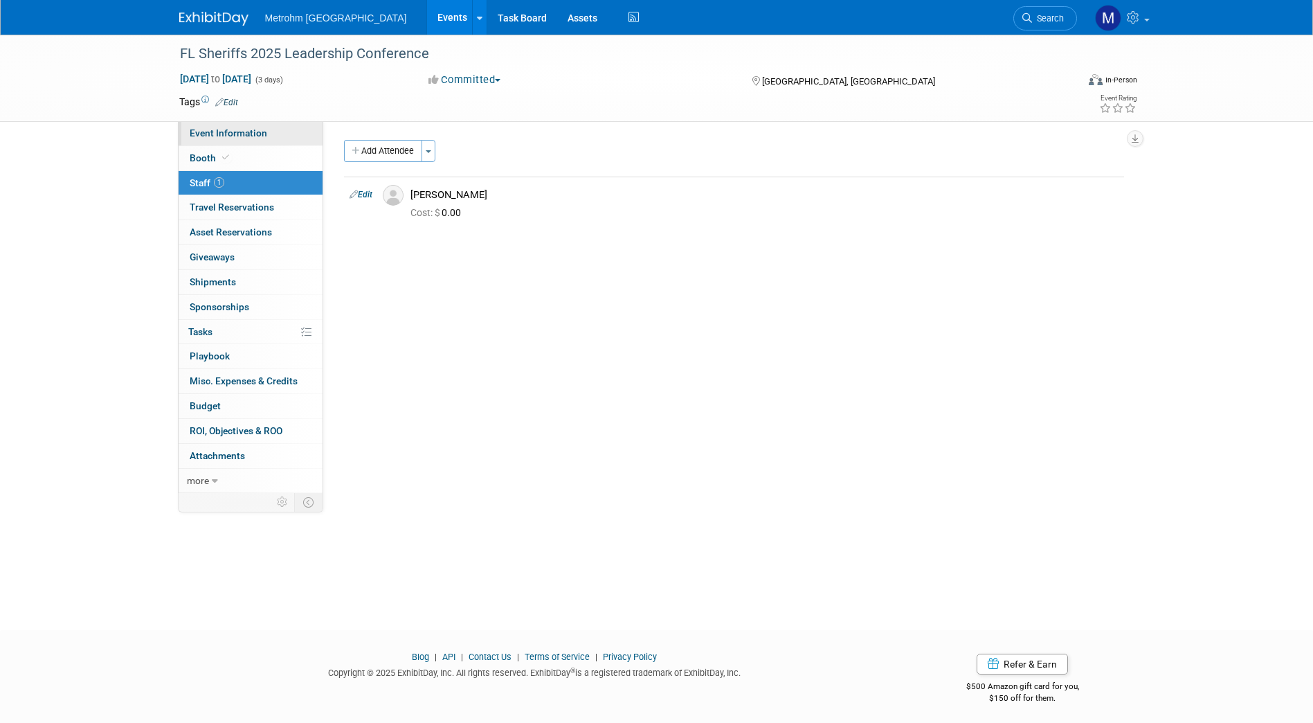
click at [272, 142] on link "Event Information" at bounding box center [251, 133] width 144 height 24
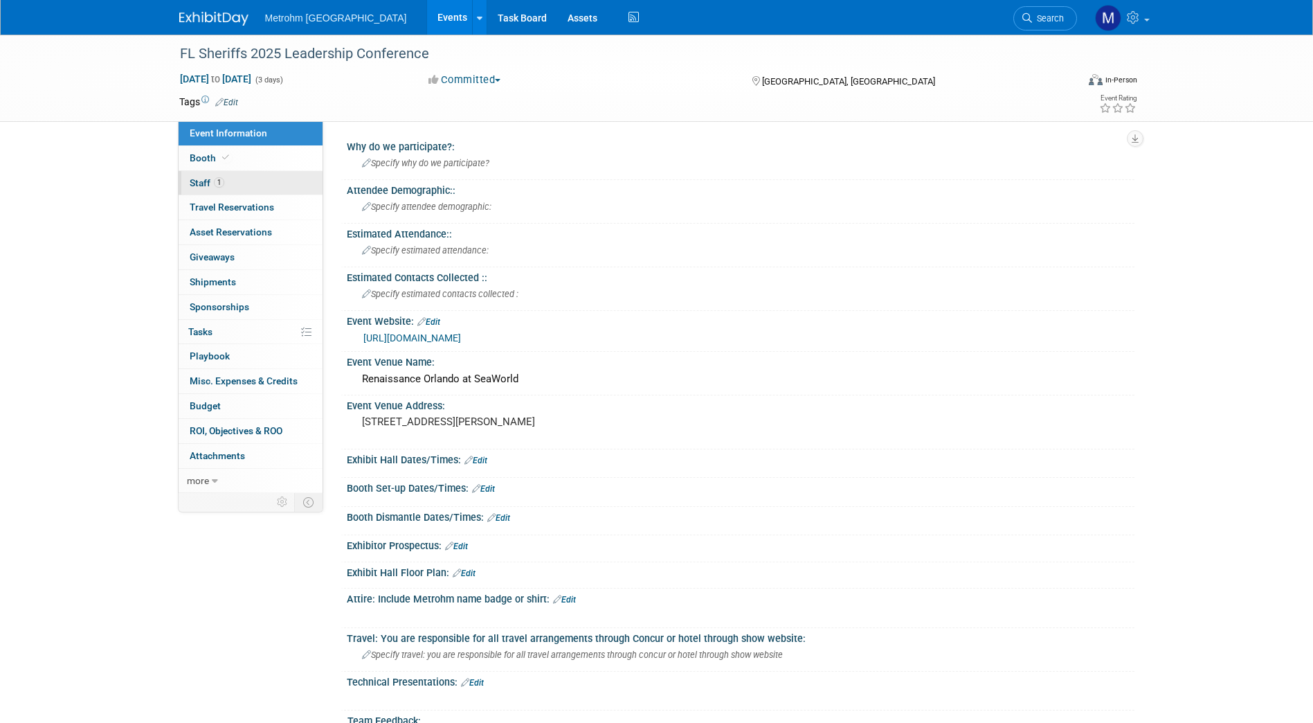
click at [256, 174] on link "1 Staff 1" at bounding box center [251, 183] width 144 height 24
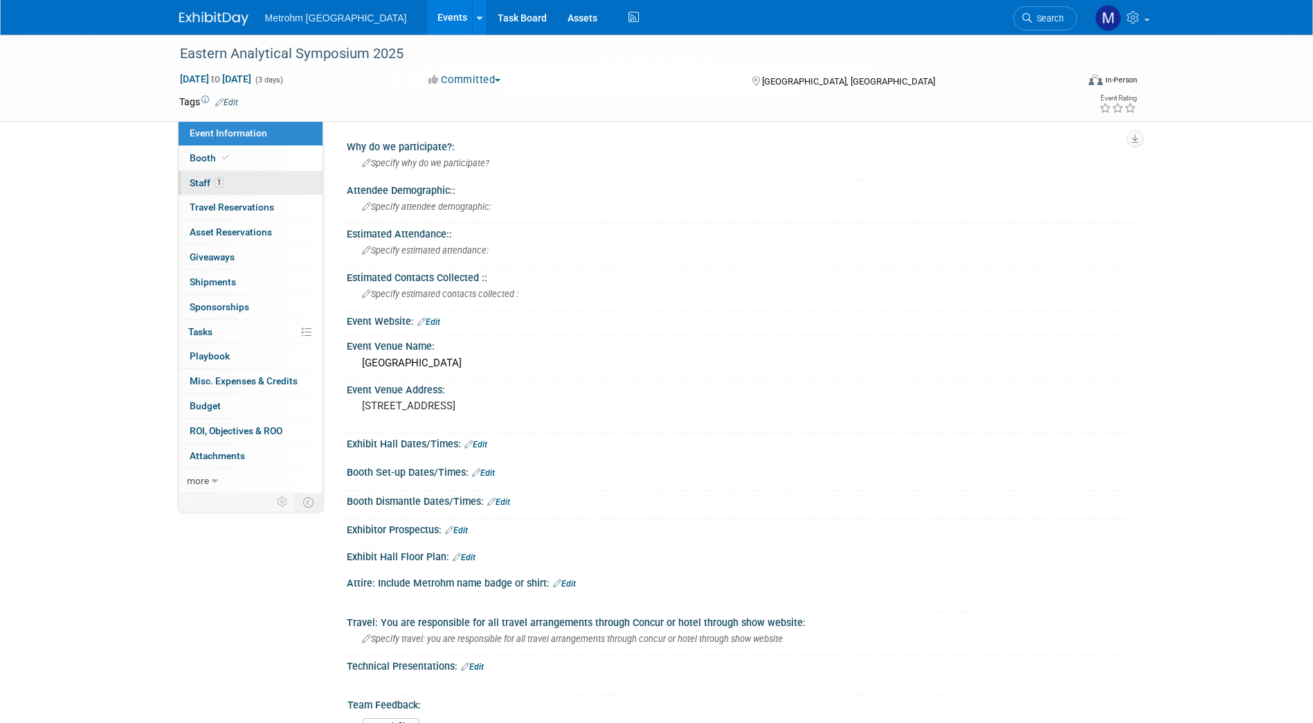
click at [232, 175] on link "1 Staff 1" at bounding box center [251, 183] width 144 height 24
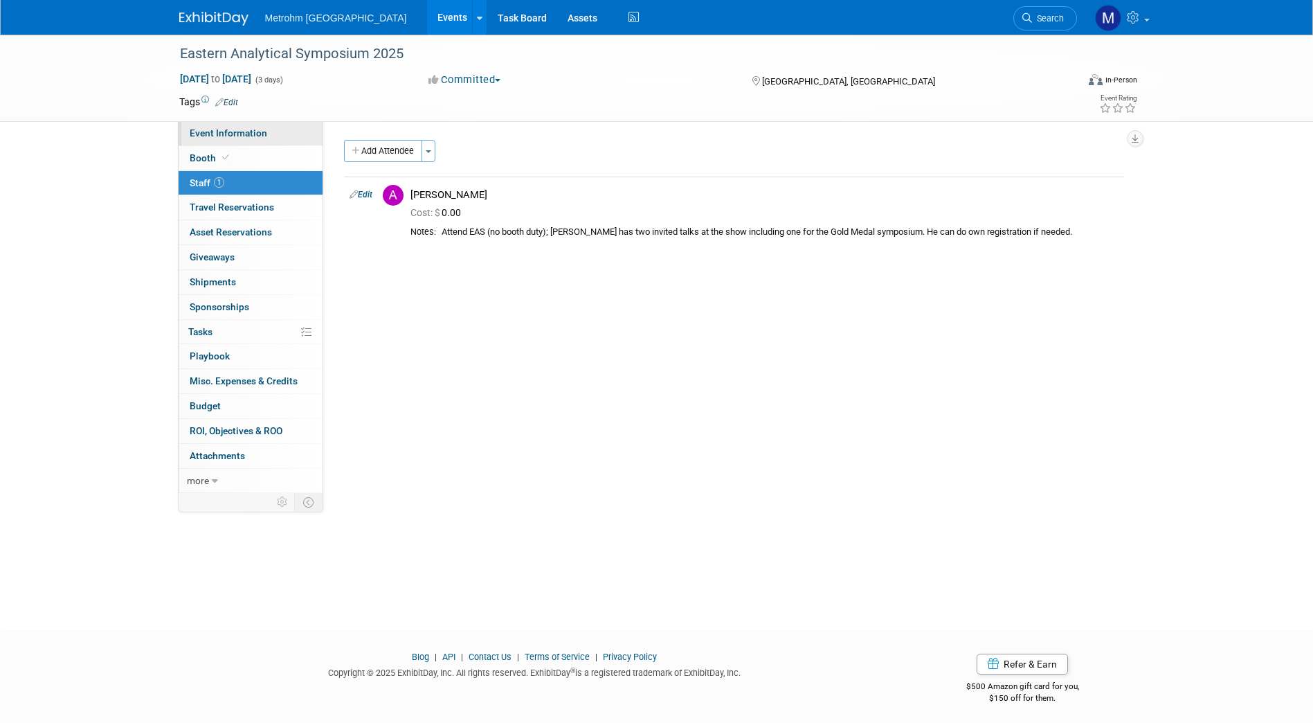
click at [269, 135] on link "Event Information" at bounding box center [251, 133] width 144 height 24
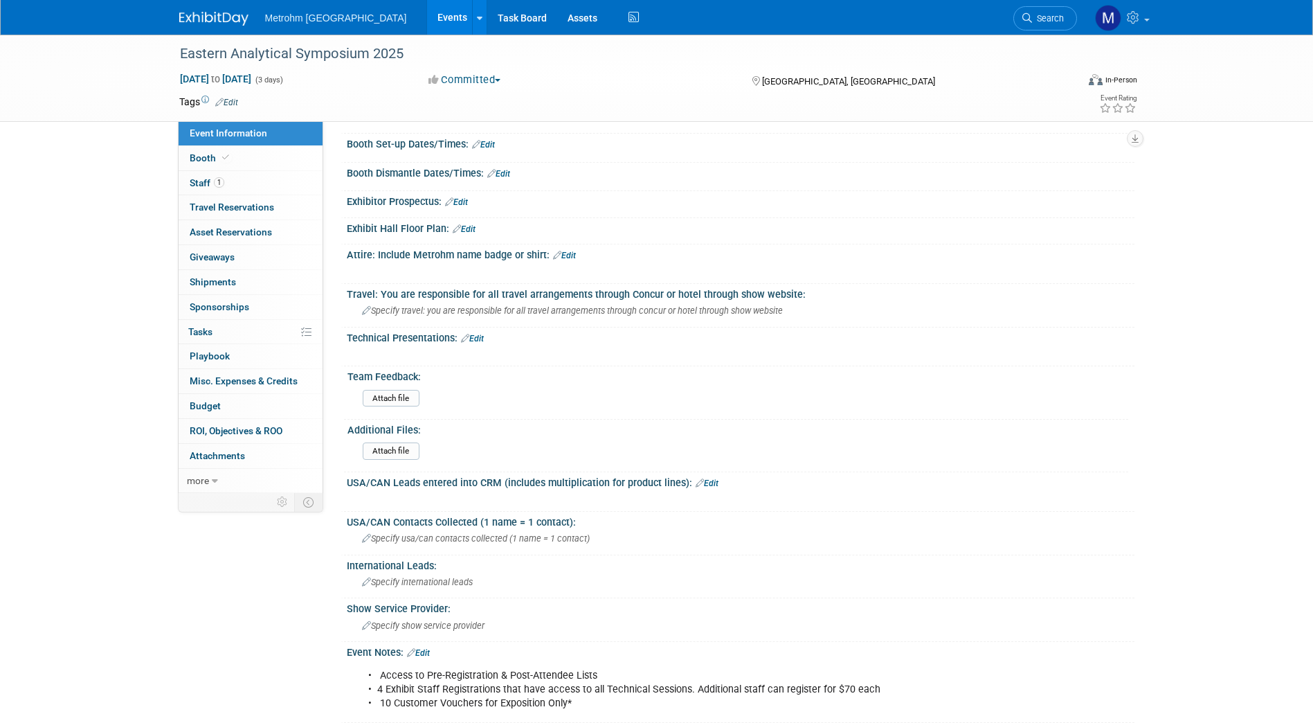
scroll to position [478, 0]
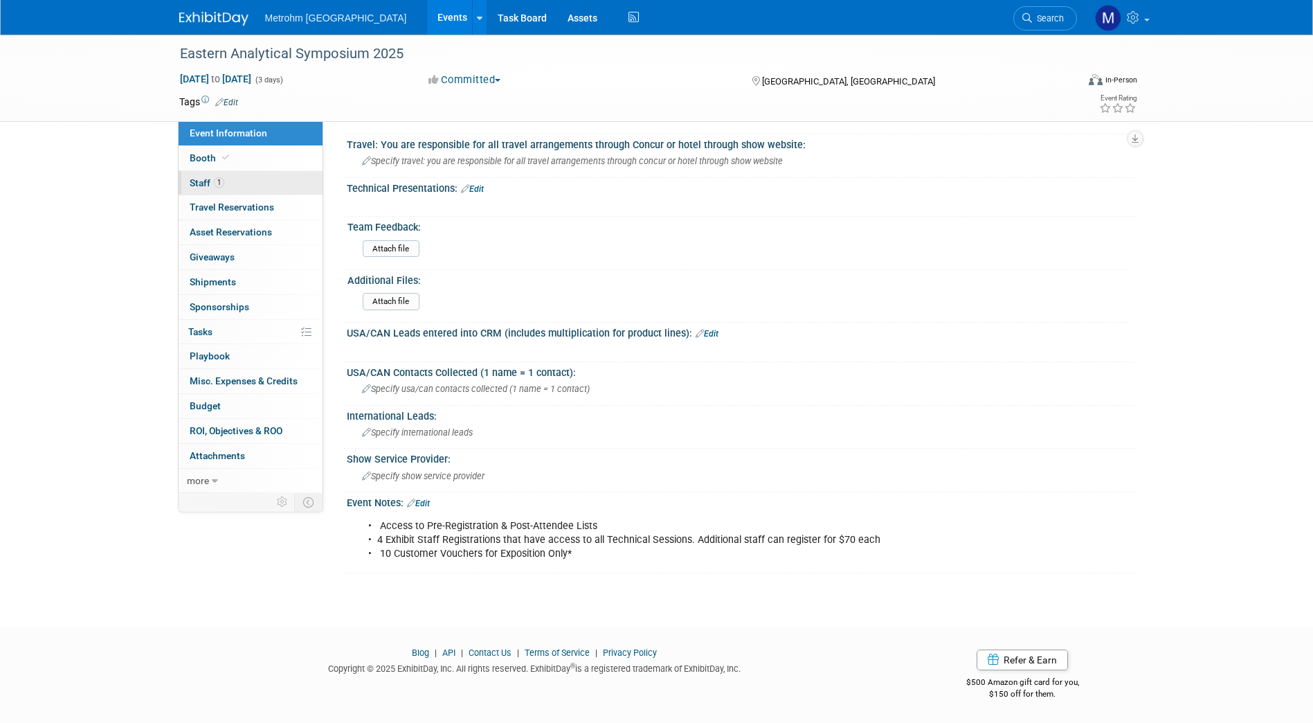
click at [217, 190] on link "1 Staff 1" at bounding box center [251, 183] width 144 height 24
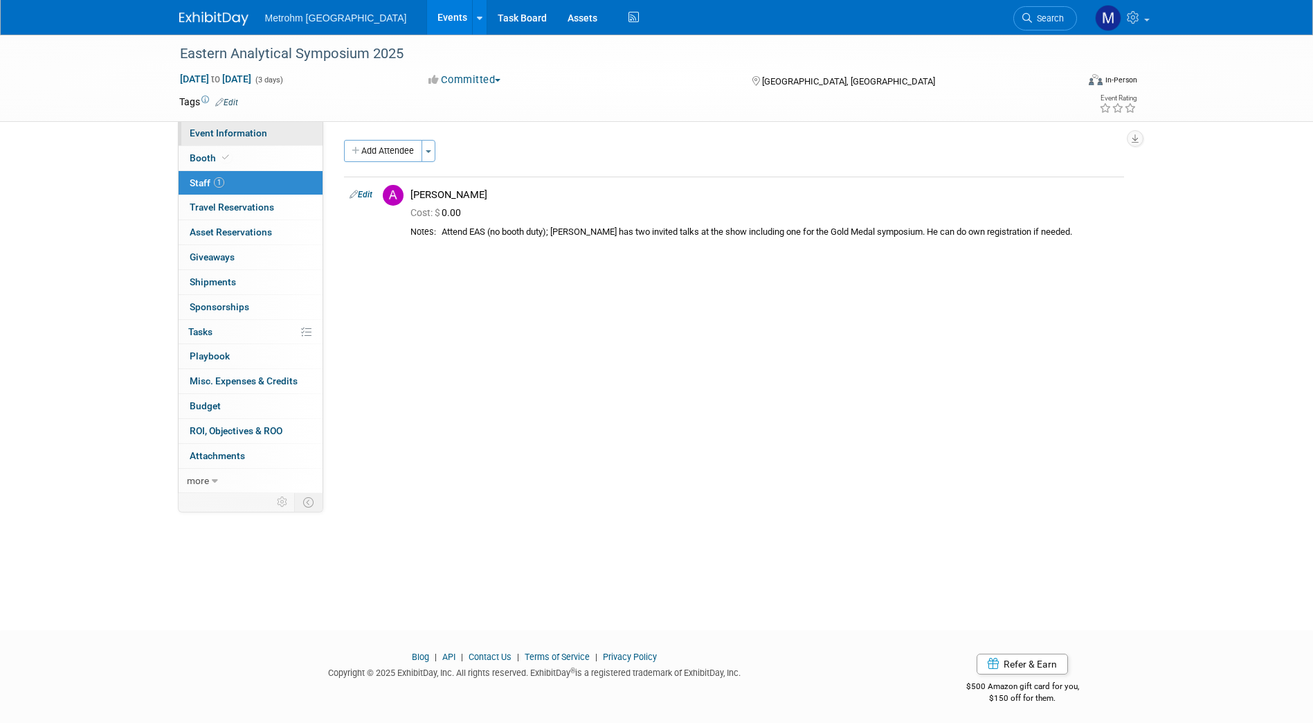
click at [265, 141] on link "Event Information" at bounding box center [251, 133] width 144 height 24
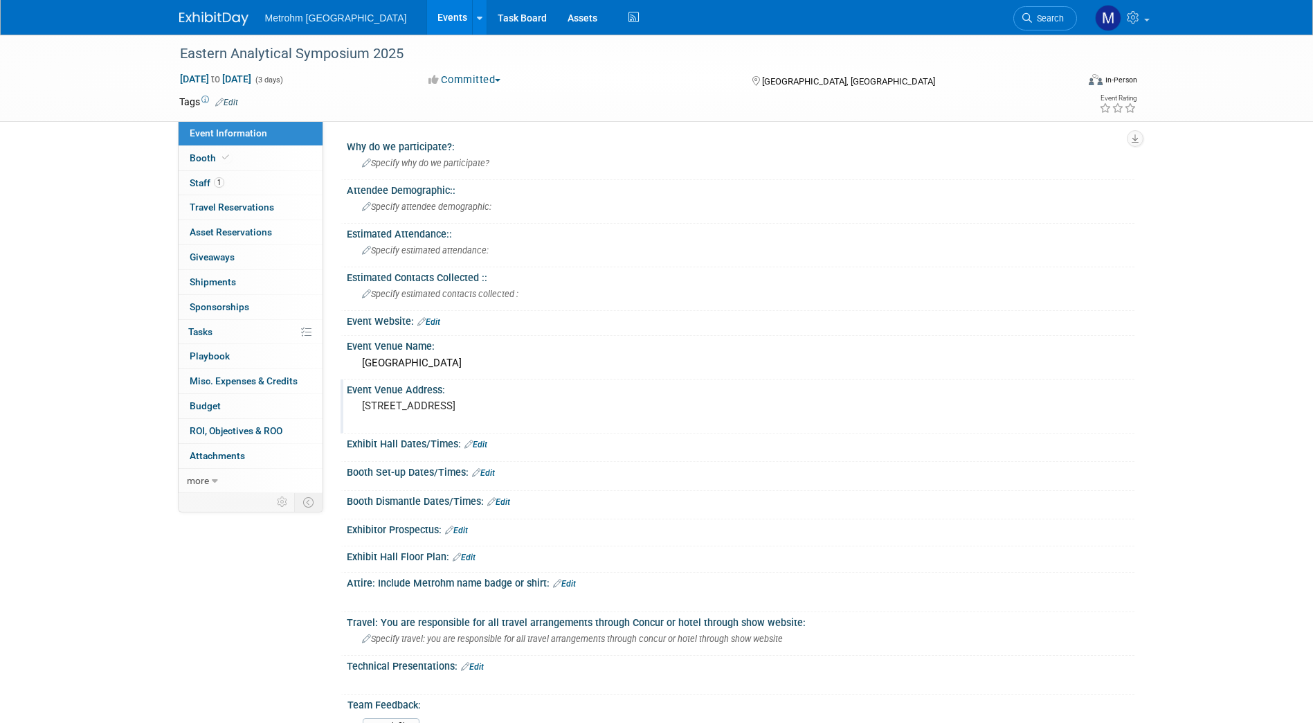
drag, startPoint x: 615, startPoint y: 406, endPoint x: 584, endPoint y: 401, distance: 31.5
click at [584, 401] on pre "900 Scudders Mill Rd, Plainsboro Township, NJ 08536" at bounding box center [511, 405] width 298 height 12
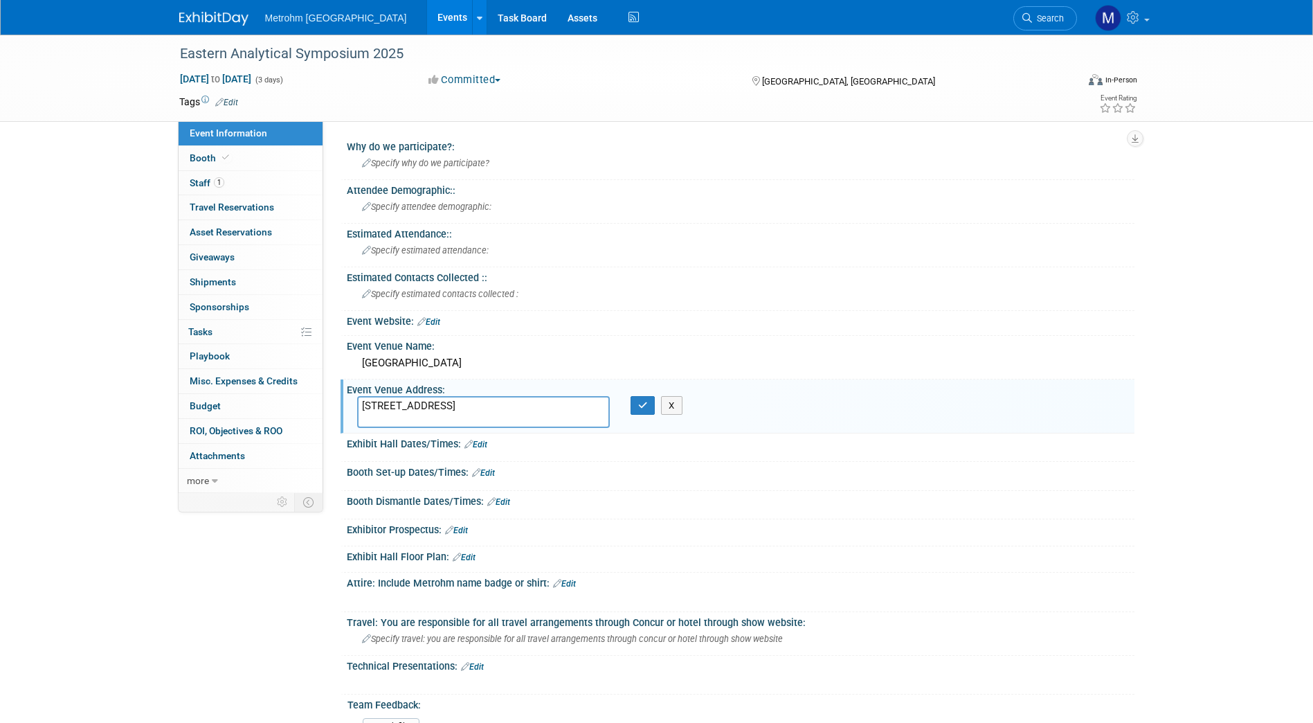
drag, startPoint x: 396, startPoint y: 422, endPoint x: 361, endPoint y: 425, distance: 35.4
click at [361, 425] on textarea "900 Scudders Mill Rd, Plainsboro Township, NJ 08536" at bounding box center [483, 412] width 253 height 32
click at [217, 183] on span "1" at bounding box center [219, 182] width 10 height 10
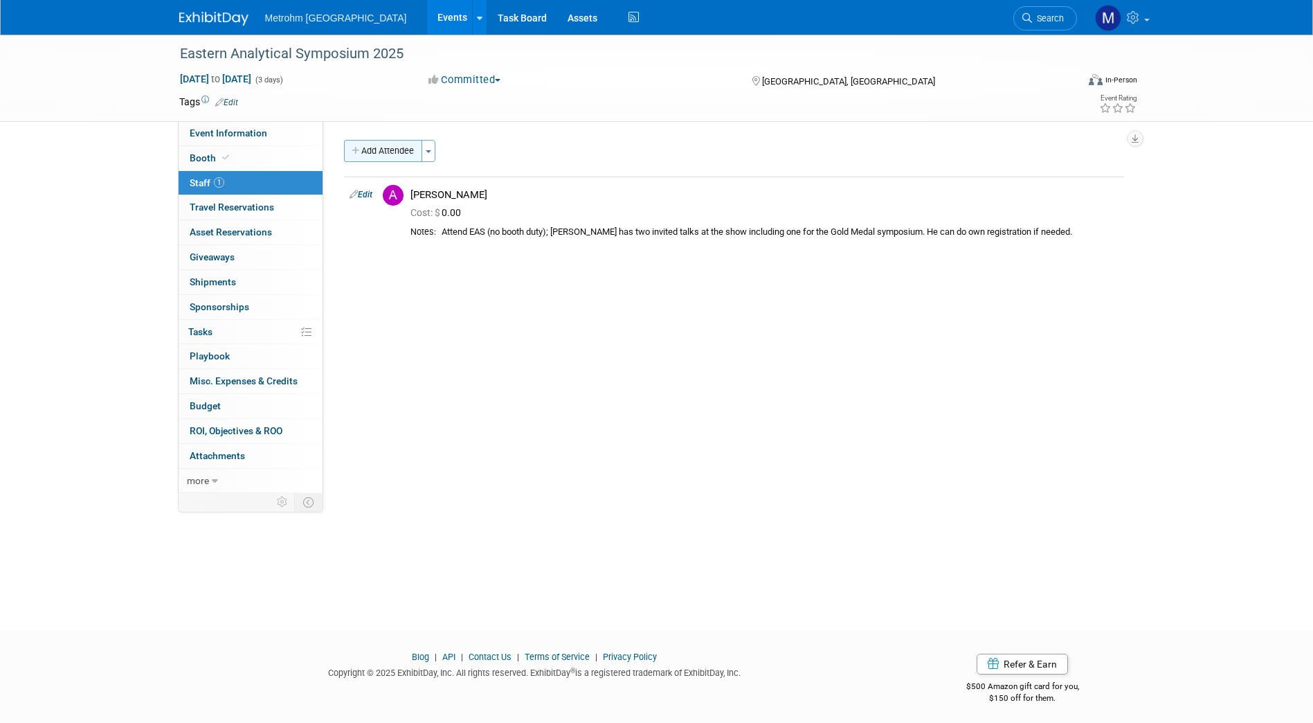
click at [386, 142] on button "Add Attendee" at bounding box center [383, 151] width 78 height 22
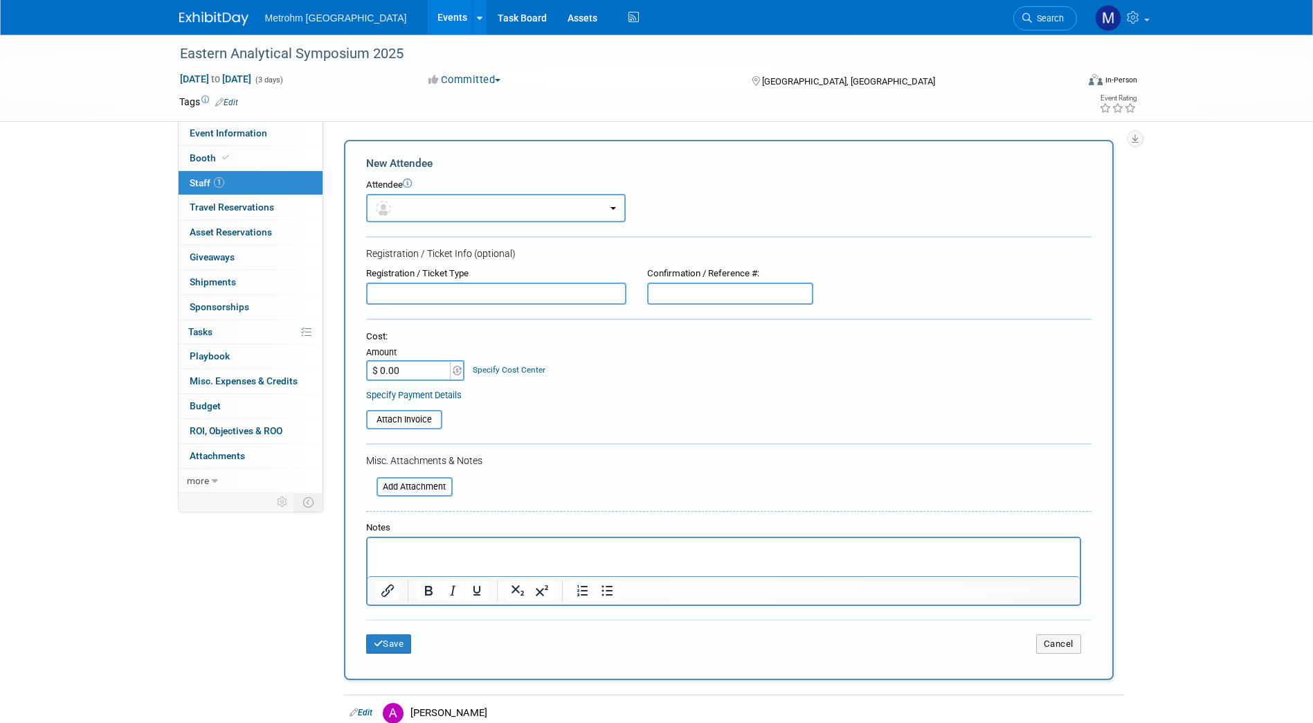
click at [460, 215] on button "button" at bounding box center [496, 208] width 260 height 28
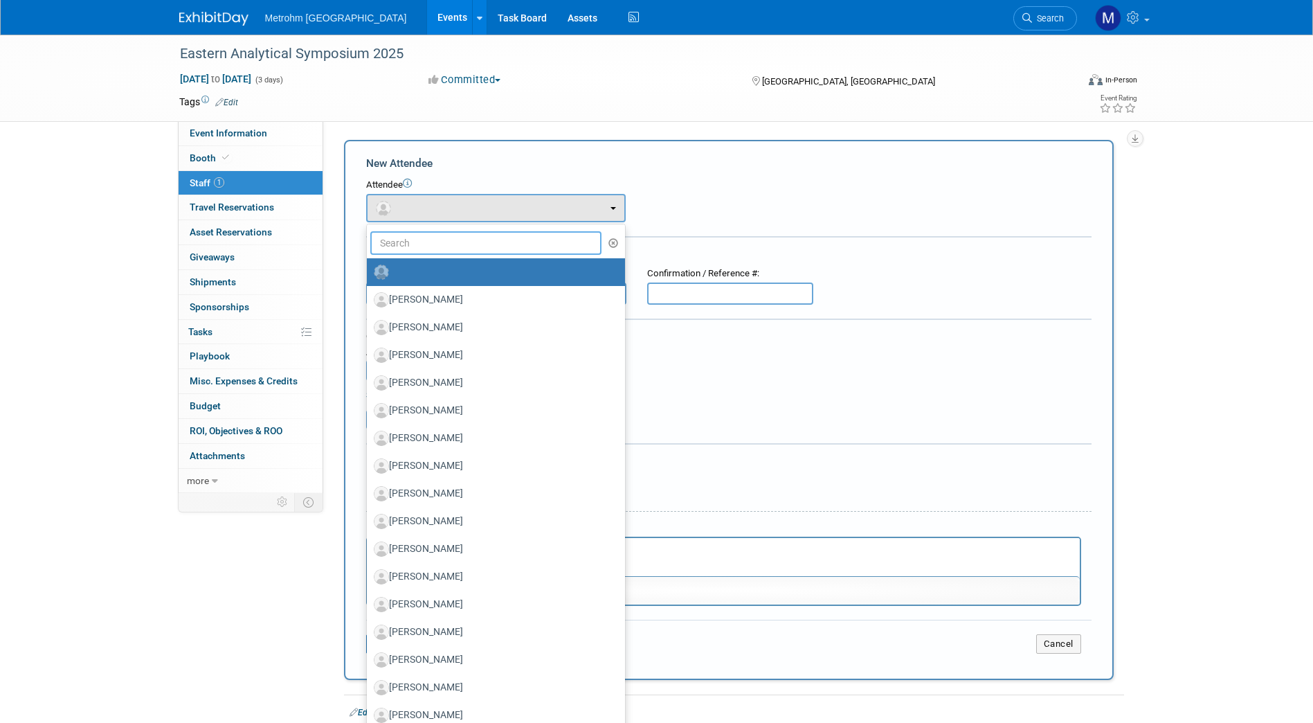
click at [440, 240] on input "text" at bounding box center [486, 243] width 232 height 24
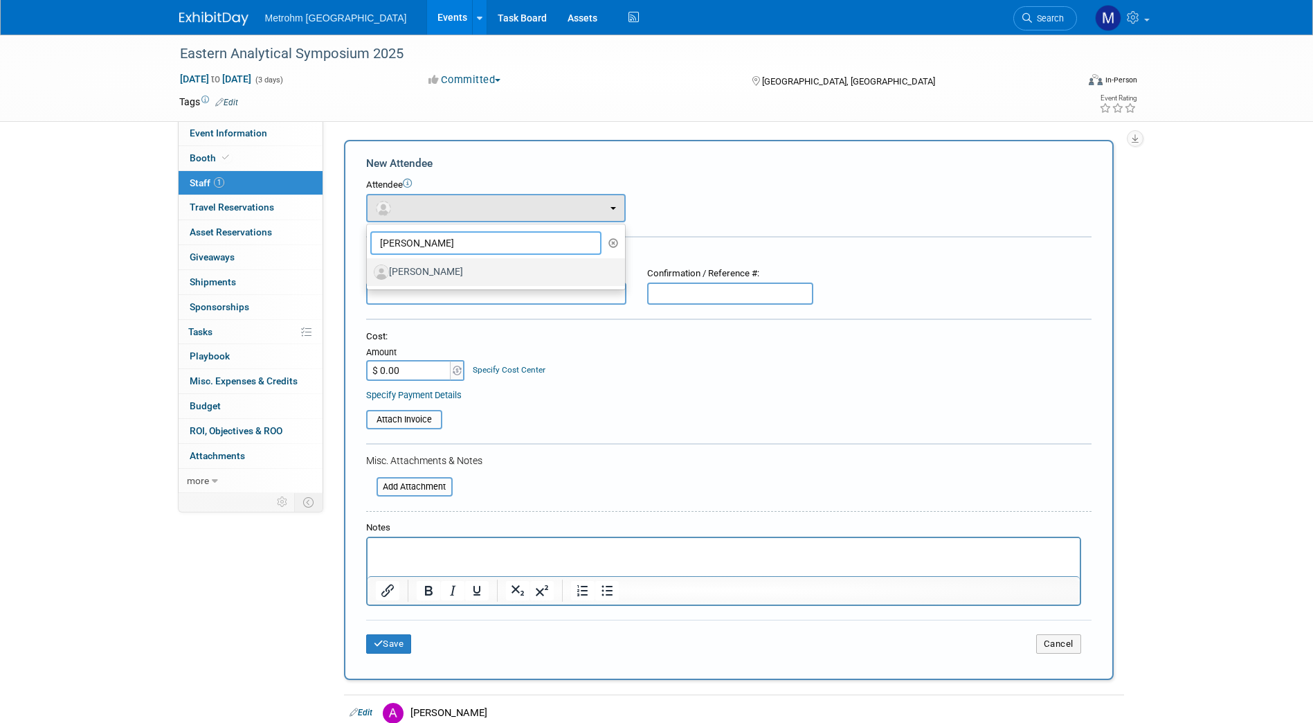
type input "seth"
click at [441, 262] on label "[PERSON_NAME]" at bounding box center [492, 272] width 237 height 22
click at [369, 266] on input "[PERSON_NAME]" at bounding box center [364, 270] width 9 height 9
select select "33cbae8c-0571-4abf-a546-0b87a5856b73"
select select "4"
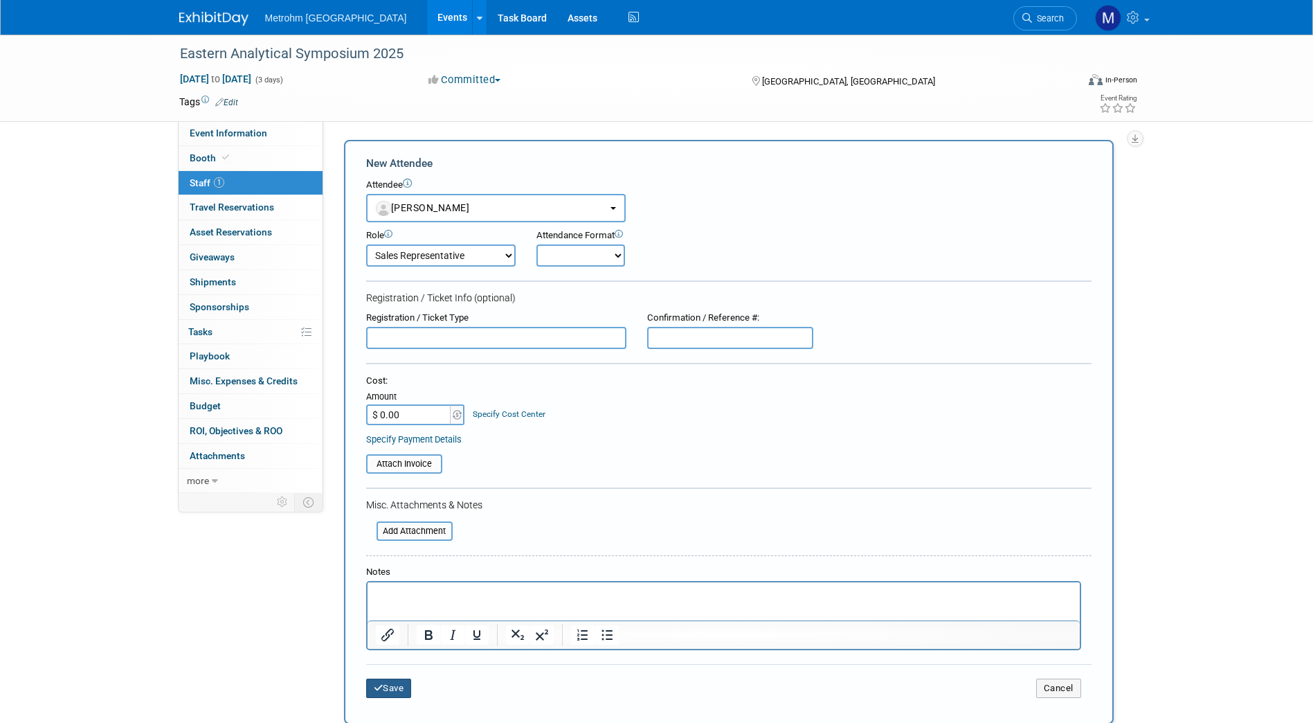
click at [401, 690] on button "Save" at bounding box center [389, 687] width 46 height 19
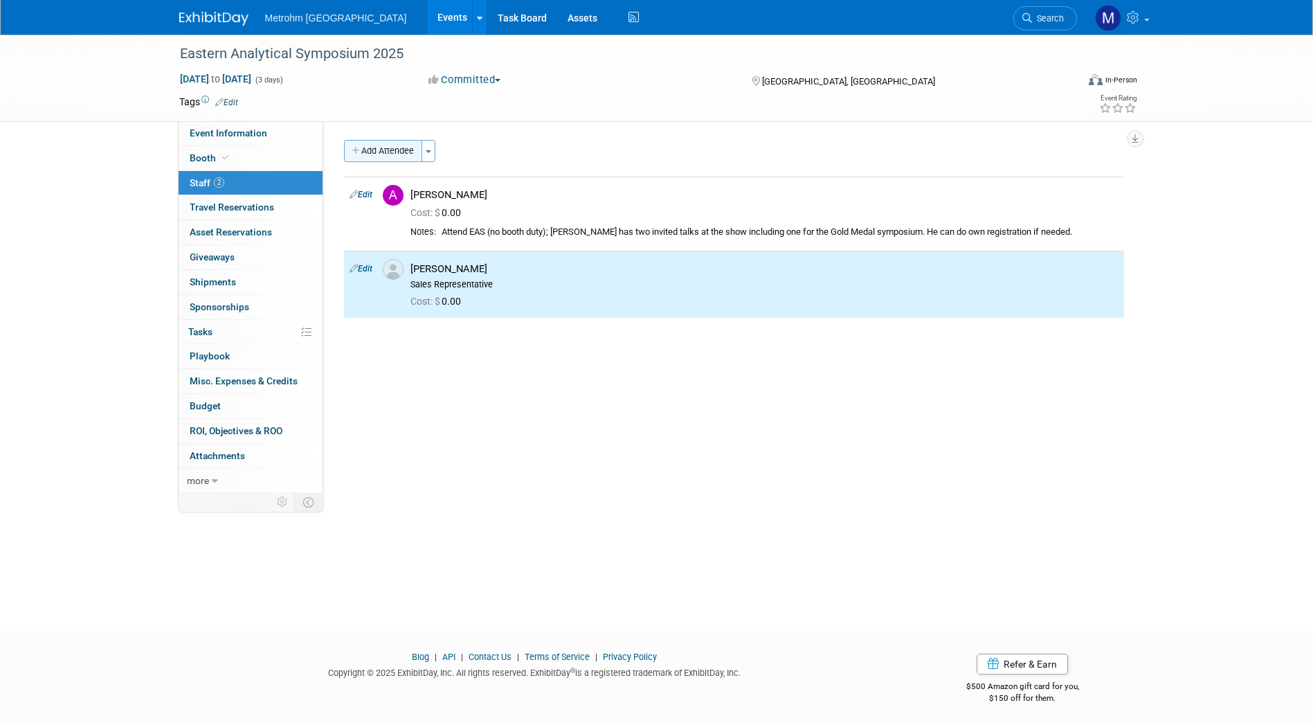
click at [402, 145] on button "Add Attendee" at bounding box center [383, 151] width 78 height 22
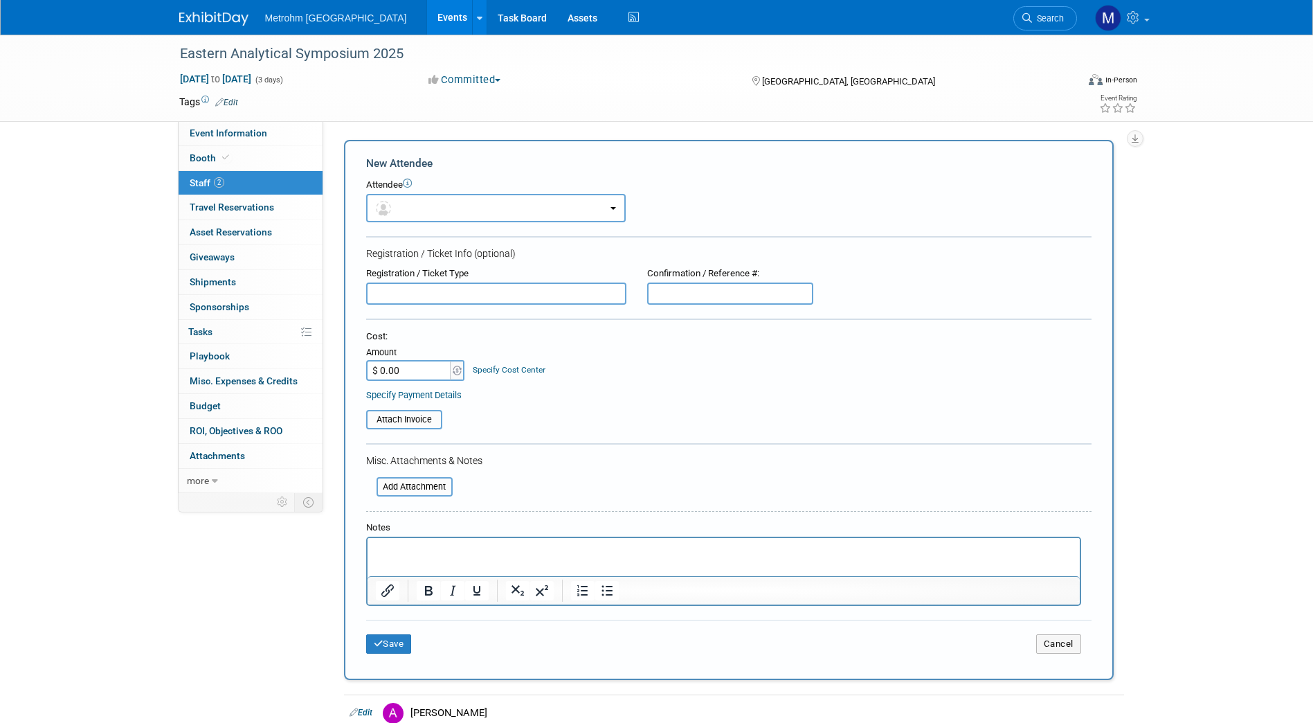
click at [435, 192] on div "Attendee <img src="https://www.exhibitday.com/Images/Unassigned-User-Icon.png" …" at bounding box center [729, 201] width 726 height 44
click at [427, 212] on button "button" at bounding box center [496, 208] width 260 height 28
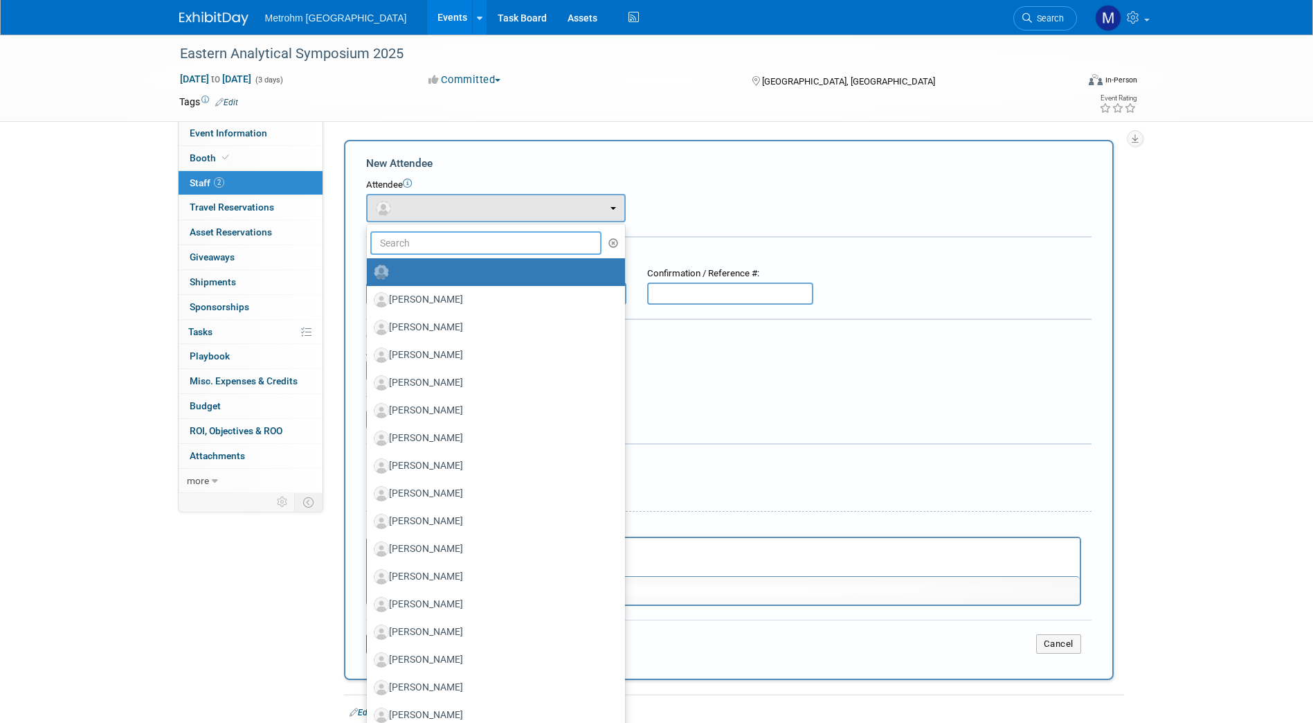
click at [418, 242] on input "text" at bounding box center [486, 243] width 232 height 24
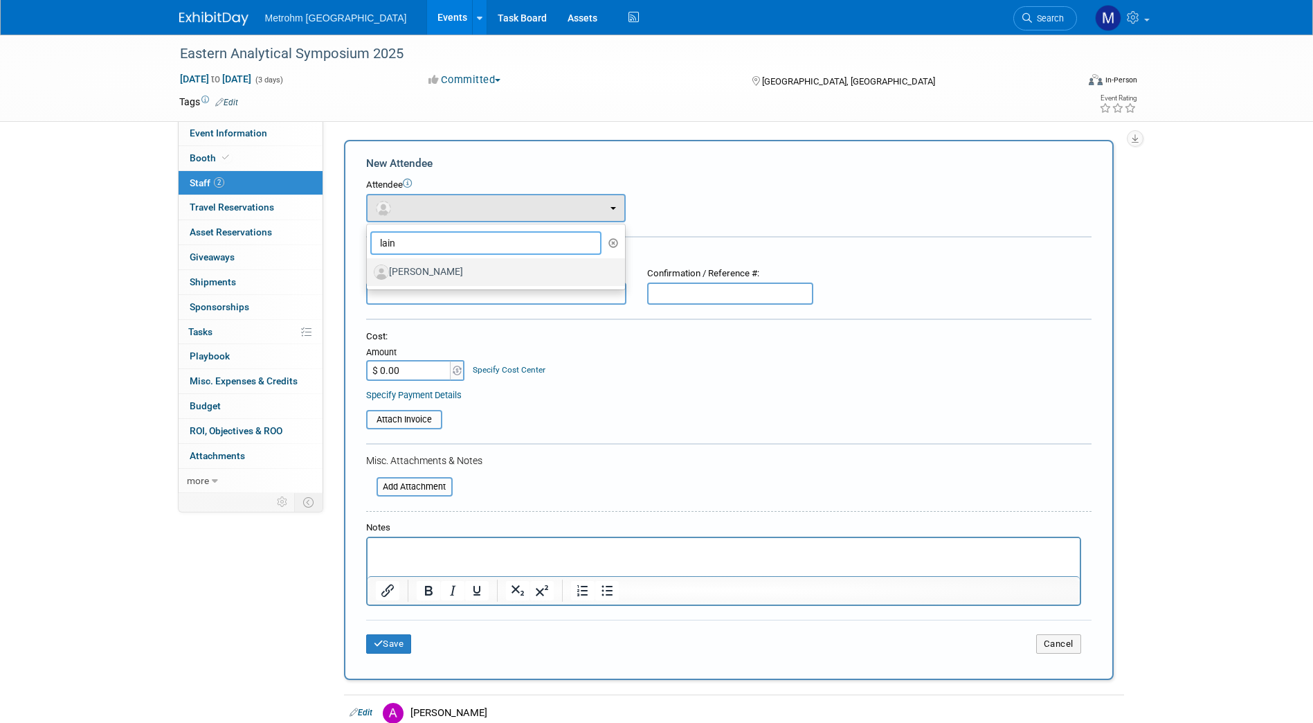
type input "lain"
click at [416, 263] on label "[PERSON_NAME]" at bounding box center [492, 272] width 237 height 22
click at [369, 266] on input "[PERSON_NAME]" at bounding box center [364, 270] width 9 height 9
select select "0e1abd52-3ea4-4e85-8dfb-6a54f8f7d980"
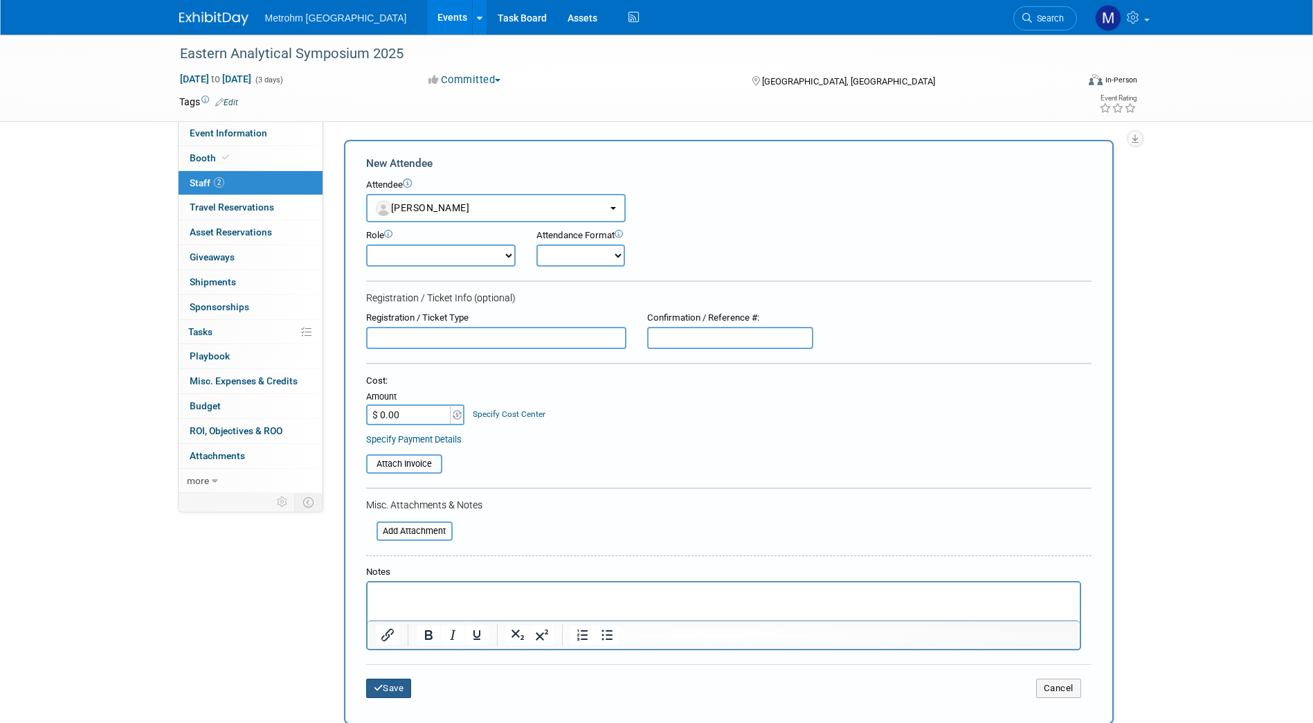
click at [381, 681] on button "Save" at bounding box center [389, 687] width 46 height 19
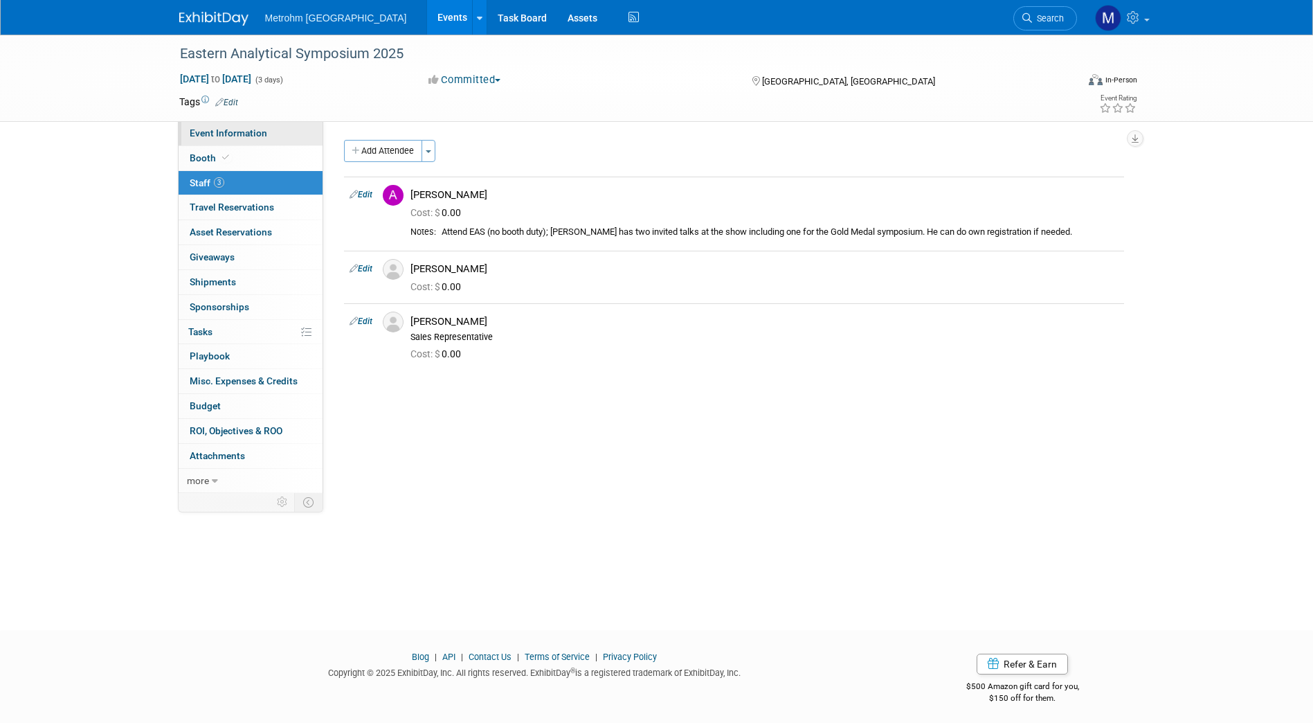
click at [219, 134] on span "Event Information" at bounding box center [229, 132] width 78 height 11
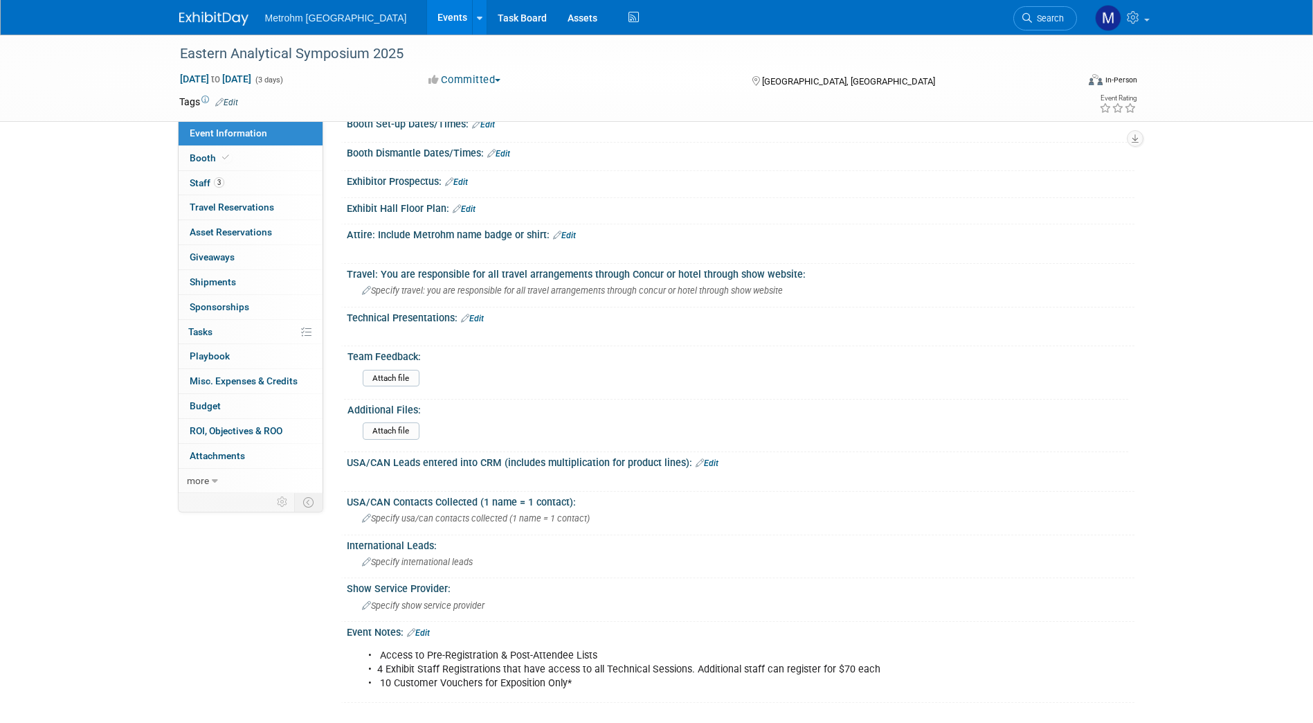
scroll to position [478, 0]
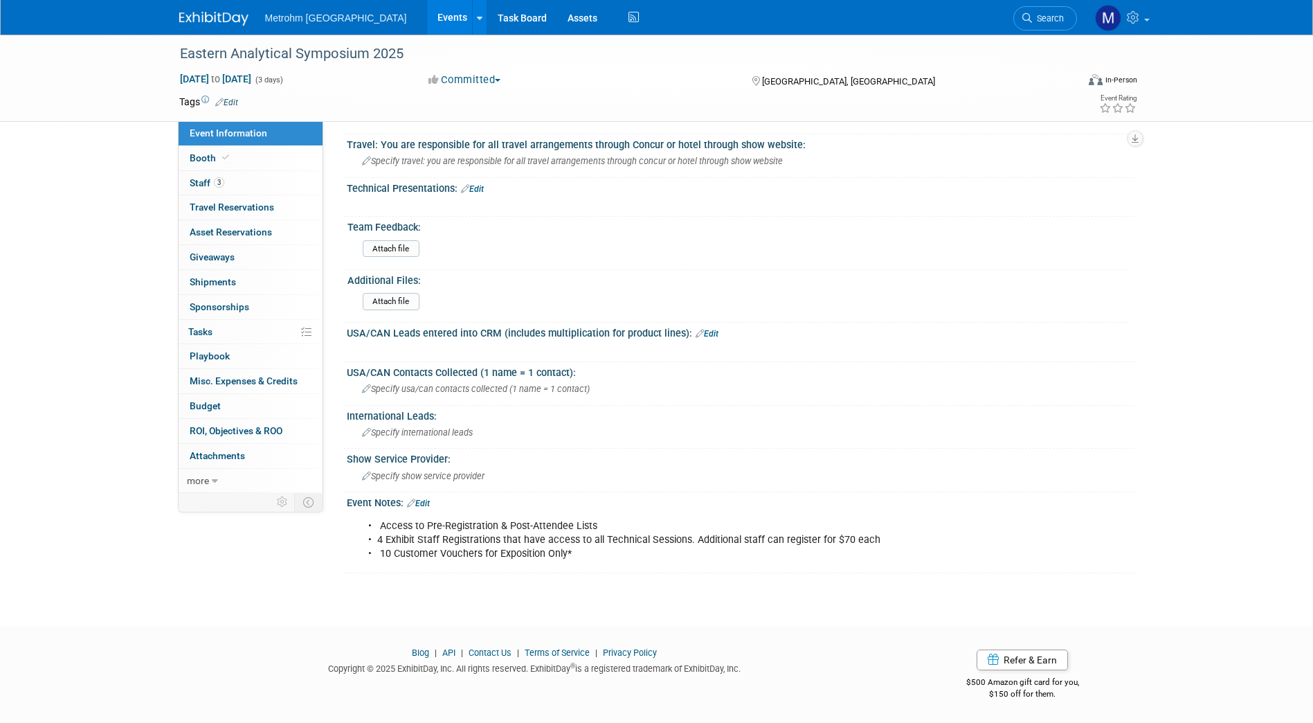
click at [426, 507] on link "Edit" at bounding box center [418, 503] width 23 height 10
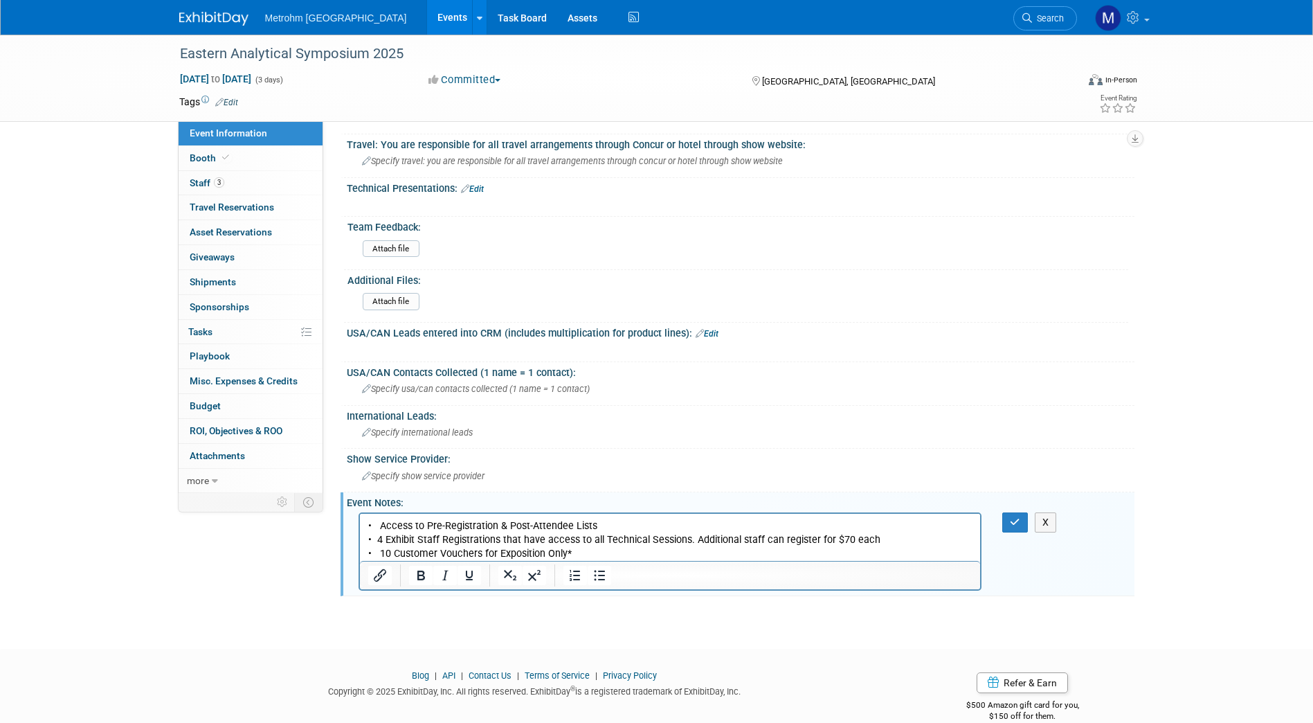
scroll to position [0, 0]
click at [577, 550] on p "• Access to Pre-Registration & Post-Attendee Lists • 4 Exhibit Staff Registrati…" at bounding box center [670, 540] width 605 height 42
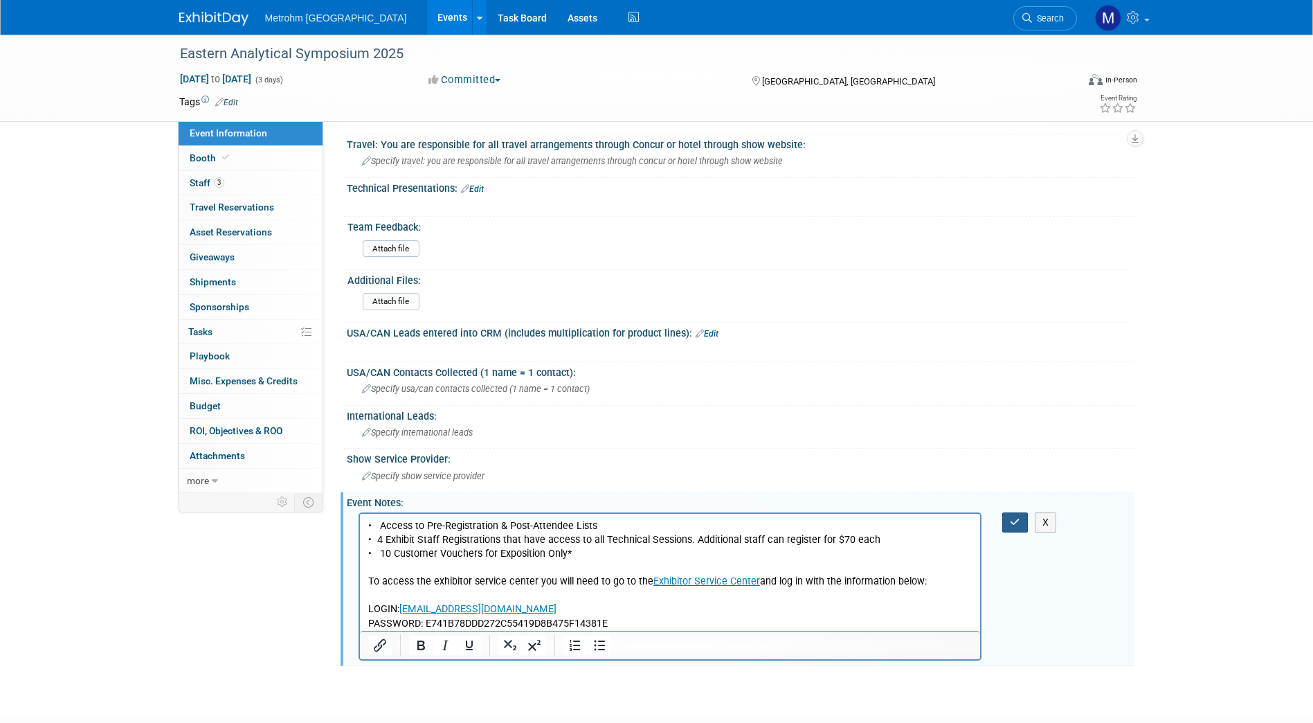
click at [1008, 519] on button "button" at bounding box center [1016, 522] width 26 height 20
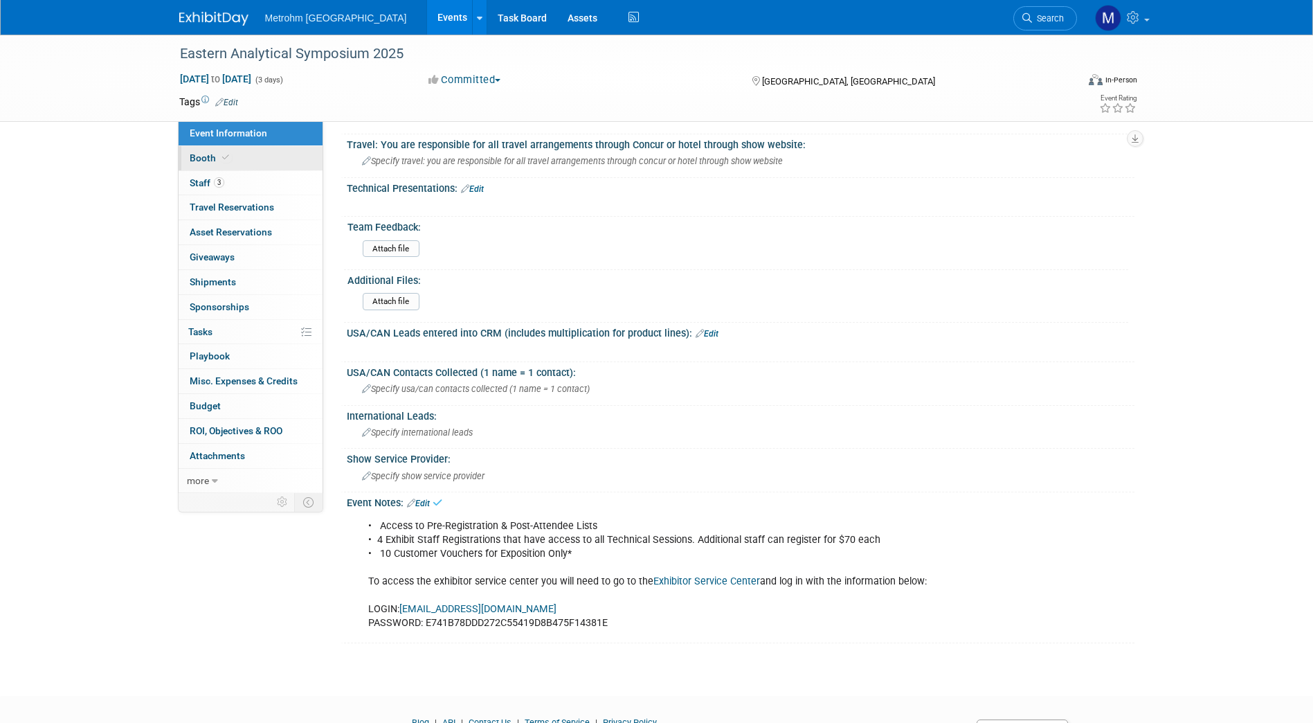
click at [264, 168] on link "Booth" at bounding box center [251, 158] width 144 height 24
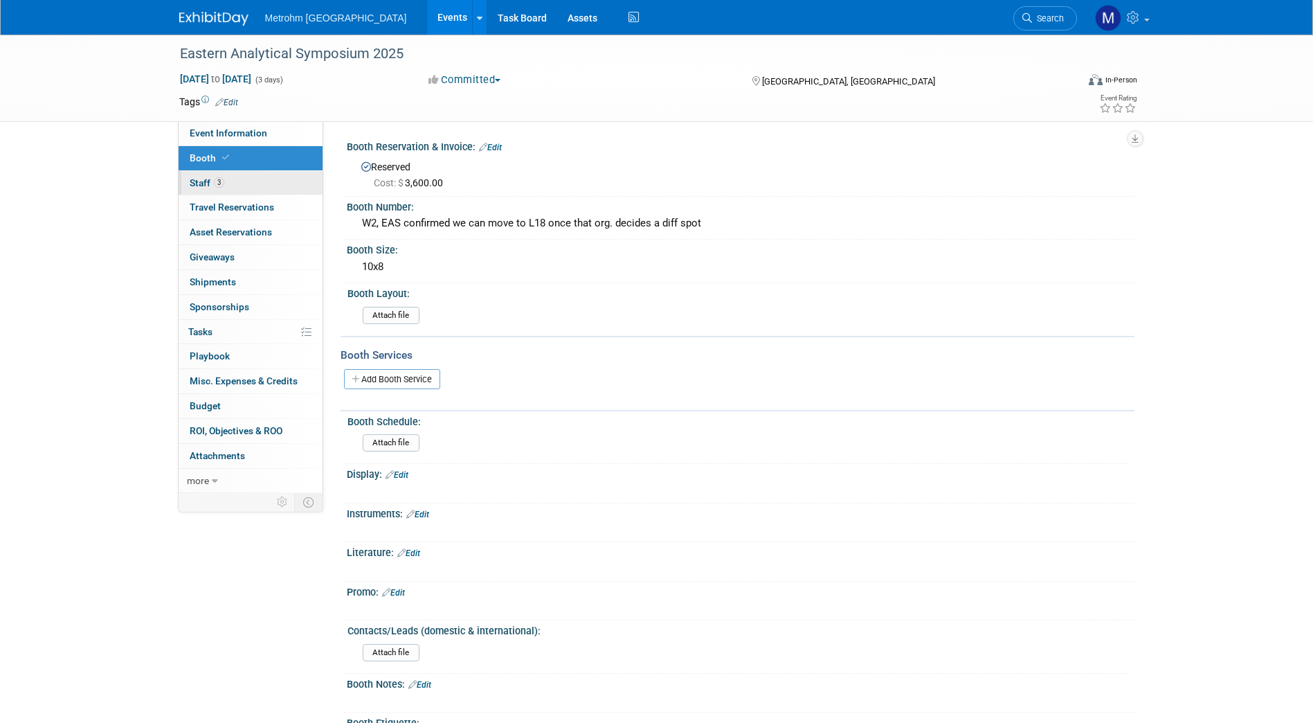
click at [264, 179] on link "3 Staff 3" at bounding box center [251, 183] width 144 height 24
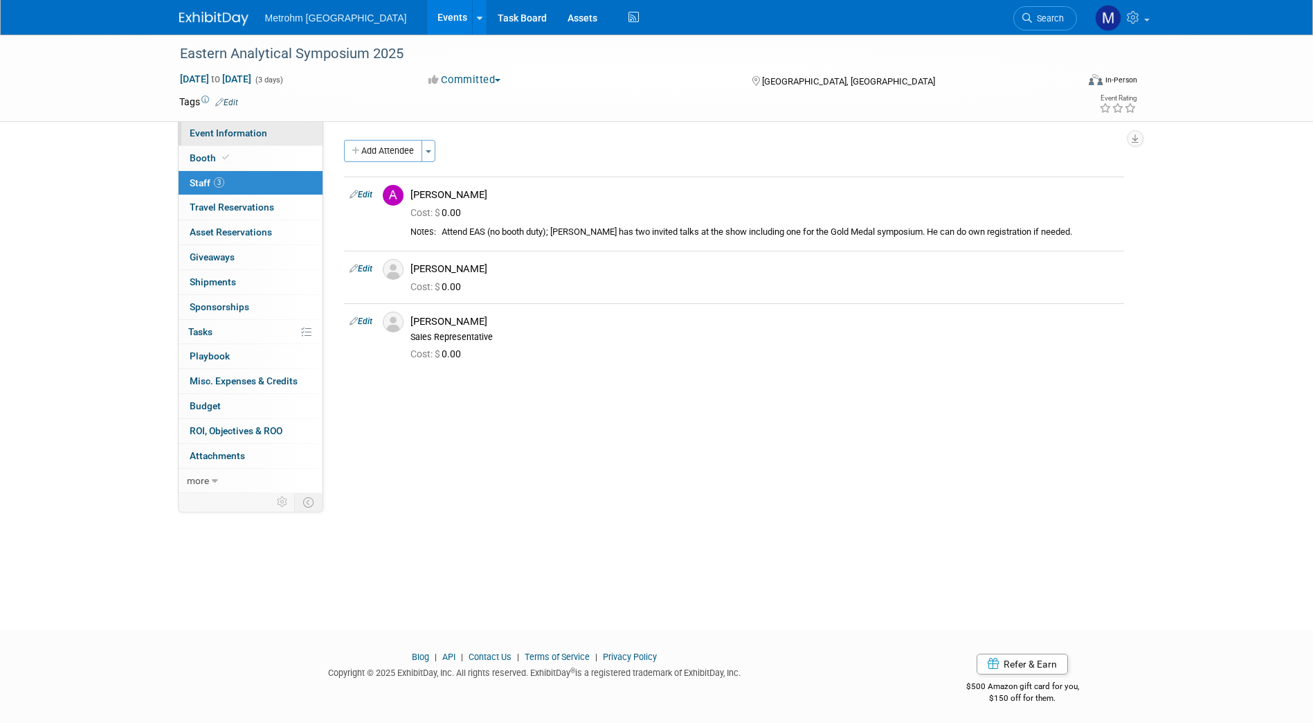
click at [281, 136] on link "Event Information" at bounding box center [251, 133] width 144 height 24
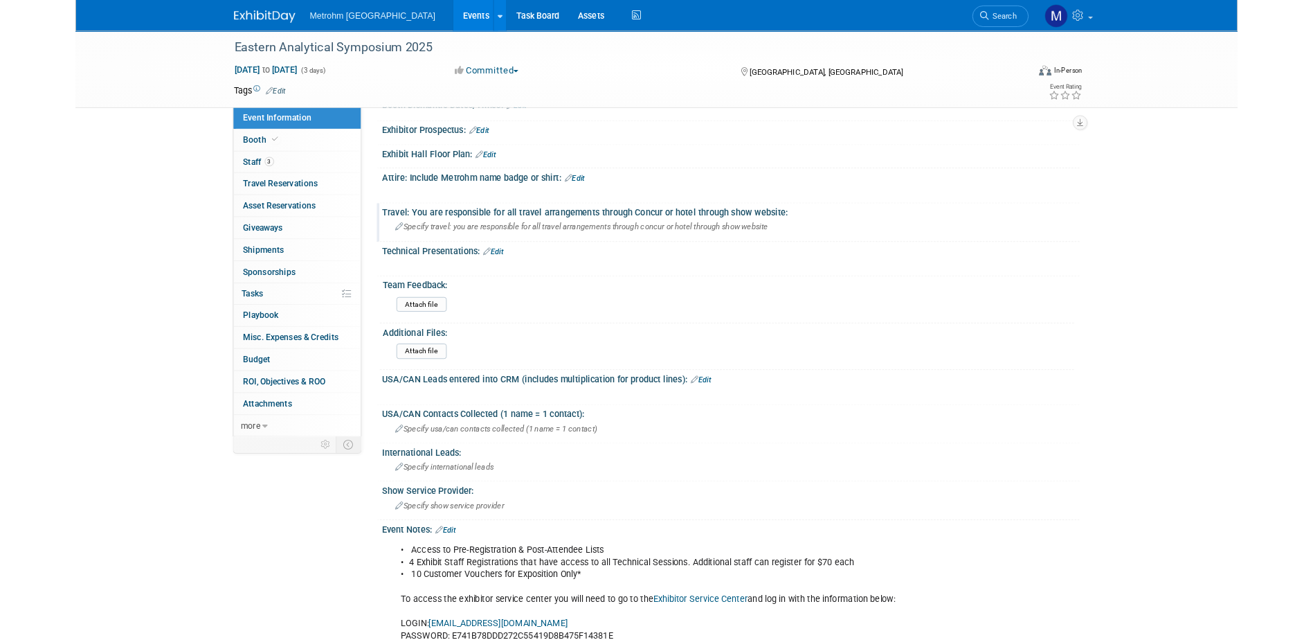
scroll to position [547, 0]
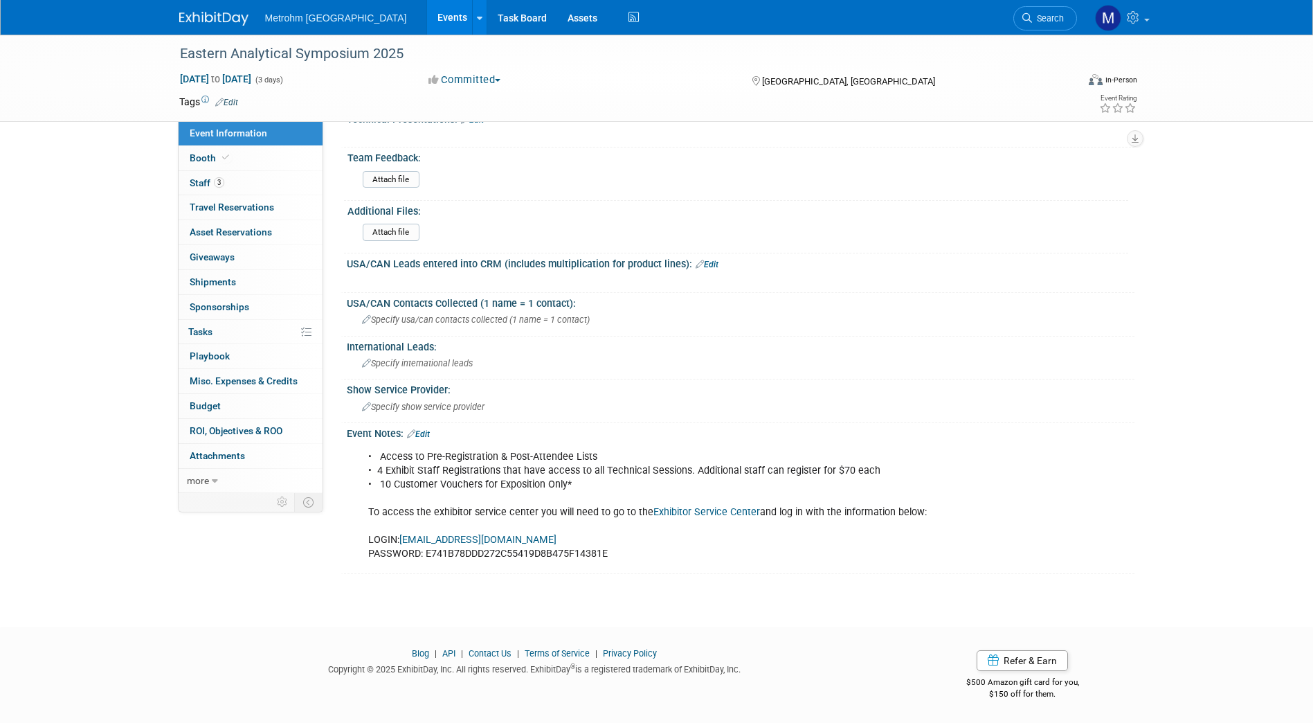
click at [795, 468] on div "• Access to Pre-Registration & Post-Attendee Lists • 4 Exhibit Staff Registrati…" at bounding box center [671, 505] width 624 height 125
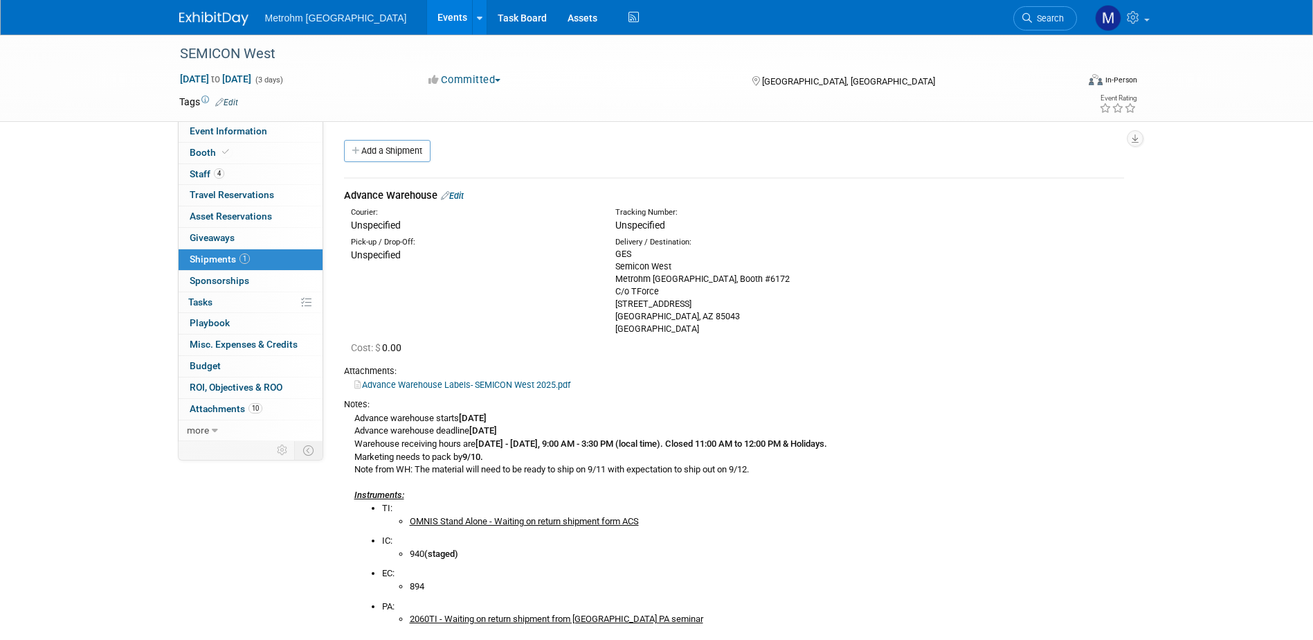
drag, startPoint x: 219, startPoint y: 34, endPoint x: 221, endPoint y: 18, distance: 16.0
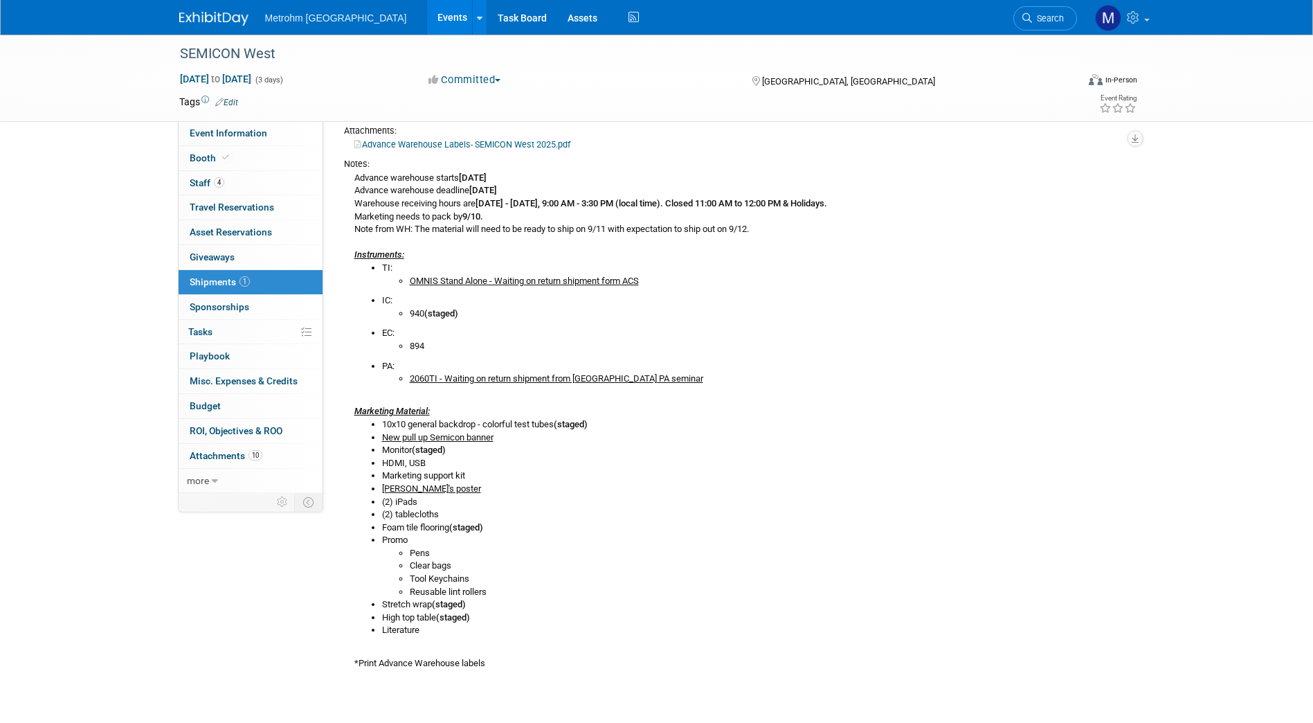
scroll to position [241, 0]
click at [1116, 489] on li "Kraig's poster" at bounding box center [753, 488] width 742 height 13
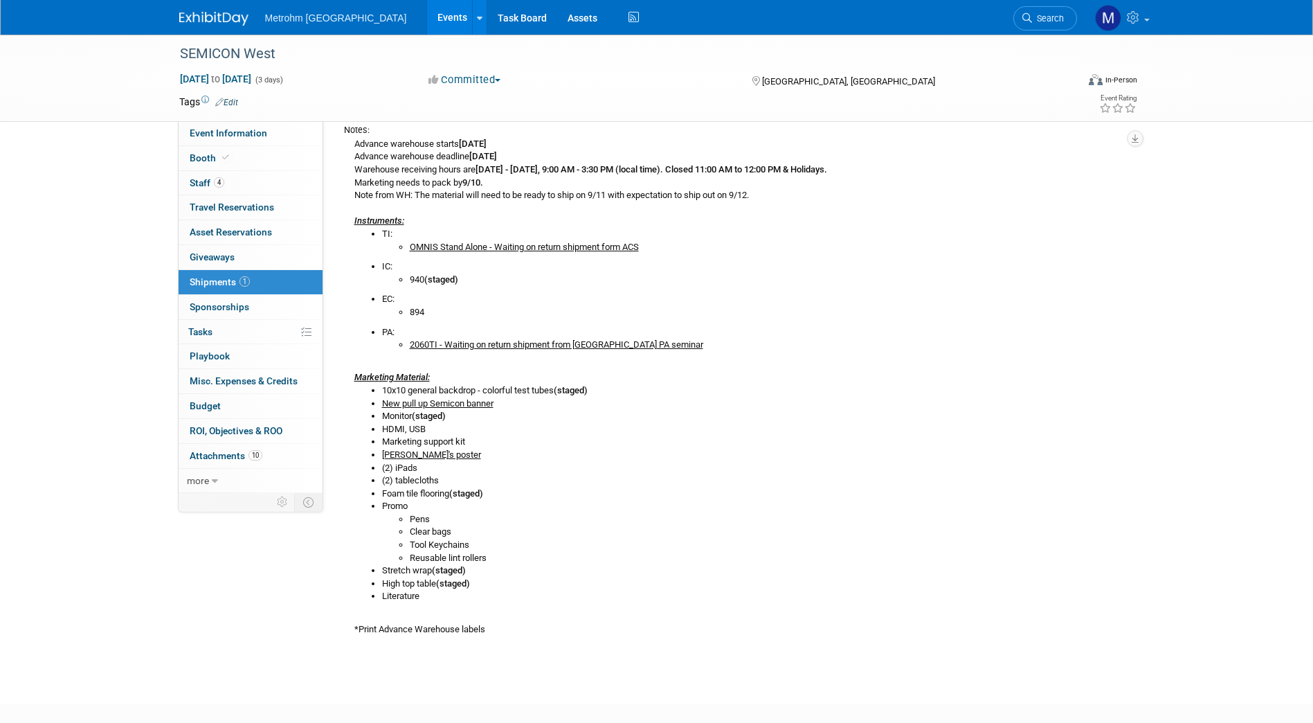
scroll to position [276, 0]
click at [239, 151] on link "Booth" at bounding box center [251, 158] width 144 height 24
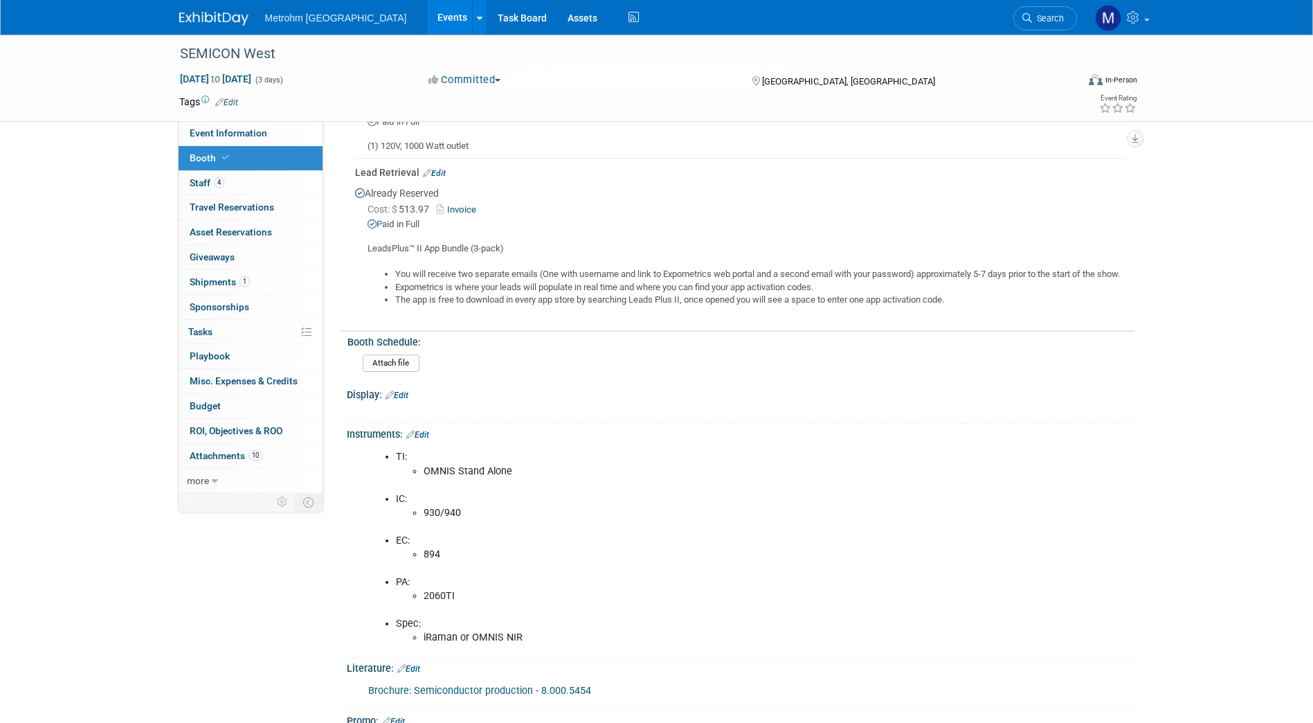
scroll to position [444, 0]
click at [493, 639] on link "Brochure: Semiconductor production - 8.000.5454" at bounding box center [479, 691] width 223 height 12
click at [238, 135] on span "Event Information" at bounding box center [229, 132] width 78 height 11
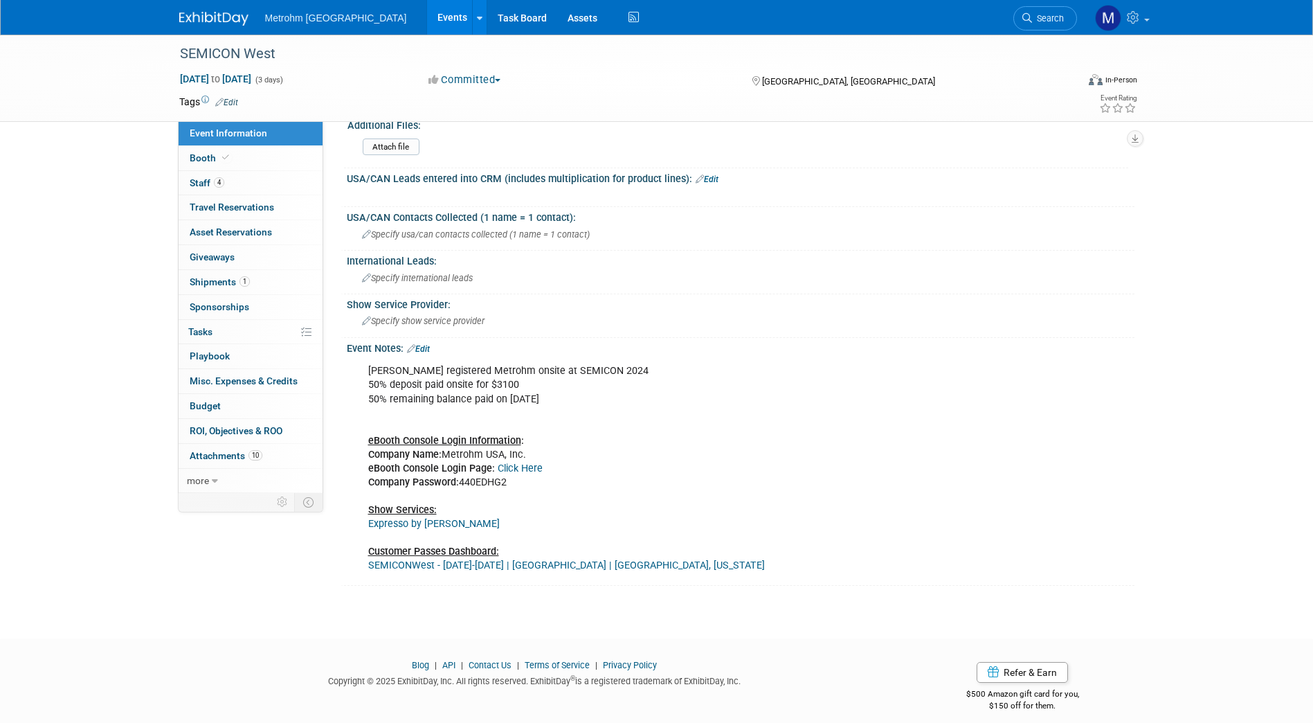
scroll to position [847, 0]
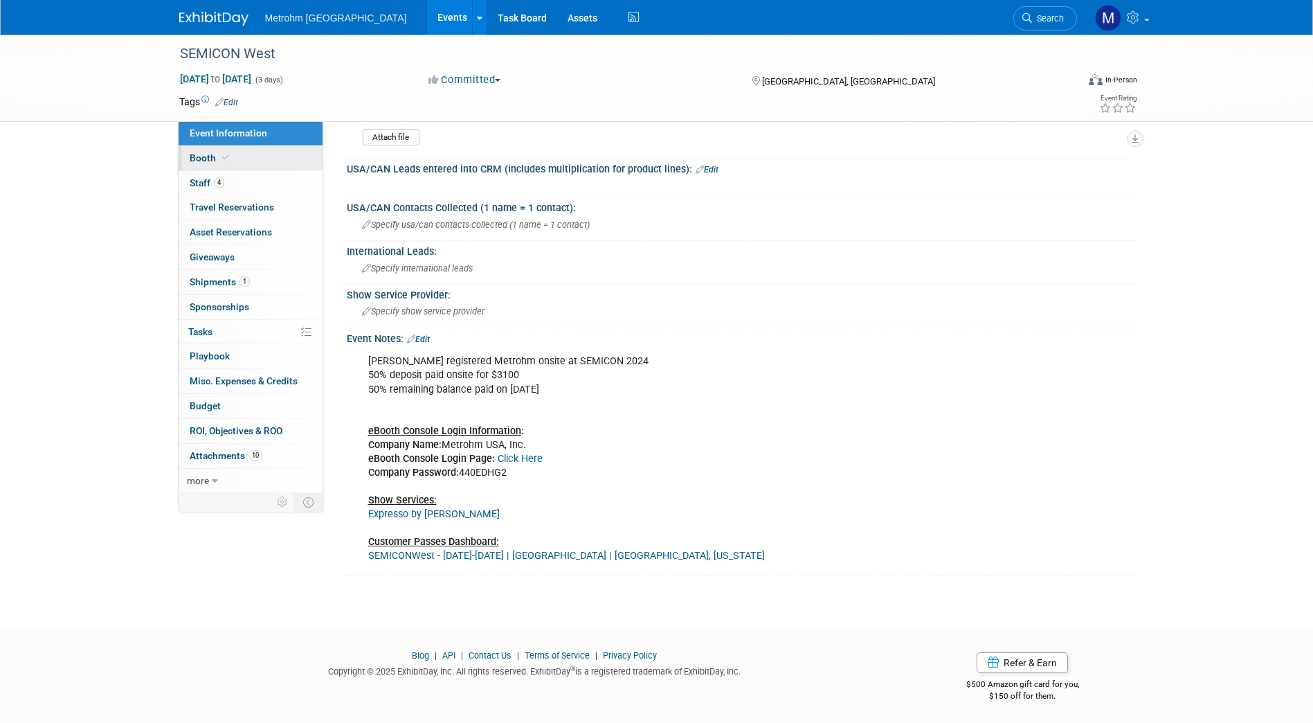
click at [256, 159] on link "Booth" at bounding box center [251, 158] width 144 height 24
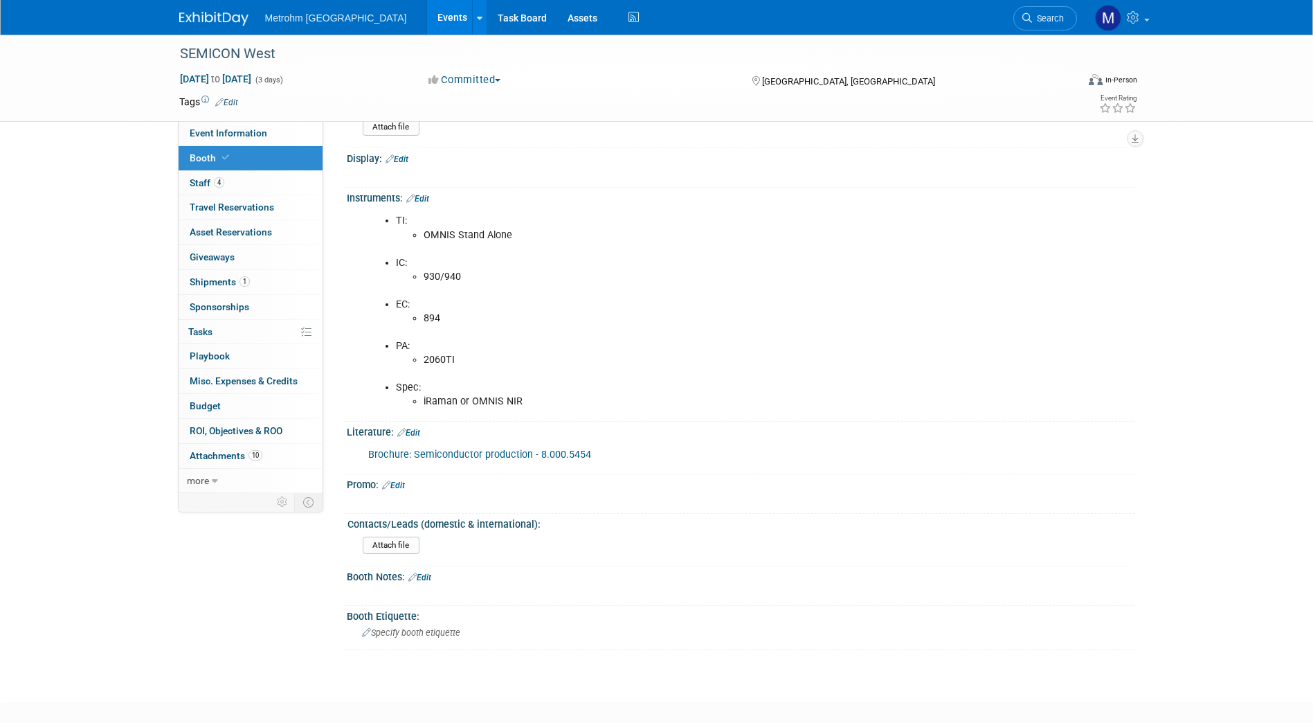
scroll to position [689, 0]
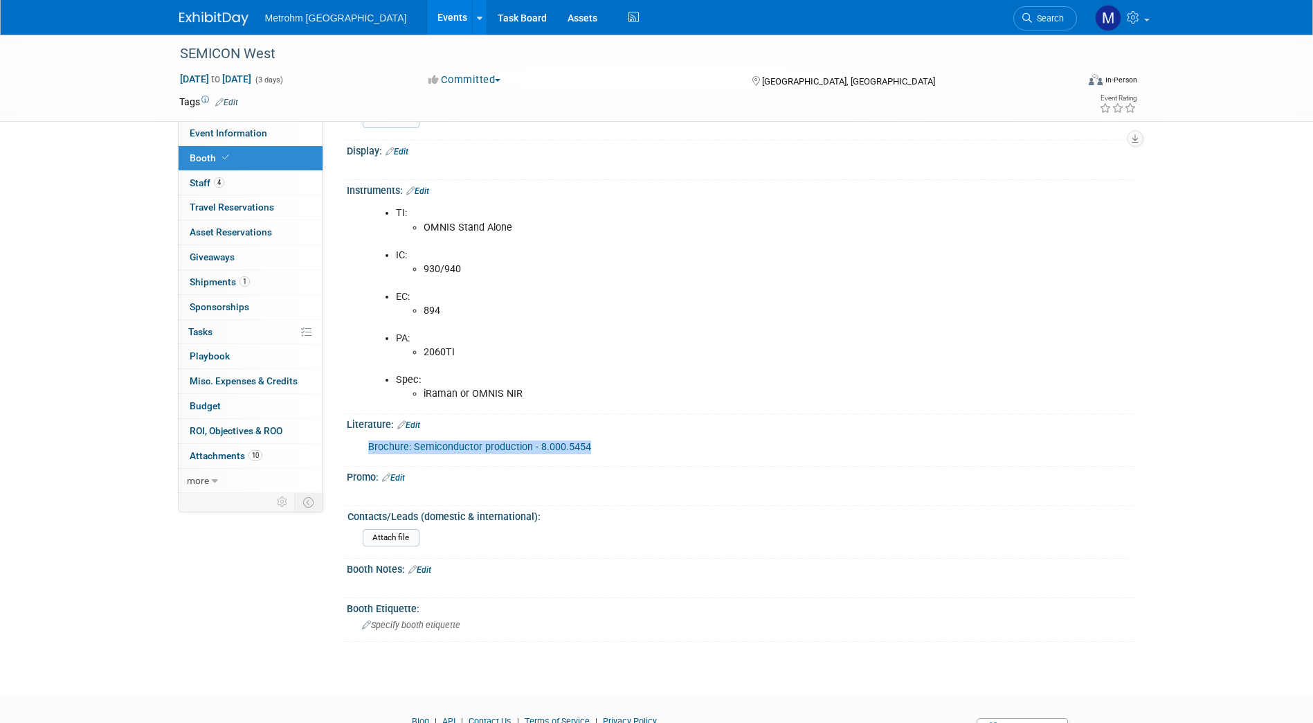
drag, startPoint x: 604, startPoint y: 458, endPoint x: 369, endPoint y: 462, distance: 235.4
click at [369, 461] on div "Brochure: Semiconductor production - 8.000.5454" at bounding box center [671, 447] width 624 height 28
copy link "Brochure: Semiconductor production - 8.000.5454"
click at [246, 284] on span "1" at bounding box center [245, 281] width 10 height 10
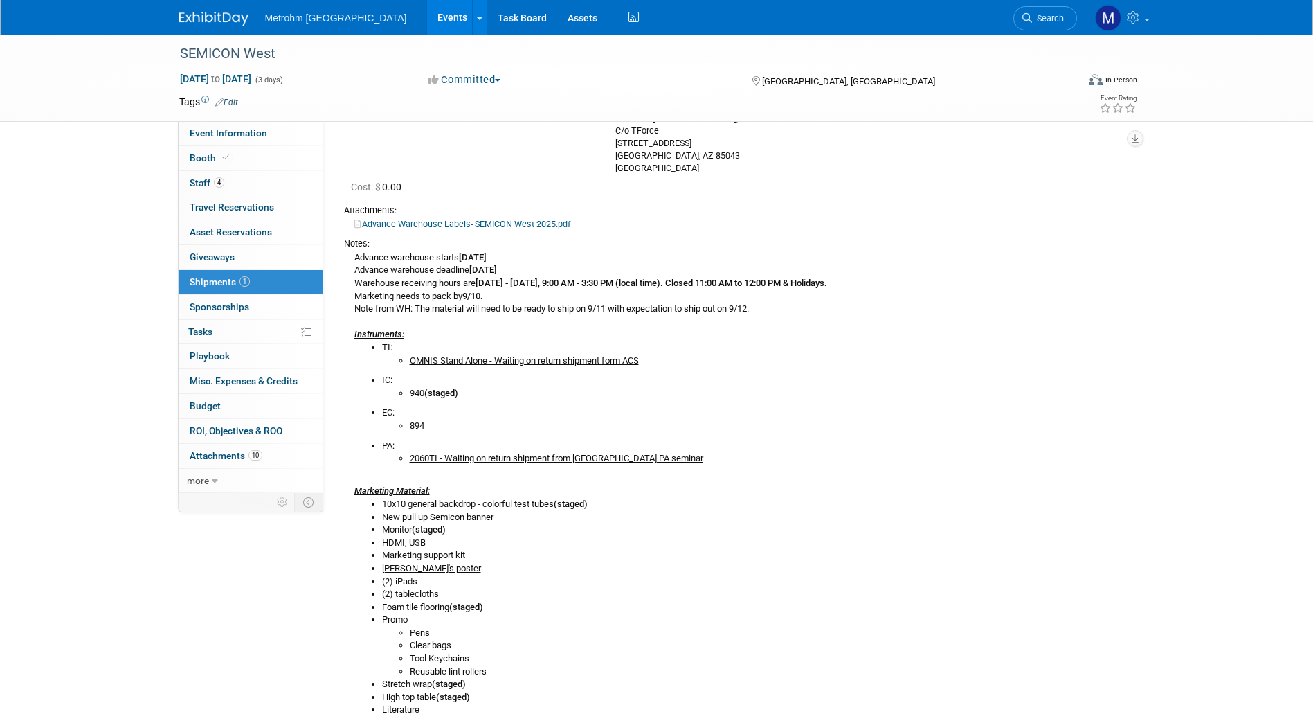
scroll to position [0, 0]
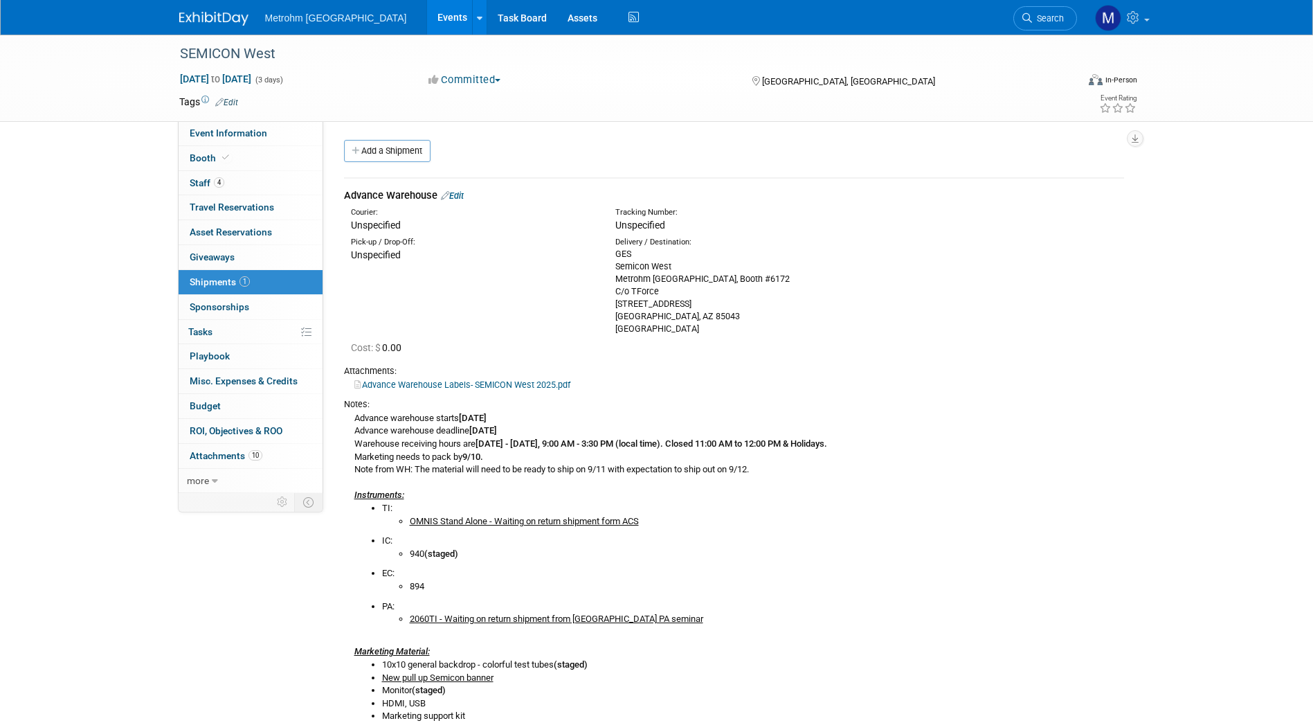
click at [464, 198] on link "Edit" at bounding box center [452, 195] width 23 height 10
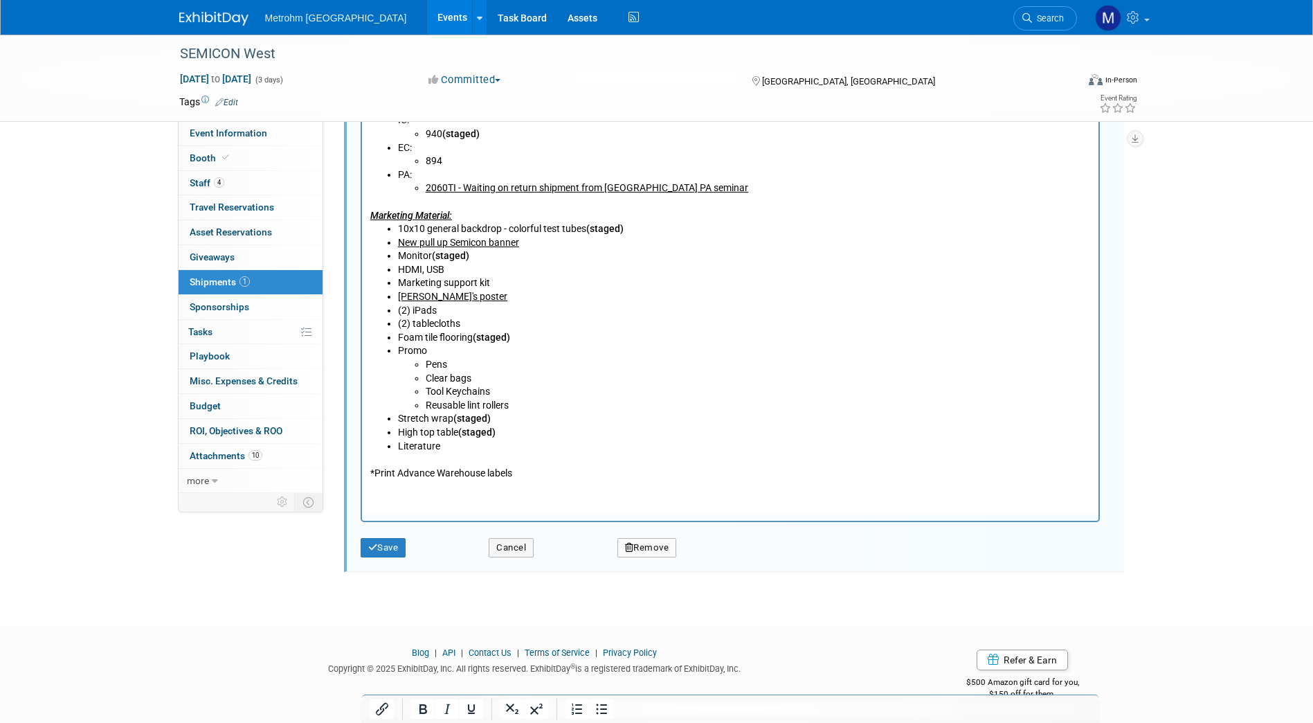
scroll to position [779, 0]
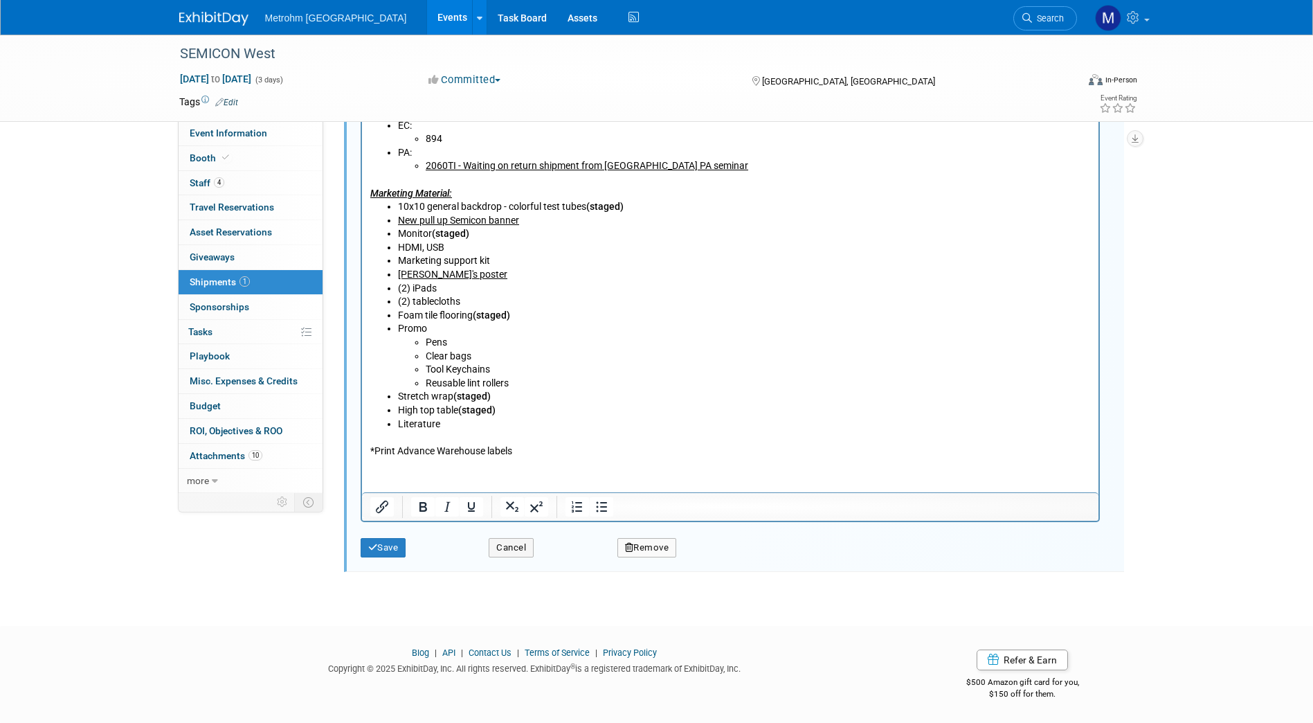
click at [539, 448] on p "*Print Advance Warehouse labels" at bounding box center [730, 444] width 721 height 27
click at [483, 417] on li "High top table (staged)" at bounding box center [743, 411] width 693 height 14
click at [474, 428] on li "Literature" at bounding box center [743, 425] width 693 height 14
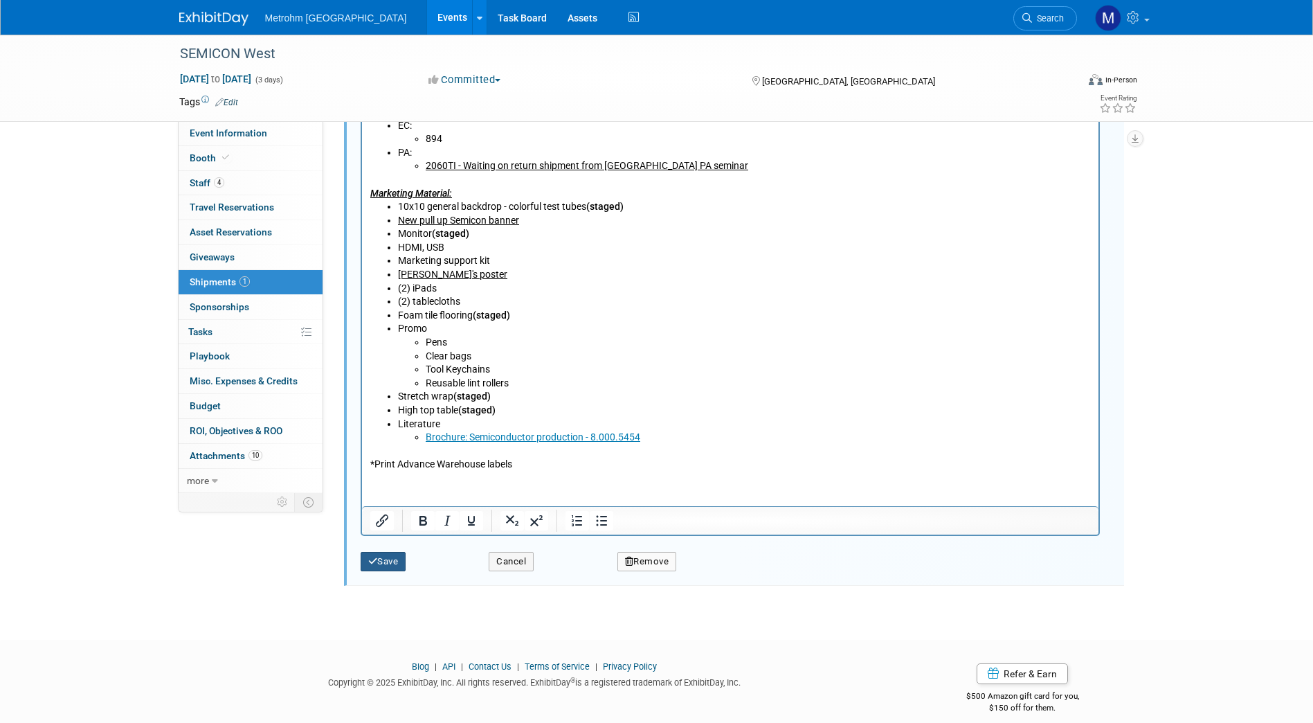
click at [386, 557] on button "Save" at bounding box center [384, 561] width 46 height 19
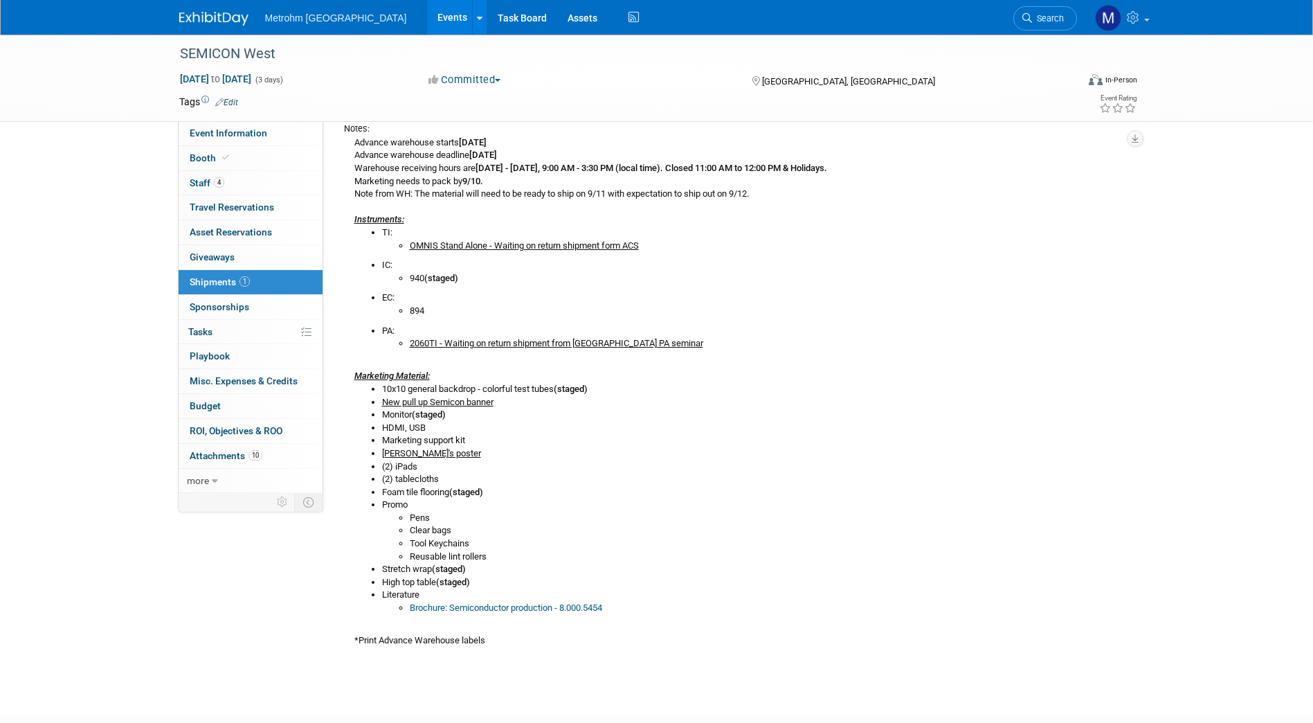
scroll to position [277, 0]
click at [251, 158] on link "Booth" at bounding box center [251, 158] width 144 height 24
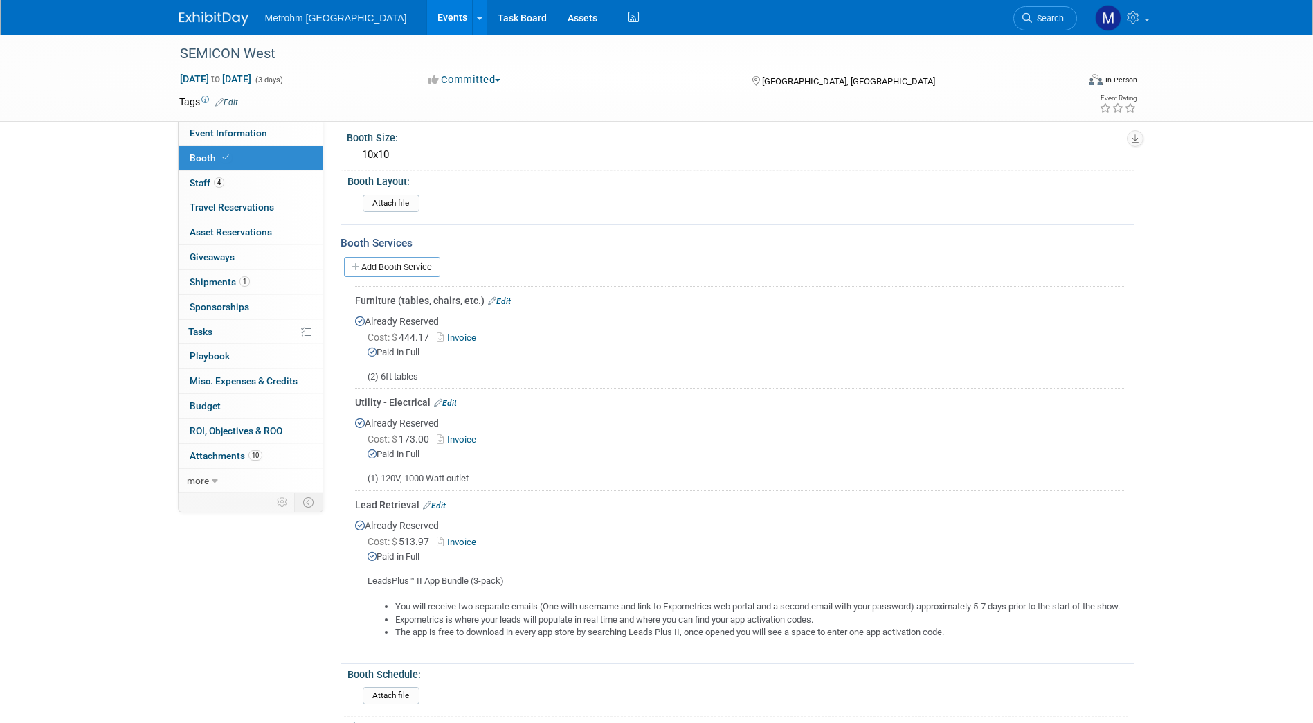
scroll to position [107, 0]
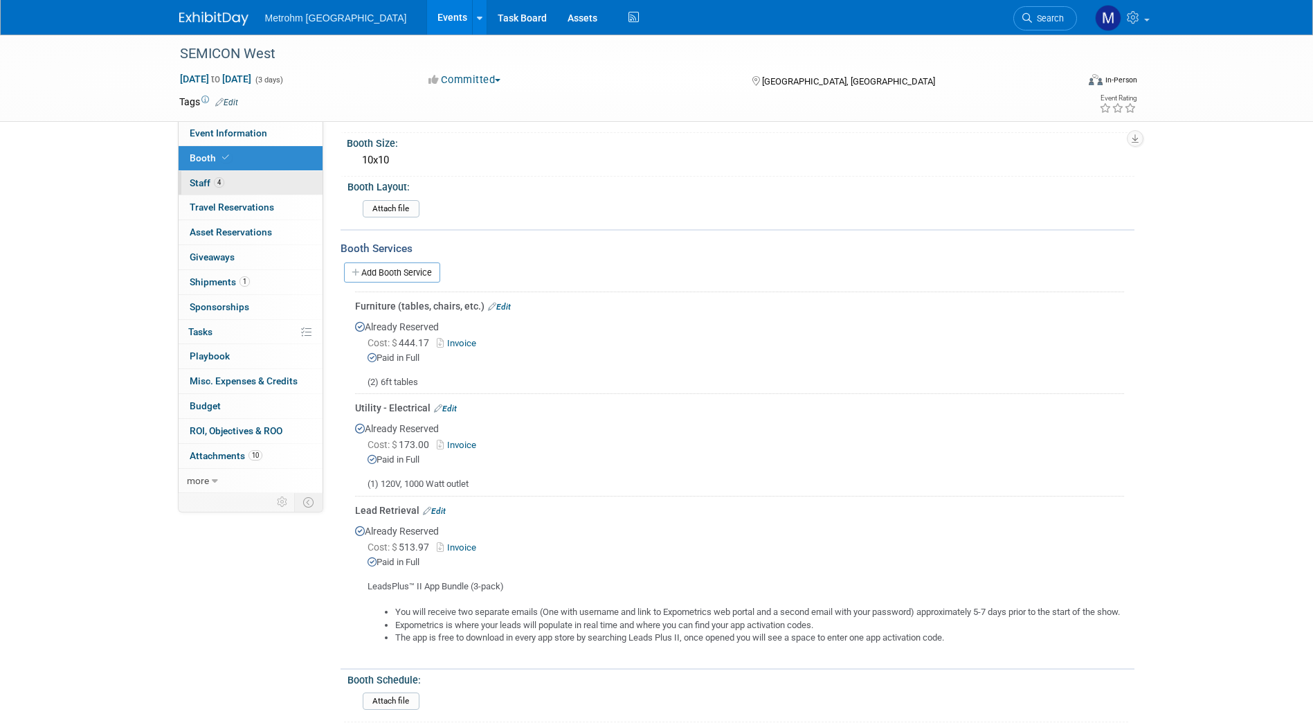
click at [249, 179] on link "4 Staff 4" at bounding box center [251, 183] width 144 height 24
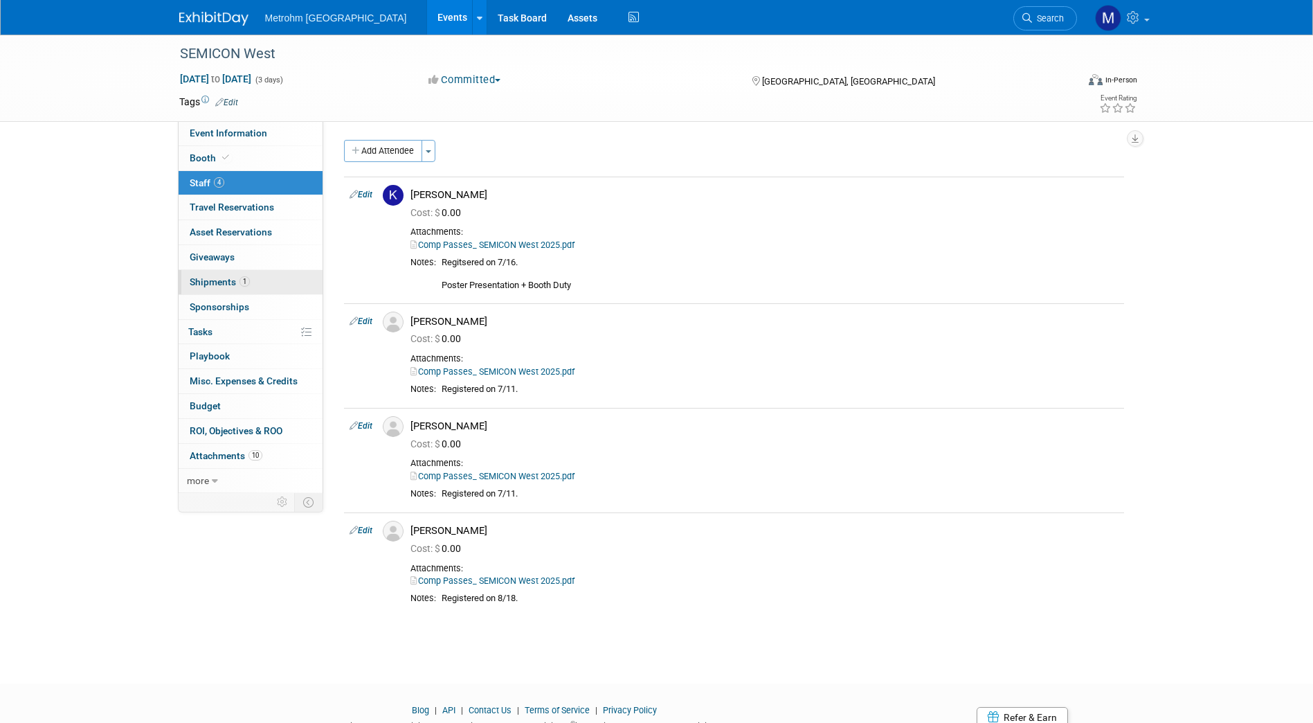
click at [219, 287] on link "1 Shipments 1" at bounding box center [251, 282] width 144 height 24
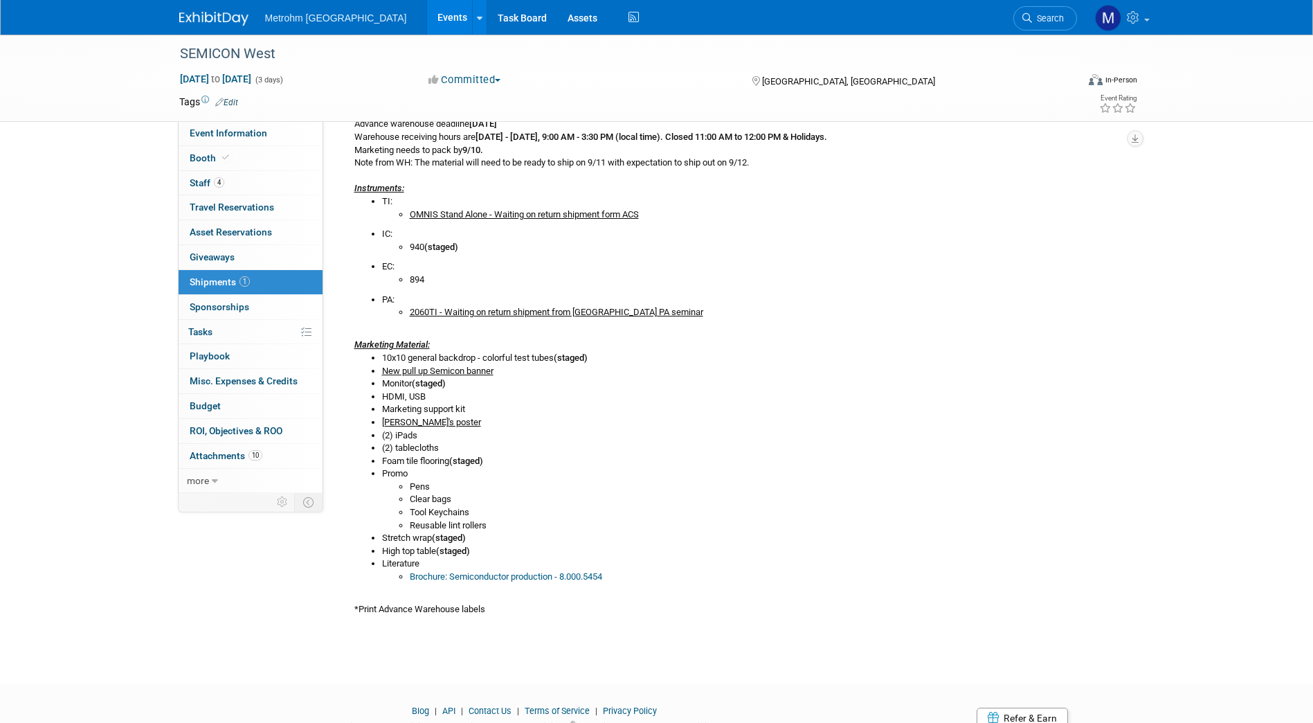
scroll to position [307, 0]
click at [462, 639] on footer "Blog | API | Contact Us | Terms of Service | Privacy Policy Copyright © 2025 Ex…" at bounding box center [656, 731] width 1313 height 97
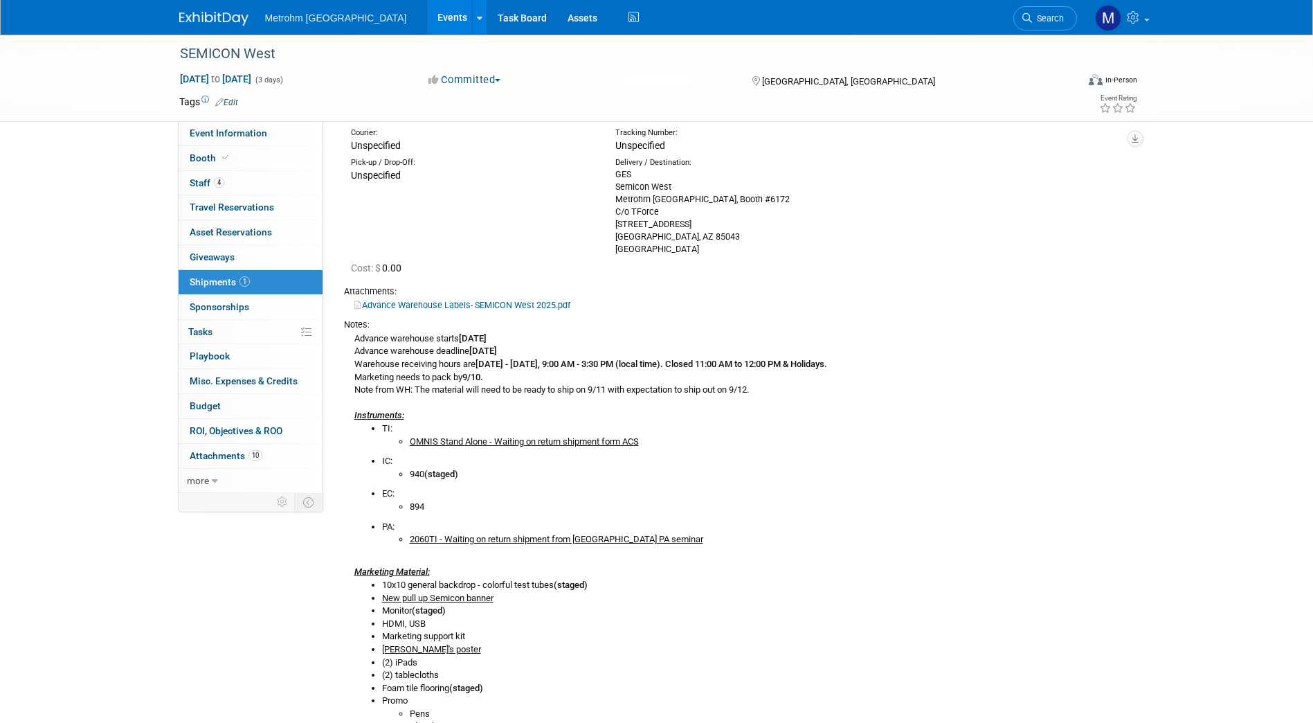
scroll to position [0, 0]
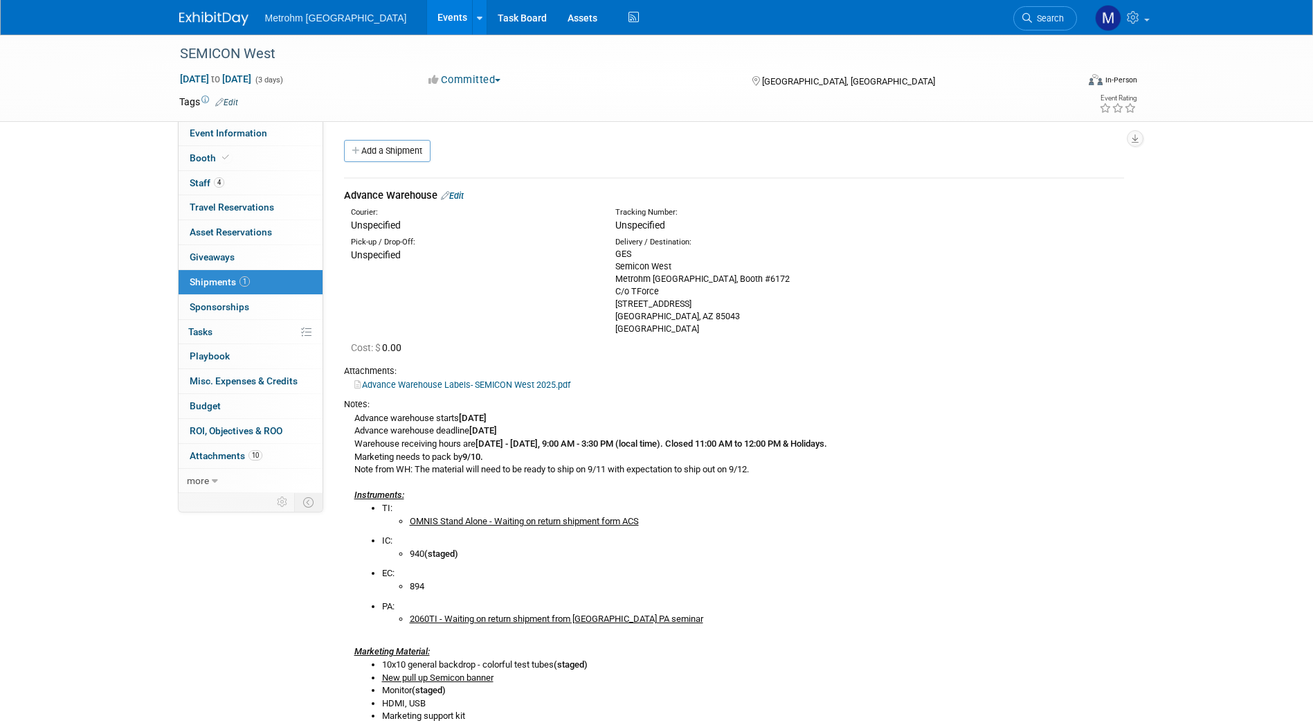
click at [463, 201] on div "Advance Warehouse Edit" at bounding box center [734, 195] width 780 height 15
click at [462, 196] on link "Edit" at bounding box center [452, 195] width 23 height 10
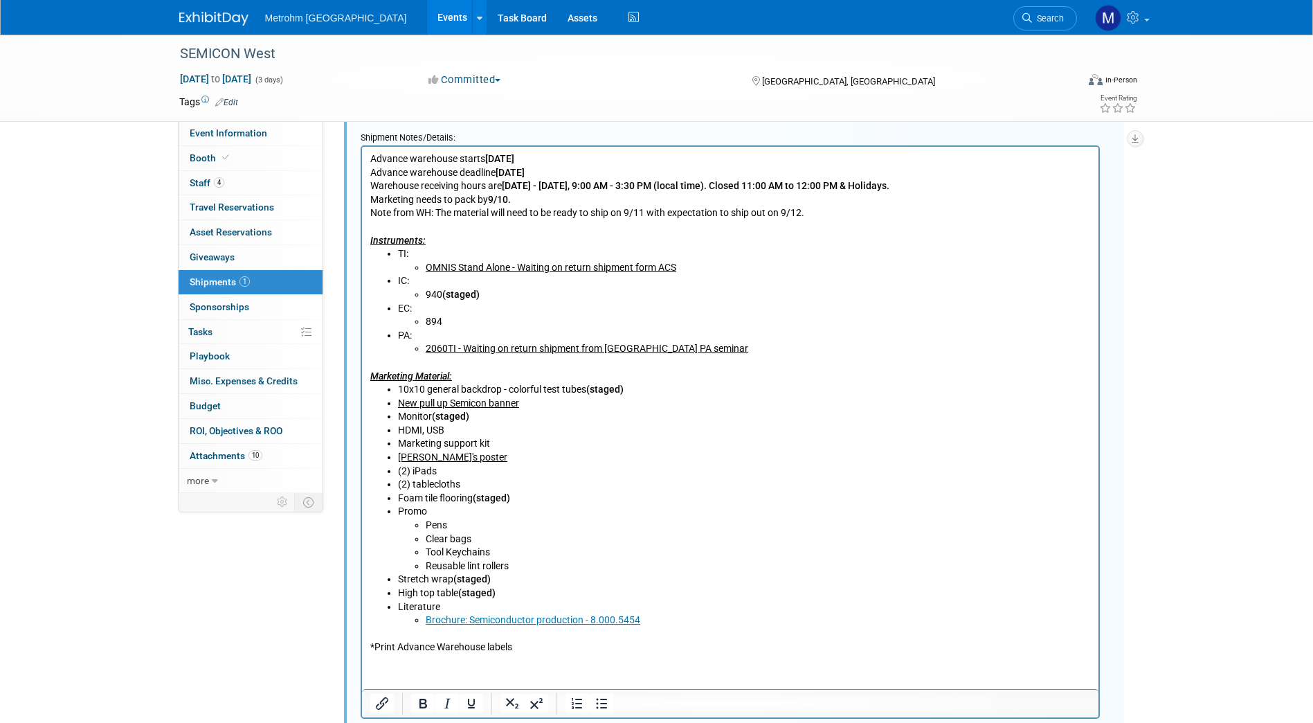
scroll to position [597, 0]
click at [651, 624] on li "Brochure: Semiconductor production - 8.000.5454" at bounding box center [757, 620] width 665 height 14
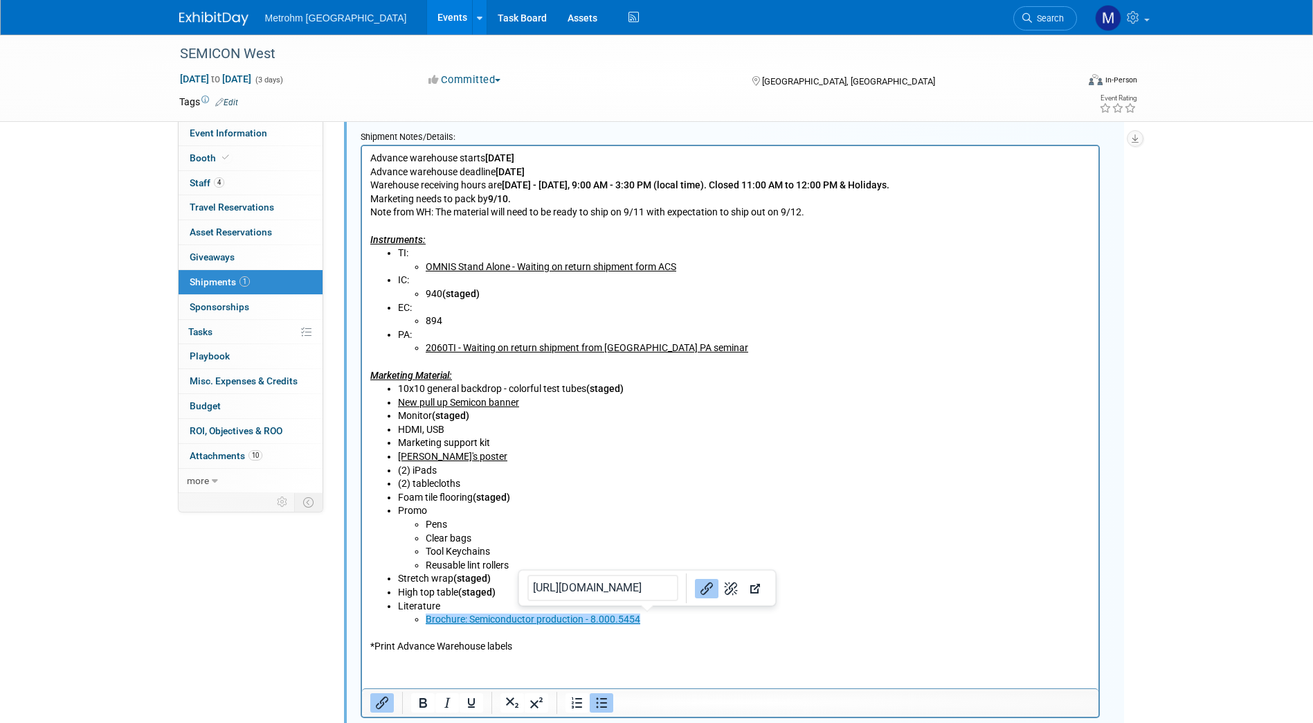
click at [647, 621] on li "Brochure: Semiconductor production - 8.000.5454﻿" at bounding box center [757, 620] width 665 height 14
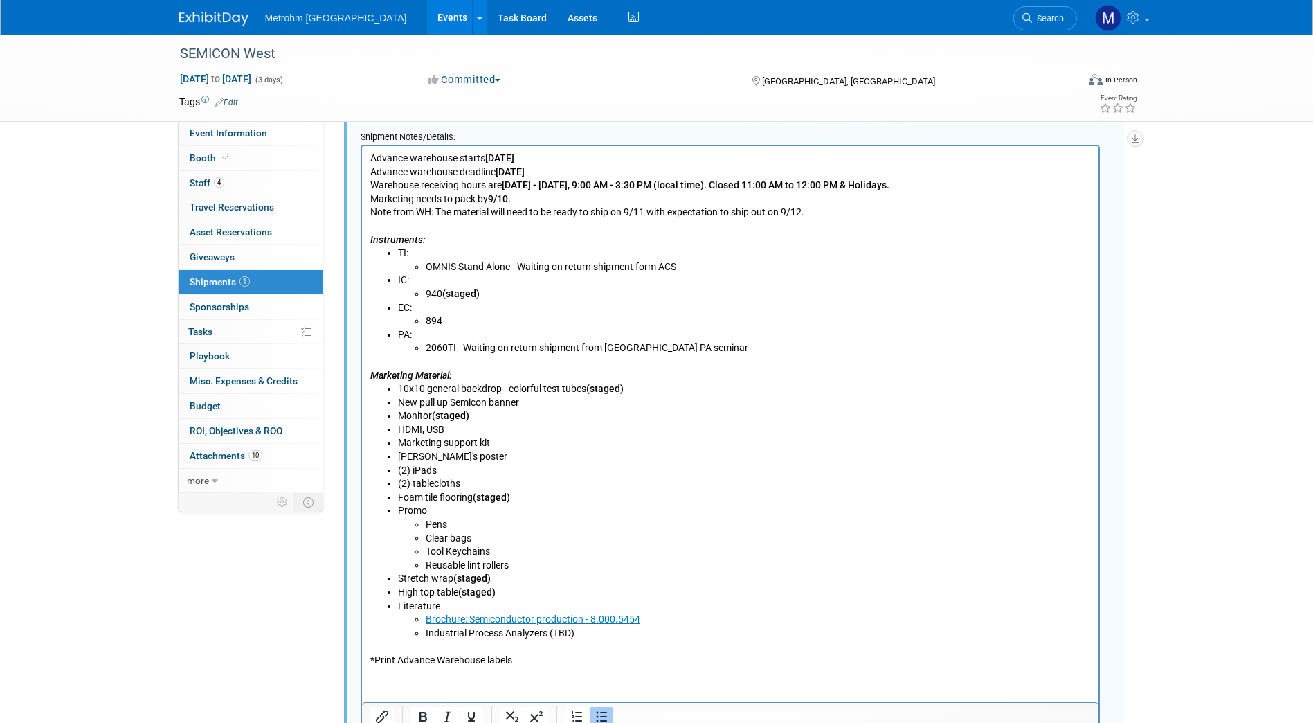
scroll to position [665, 0]
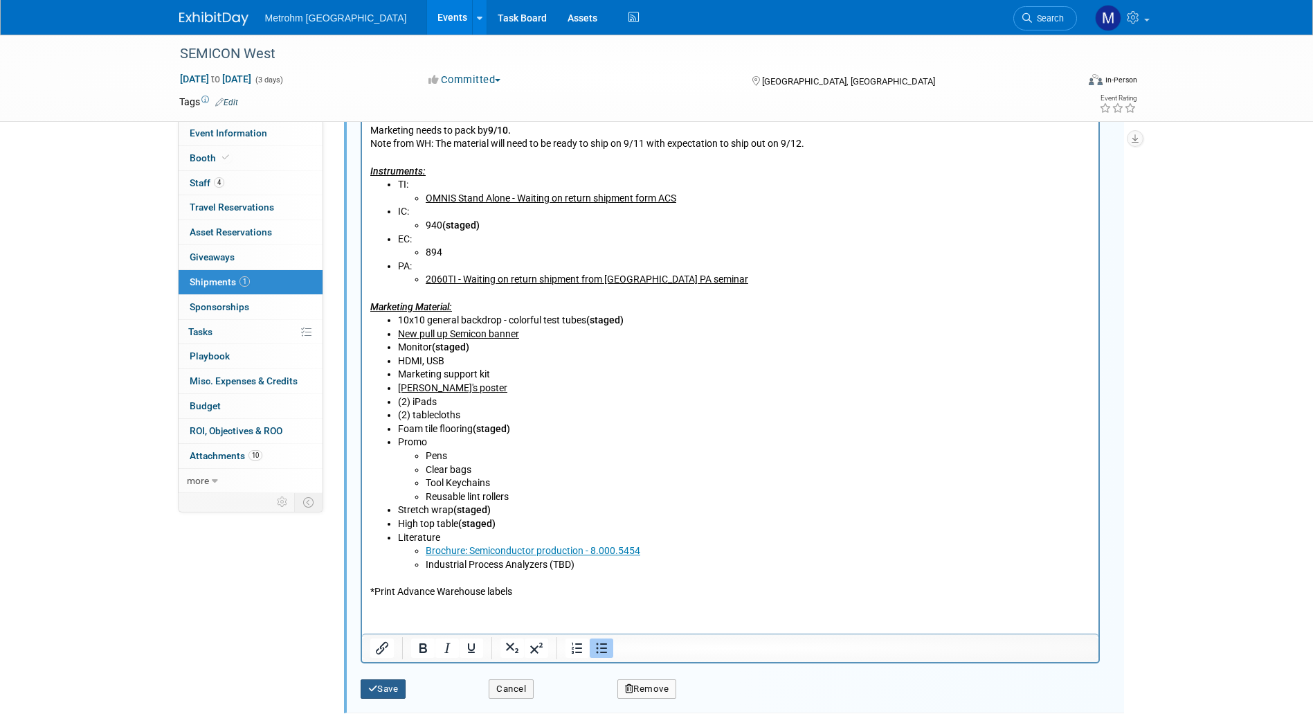
click at [397, 639] on button "Save" at bounding box center [384, 688] width 46 height 19
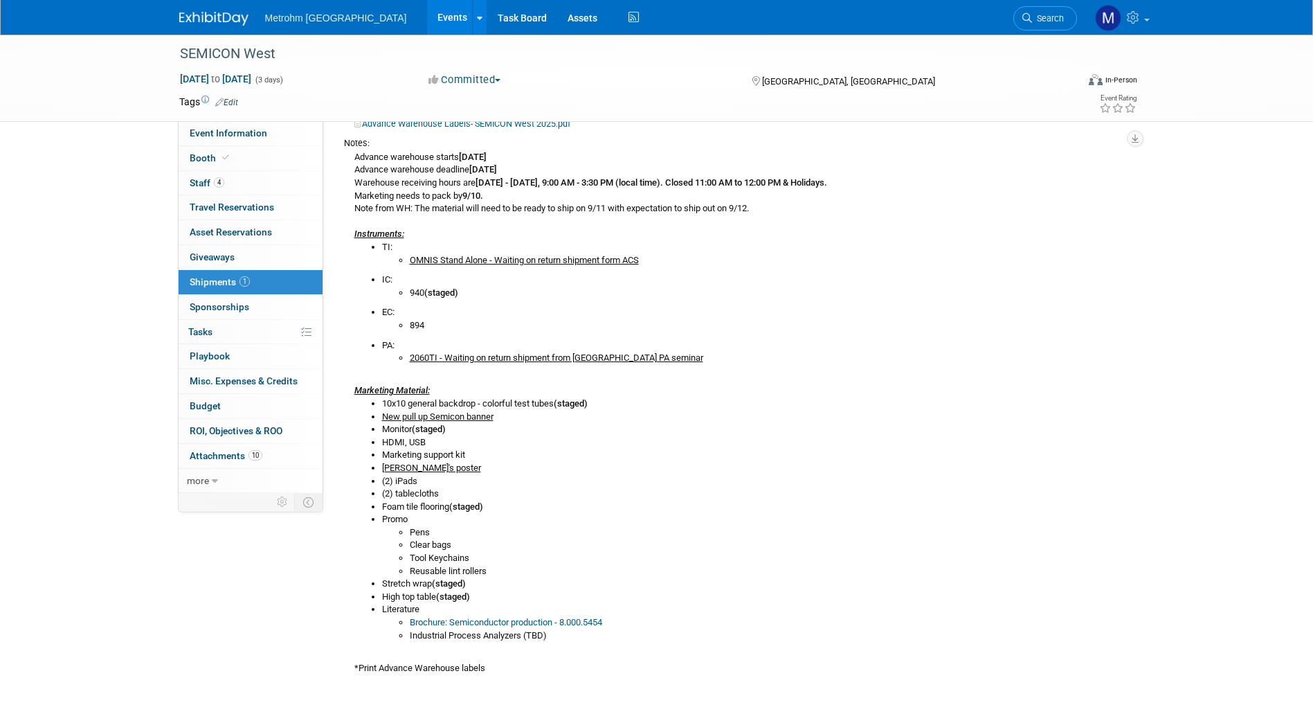
scroll to position [260, 0]
click at [254, 154] on link "Booth" at bounding box center [251, 158] width 144 height 24
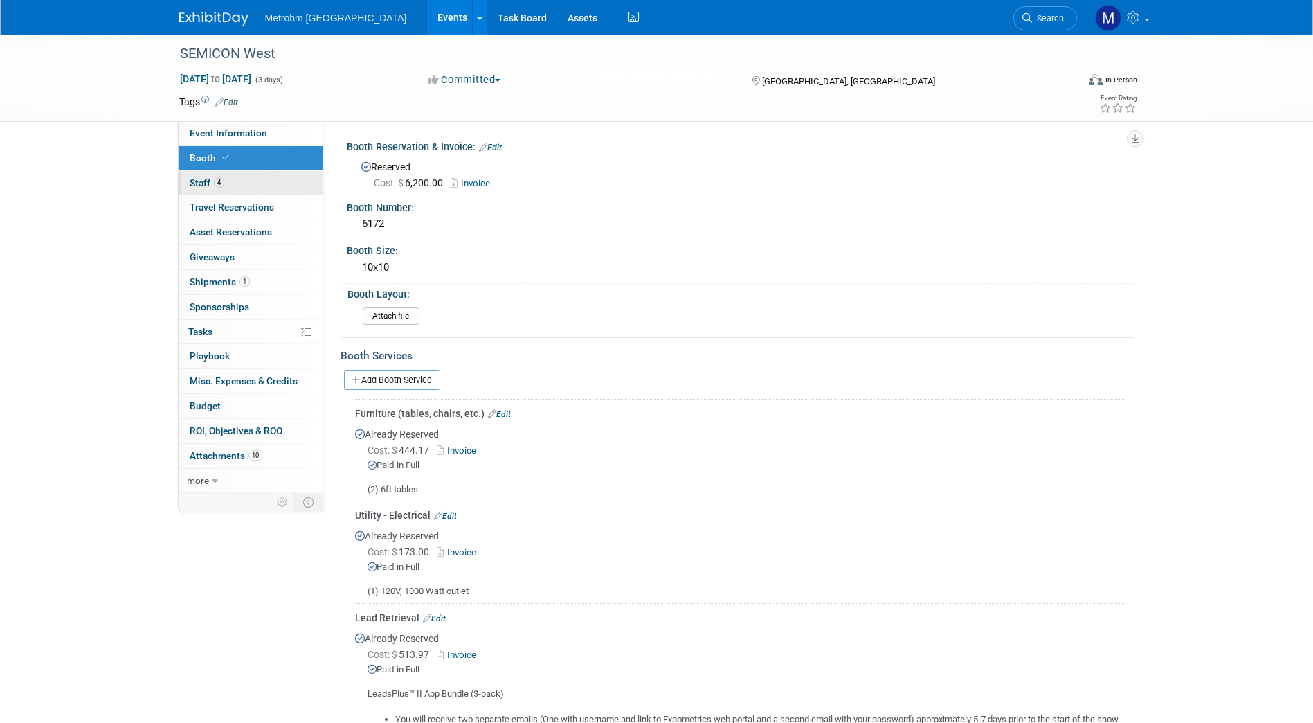
click at [241, 193] on link "4 Staff 4" at bounding box center [251, 183] width 144 height 24
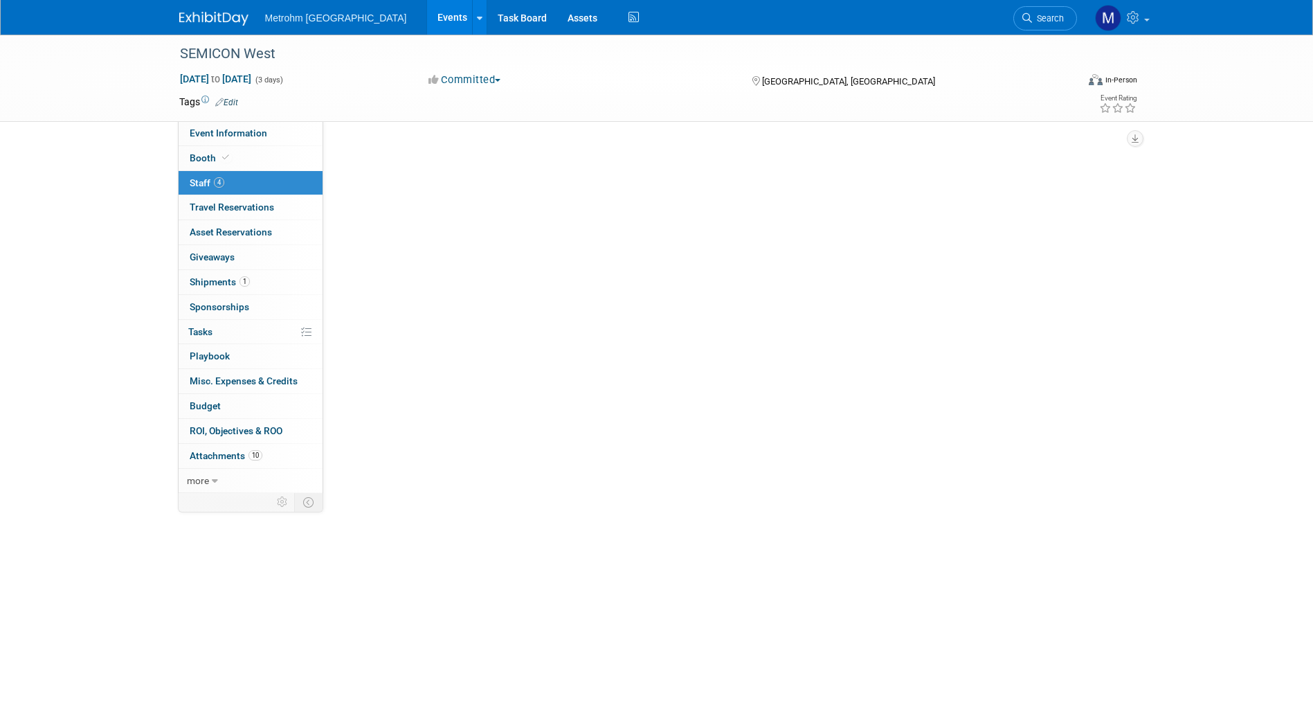
click at [241, 193] on link "4 Staff 4" at bounding box center [251, 183] width 144 height 24
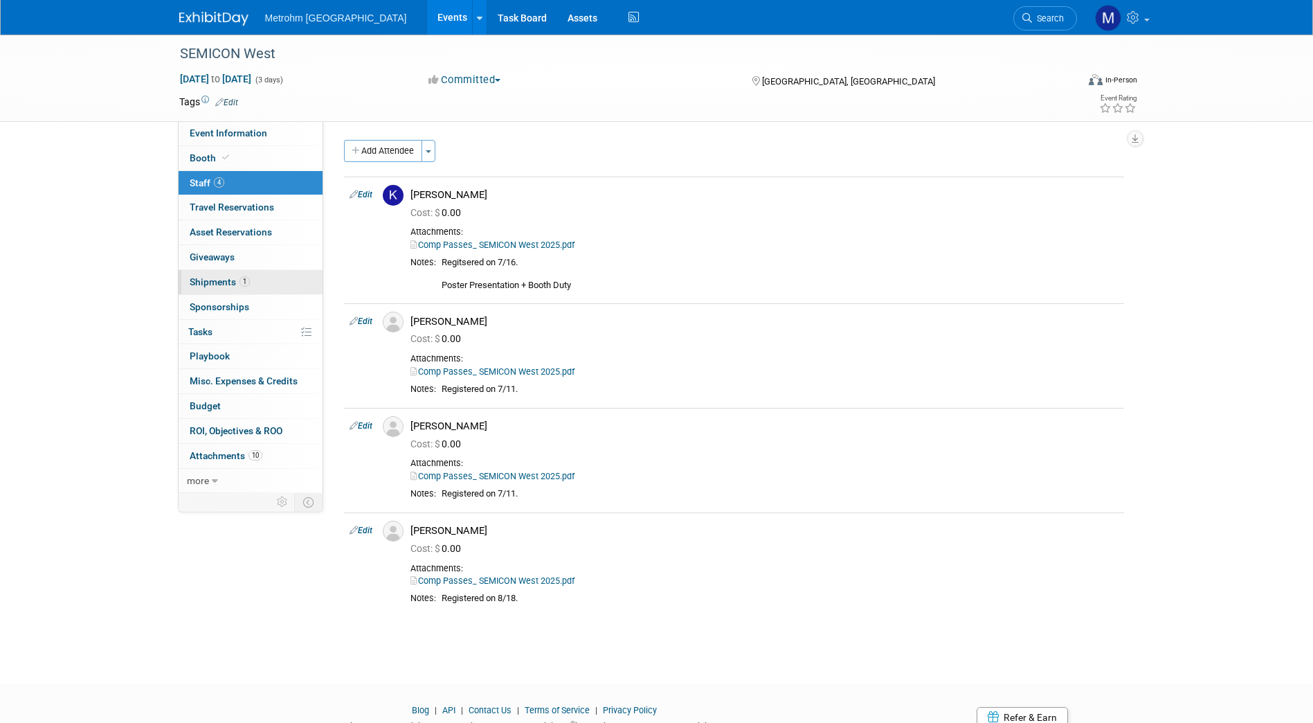
click at [234, 280] on span "Shipments 1" at bounding box center [220, 281] width 60 height 11
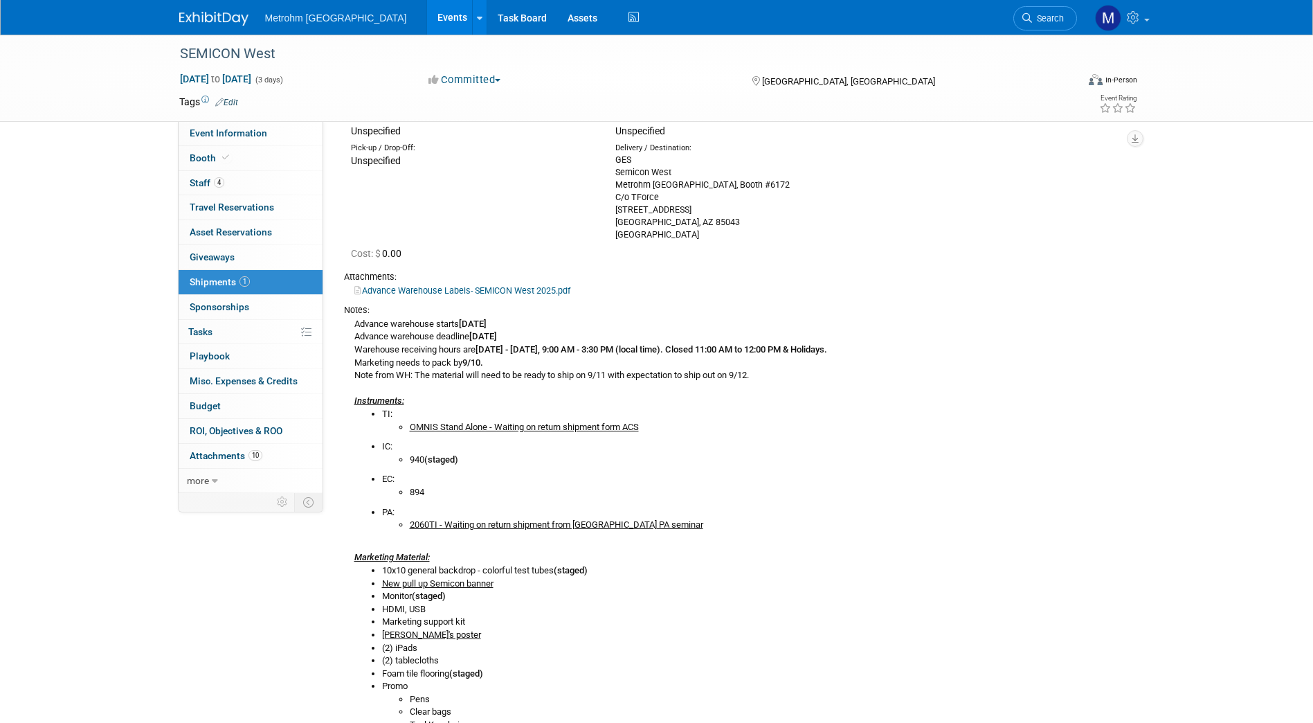
scroll to position [95, 0]
click at [219, 155] on span at bounding box center [225, 157] width 12 height 10
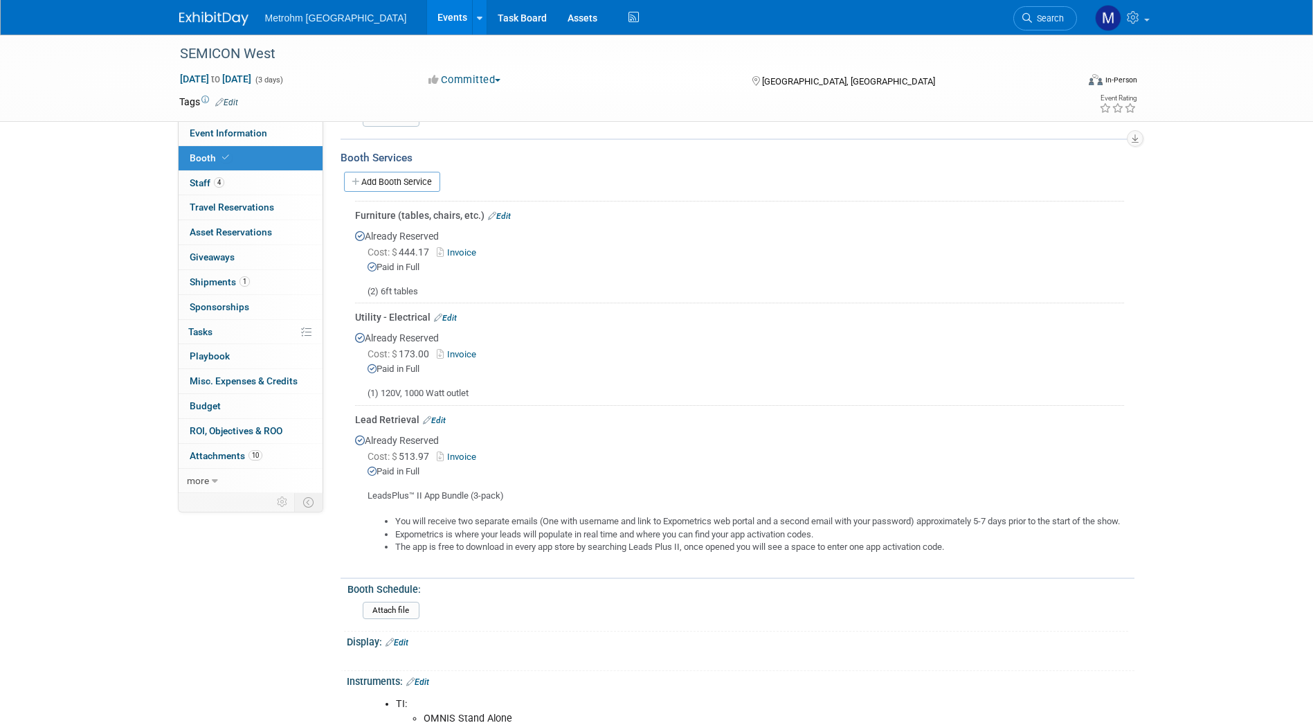
scroll to position [125, 0]
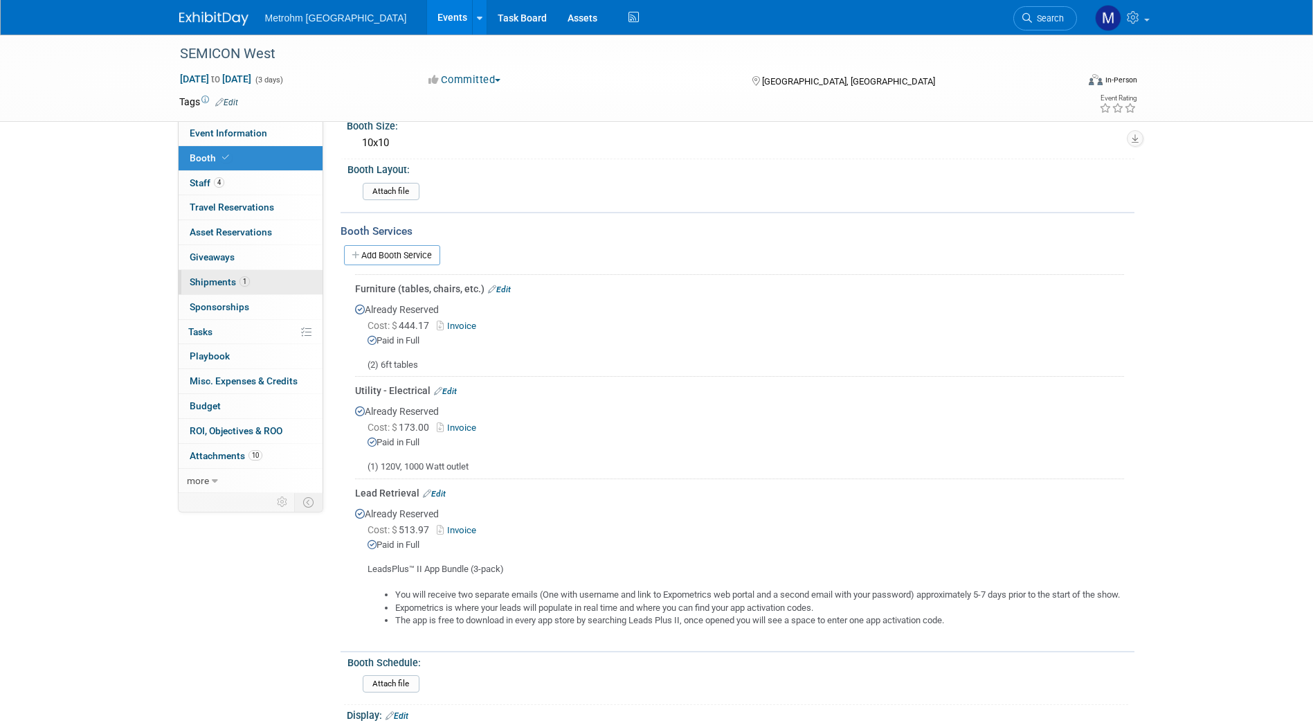
click at [251, 273] on link "1 Shipments 1" at bounding box center [251, 282] width 144 height 24
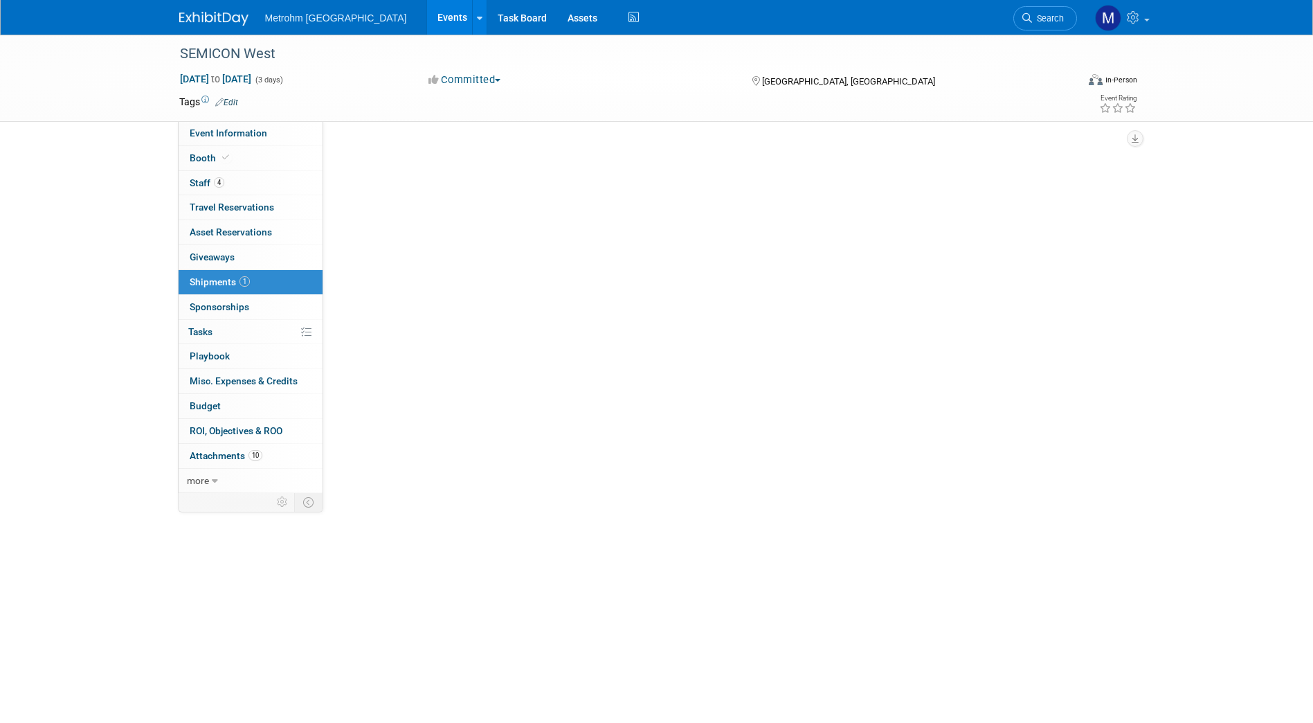
scroll to position [0, 0]
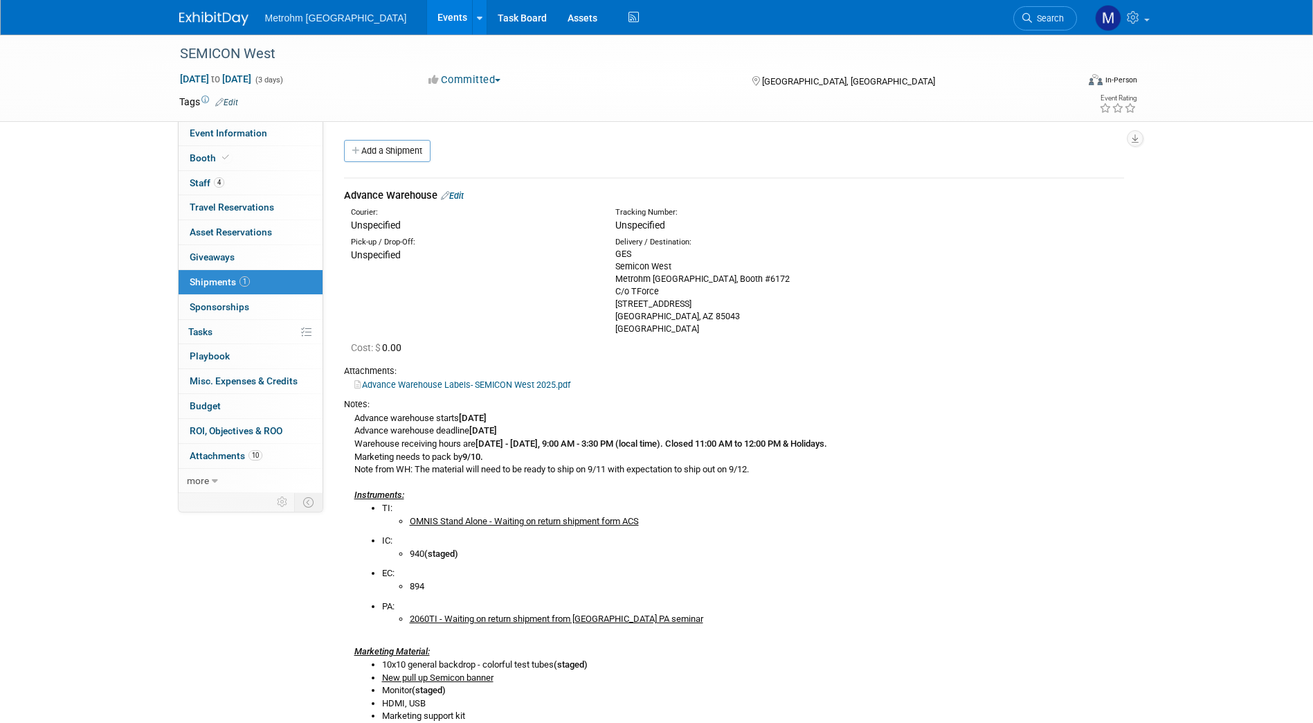
click at [464, 194] on link "Edit" at bounding box center [452, 195] width 23 height 10
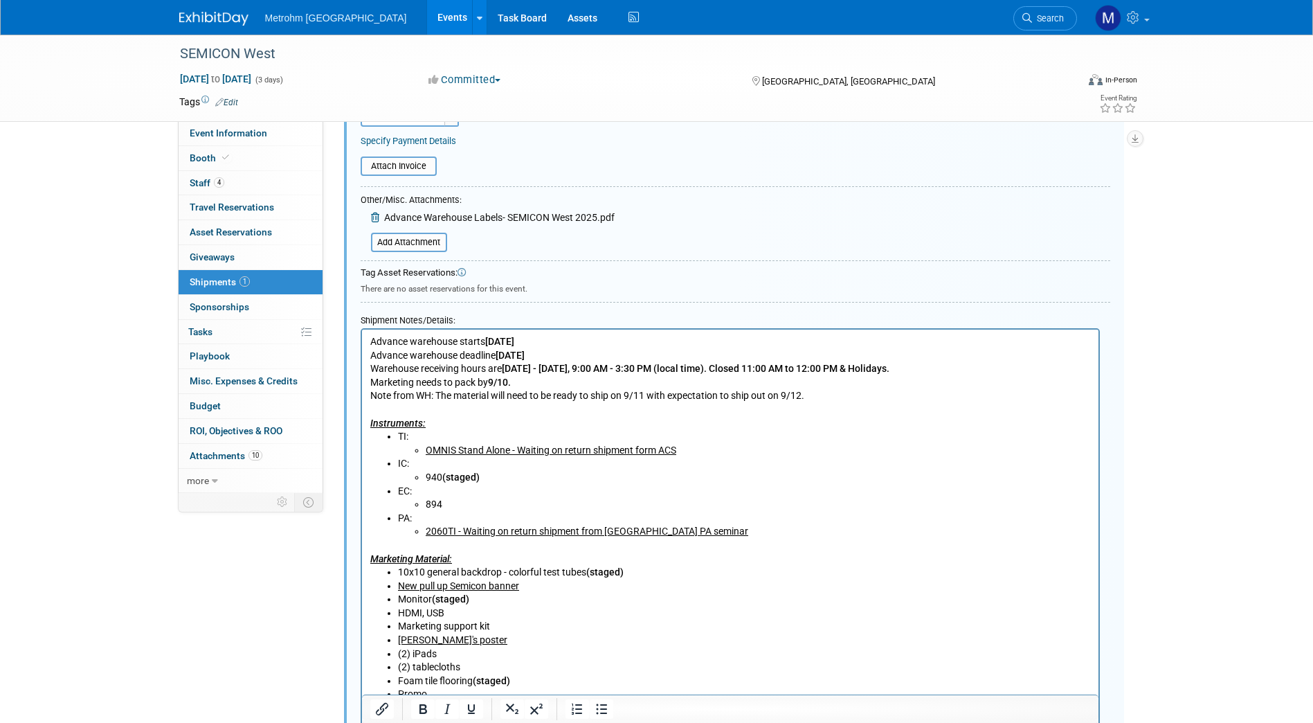
scroll to position [420, 0]
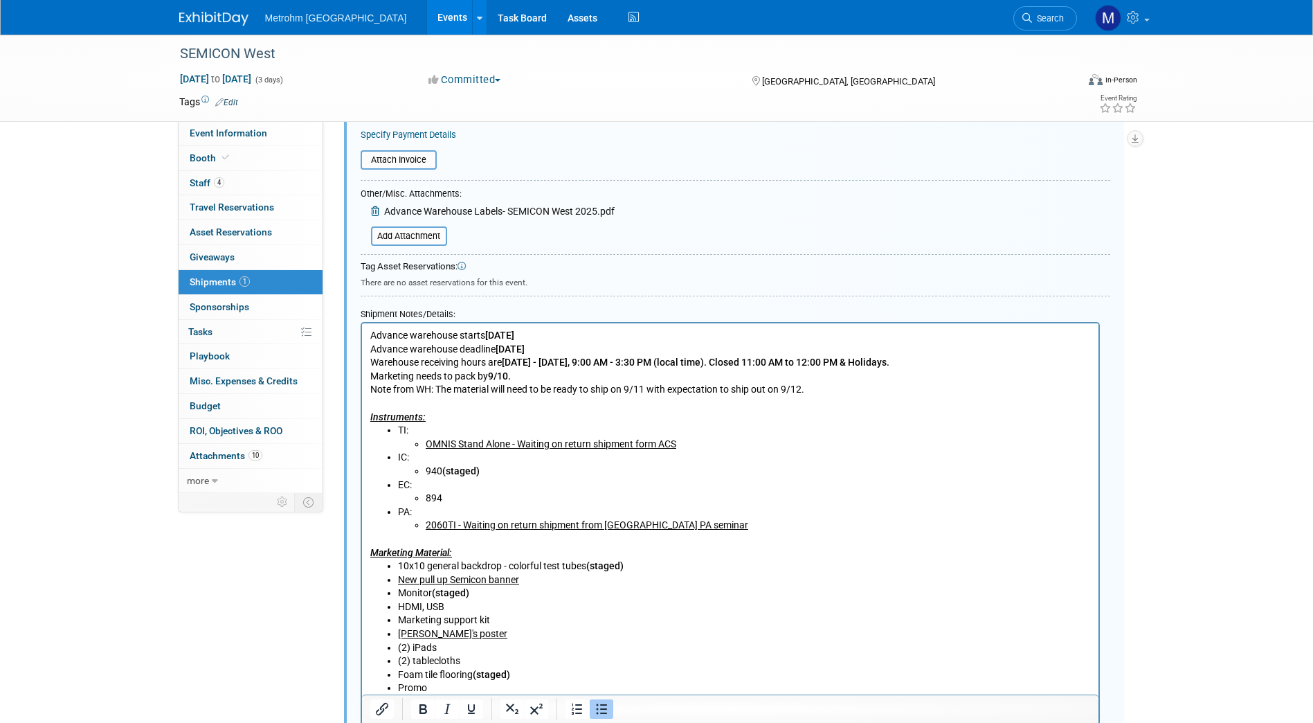
click at [700, 436] on li "TI: OMNIS Stand Alone - Waiting on return shipment form ACS" at bounding box center [743, 437] width 693 height 27
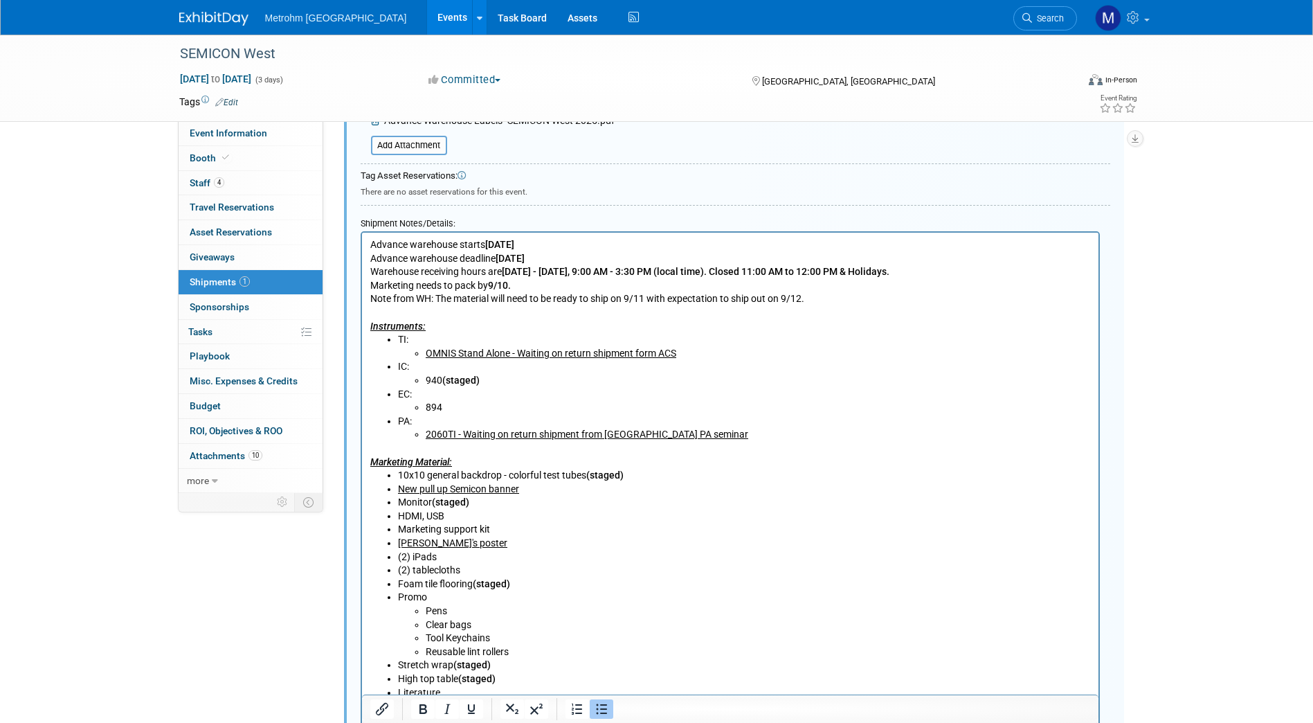
scroll to position [511, 0]
click at [469, 418] on li "PA: 2060TI - Waiting on return shipment from Chicago PA seminar" at bounding box center [743, 427] width 693 height 27
click at [451, 396] on li "EC: 894" at bounding box center [743, 400] width 693 height 27
click at [446, 403] on li "894" at bounding box center [757, 407] width 665 height 14
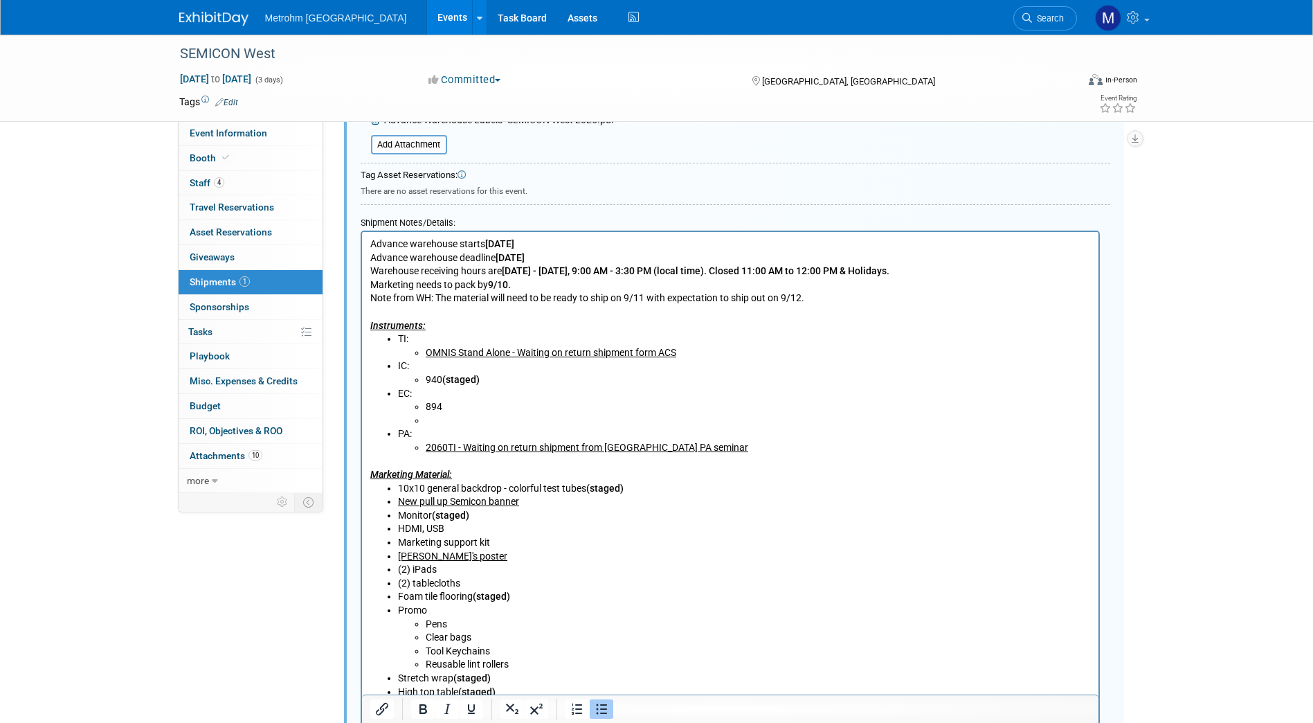
drag, startPoint x: 446, startPoint y: 403, endPoint x: 413, endPoint y: 395, distance: 33.6
click at [413, 395] on li "EC: 894" at bounding box center [743, 407] width 693 height 41
click at [467, 408] on li "894" at bounding box center [757, 407] width 665 height 14
drag, startPoint x: 467, startPoint y: 408, endPoint x: 474, endPoint y: 403, distance: 9.4
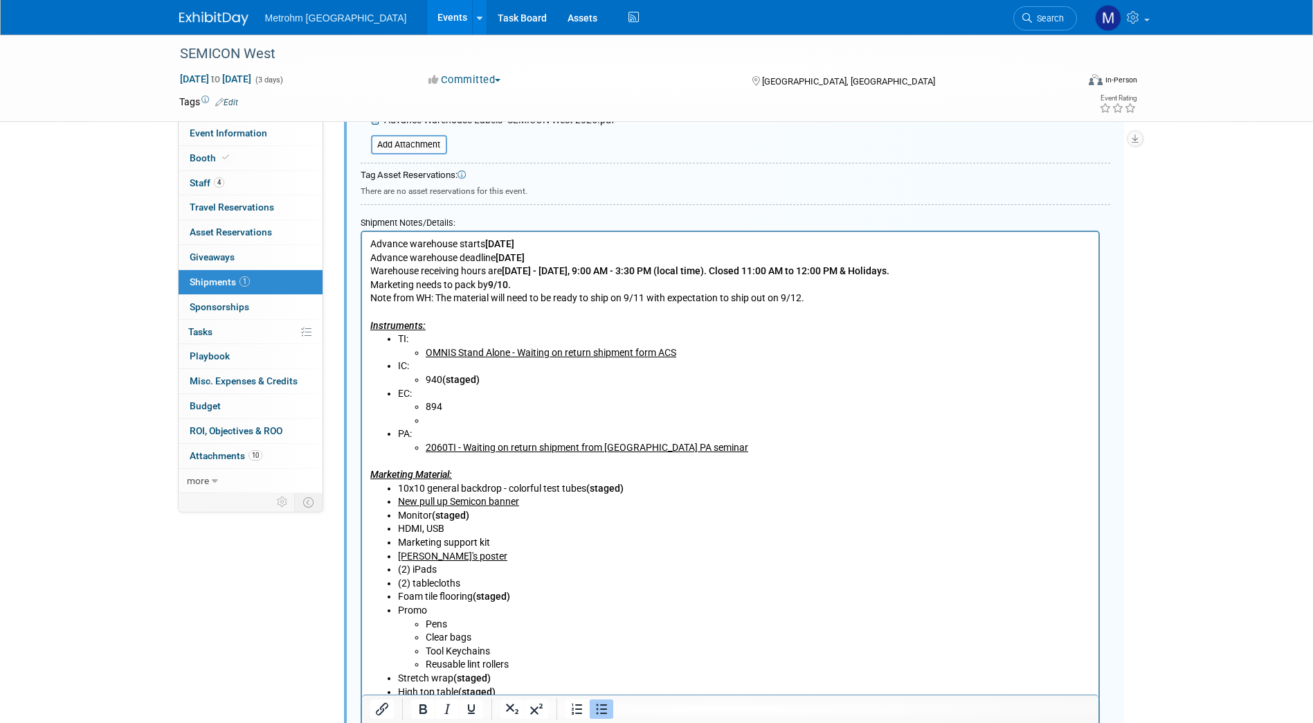
click at [474, 403] on li "894" at bounding box center [757, 407] width 665 height 14
click at [474, 403] on li "894 RDE" at bounding box center [757, 407] width 665 height 14
click at [447, 406] on li "894" at bounding box center [757, 407] width 665 height 14
click at [487, 417] on li "RDE (HOU)" at bounding box center [757, 421] width 665 height 14
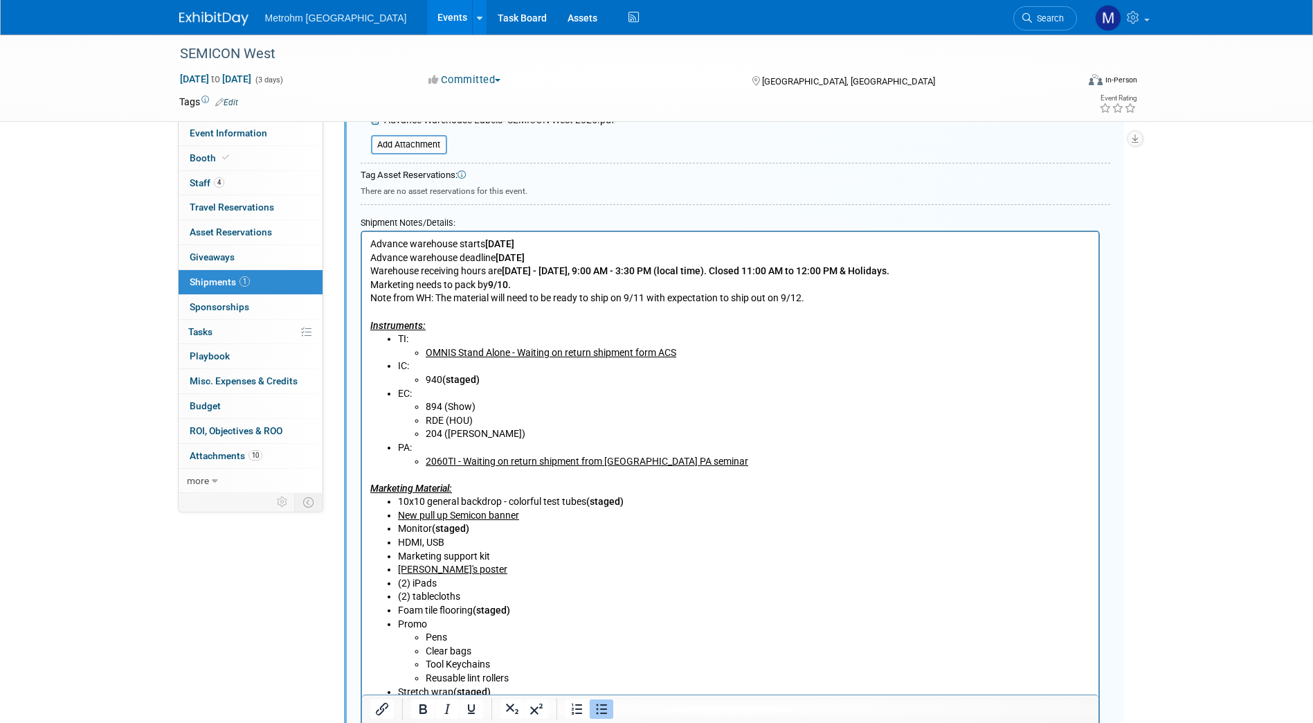
click at [483, 422] on li "RDE (HOU)" at bounding box center [757, 421] width 665 height 14
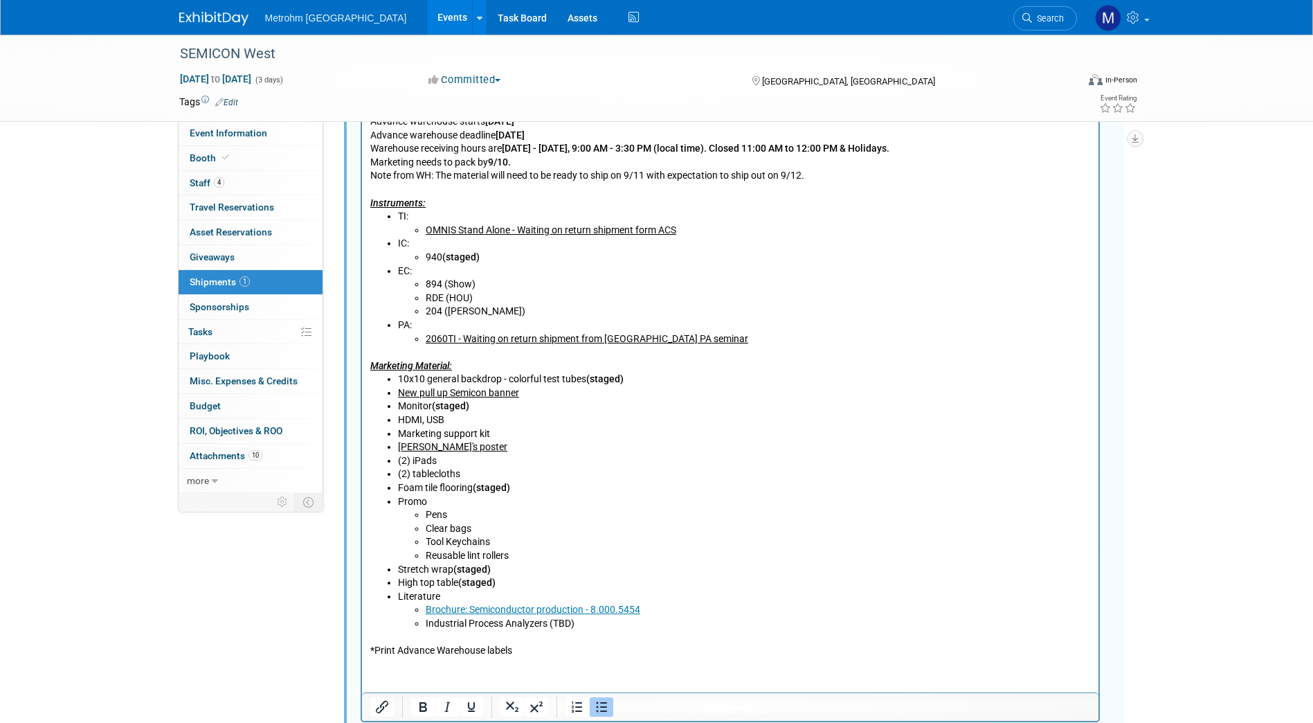
scroll to position [726, 0]
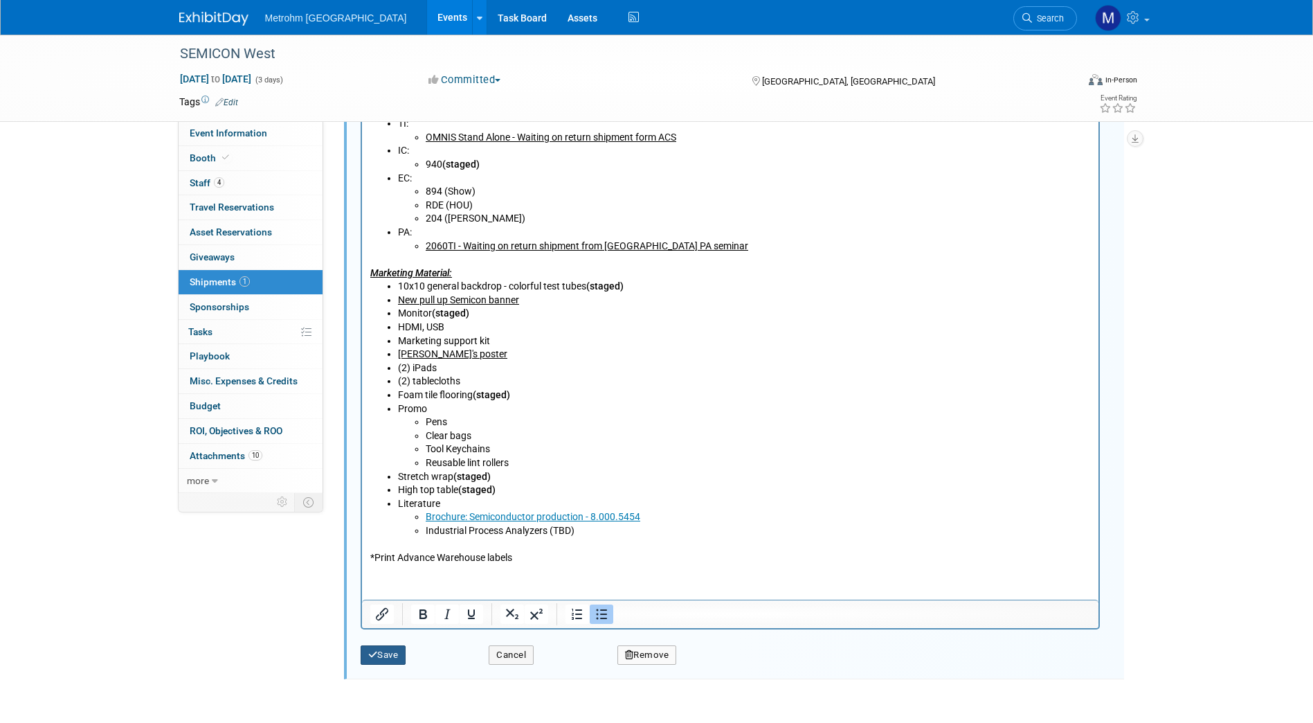
click at [381, 639] on button "Save" at bounding box center [384, 654] width 46 height 19
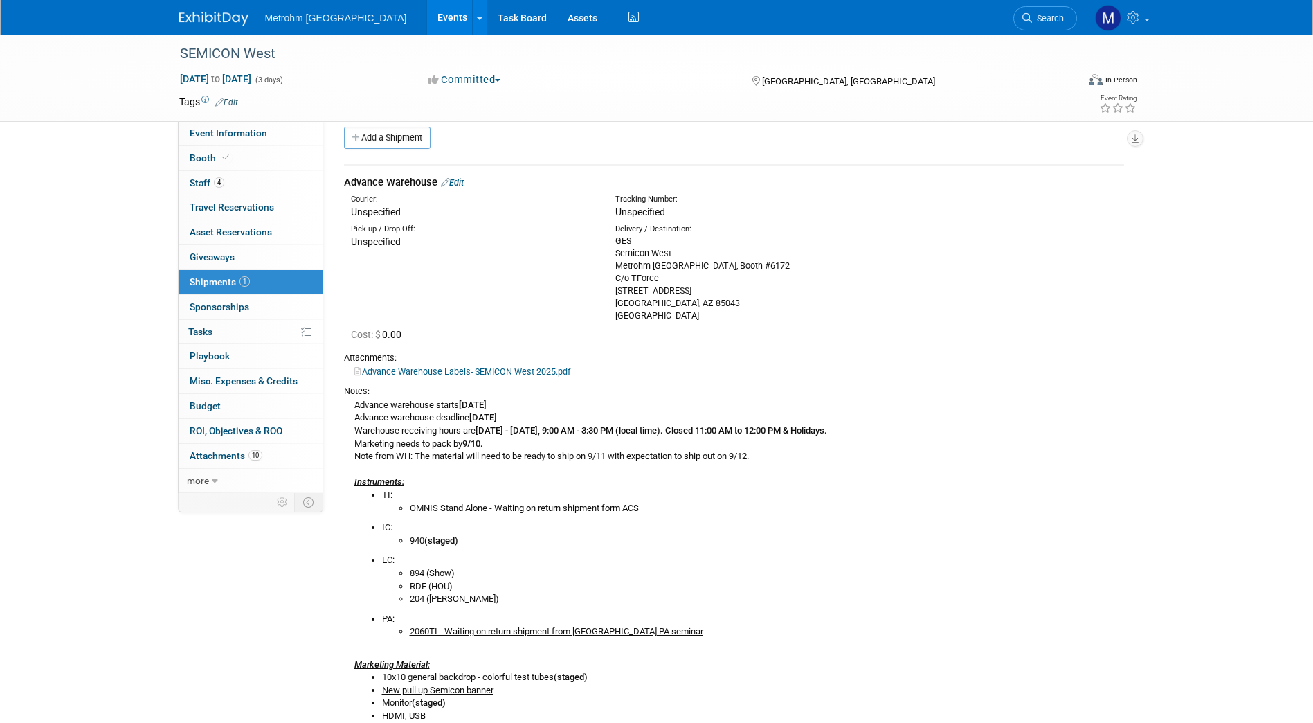
scroll to position [12, 0]
click at [717, 291] on div "GES Semicon West Metrohm USA, Booth #6172 C/o TForce 5500 W. Lower Buckeye Road…" at bounding box center [737, 278] width 244 height 87
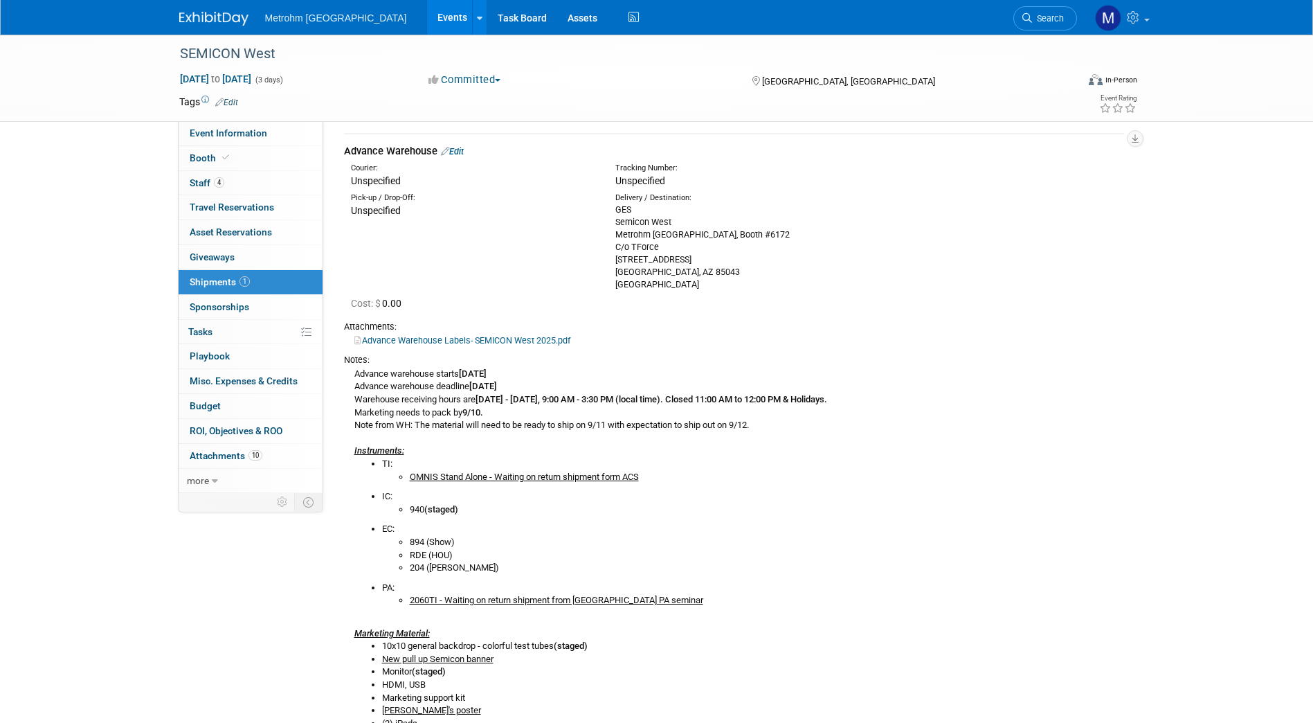
scroll to position [45, 0]
click at [450, 557] on li "RDE (HOU)" at bounding box center [767, 554] width 714 height 13
click at [451, 556] on li "RDE (HOU)" at bounding box center [767, 554] width 714 height 13
click at [924, 464] on li "TI: OMNIS Stand Alone - Waiting on return shipment form ACS" at bounding box center [753, 470] width 742 height 26
click at [456, 560] on li "RDE (HOU)" at bounding box center [767, 554] width 714 height 13
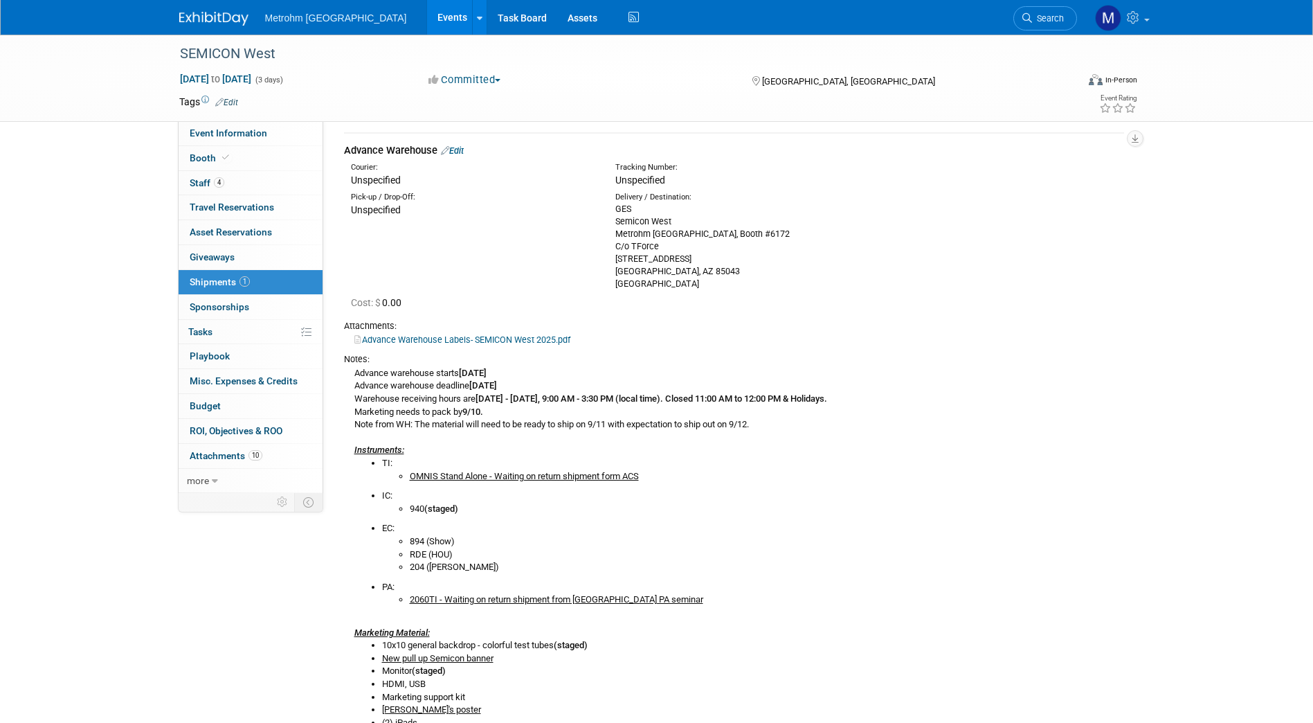
click at [479, 568] on li "204 (Chris star)" at bounding box center [767, 567] width 714 height 13
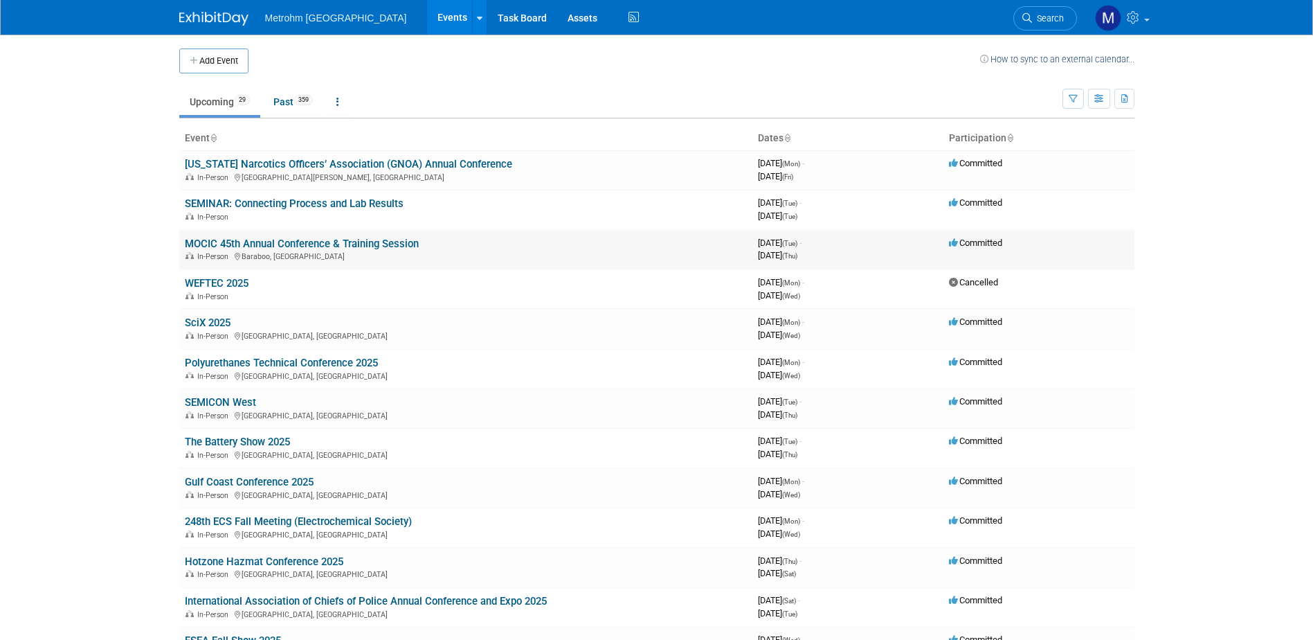
click at [249, 247] on link "MOCIC 45th Annual Conference & Training Session" at bounding box center [302, 243] width 234 height 12
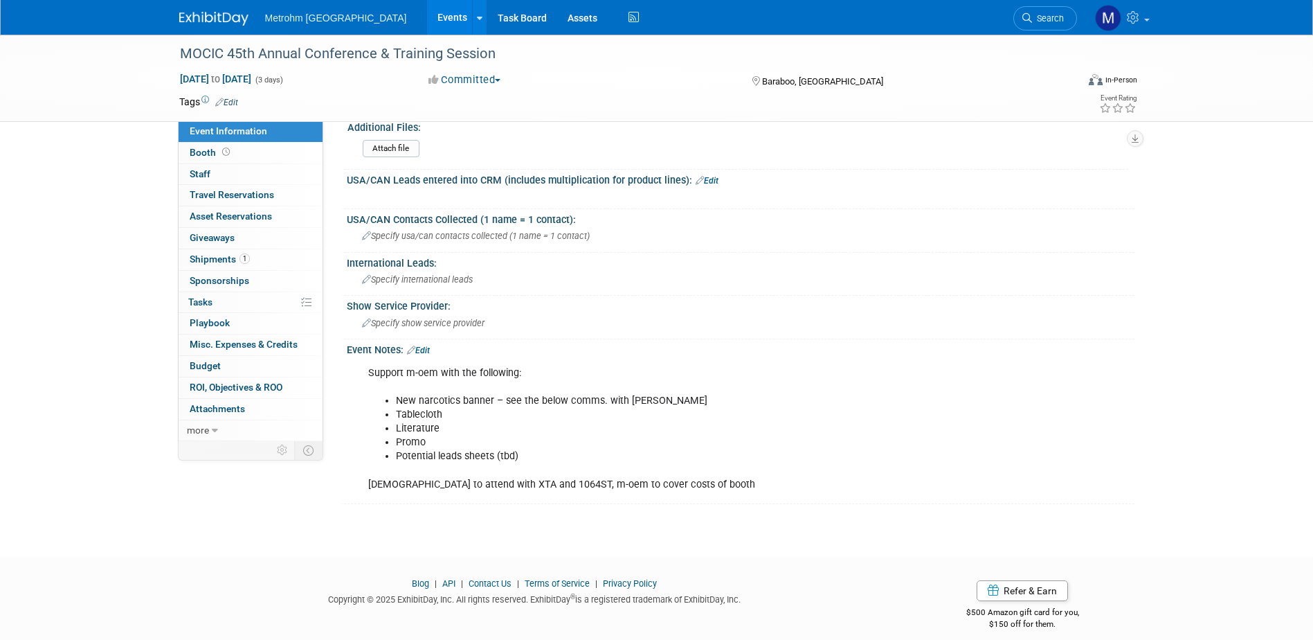
scroll to position [660, 0]
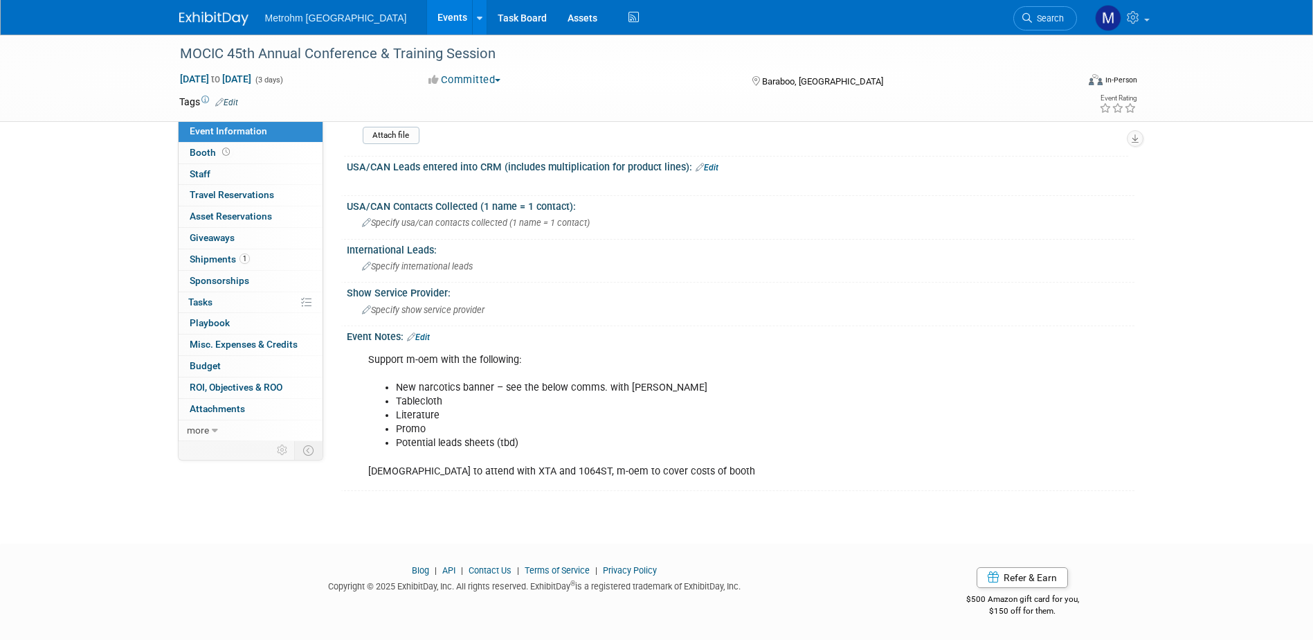
click at [418, 334] on link "Edit" at bounding box center [418, 337] width 23 height 10
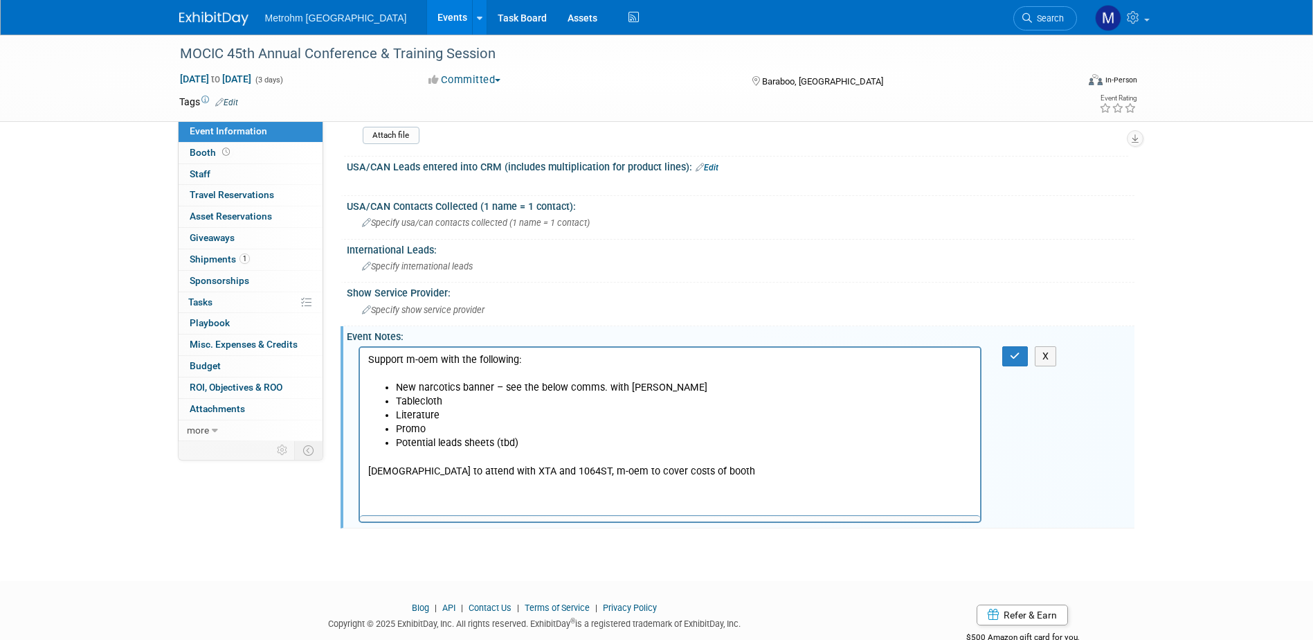
scroll to position [0, 0]
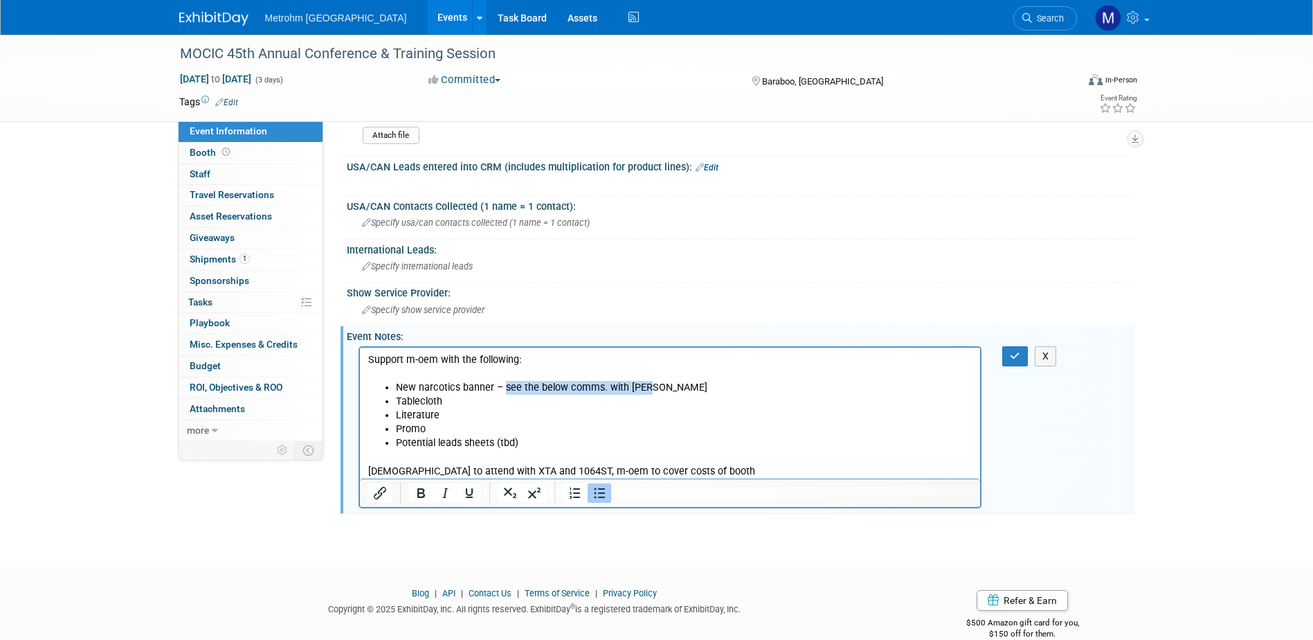
drag, startPoint x: 658, startPoint y: 383, endPoint x: 505, endPoint y: 389, distance: 153.1
click at [505, 389] on li "New narcotics banner – see the below comms. with Mike" at bounding box center [683, 387] width 577 height 14
drag, startPoint x: 439, startPoint y: 438, endPoint x: 531, endPoint y: 406, distance: 97.4
click at [439, 435] on li "Potential leads sheets (tbd)" at bounding box center [683, 442] width 577 height 14
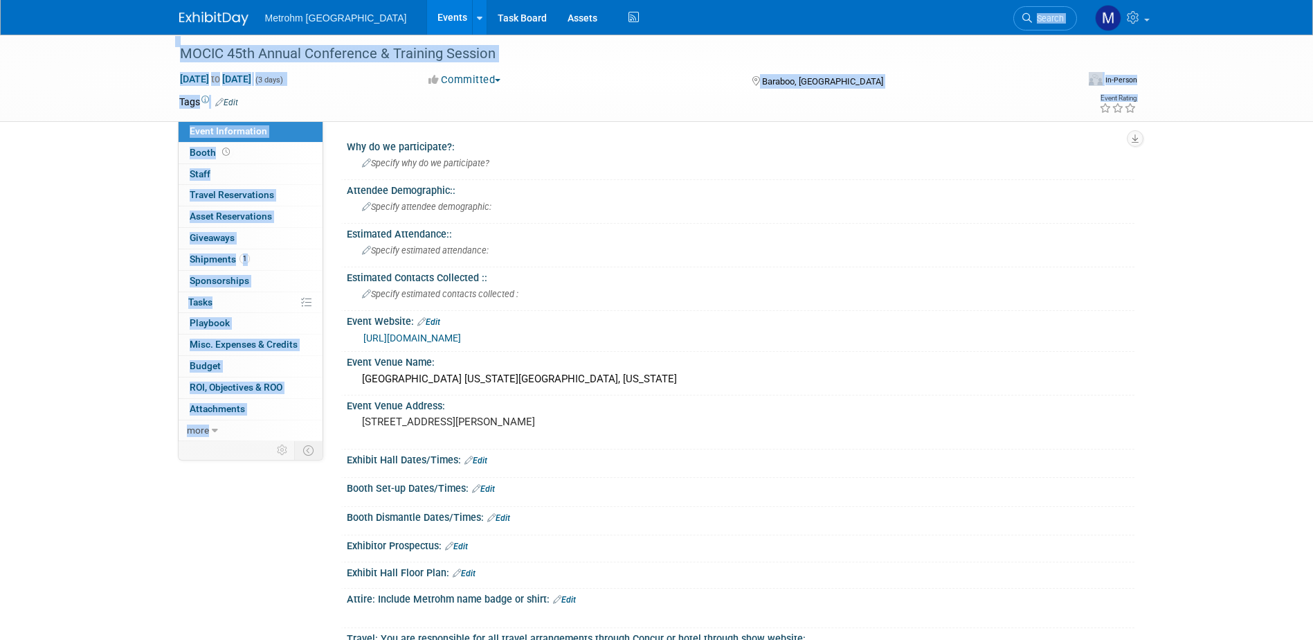
drag, startPoint x: 714, startPoint y: 4, endPoint x: 711, endPoint y: -68, distance: 72.1
click at [711, 0] on html "Metrohm USA Events Add Event Bulk Upload Events Shareable Event Boards Recently…" at bounding box center [656, 320] width 1313 height 640
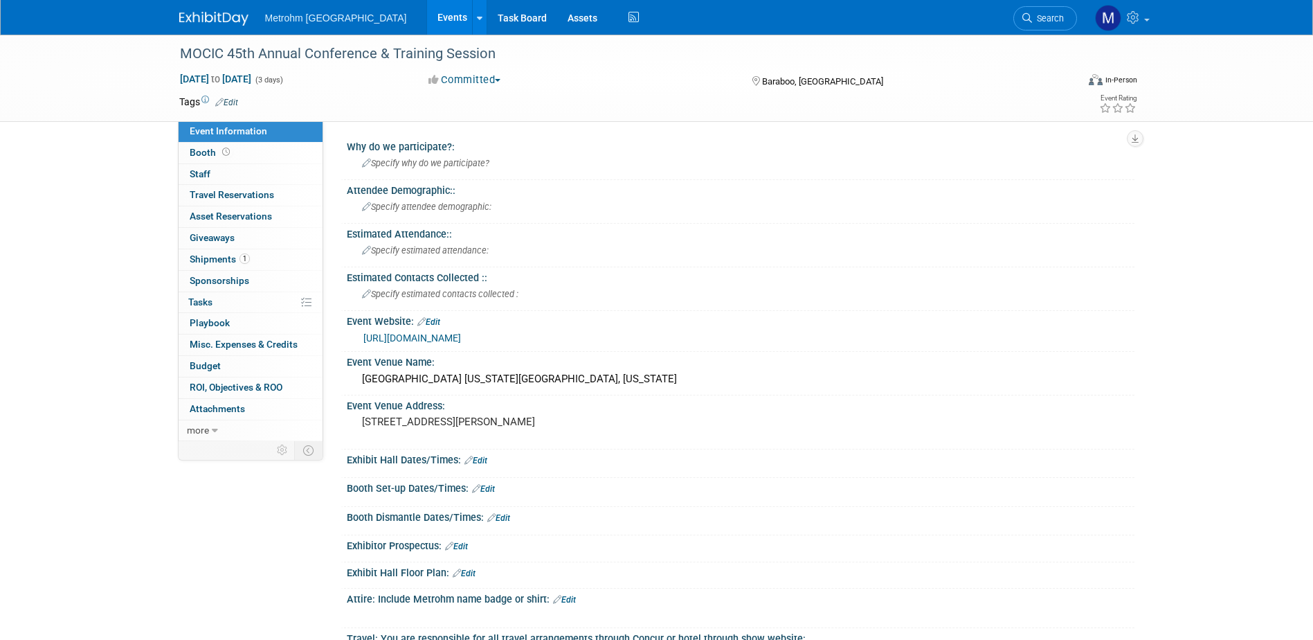
click at [699, 329] on div "https://www.mocictraining.com/" at bounding box center [740, 336] width 767 height 19
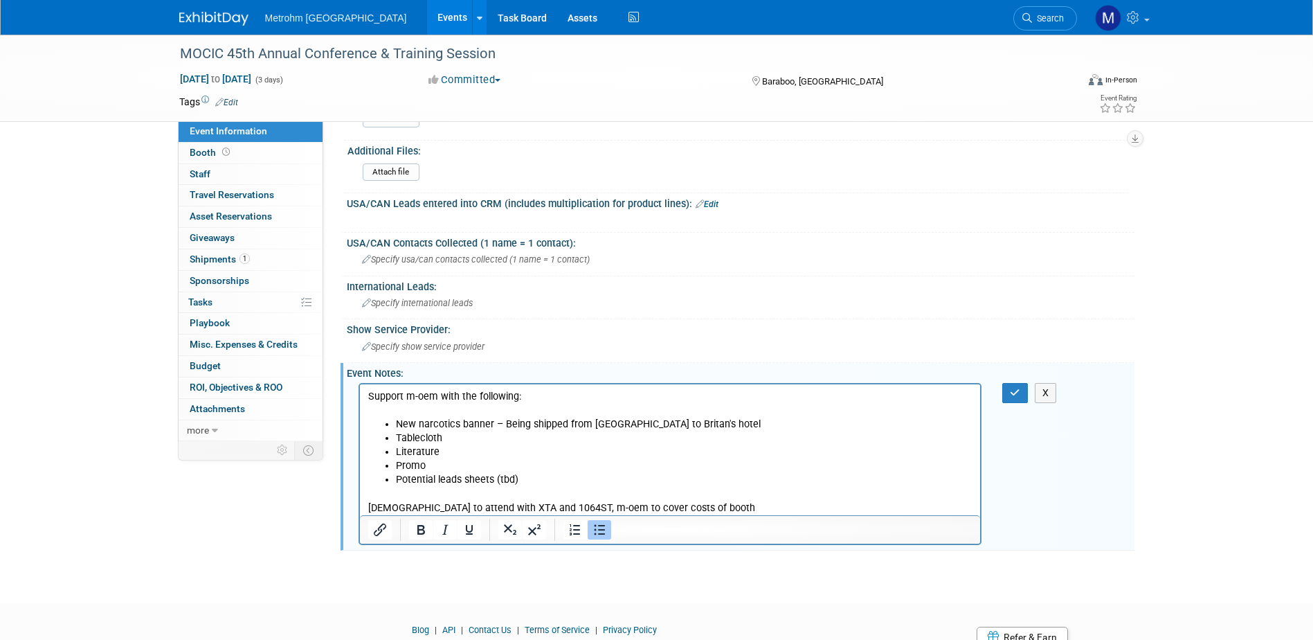
scroll to position [683, 0]
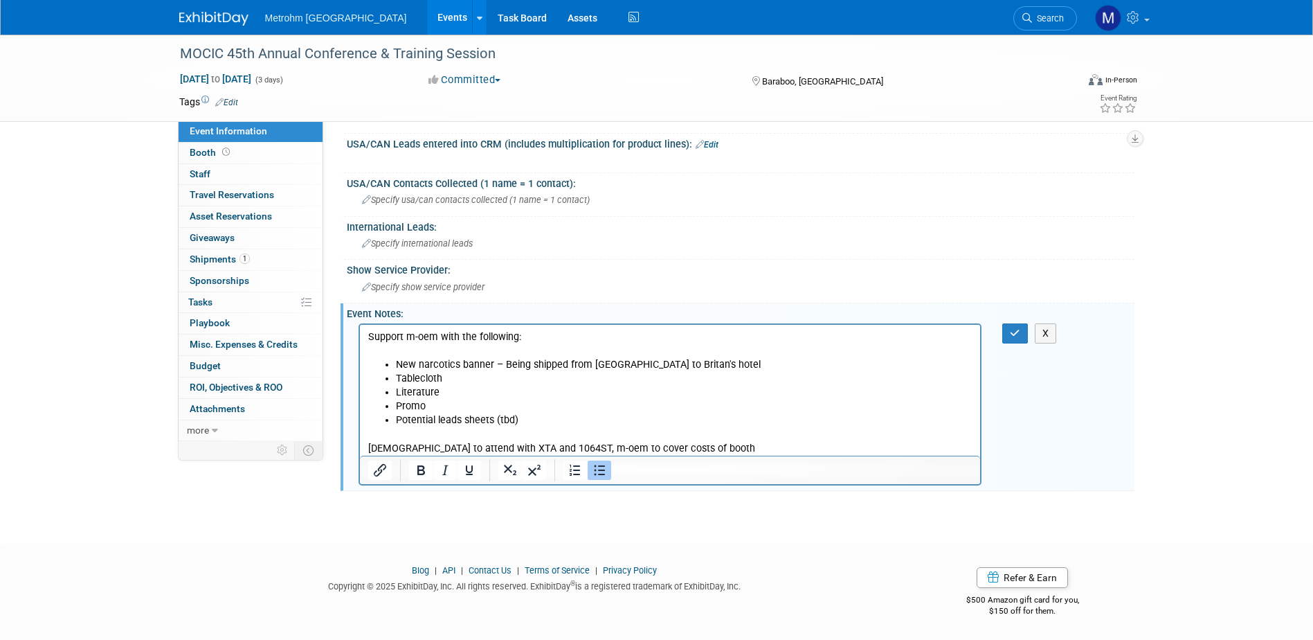
click at [438, 419] on li "Potential leads sheets (tbd)" at bounding box center [683, 420] width 577 height 14
click at [576, 422] on li "Leads sheets (tbd)" at bounding box center [683, 420] width 577 height 14
click at [1018, 323] on button "button" at bounding box center [1016, 333] width 26 height 20
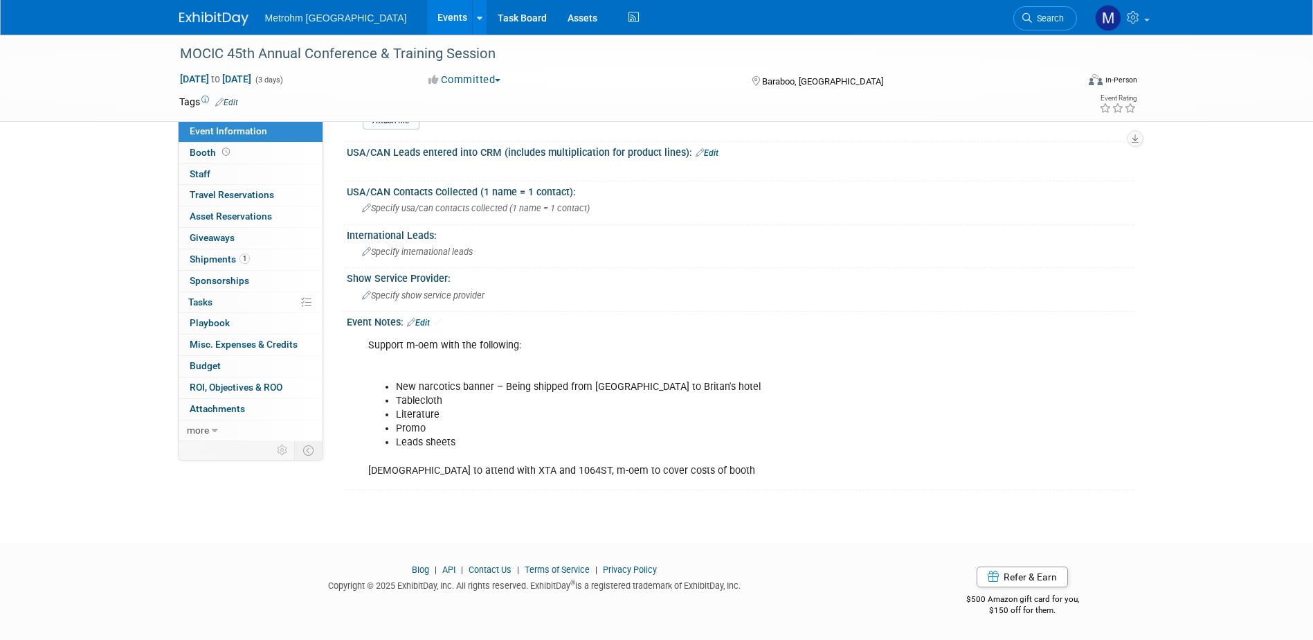
scroll to position [674, 0]
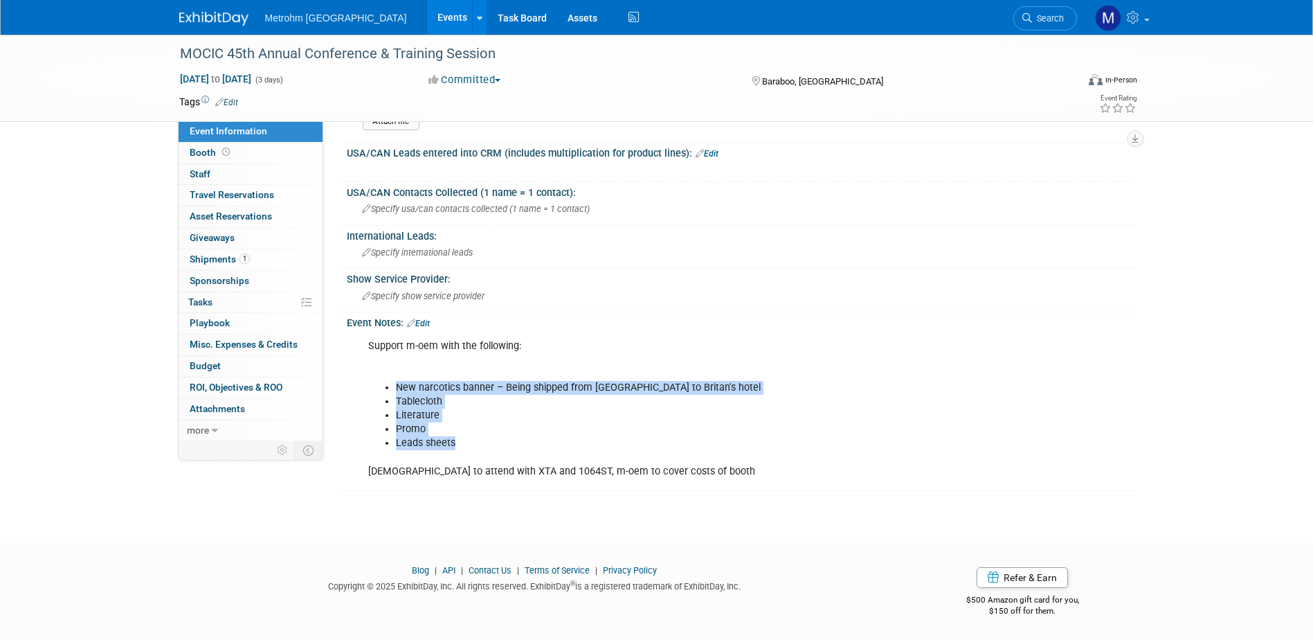
drag, startPoint x: 470, startPoint y: 442, endPoint x: 396, endPoint y: 388, distance: 92.1
click at [396, 388] on ul "New narcotics banner – Being shipped from Brooks to Britan's hotel Tablecloth L…" at bounding box center [671, 415] width 606 height 69
drag, startPoint x: 715, startPoint y: 473, endPoint x: 387, endPoint y: 385, distance: 339.7
click at [387, 385] on div "Support m-oem with the following: New narcotics banner – Being shipped from Bro…" at bounding box center [671, 408] width 624 height 153
copy div "New narcotics banner – Being shipped from Brooks to Britan's hotel Tablecloth L…"
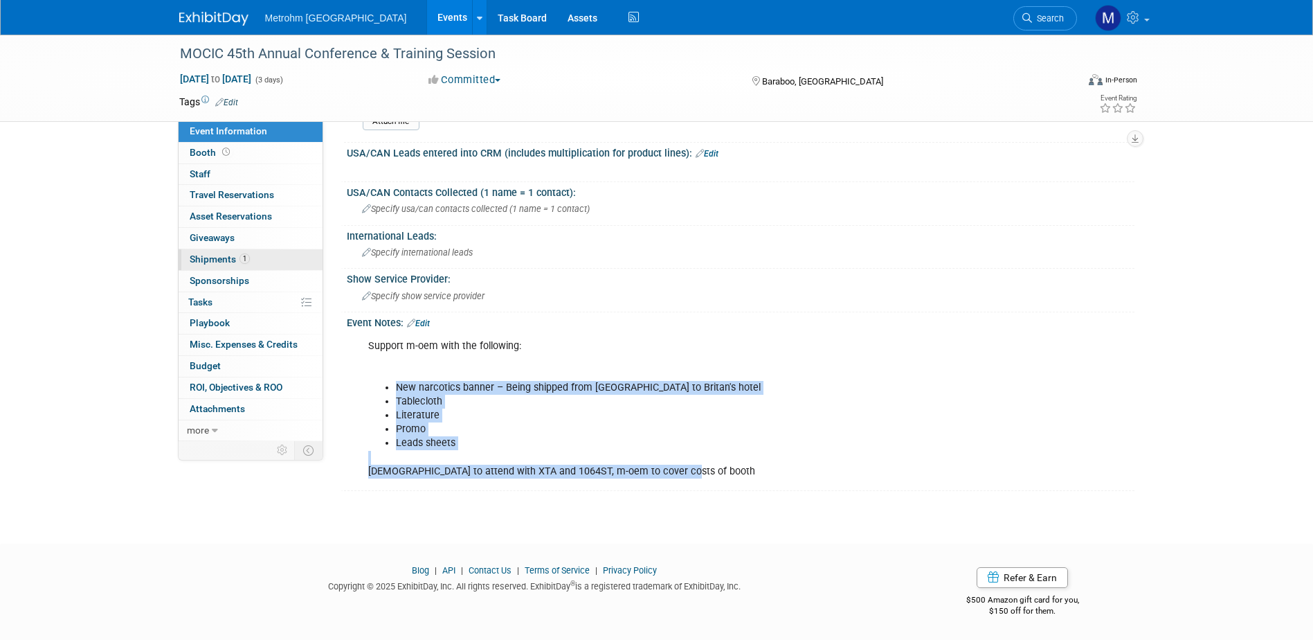
click at [217, 265] on link "1 Shipments 1" at bounding box center [251, 259] width 144 height 21
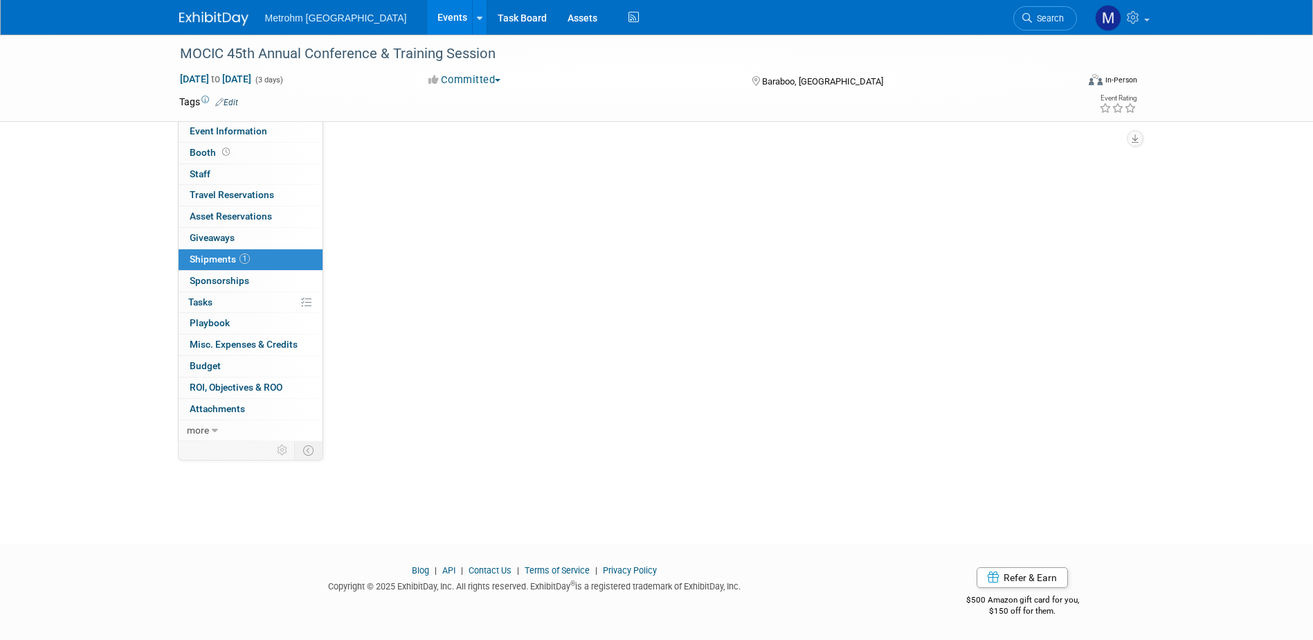
scroll to position [0, 0]
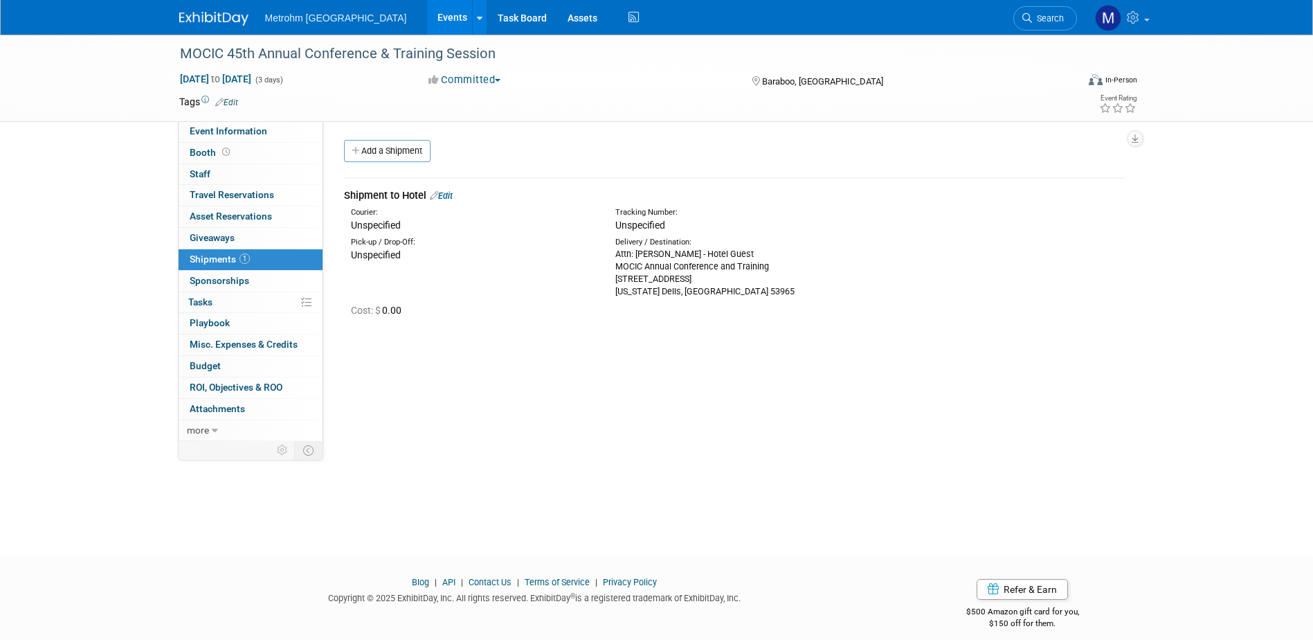
click at [449, 194] on link "Edit" at bounding box center [441, 195] width 23 height 10
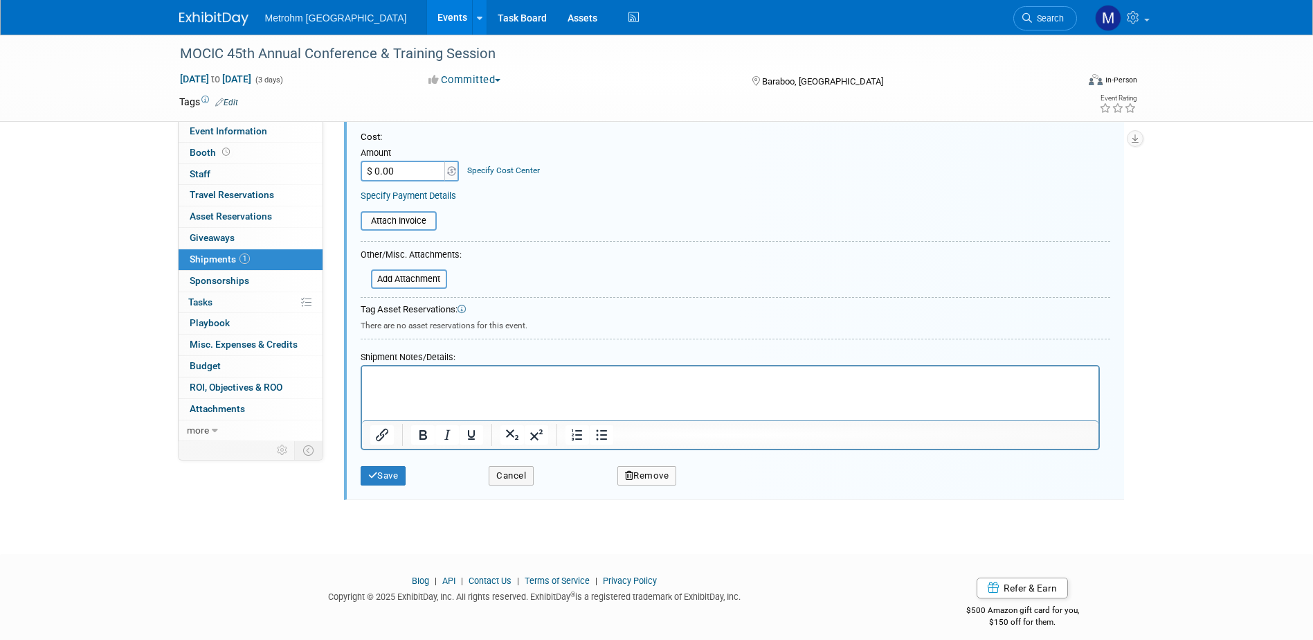
scroll to position [328, 0]
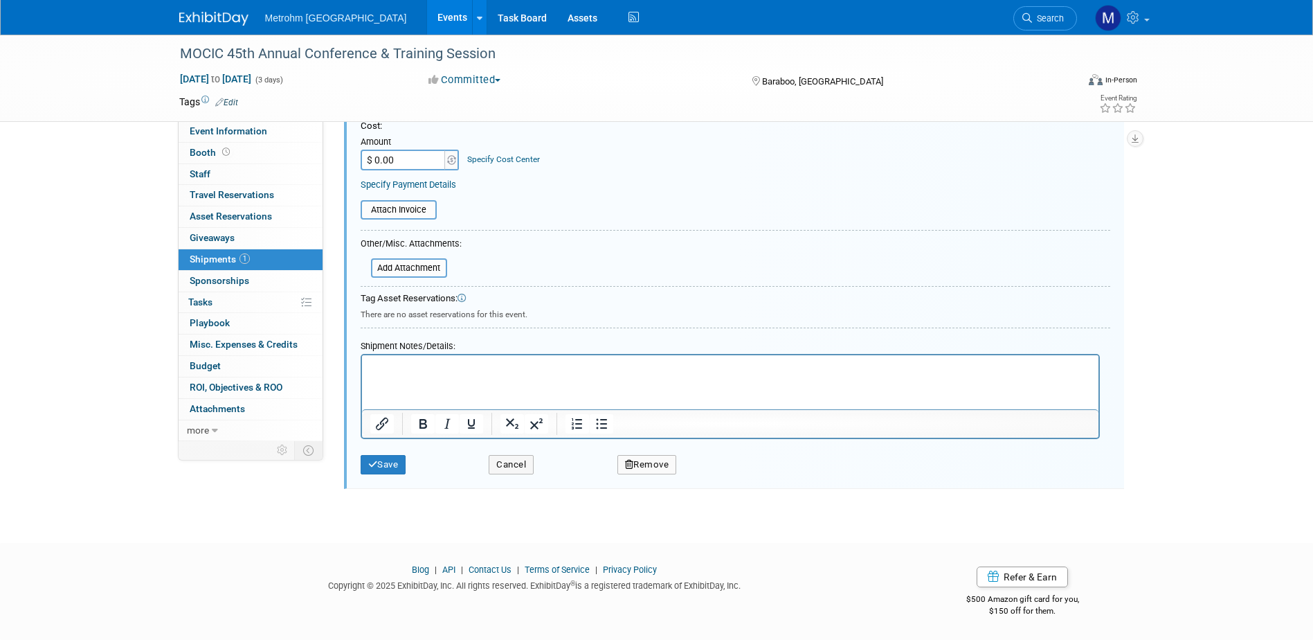
click at [437, 356] on html at bounding box center [729, 364] width 737 height 19
click at [437, 375] on html at bounding box center [729, 364] width 737 height 19
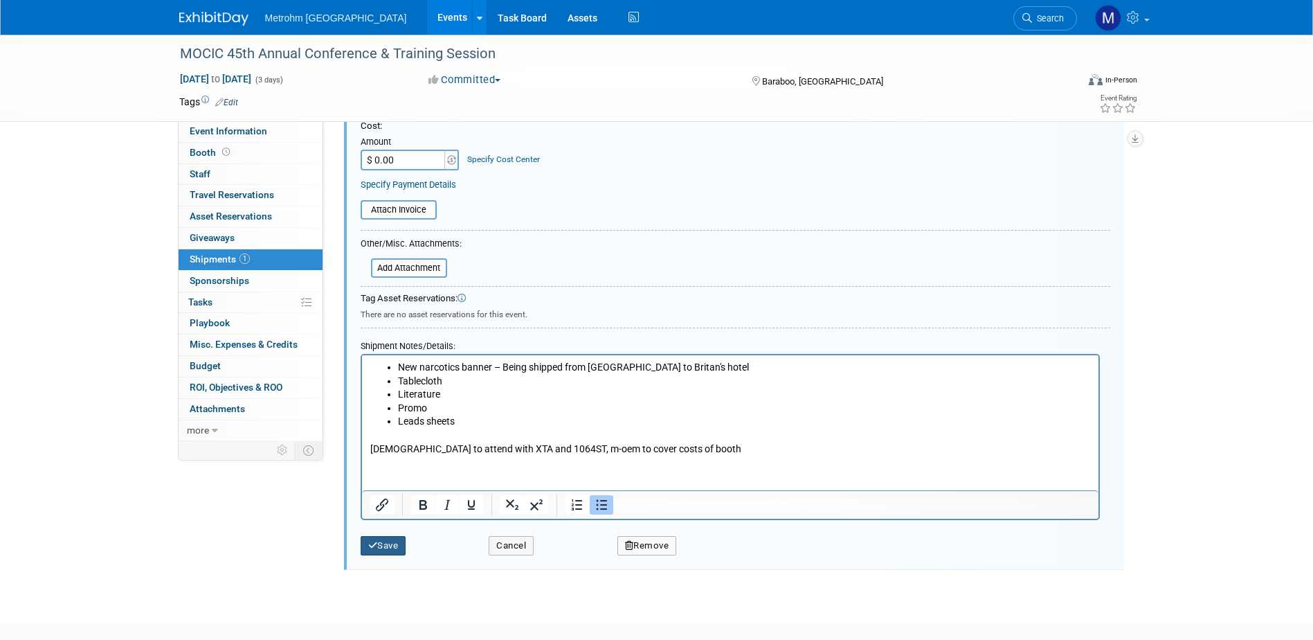
click at [396, 550] on button "Save" at bounding box center [384, 545] width 46 height 19
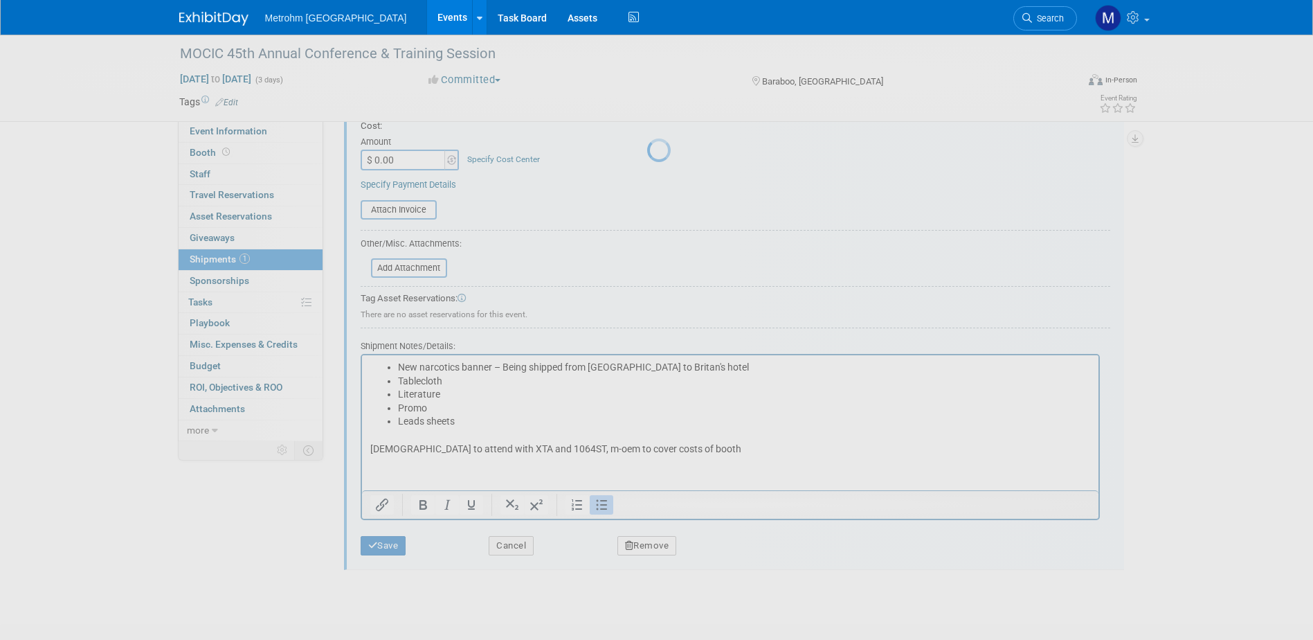
scroll to position [12, 0]
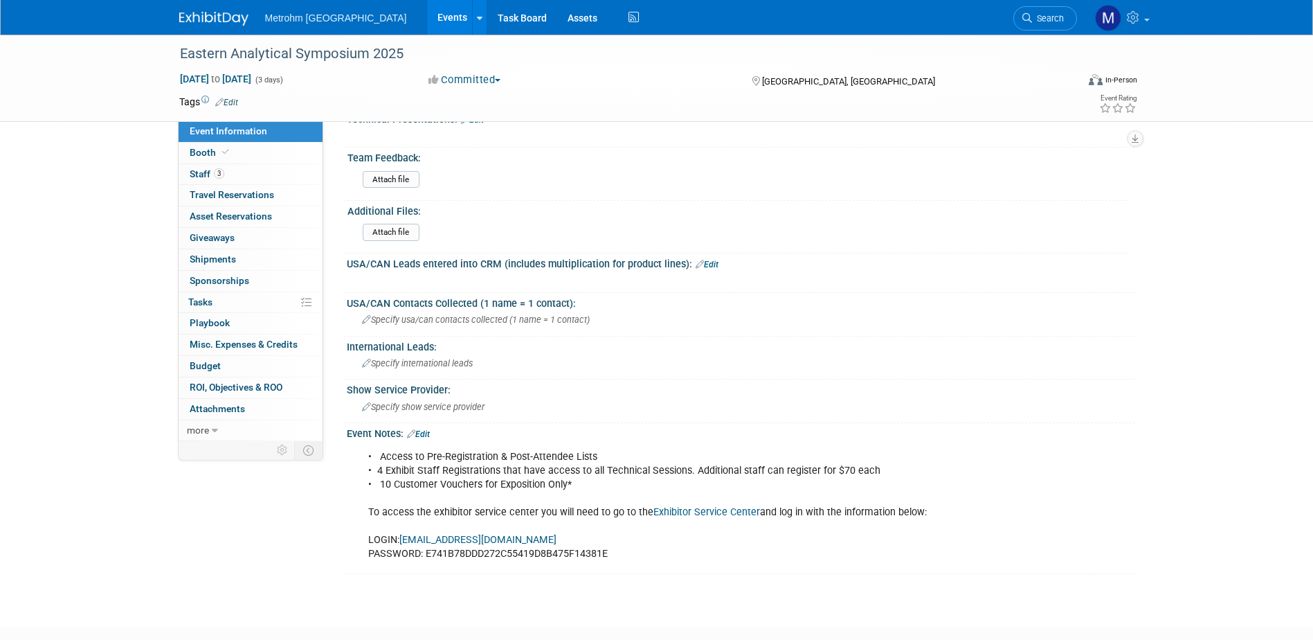
click at [187, 19] on img at bounding box center [213, 19] width 69 height 14
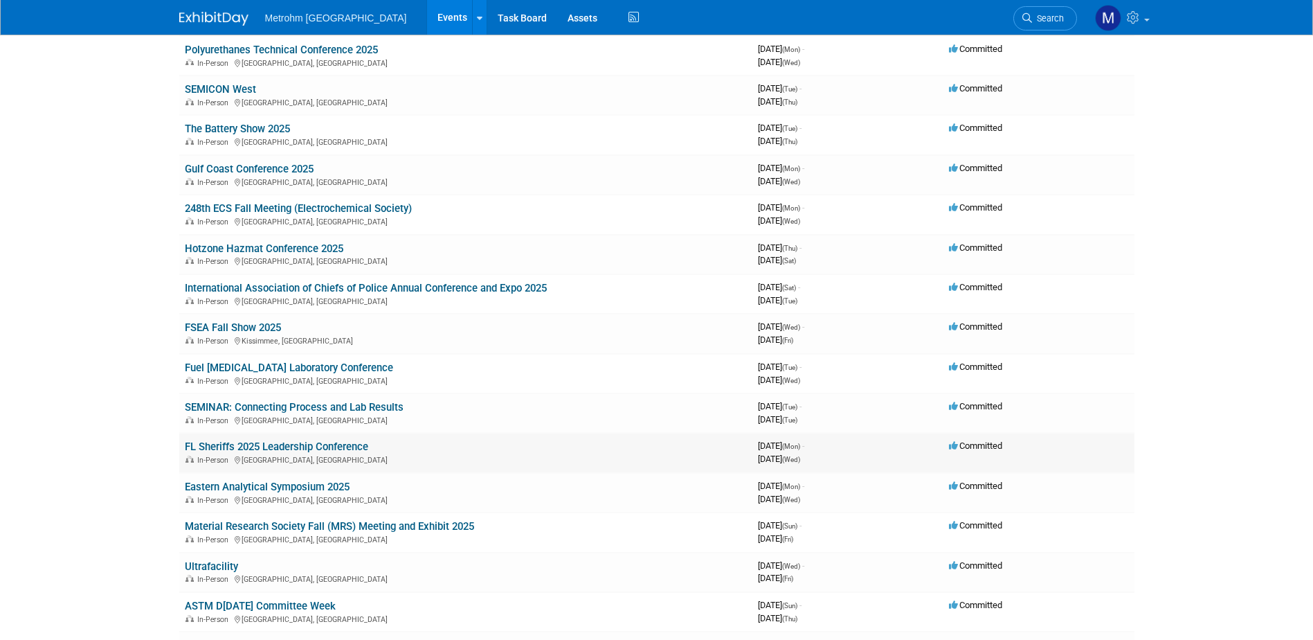
scroll to position [346, 0]
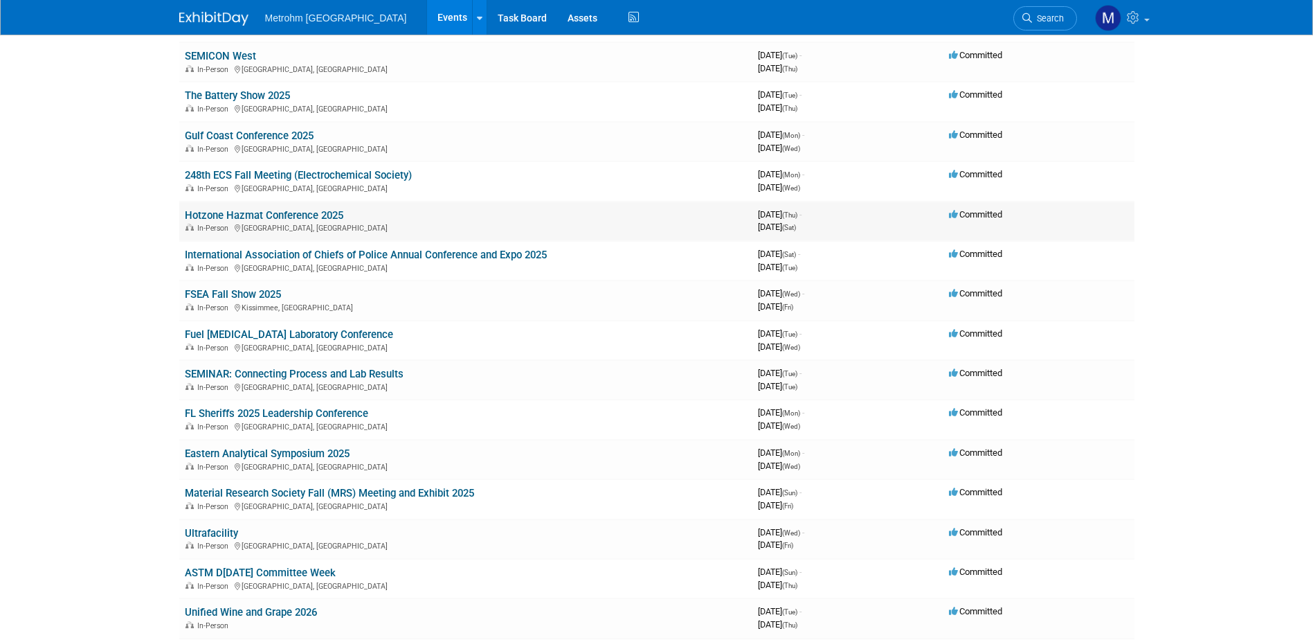
click at [257, 212] on link "Hotzone Hazmat Conference 2025" at bounding box center [264, 215] width 159 height 12
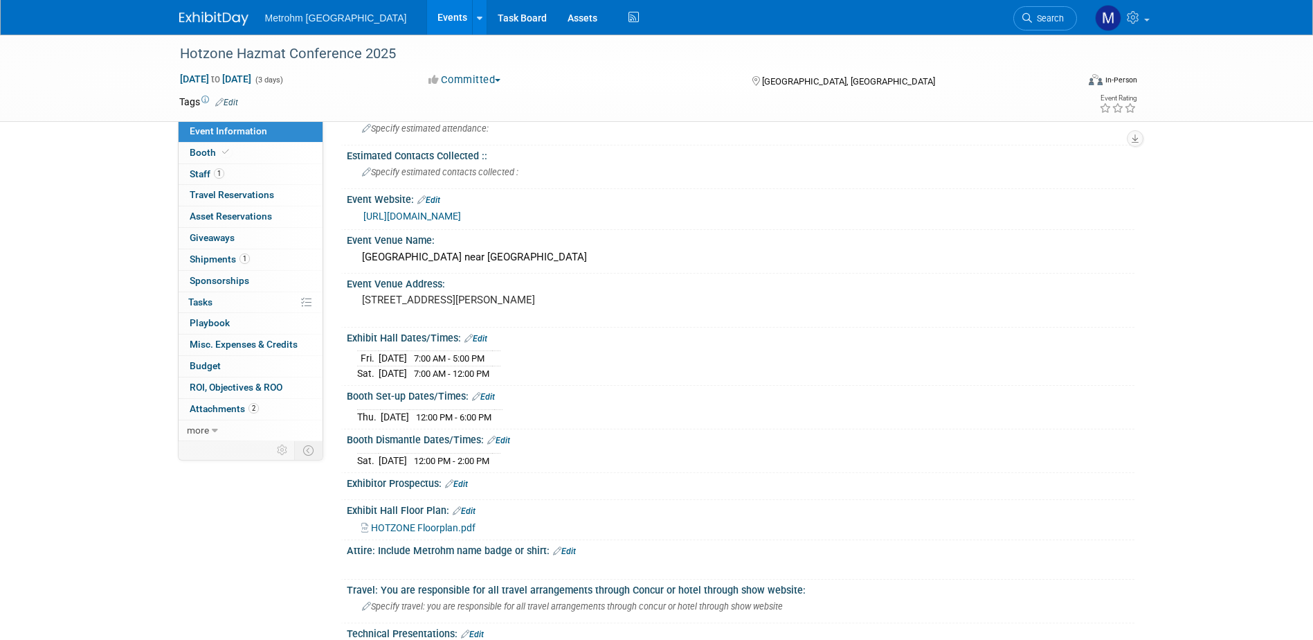
scroll to position [208, 0]
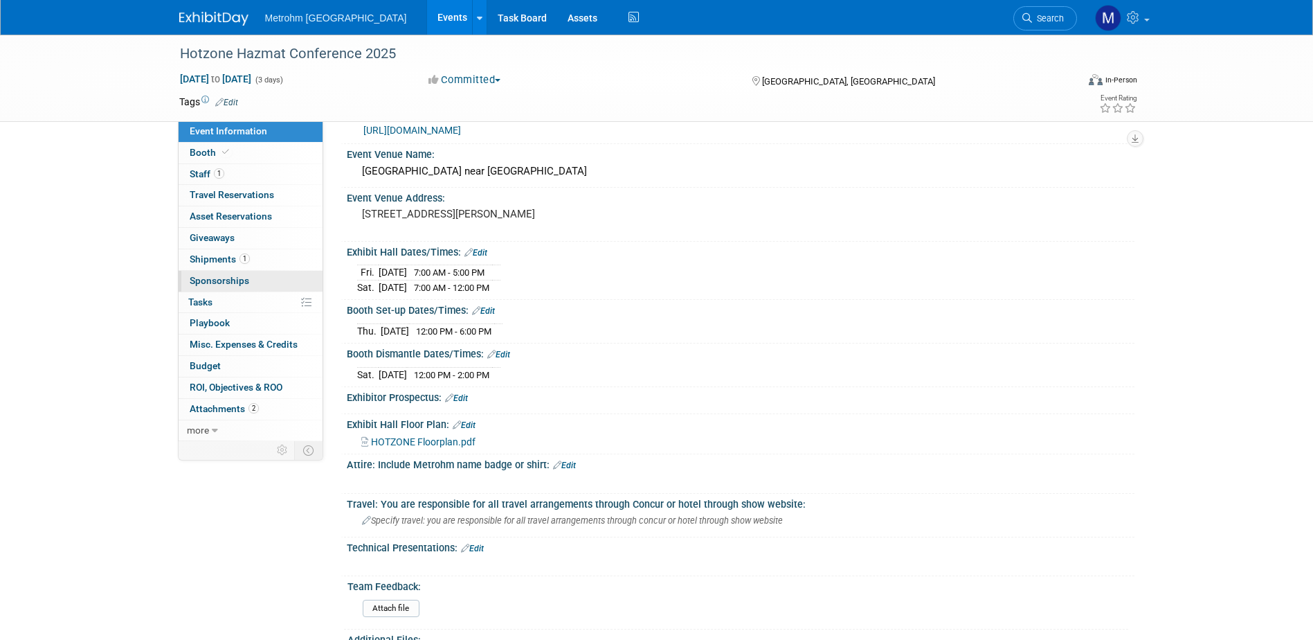
click at [267, 271] on link "0 Sponsorships 0" at bounding box center [251, 281] width 144 height 21
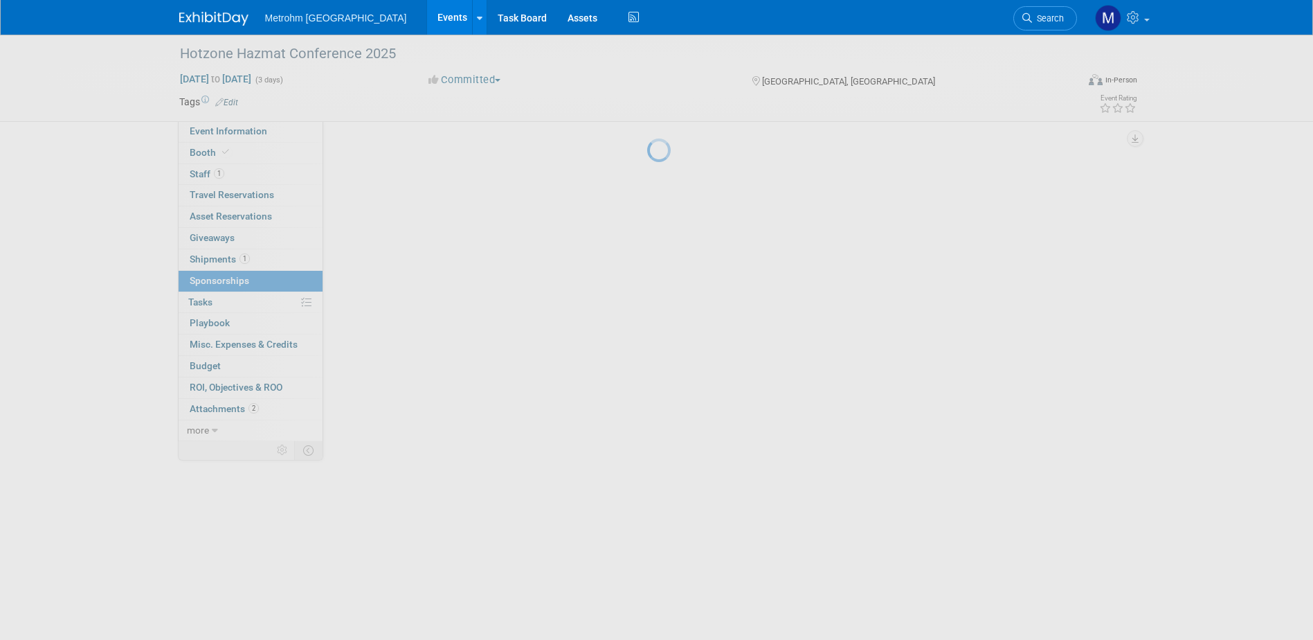
click at [267, 261] on body "Metrohm [GEOGRAPHIC_DATA] Events Add Event Bulk Upload Events Shareable Event B…" at bounding box center [656, 320] width 1313 height 640
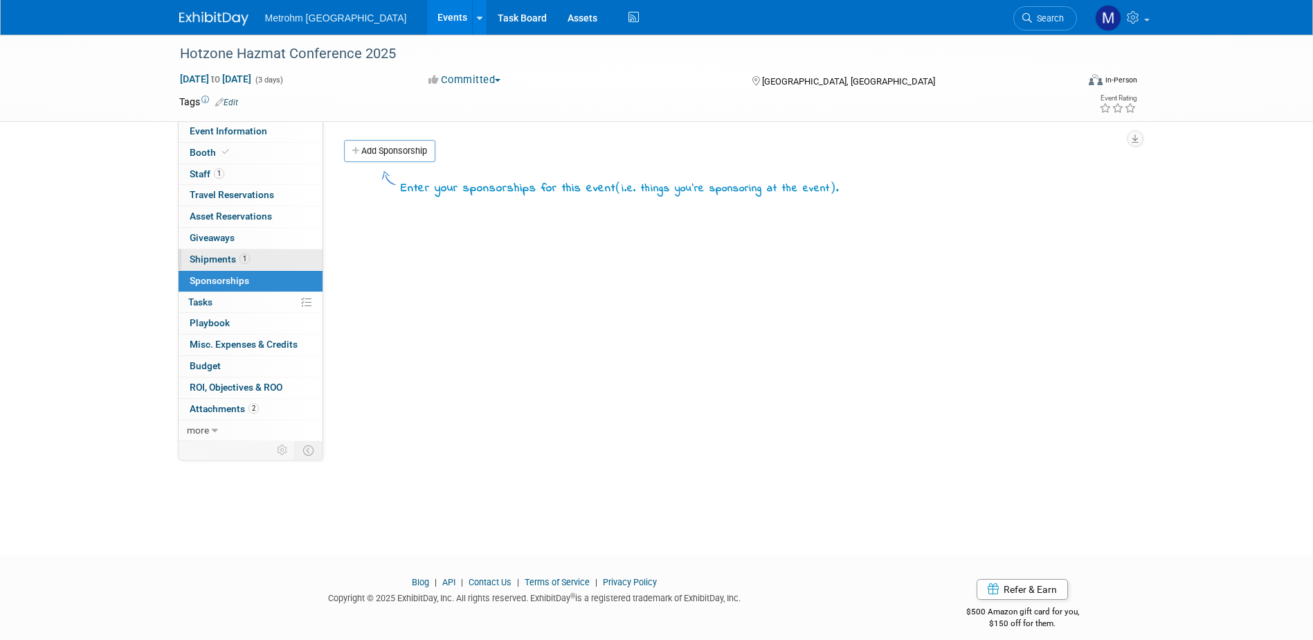
click at [218, 258] on span "Shipments 1" at bounding box center [220, 258] width 60 height 11
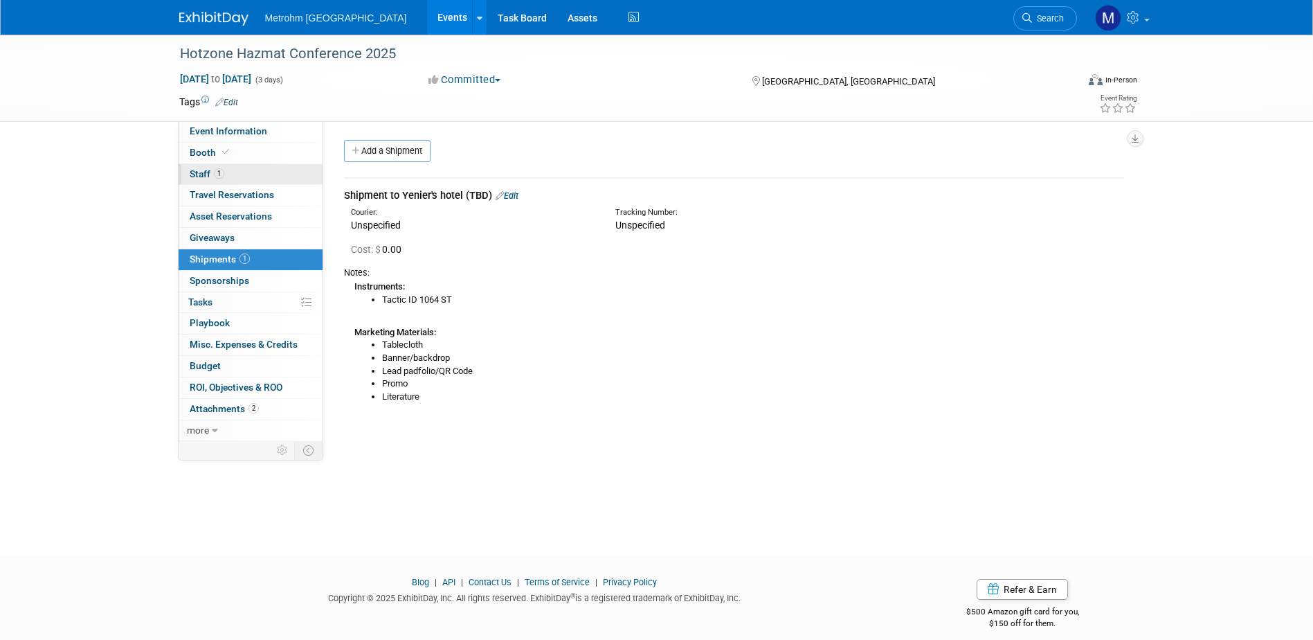
click at [210, 168] on link "1 Staff 1" at bounding box center [251, 174] width 144 height 21
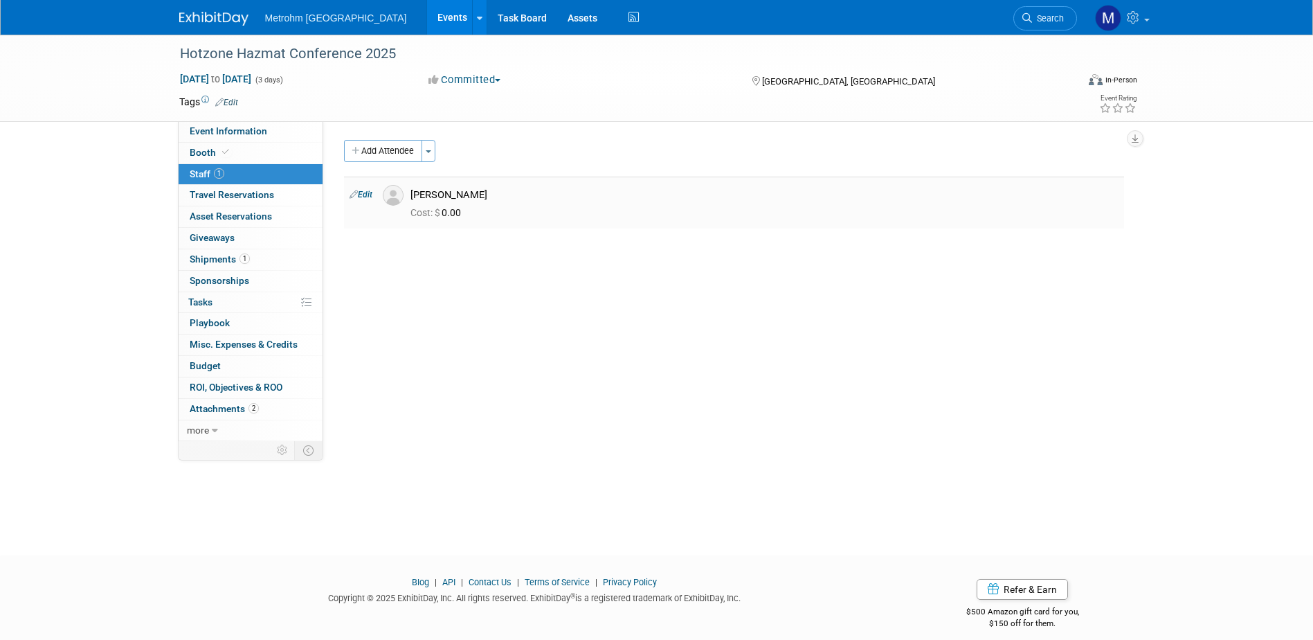
click at [366, 195] on link "Edit" at bounding box center [361, 195] width 23 height 10
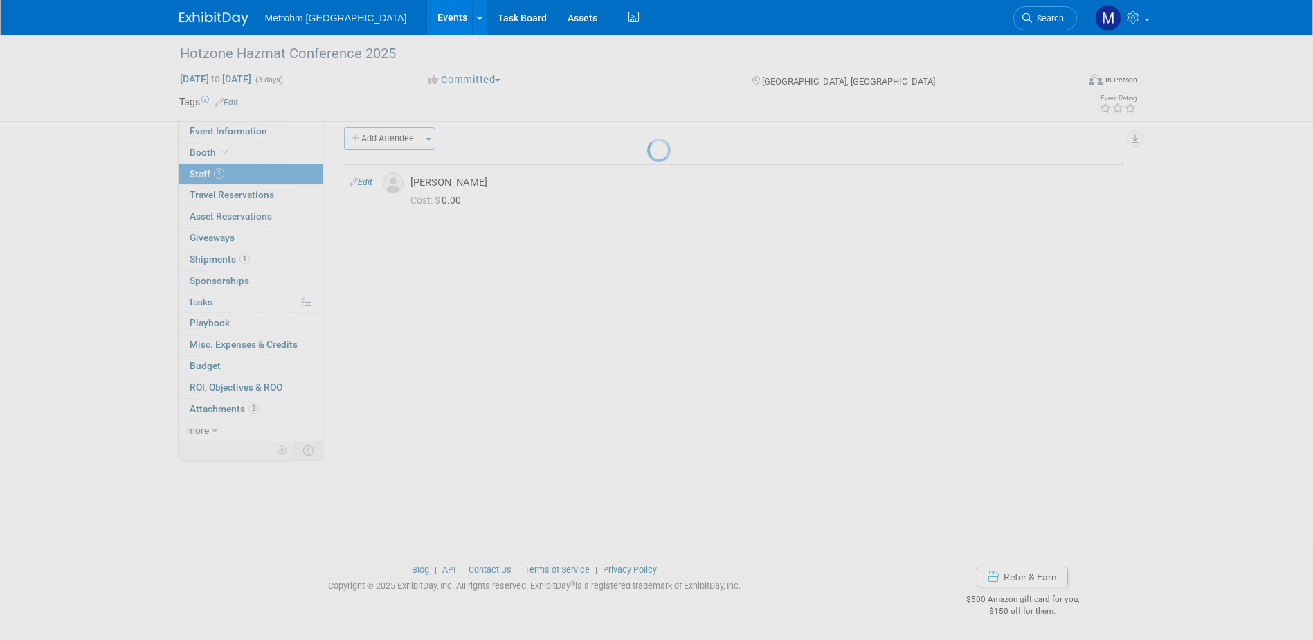
select select "ea838637-5d57-4354-99ec-e3ab4cd7b1b6"
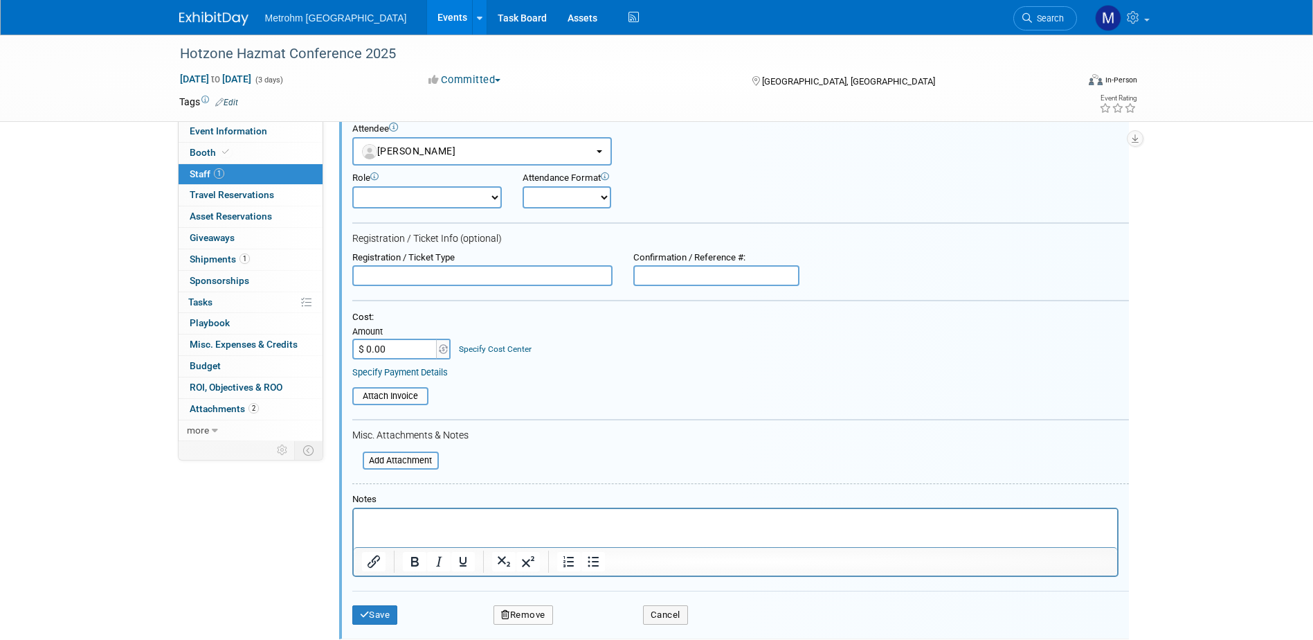
scroll to position [89, 0]
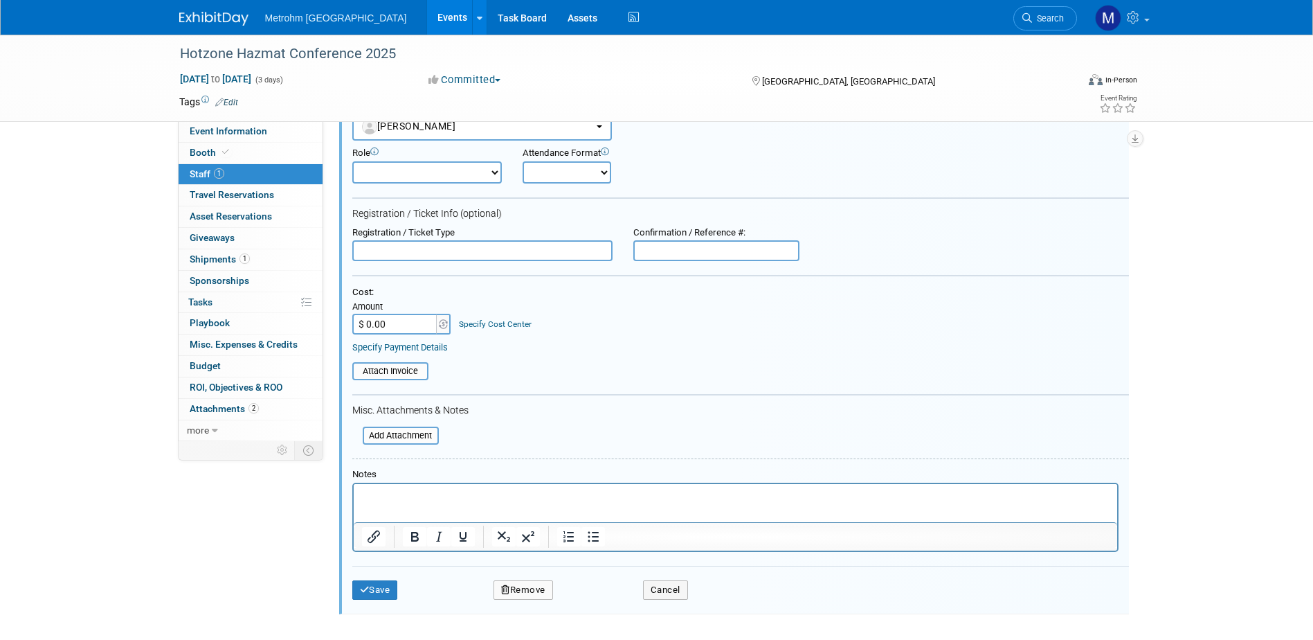
click at [480, 498] on p "Rich Text Area. Press ALT-0 for help." at bounding box center [735, 496] width 748 height 14
click at [381, 501] on p "[PERSON_NAME] confirmed [PERSON_NAME]'s registration has been processed on 8/26." at bounding box center [735, 496] width 748 height 14
click at [689, 492] on p "[PERSON_NAME] confirmed [PERSON_NAME]'s registration has been processed on 8/26." at bounding box center [735, 496] width 748 height 14
click at [372, 569] on div "Save Remove Cancel" at bounding box center [740, 588] width 777 height 44
click at [376, 577] on div "Save Remove Cancel" at bounding box center [740, 588] width 777 height 44
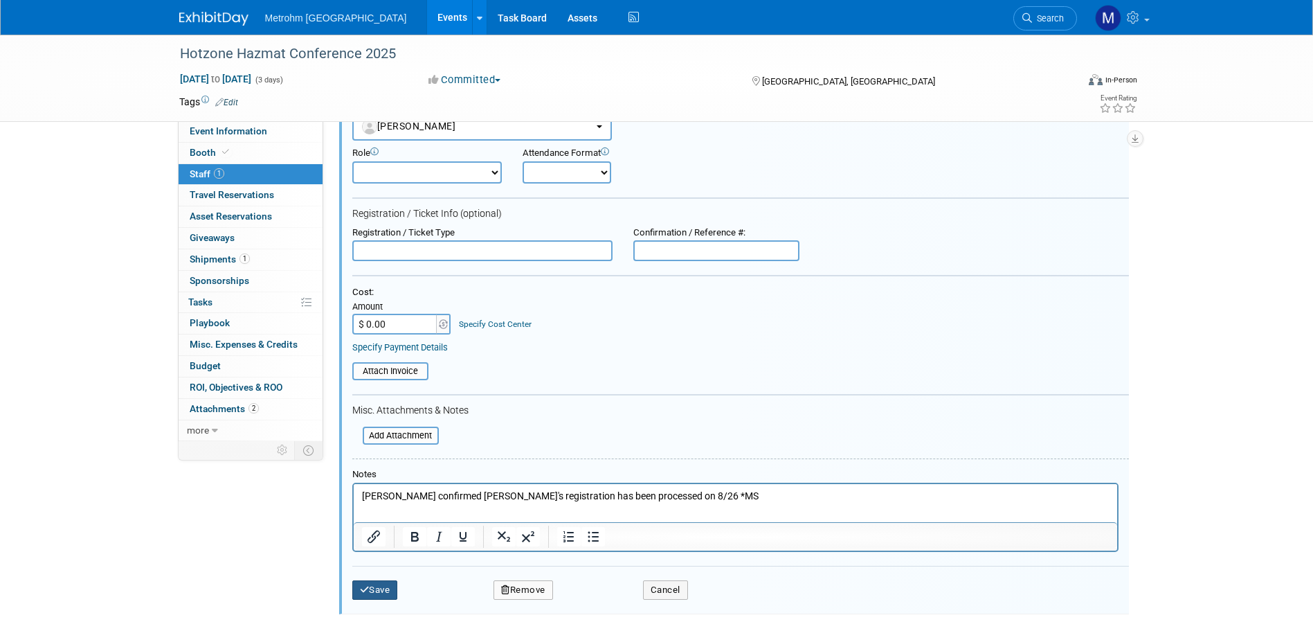
click at [383, 591] on button "Save" at bounding box center [375, 589] width 46 height 19
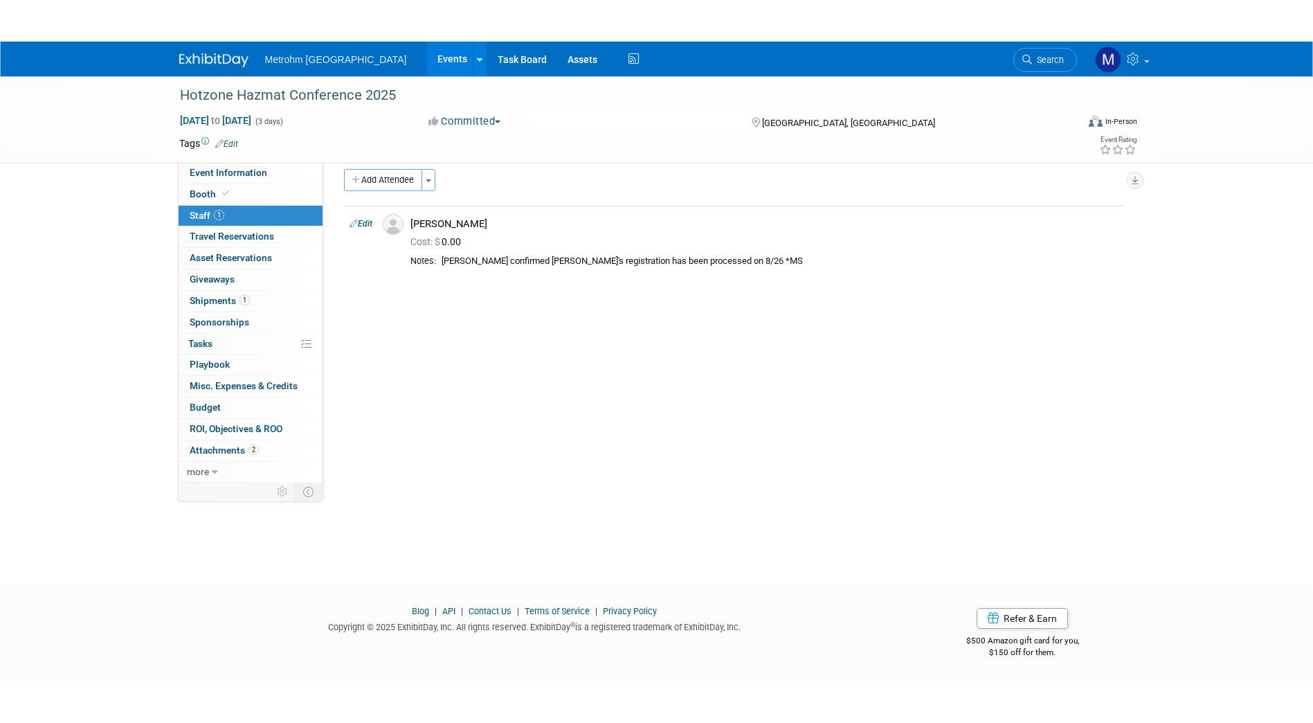
scroll to position [4, 0]
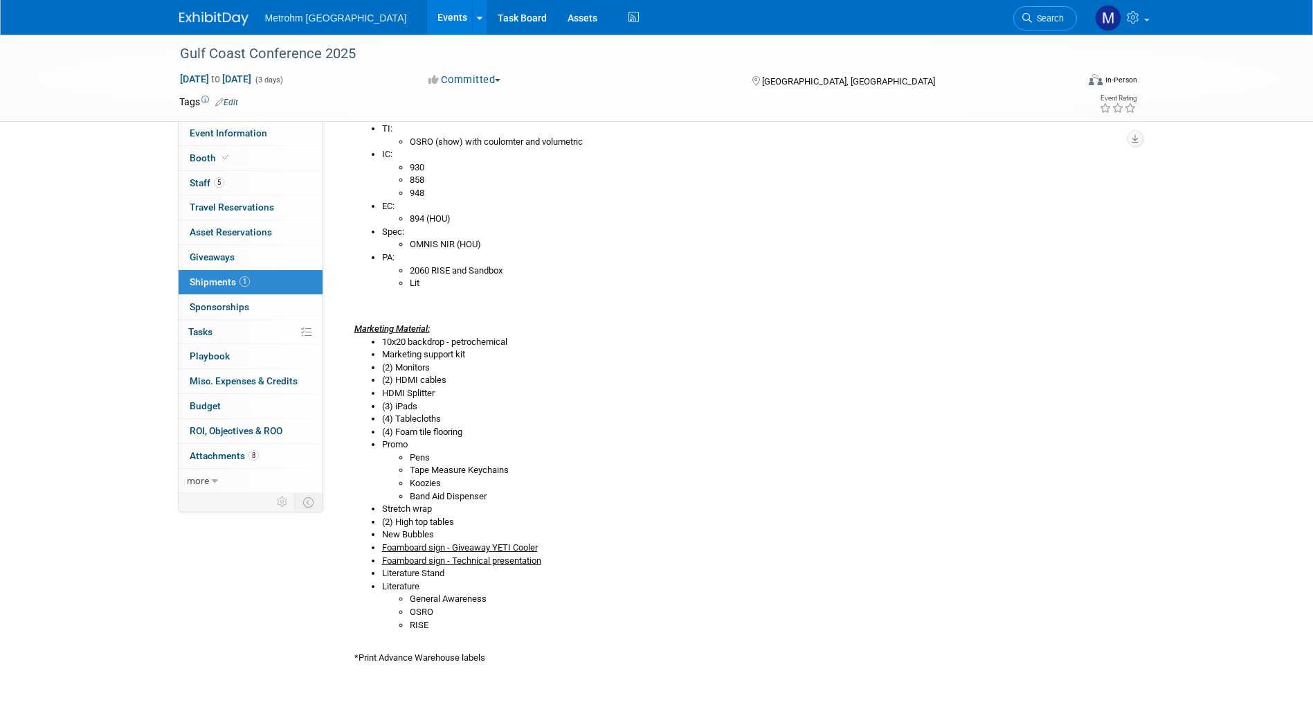
scroll to position [355, 0]
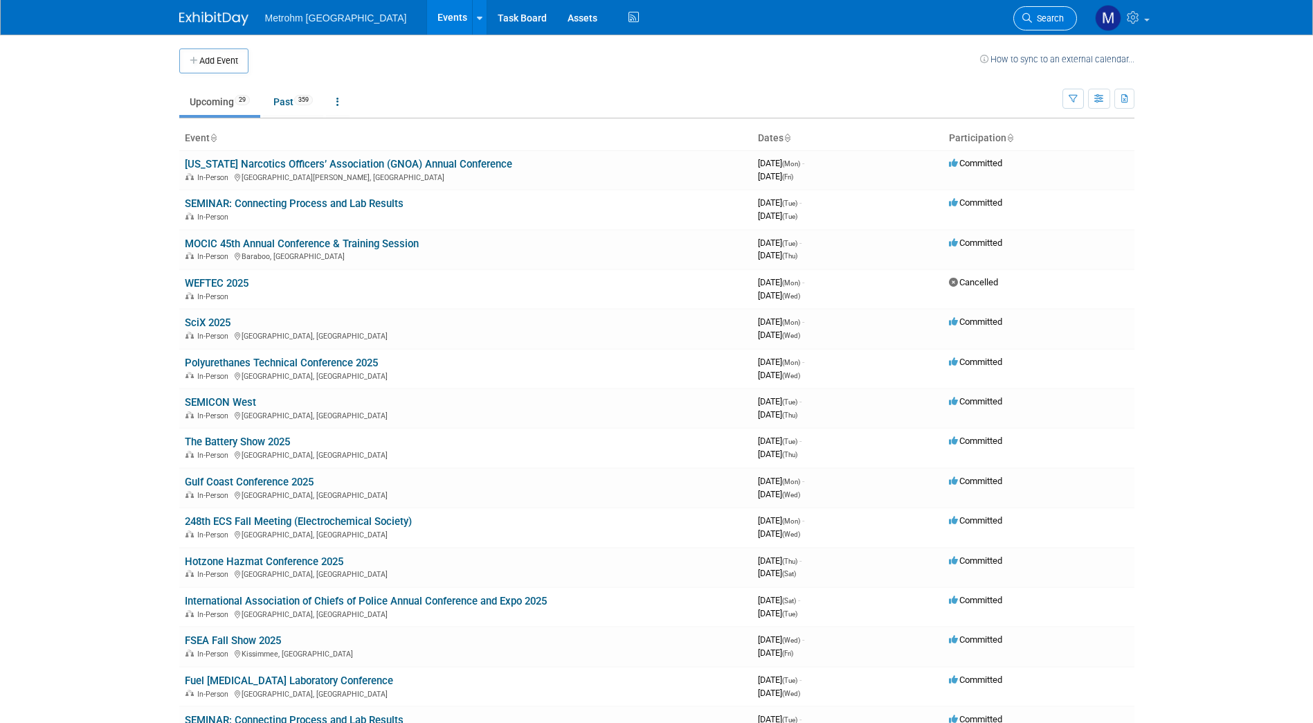
click at [1054, 15] on span "Search" at bounding box center [1048, 18] width 32 height 10
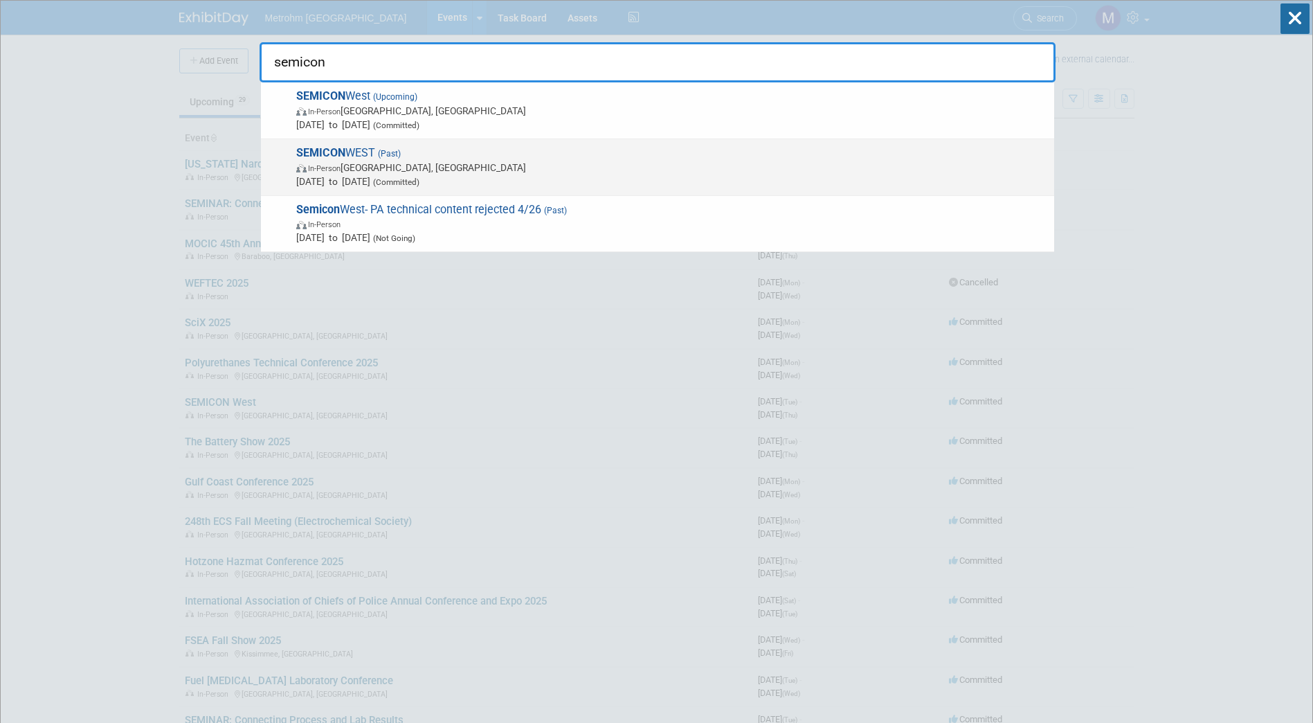
type input "semicon"
click at [383, 193] on div "SEMICON WEST (Past) In-Person San Francisco, CA Jul 9, 2024 to Jul 11, 2024 (Co…" at bounding box center [657, 167] width 793 height 57
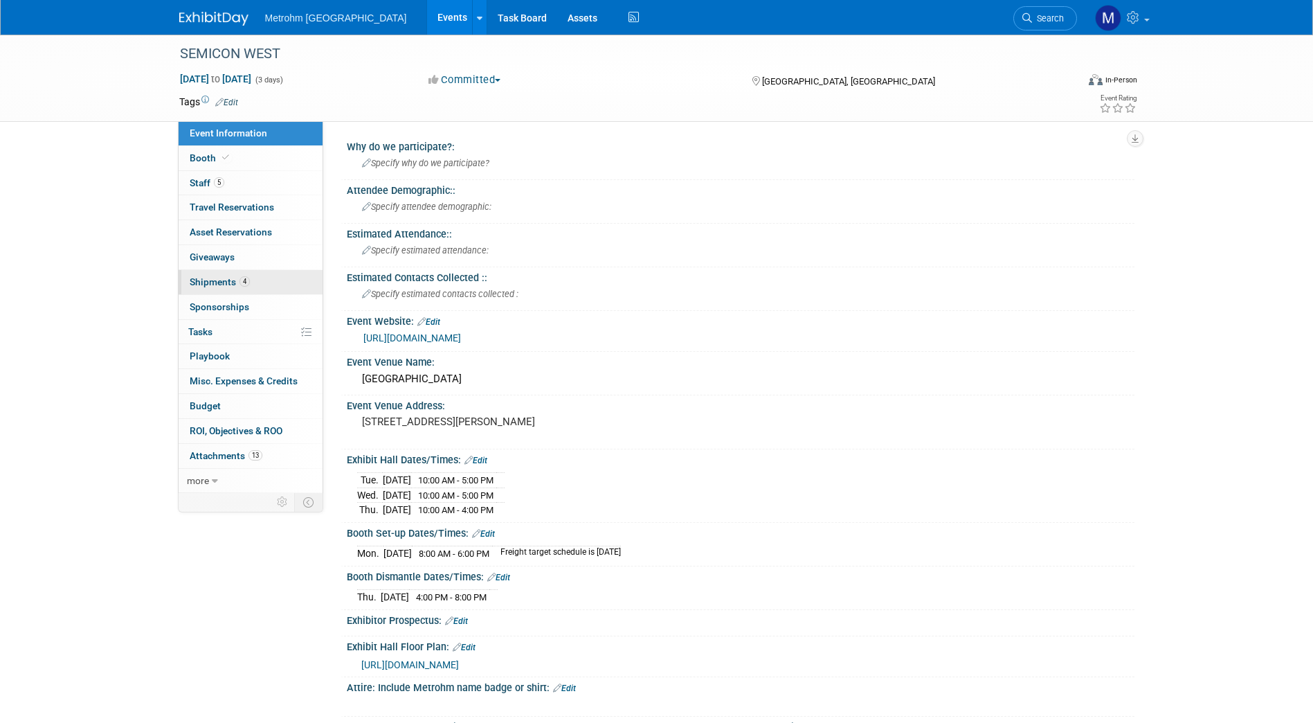
click at [253, 294] on link "4 Shipments 4" at bounding box center [251, 282] width 144 height 24
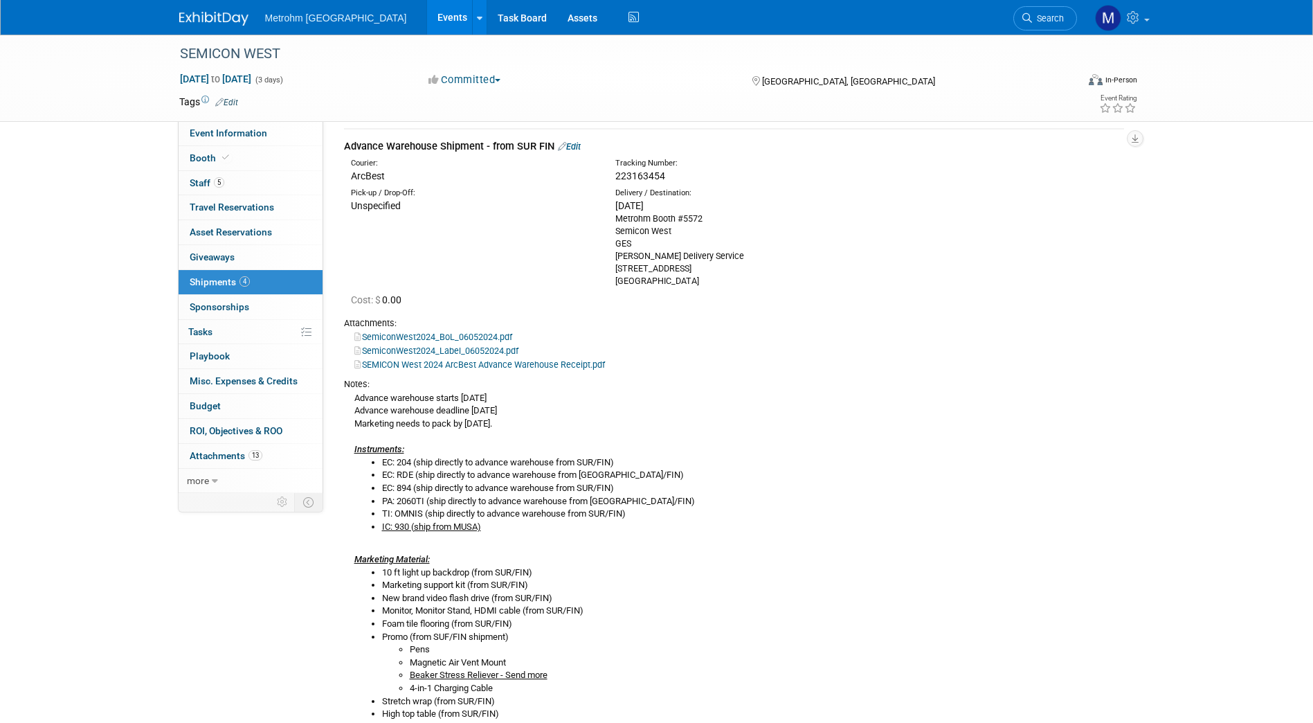
scroll to position [50, 0]
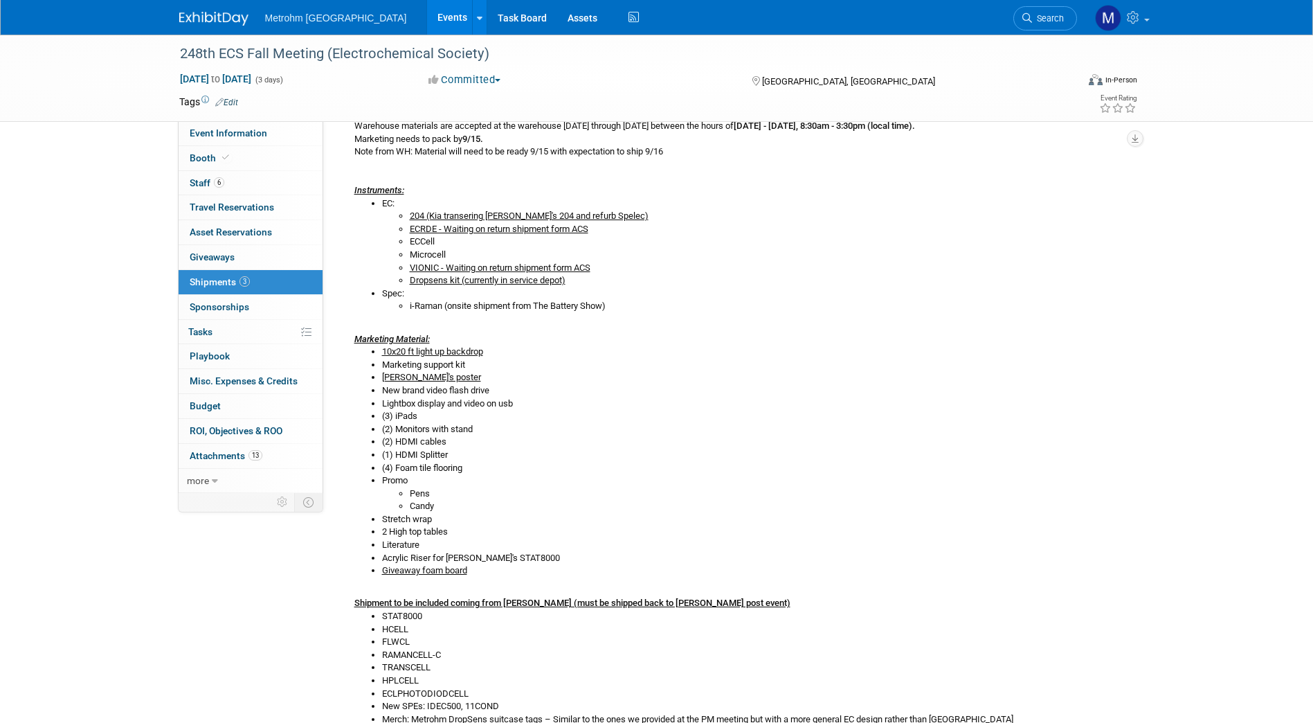
scroll to position [294, 0]
click at [632, 411] on li "(3) iPads" at bounding box center [753, 414] width 742 height 13
click at [489, 402] on li "Lightbox display and video on usb" at bounding box center [753, 402] width 742 height 13
click at [650, 477] on li "Promo Pens Candy" at bounding box center [753, 492] width 742 height 39
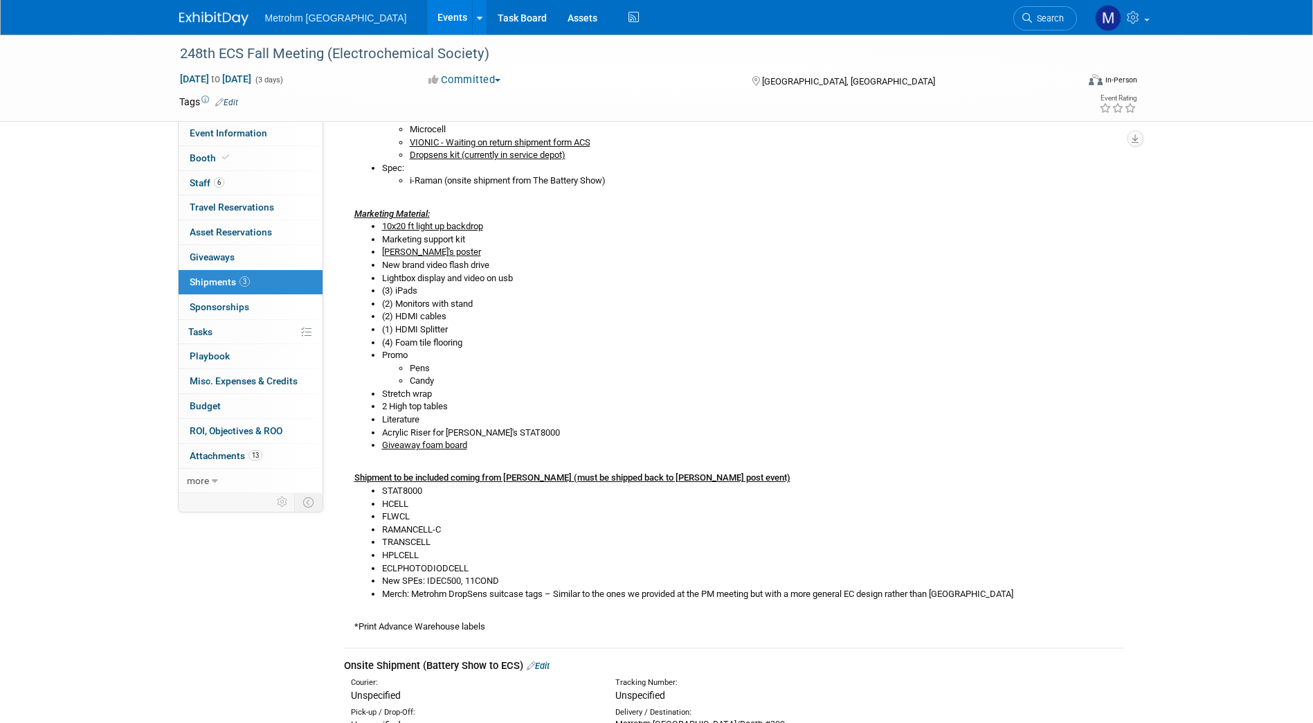
scroll to position [462, 0]
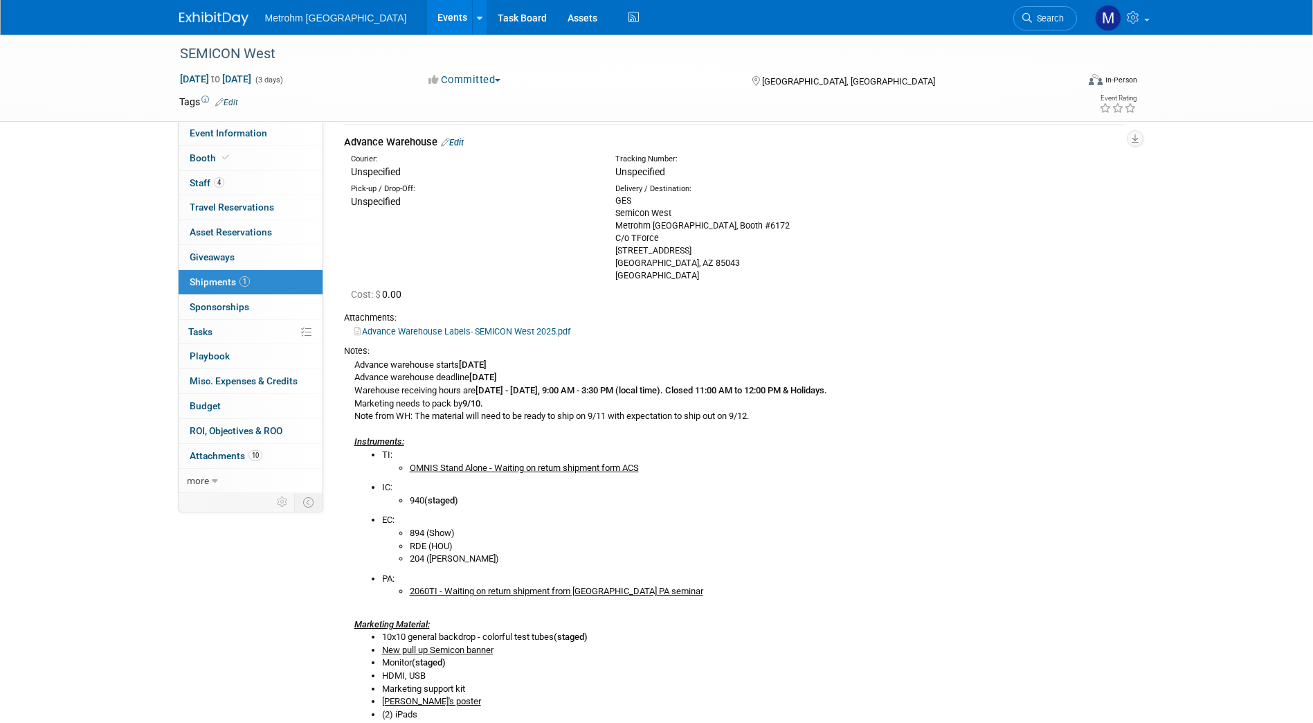
scroll to position [47, 0]
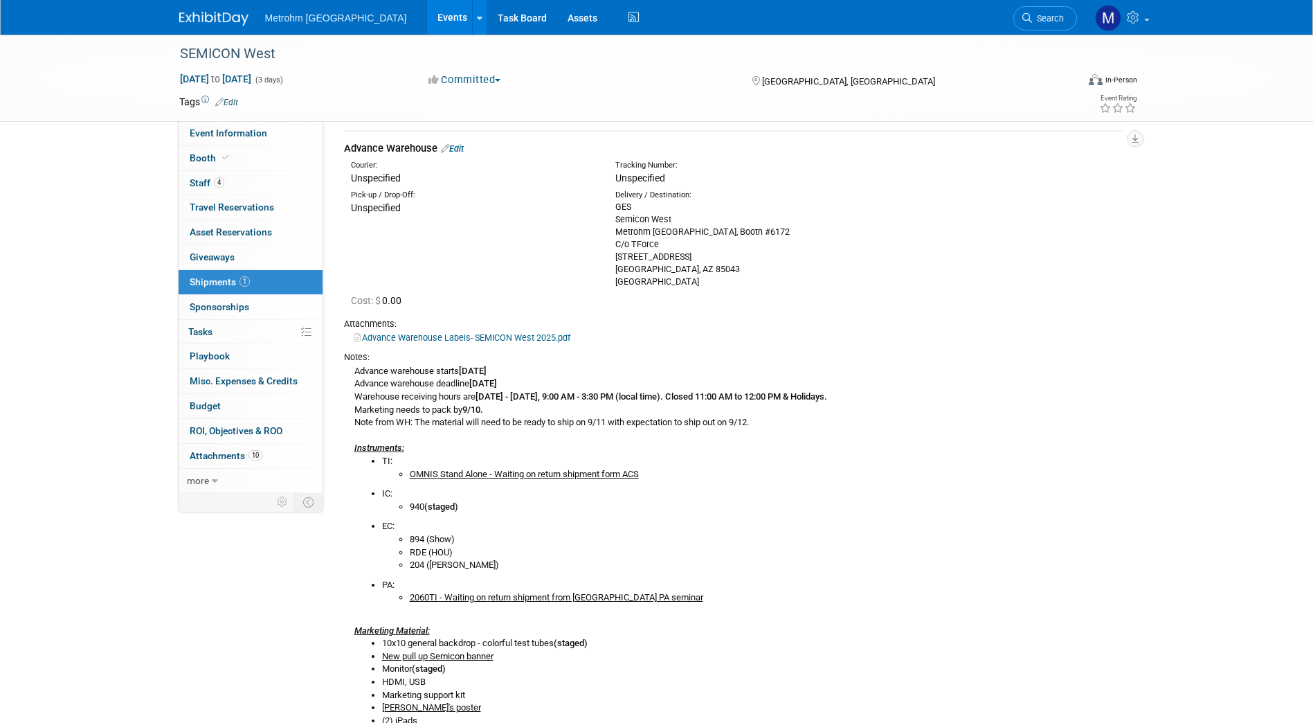
click at [462, 150] on link "Edit" at bounding box center [452, 148] width 23 height 10
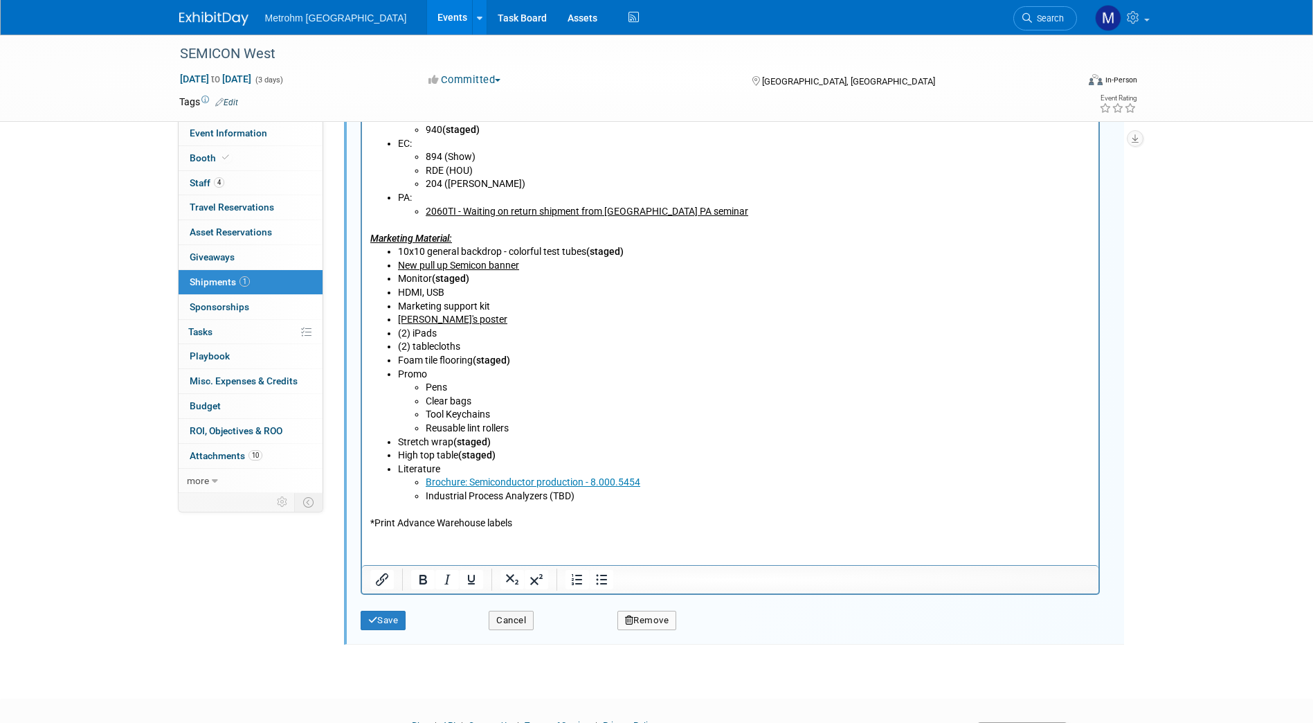
scroll to position [762, 0]
click at [513, 304] on li "Marketing support kit" at bounding box center [743, 307] width 693 height 14
click at [478, 325] on li "Kraig's poster" at bounding box center [743, 320] width 693 height 14
click at [475, 341] on li "(2) tablecloths" at bounding box center [743, 347] width 693 height 14
click at [512, 397] on li "Clear bags" at bounding box center [757, 402] width 665 height 14
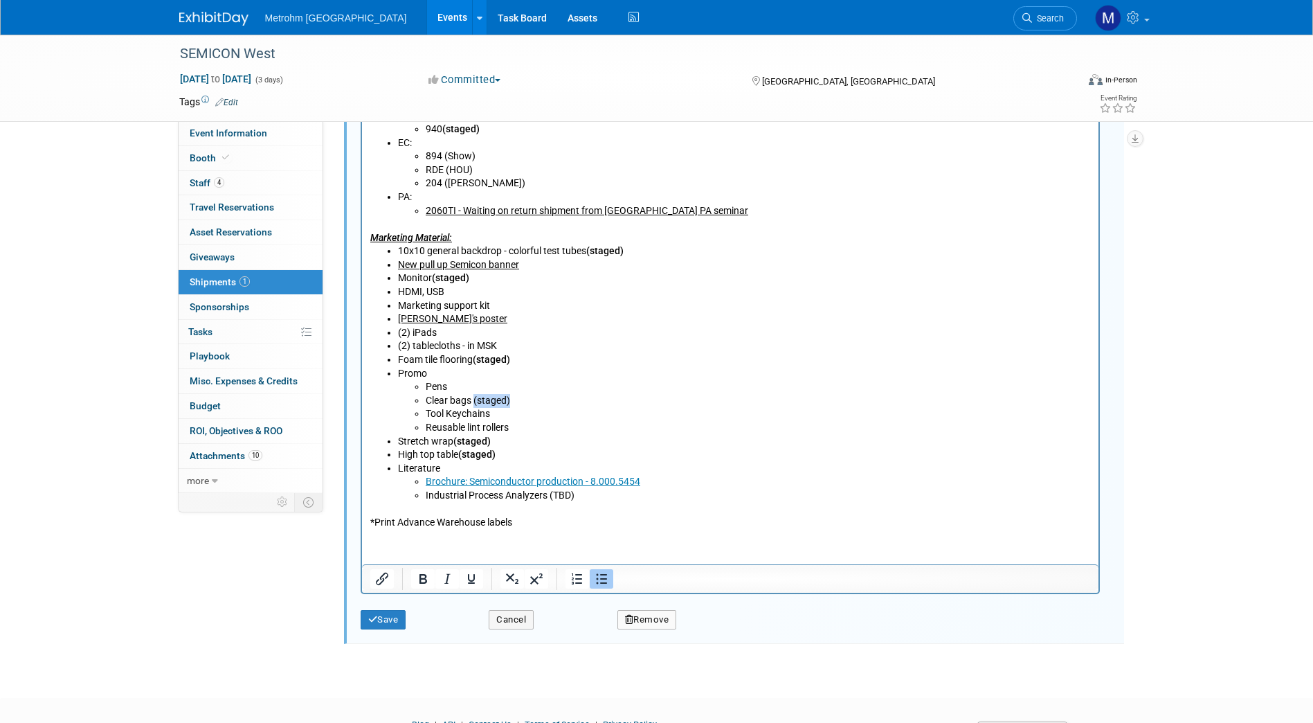
drag, startPoint x: 513, startPoint y: 399, endPoint x: 473, endPoint y: 405, distance: 40.6
click at [473, 405] on li "Clear bags (staged)" at bounding box center [757, 402] width 665 height 14
click at [560, 416] on li "Tool Keychains" at bounding box center [757, 415] width 665 height 14
drag, startPoint x: 510, startPoint y: 401, endPoint x: 473, endPoint y: 407, distance: 37.2
click at [473, 407] on li "Clear bags (staged)" at bounding box center [757, 402] width 665 height 14
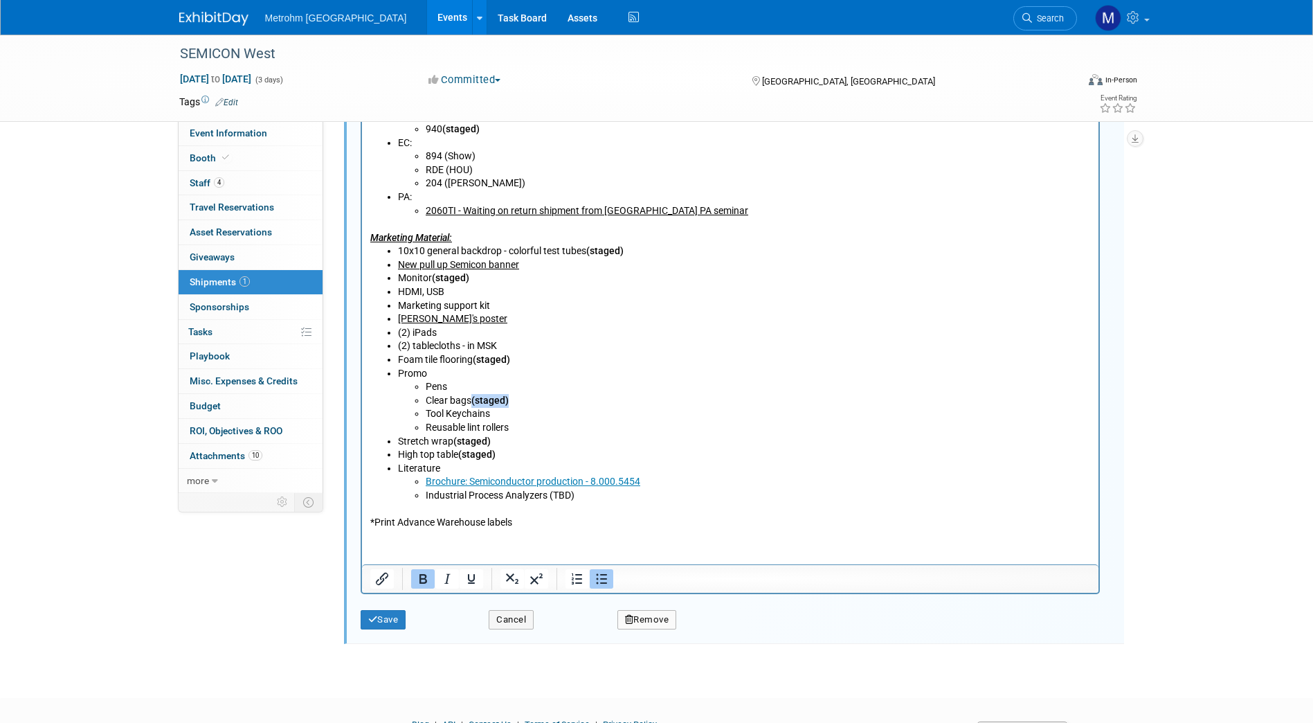
copy b "(staged)"
click at [514, 413] on li "Tool Keychains" at bounding box center [757, 415] width 665 height 14
click at [531, 428] on li "Reusable lint rollers" at bounding box center [757, 429] width 665 height 14
click at [453, 372] on li "Promo Pens Clear bags (staged) Tool Keychains (staged) Reusable lint rollers (s…" at bounding box center [743, 402] width 693 height 68
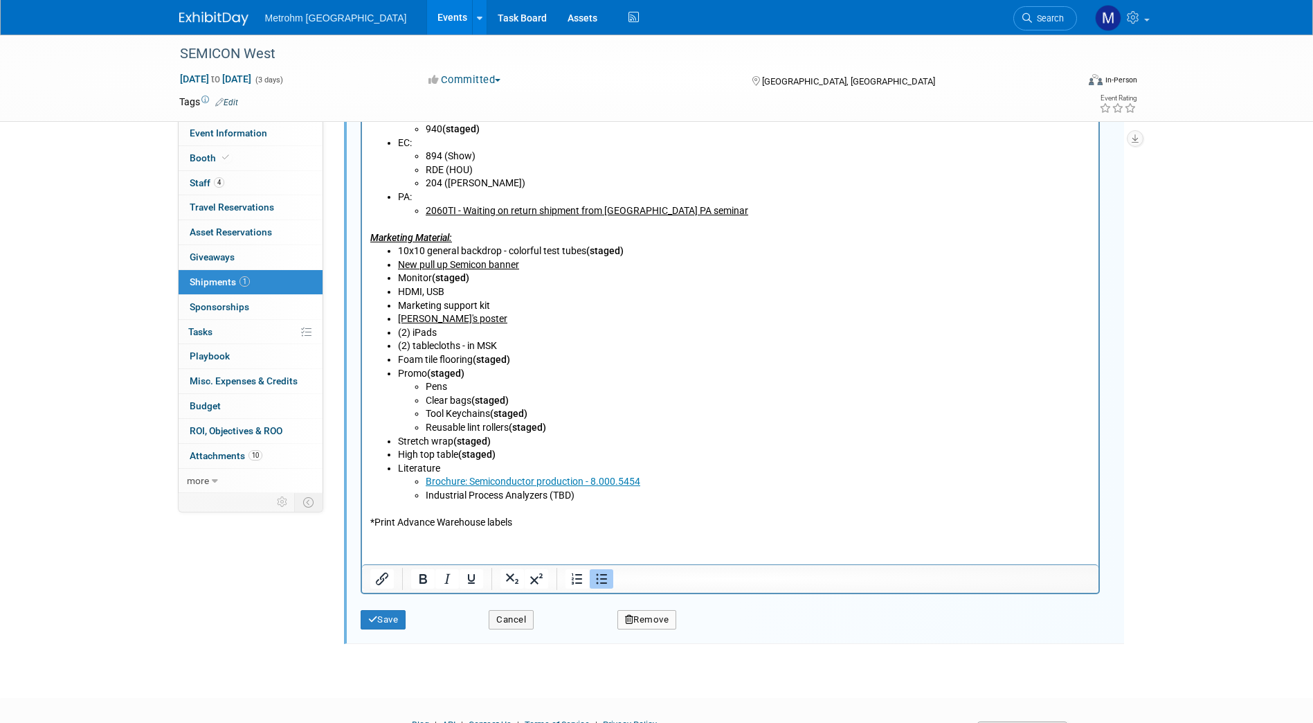
click at [507, 339] on li "(2) iPads" at bounding box center [743, 334] width 693 height 14
click at [502, 341] on li "(2) tablecloths - in MSK" at bounding box center [743, 347] width 693 height 14
click at [462, 347] on li "(2) tablecloths - in MSK" at bounding box center [743, 347] width 693 height 14
click at [534, 348] on li "(2) tablecloths - in MSK" at bounding box center [743, 347] width 693 height 14
click at [966, 352] on li "(2) tablecloths - in MSK - currently the strech tablecloths, if possible, pleas…" at bounding box center [743, 347] width 693 height 14
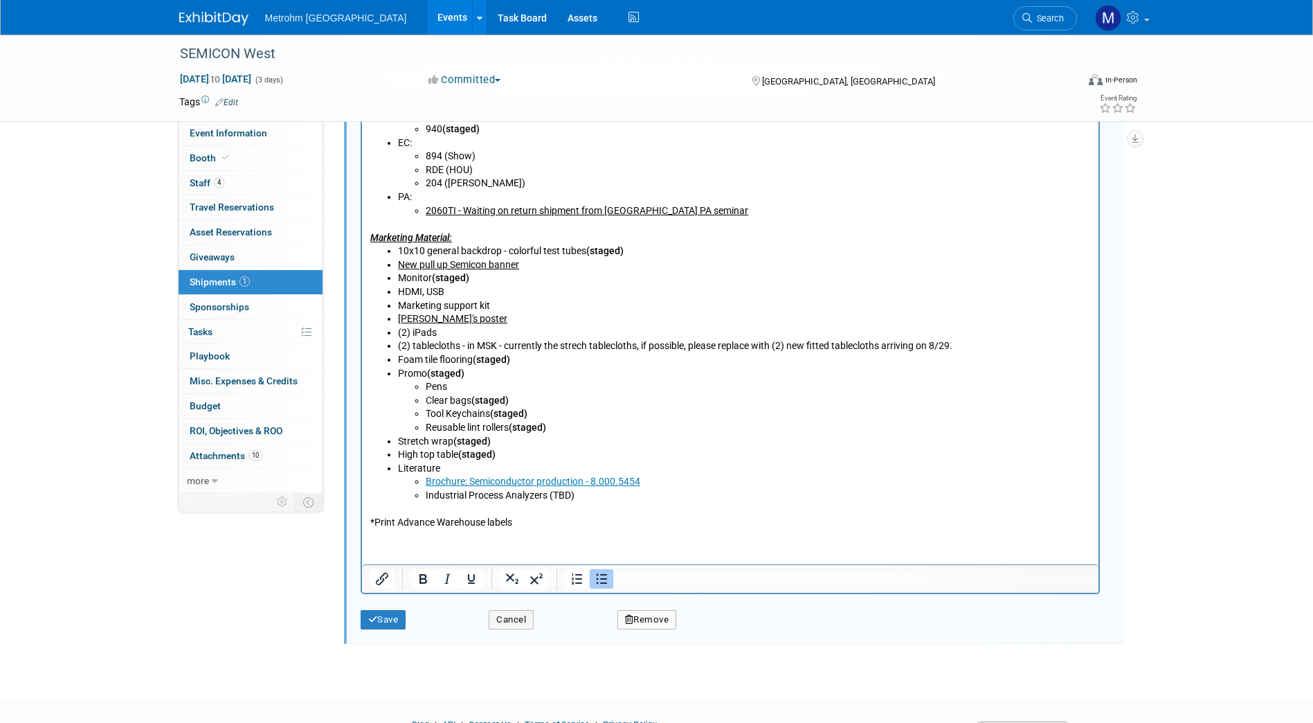
click at [966, 352] on li "(2) tablecloths - in MSK - currently the strech tablecloths, if possible, pleas…" at bounding box center [743, 347] width 693 height 14
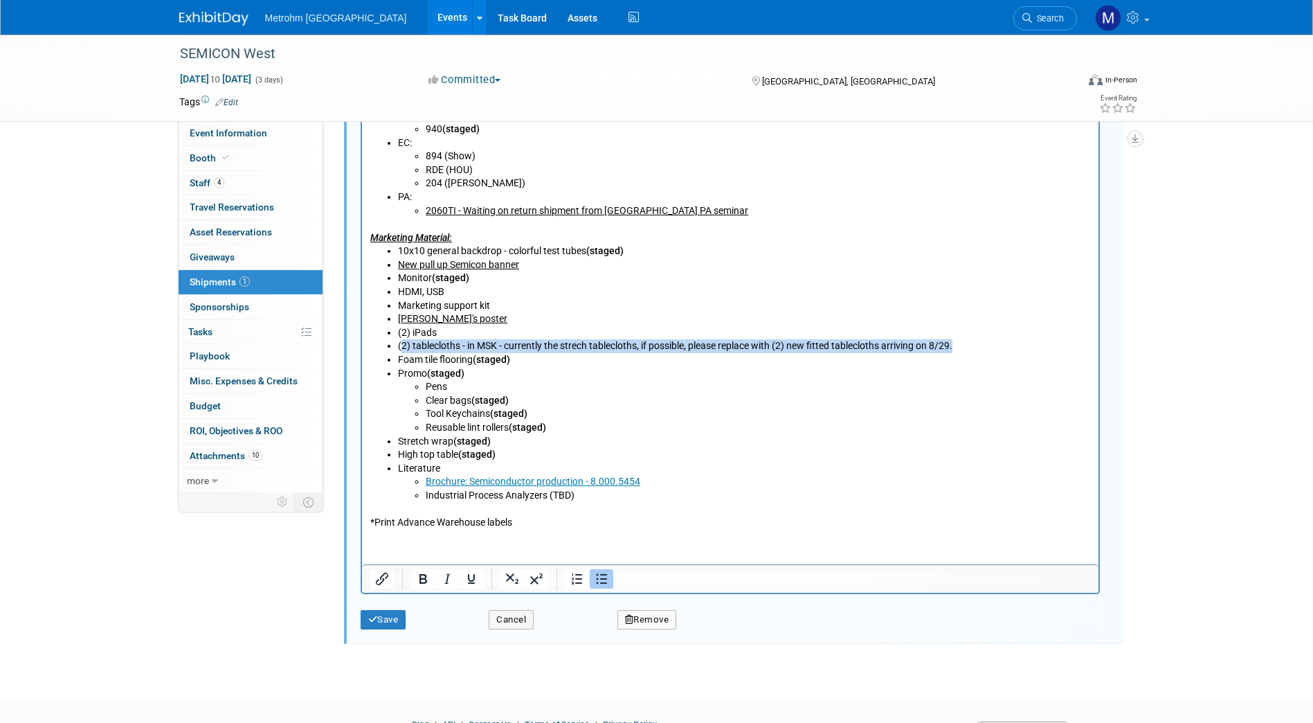
drag, startPoint x: 964, startPoint y: 348, endPoint x: 399, endPoint y: 346, distance: 565.6
click at [399, 346] on li "(2) tablecloths - in MSK - currently the strech tablecloths, if possible, pleas…" at bounding box center [743, 347] width 693 height 14
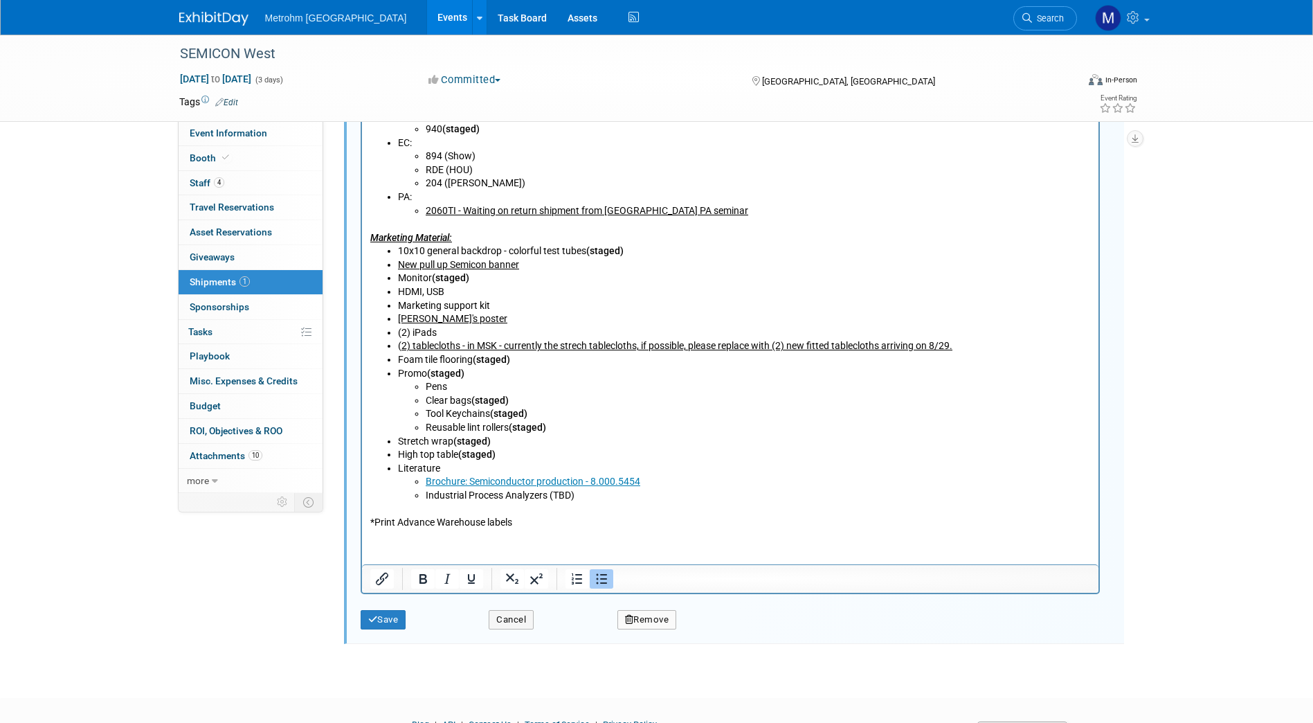
click at [670, 389] on li "Pens" at bounding box center [757, 388] width 665 height 14
click at [575, 464] on li "Literature Brochure: Semiconductor production - 8.000.5454 Industrial Process A…" at bounding box center [743, 482] width 693 height 41
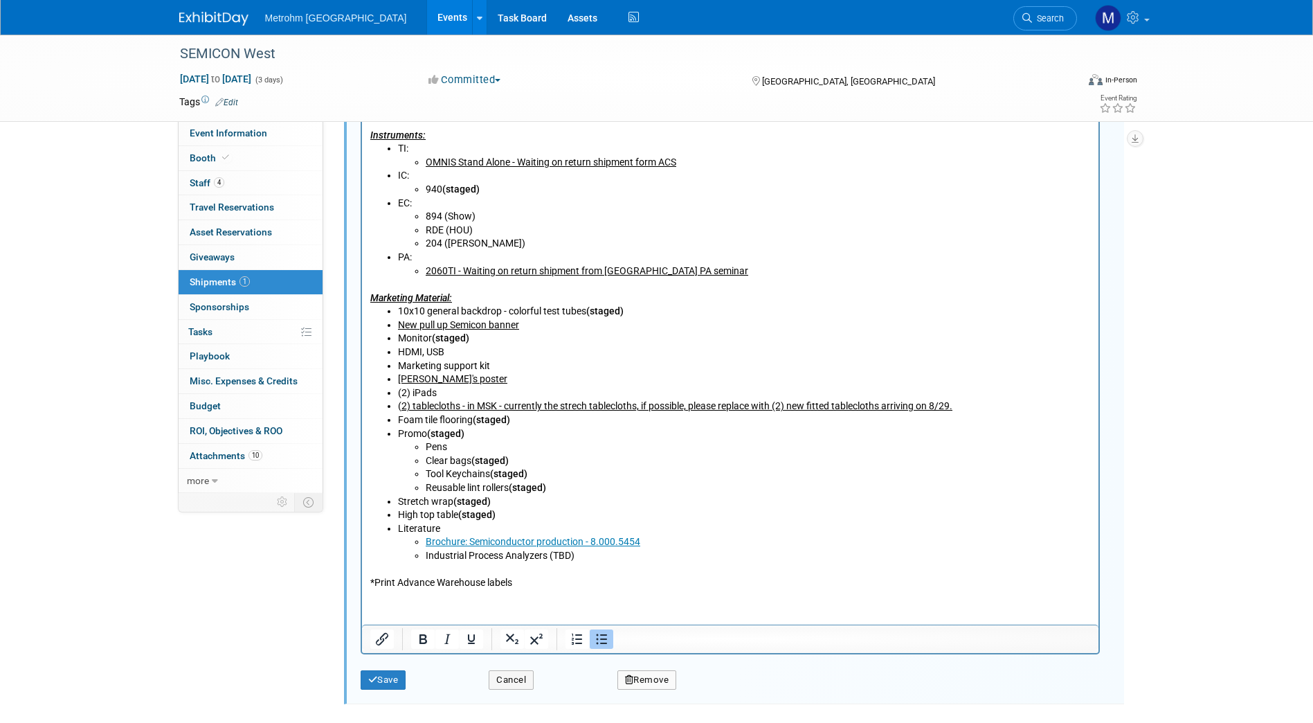
scroll to position [699, 0]
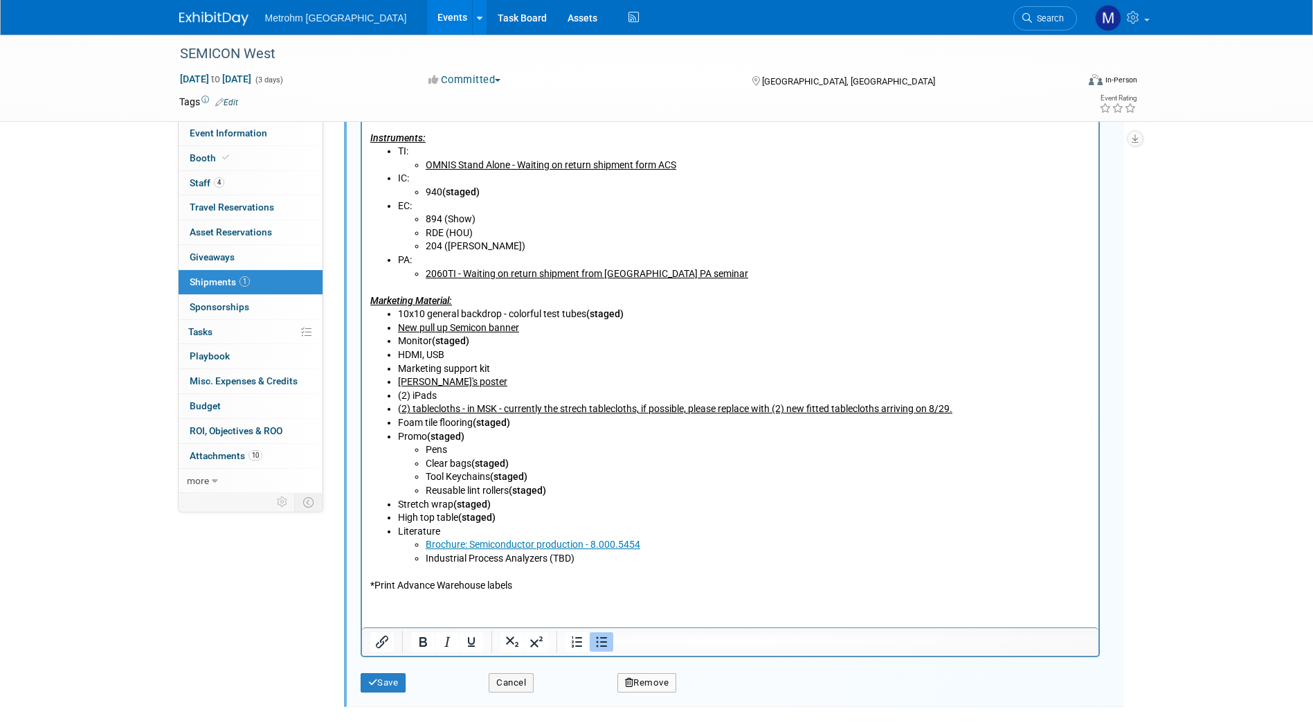
click at [490, 357] on li "HDMI, USB" at bounding box center [743, 355] width 693 height 14
click at [398, 355] on li "HDMI, USB - in MSK (staged)" at bounding box center [743, 355] width 693 height 14
click at [505, 361] on li "Laptop, HDMI, USB - in MSK (staged)" at bounding box center [743, 355] width 693 height 14
click at [498, 374] on li "Marketing support kit" at bounding box center [743, 369] width 693 height 14
click at [495, 370] on b "(staged)" at bounding box center [513, 368] width 37 height 11
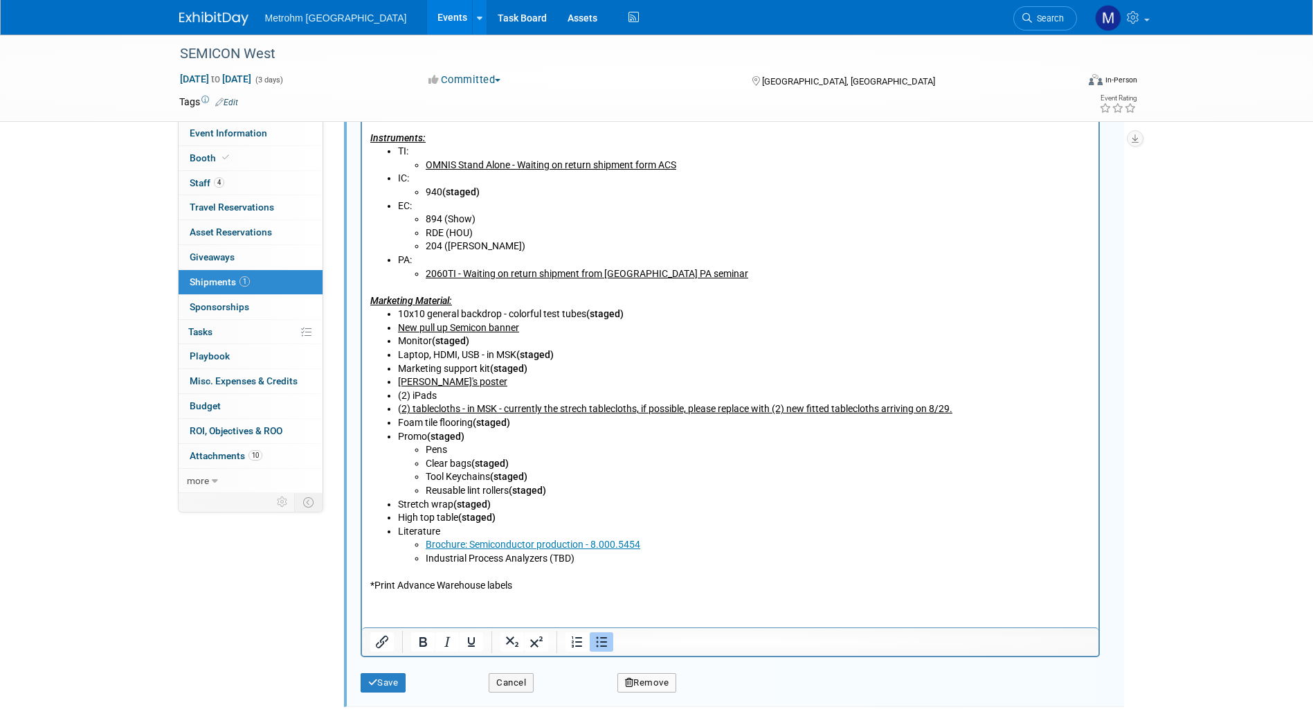
click at [454, 394] on li "(2) iPads" at bounding box center [743, 396] width 693 height 14
drag, startPoint x: 454, startPoint y: 394, endPoint x: 397, endPoint y: 392, distance: 56.8
click at [397, 392] on li "(2) iPads" at bounding box center [743, 396] width 693 height 14
click at [635, 406] on u "2) tablecloths - in MSK - currently the strech tablecloths, if possible, please…" at bounding box center [676, 408] width 551 height 11
click at [612, 555] on li "Industrial Process Analyzers (TBD)" at bounding box center [757, 559] width 665 height 14
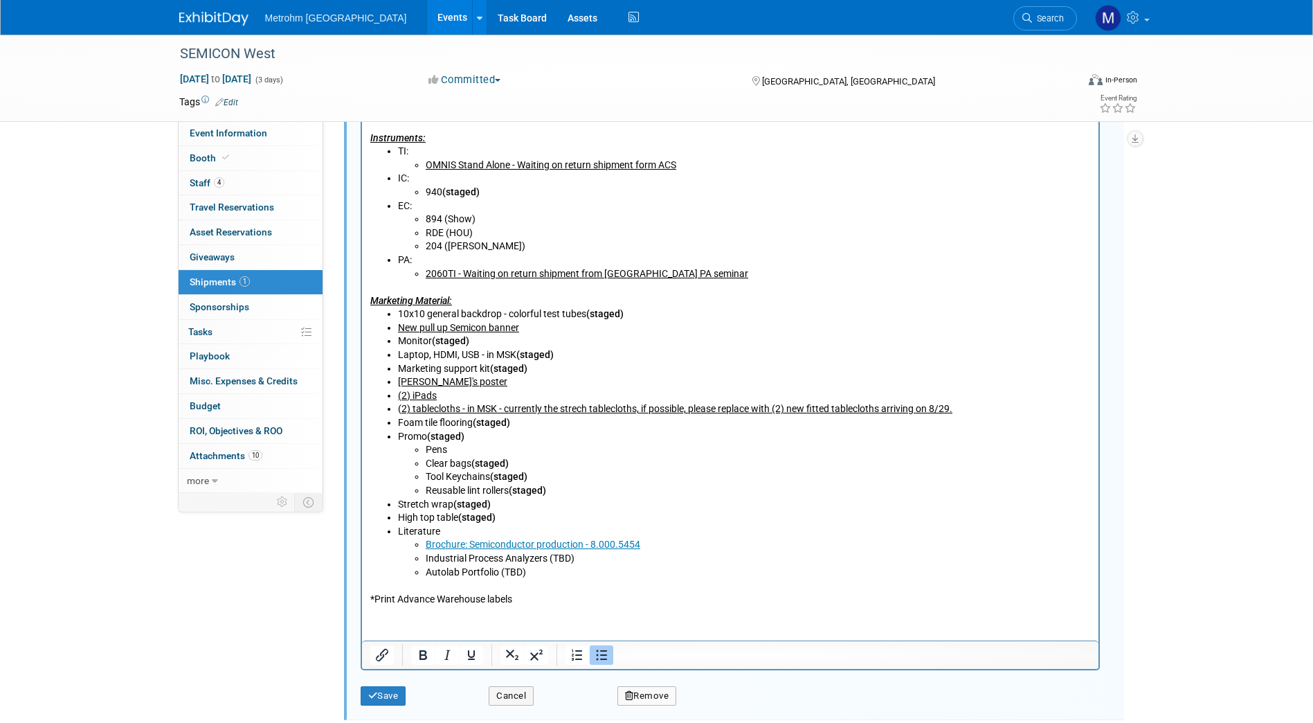
click at [474, 249] on li "204 (Chris star)" at bounding box center [757, 247] width 665 height 14
click at [528, 238] on li "RDE (HOU)" at bounding box center [757, 233] width 665 height 14
click at [399, 693] on button "Save" at bounding box center [384, 695] width 46 height 19
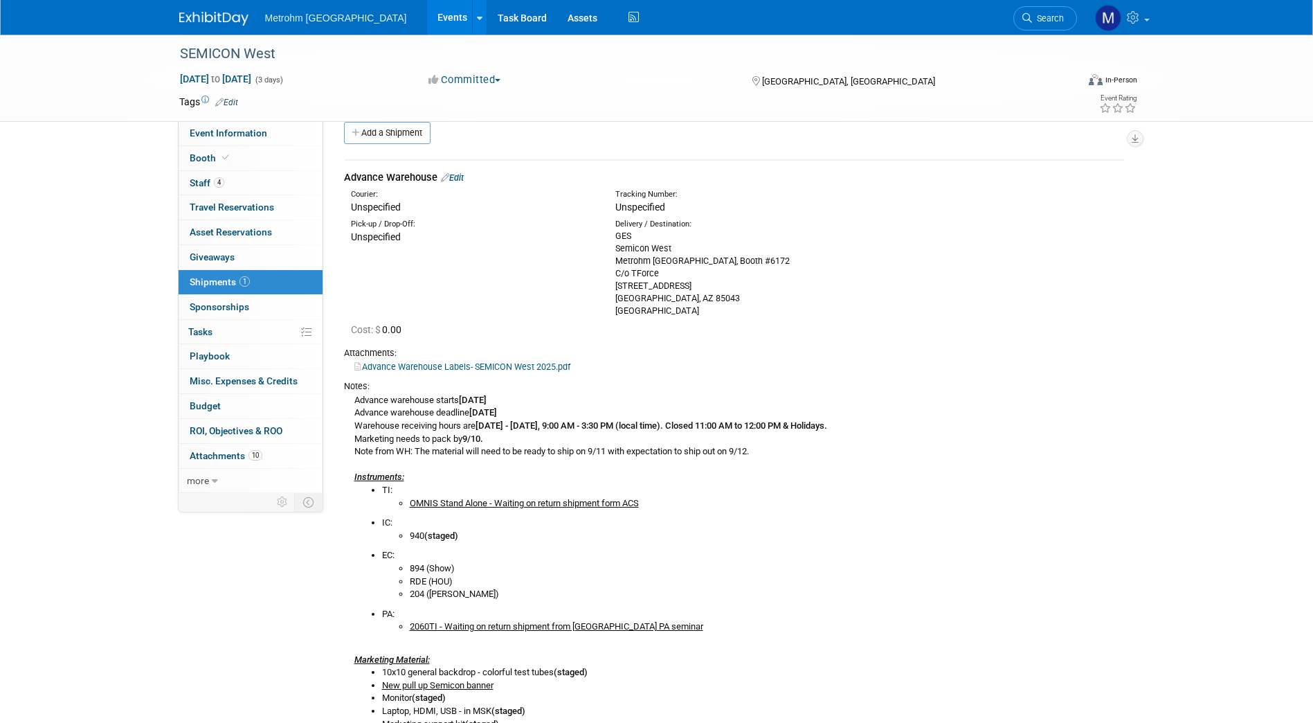
scroll to position [0, 0]
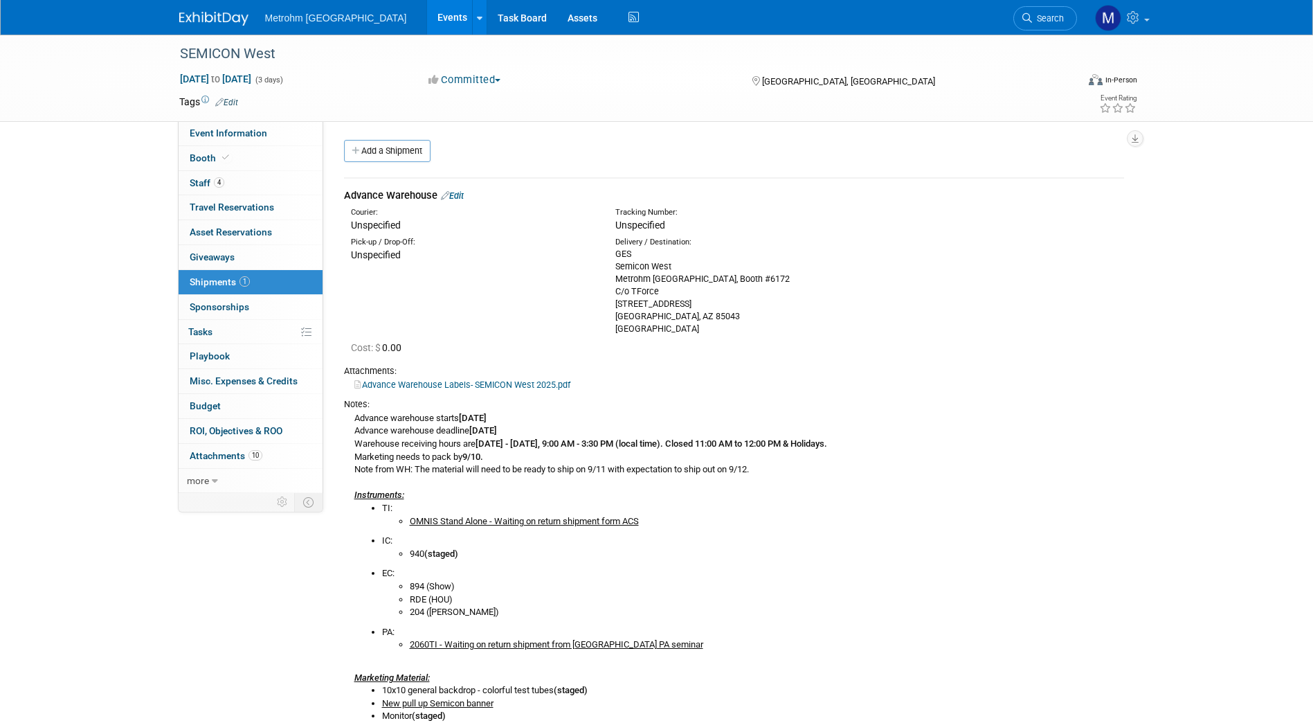
click at [453, 198] on link "Edit" at bounding box center [452, 195] width 23 height 10
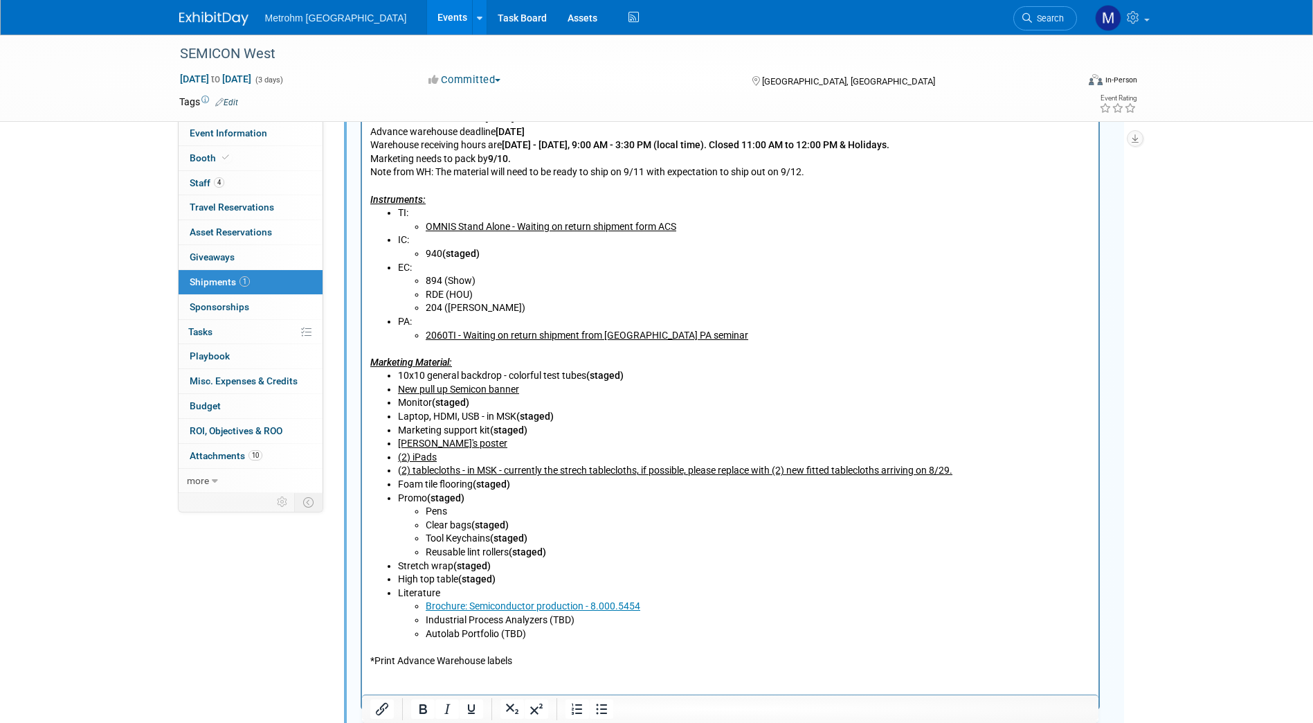
scroll to position [638, 0]
click at [502, 577] on li "High top table (staged)" at bounding box center [743, 579] width 693 height 14
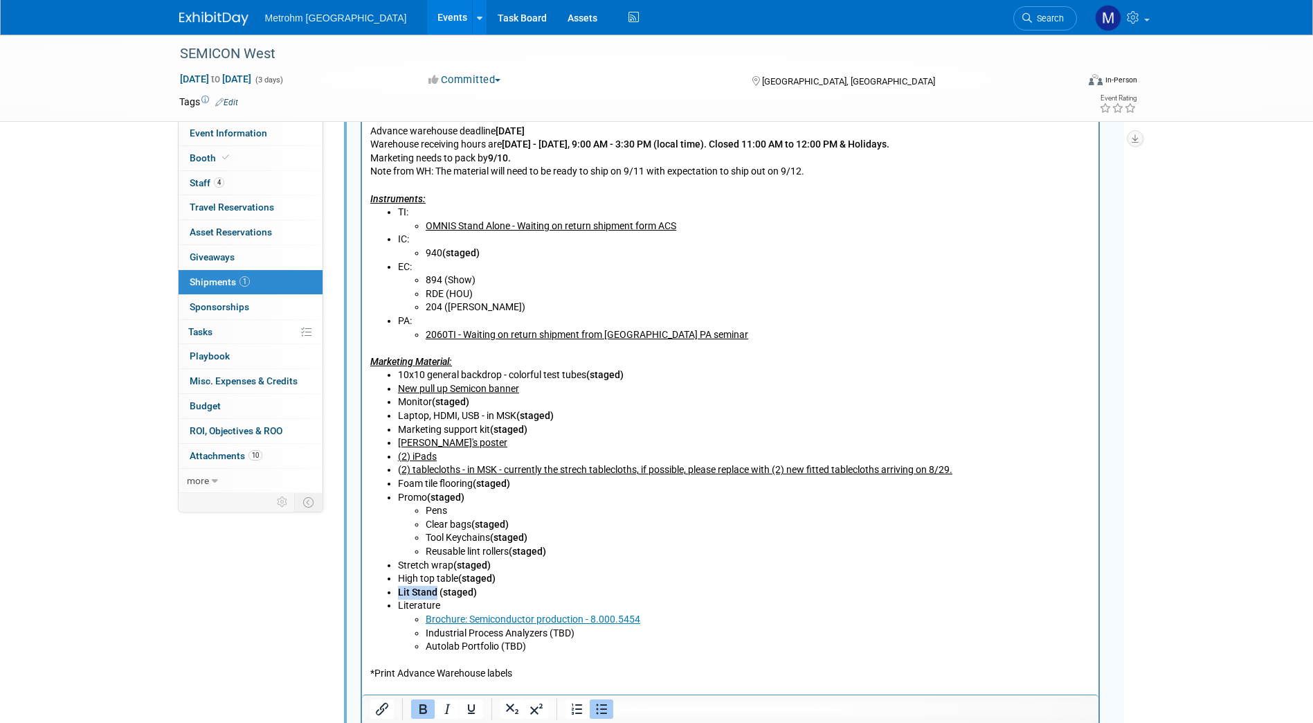
drag, startPoint x: 436, startPoint y: 588, endPoint x: 380, endPoint y: 592, distance: 56.2
click at [380, 592] on ul "10x10 general backdrop - colorful test tubes (staged) New pull up Semicon banne…" at bounding box center [730, 510] width 721 height 285
click at [618, 593] on li "Lit Stand (staged)" at bounding box center [743, 593] width 693 height 14
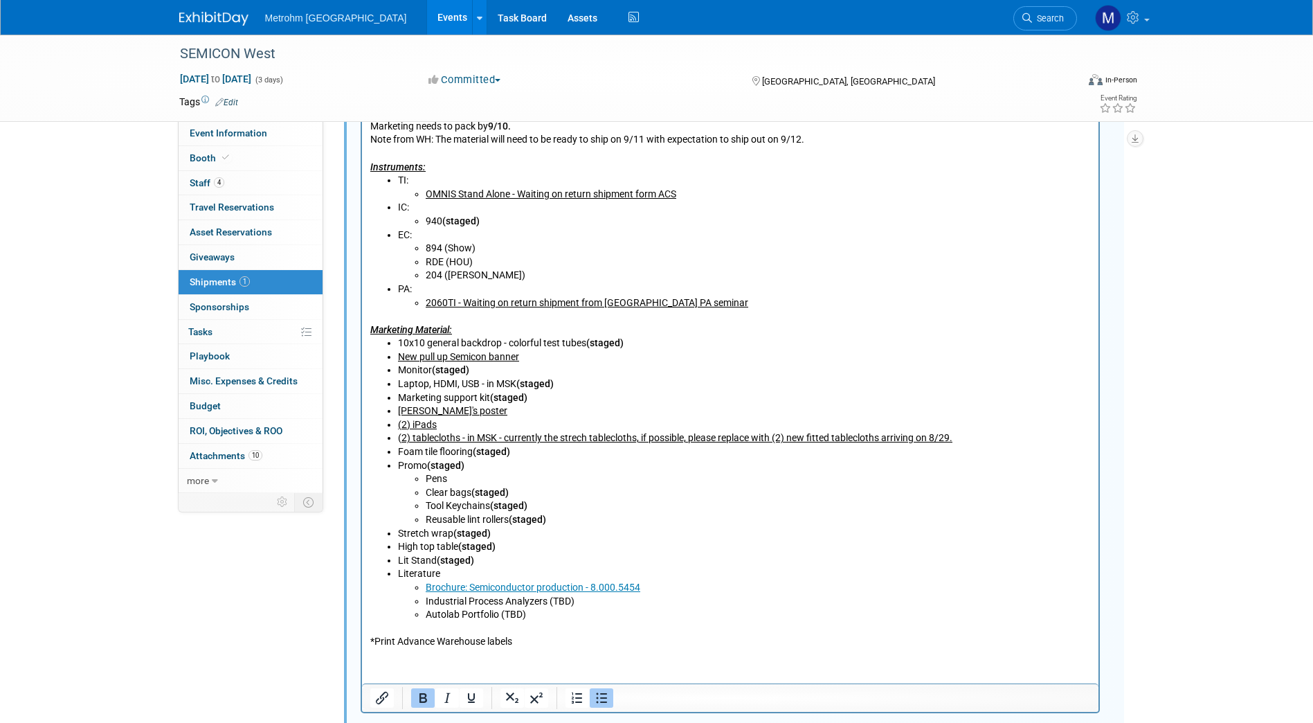
scroll to position [670, 0]
click at [398, 559] on li "Lit Stand (staged)" at bounding box center [743, 560] width 693 height 14
click at [436, 555] on b "(staged)" at bounding box center [454, 559] width 37 height 11
click at [514, 581] on link "Brochure: Semiconductor production - 8.000.5454" at bounding box center [532, 586] width 215 height 11
click at [540, 640] on p "*Print Advance Warehouse labels" at bounding box center [730, 634] width 721 height 27
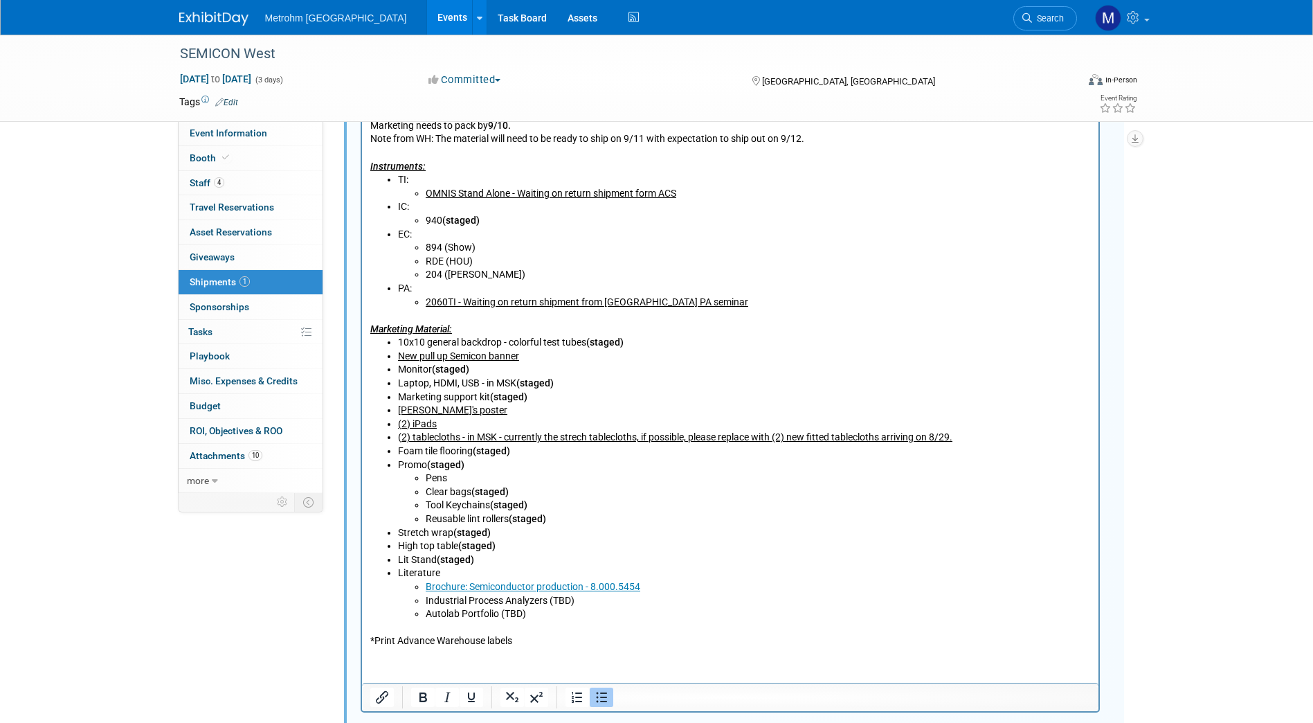
click at [443, 577] on li "Literature Brochure: Semiconductor production - 8.000.5454 Industrial Process A…" at bounding box center [743, 593] width 693 height 54
click at [441, 570] on li "Literature Brochure: Semiconductor production - 8.000.5454 Industrial Process A…" at bounding box center [743, 593] width 693 height 54
click at [447, 575] on li "Literature Brochure: Semiconductor production - 8.000.5454 Industrial Process A…" at bounding box center [743, 593] width 693 height 54
click at [538, 398] on li "Marketing support kit (staged)" at bounding box center [743, 397] width 693 height 14
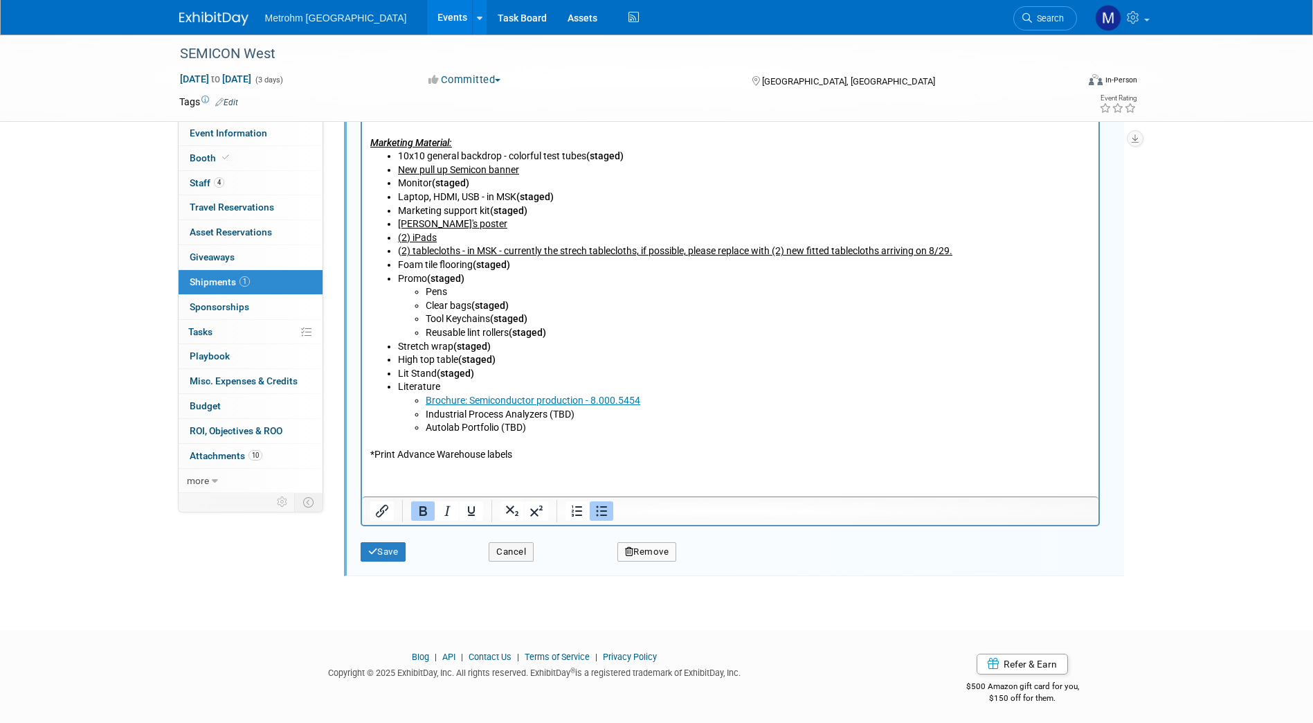
scroll to position [857, 0]
click at [384, 555] on button "Save" at bounding box center [384, 550] width 46 height 19
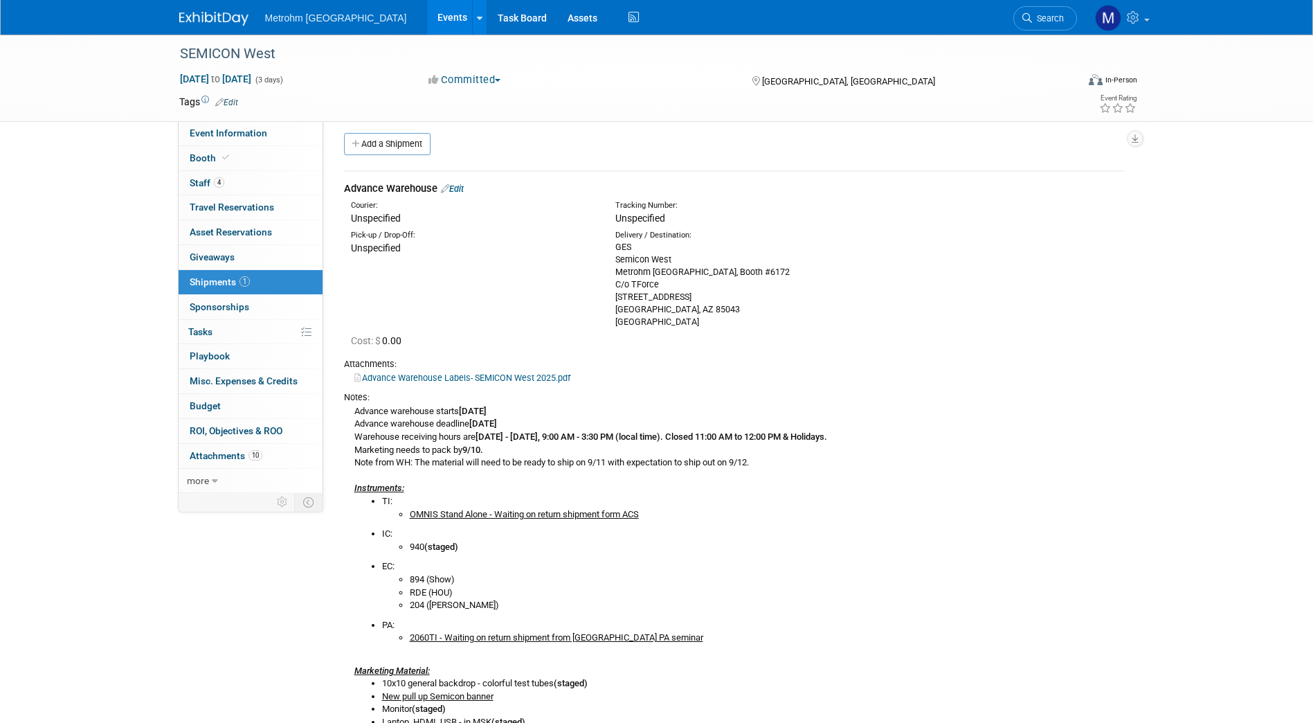
scroll to position [6, 0]
click at [453, 183] on div "Advance Warehouse Edit" at bounding box center [734, 189] width 780 height 15
click at [460, 191] on link "Edit" at bounding box center [452, 189] width 23 height 10
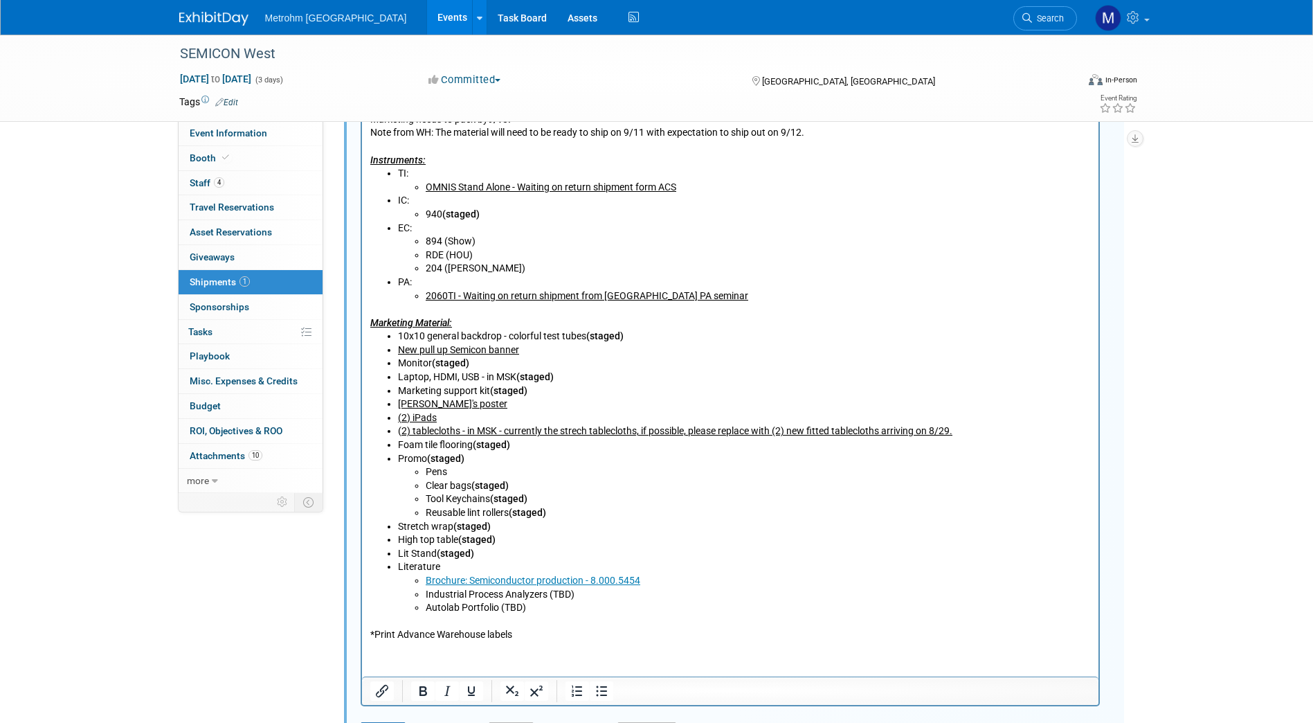
scroll to position [692, 0]
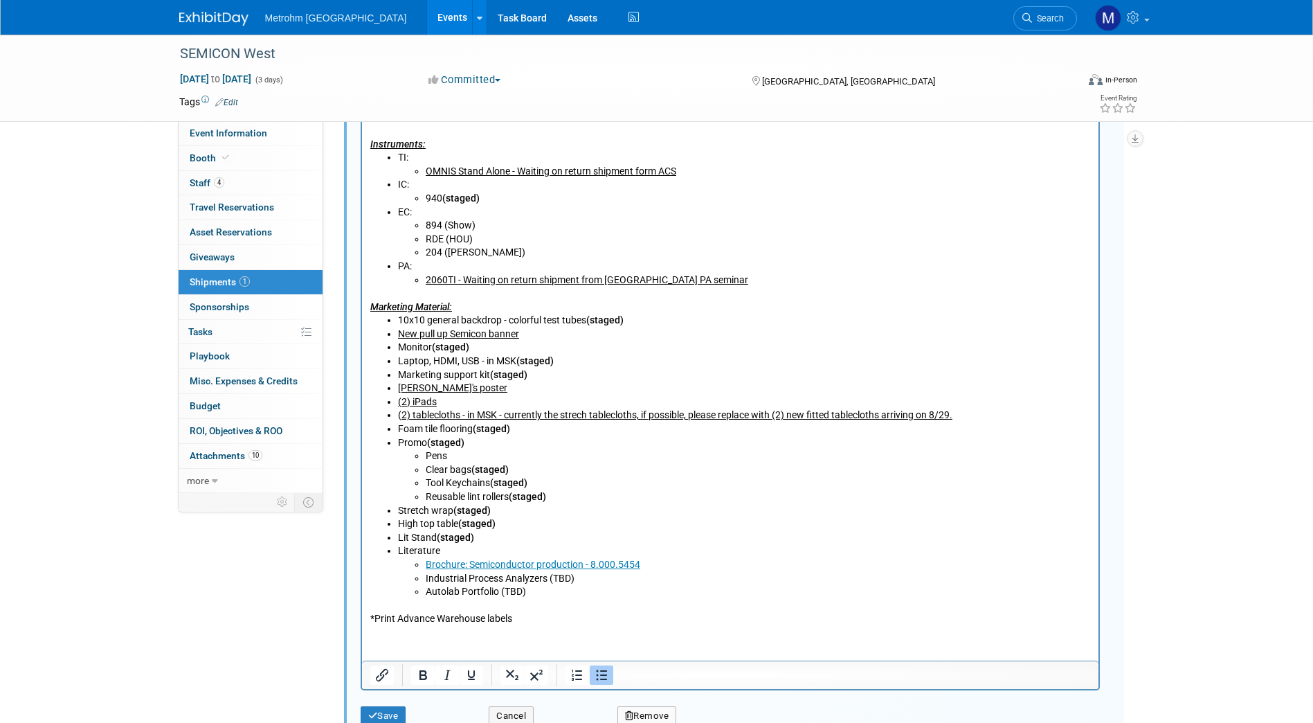
click at [496, 462] on li "Pens" at bounding box center [757, 456] width 665 height 14
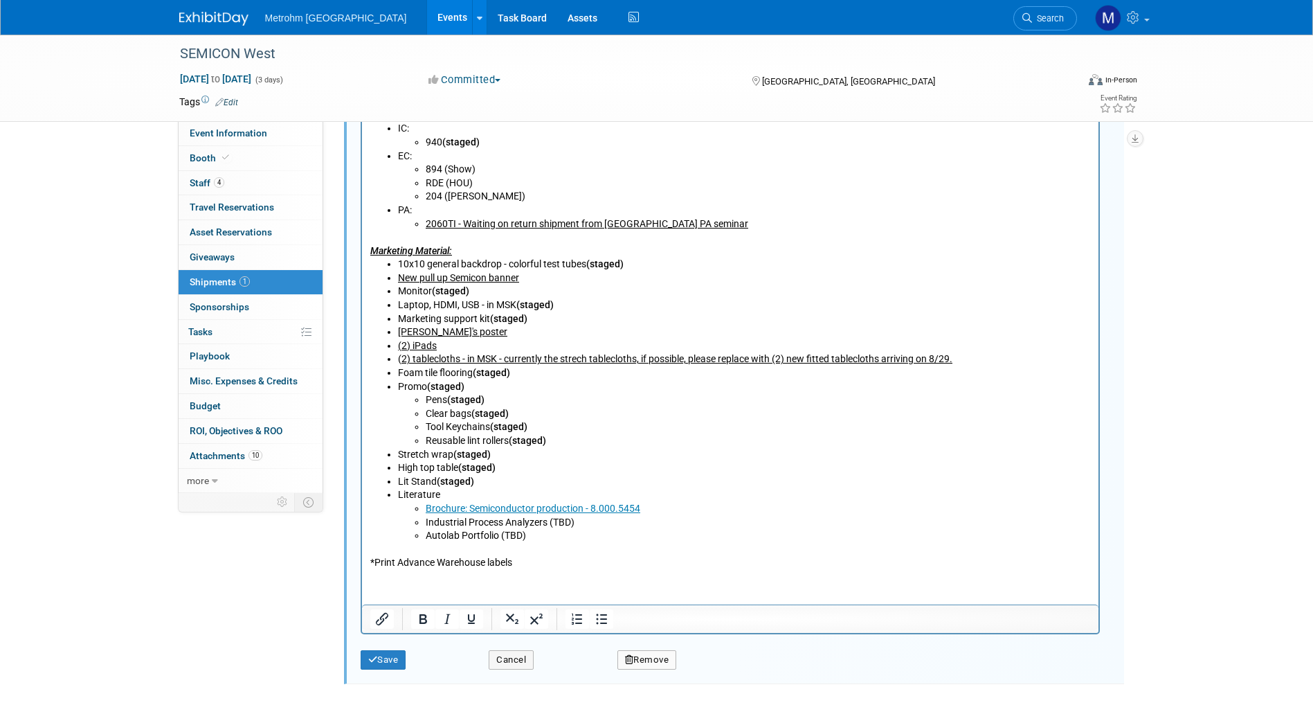
scroll to position [749, 0]
click at [397, 664] on button "Save" at bounding box center [384, 658] width 46 height 19
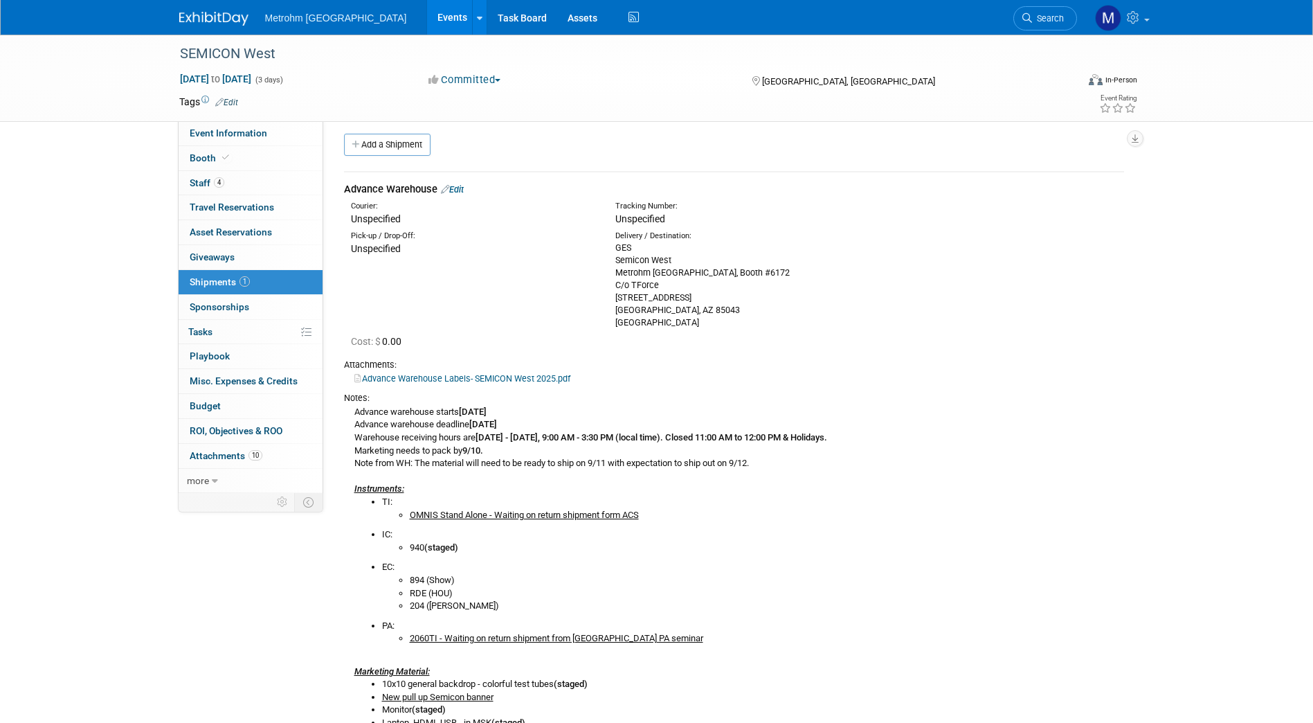
scroll to position [3, 0]
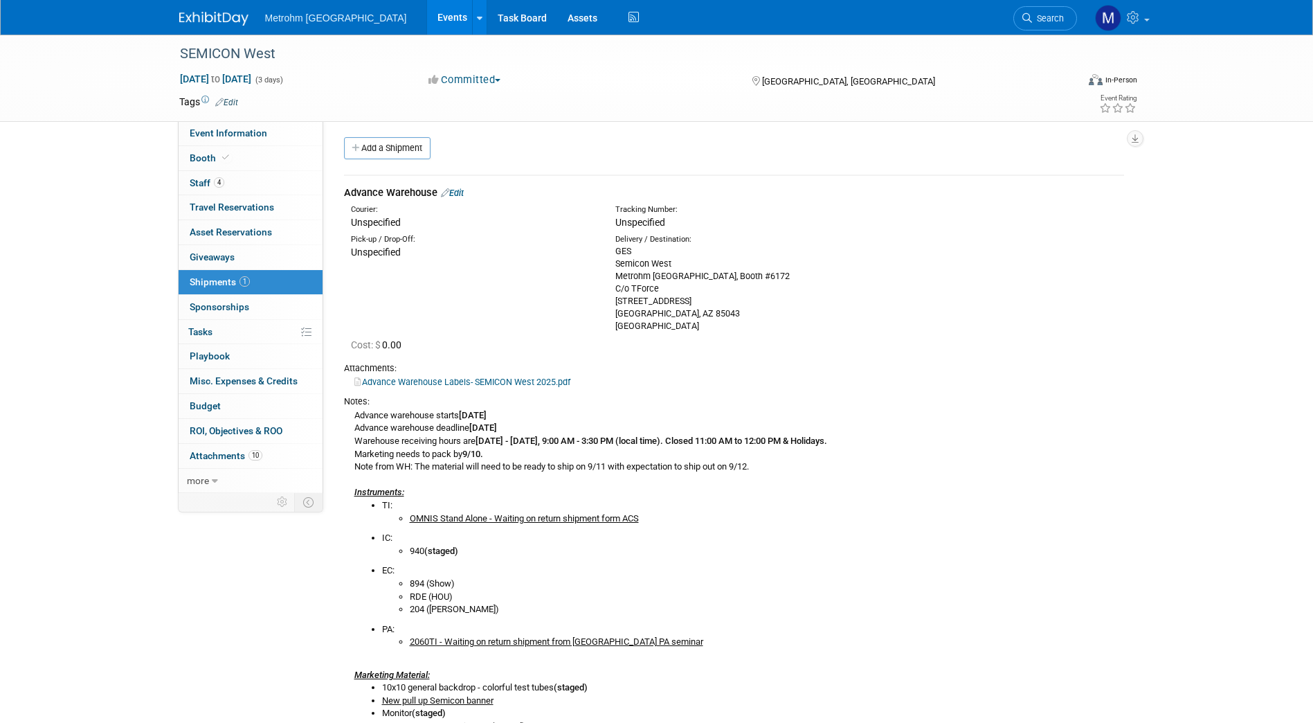
click at [462, 190] on link "Edit" at bounding box center [452, 193] width 23 height 10
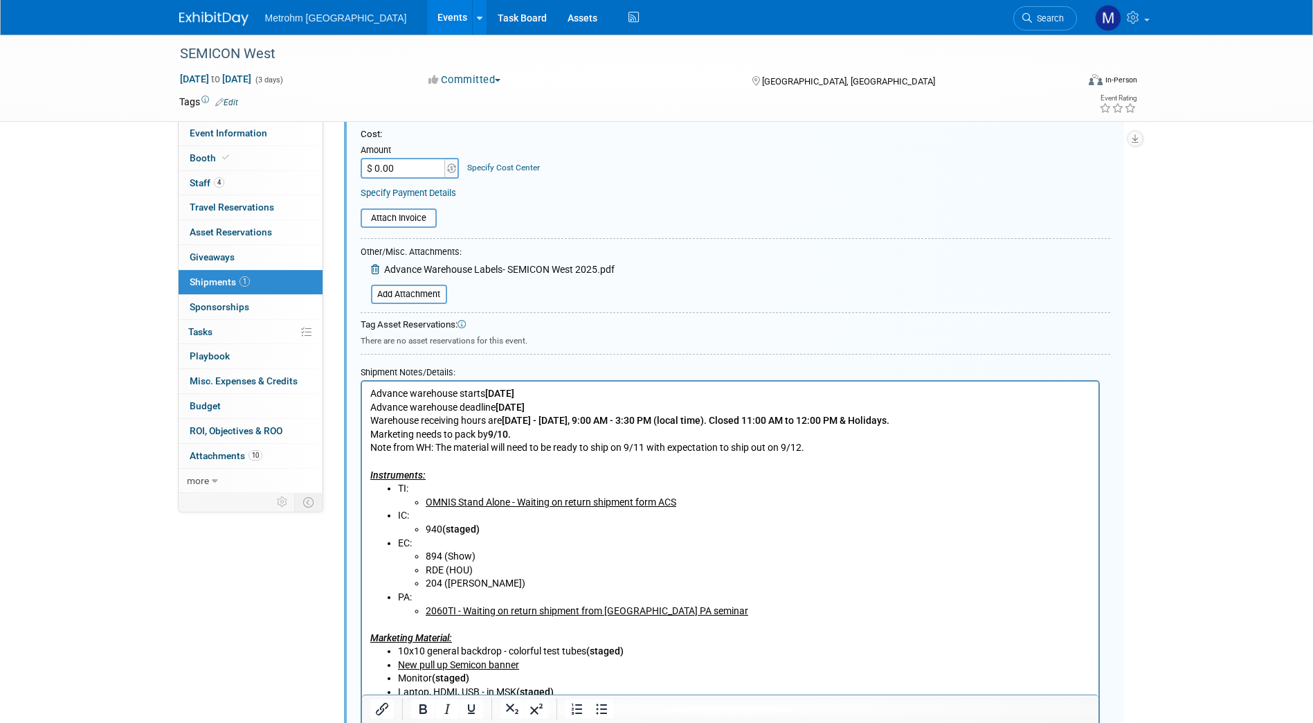
scroll to position [362, 0]
drag, startPoint x: 489, startPoint y: 525, endPoint x: 447, endPoint y: 533, distance: 43.0
click at [447, 533] on li "940 (staged)" at bounding box center [757, 529] width 665 height 14
copy b "staged)"
click at [559, 557] on li "894 (Show)" at bounding box center [757, 556] width 665 height 14
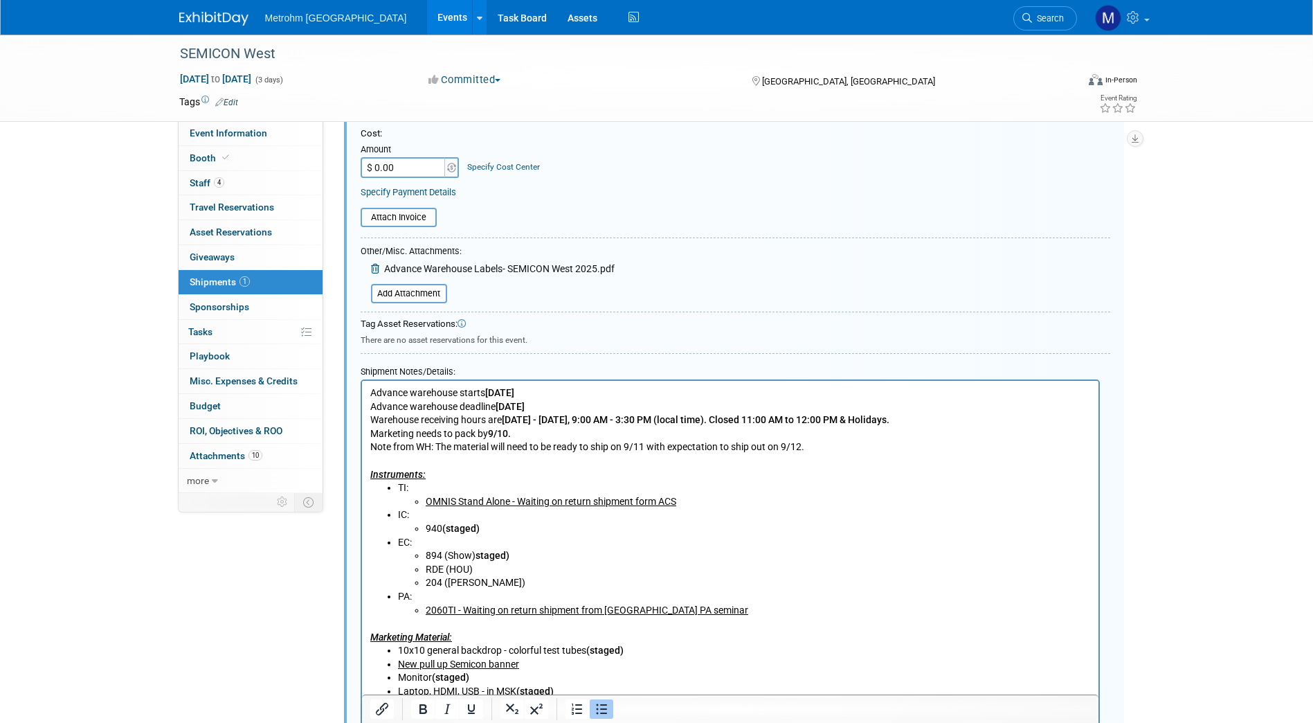
click at [474, 557] on li "894 (Show) staged)" at bounding box center [757, 556] width 665 height 14
click at [621, 636] on p "Marketing Material:" at bounding box center [730, 630] width 721 height 27
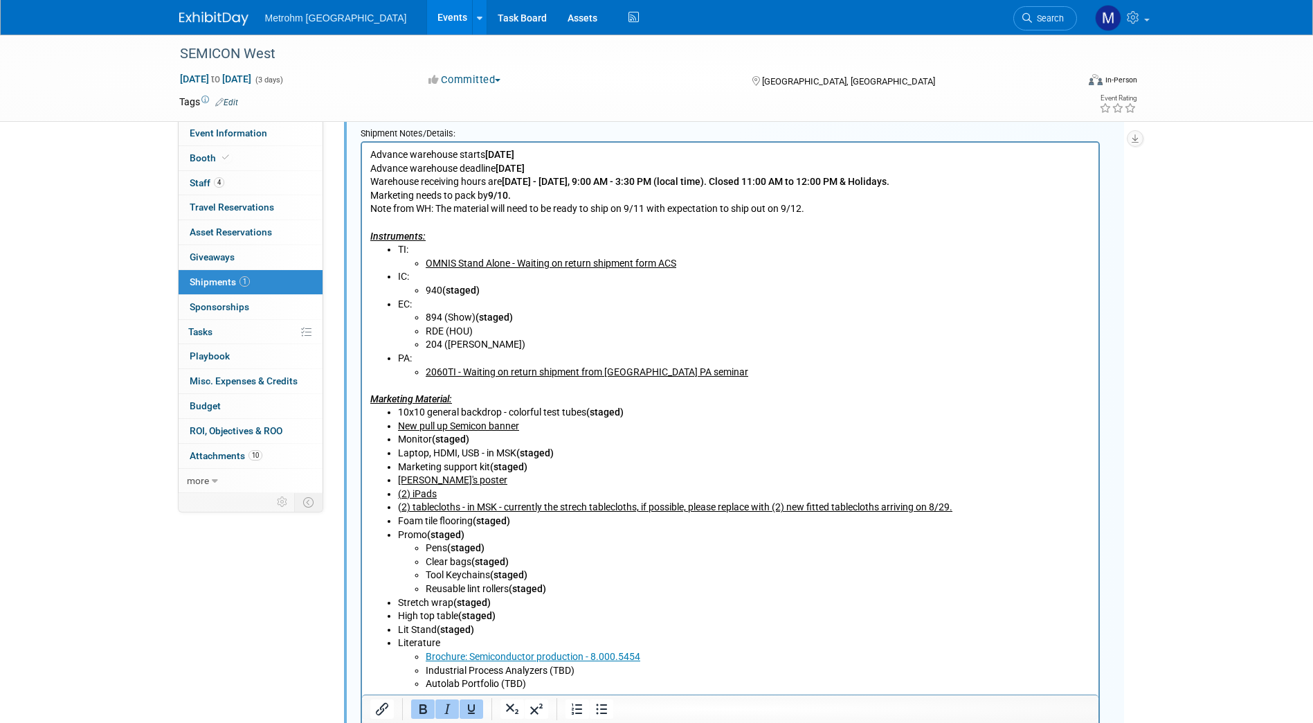
scroll to position [598, 0]
drag, startPoint x: 685, startPoint y: 261, endPoint x: 519, endPoint y: 267, distance: 165.6
click at [519, 267] on li "OMNIS Stand Alone - Waiting on return shipment form ACS" at bounding box center [757, 266] width 665 height 14
copy u "Waiting on return shipment form ACS"
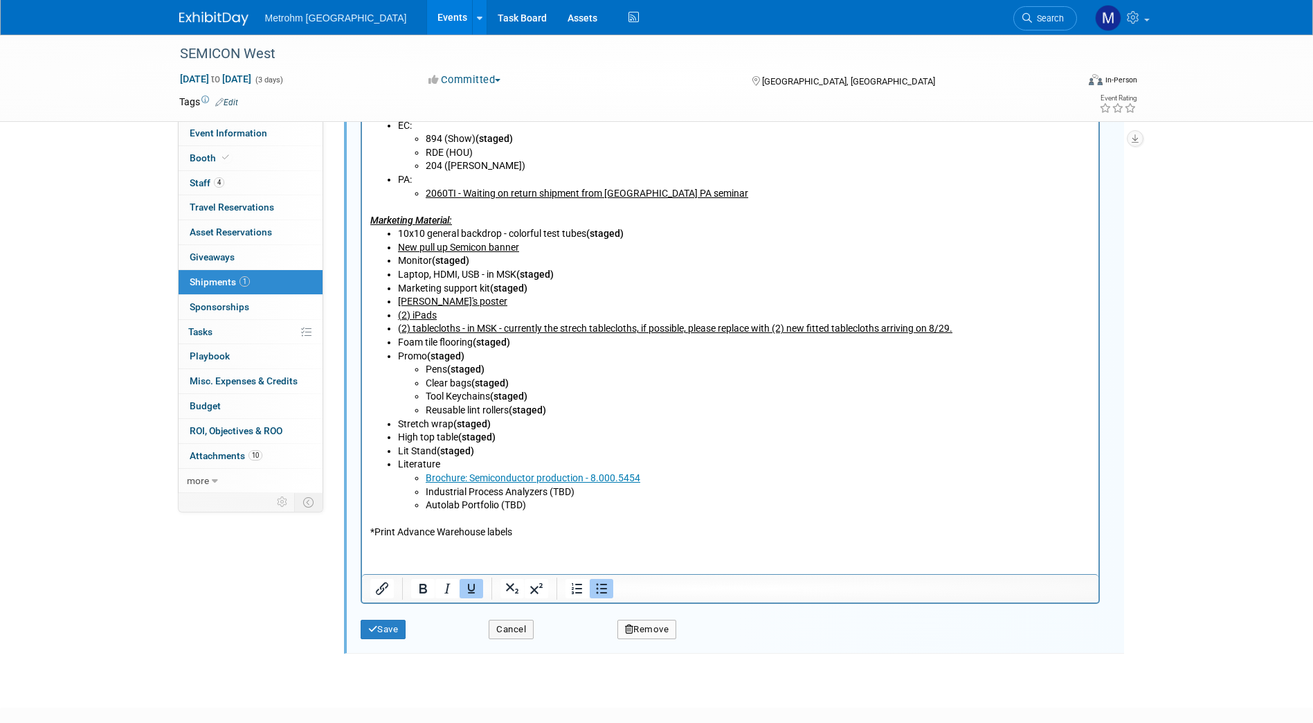
scroll to position [781, 0]
click at [372, 628] on icon "submit" at bounding box center [373, 626] width 10 height 9
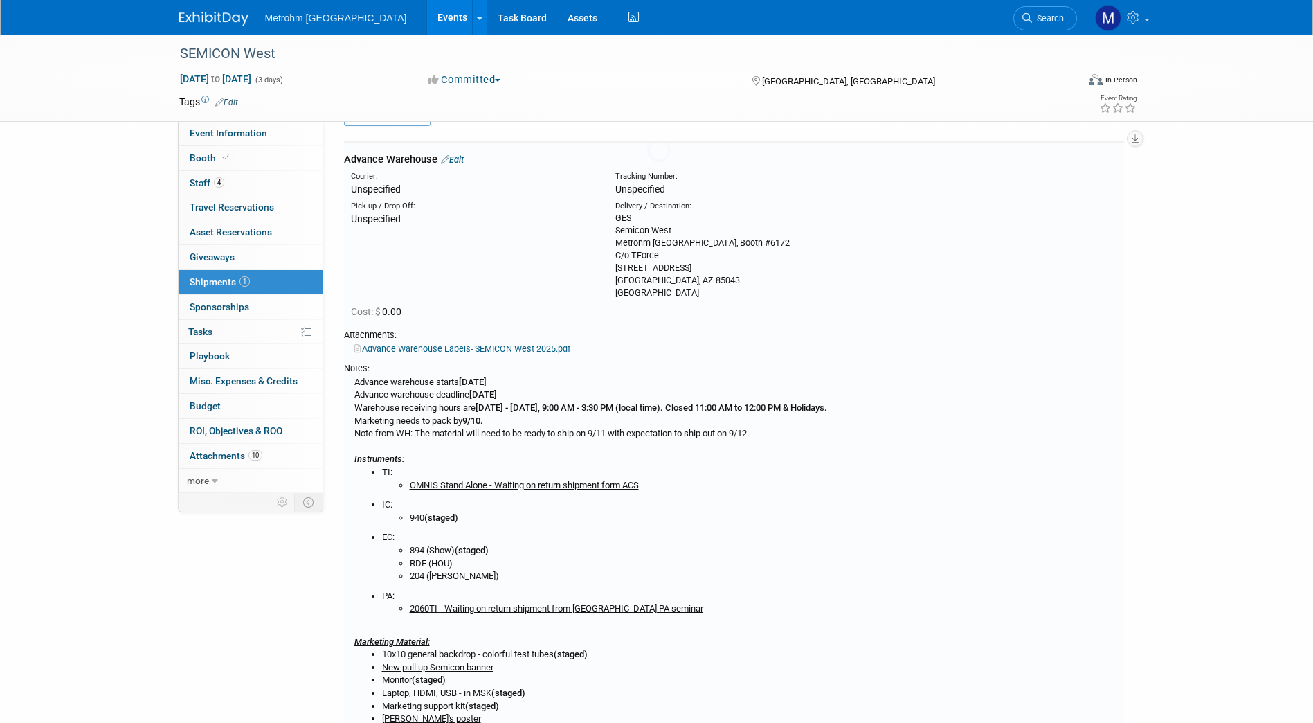
scroll to position [21, 0]
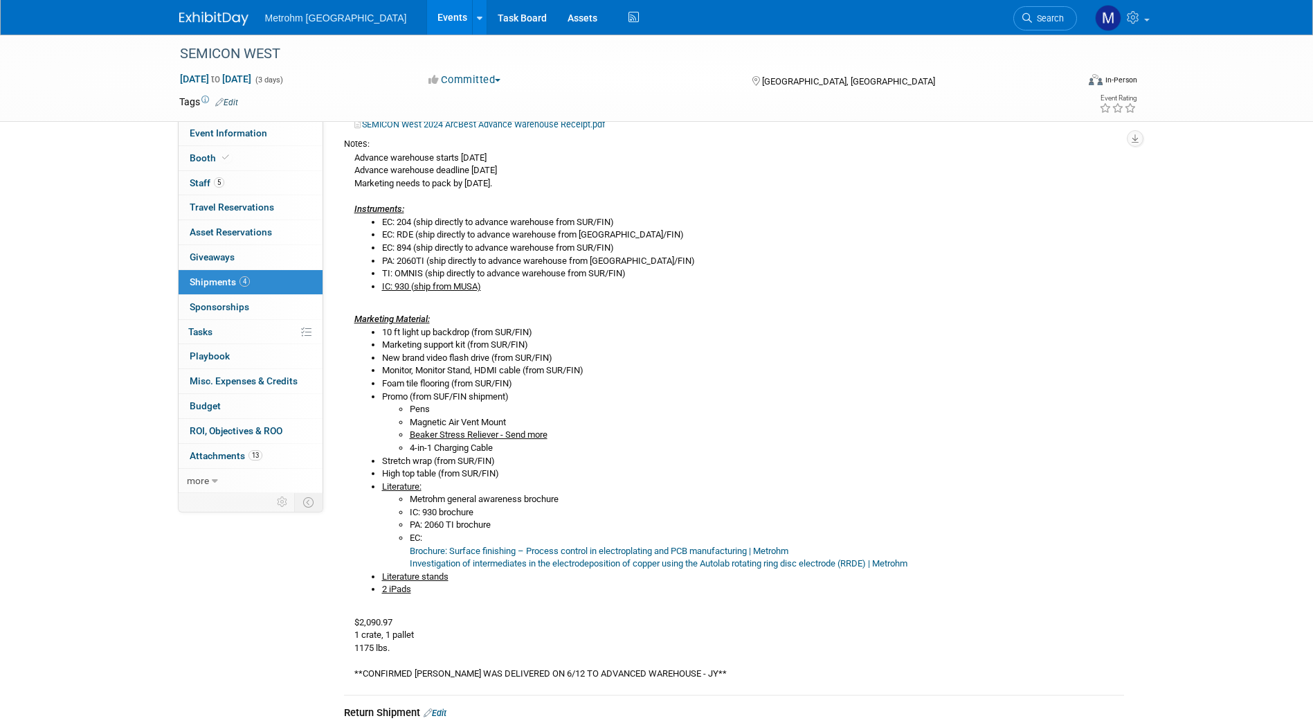
scroll to position [290, 0]
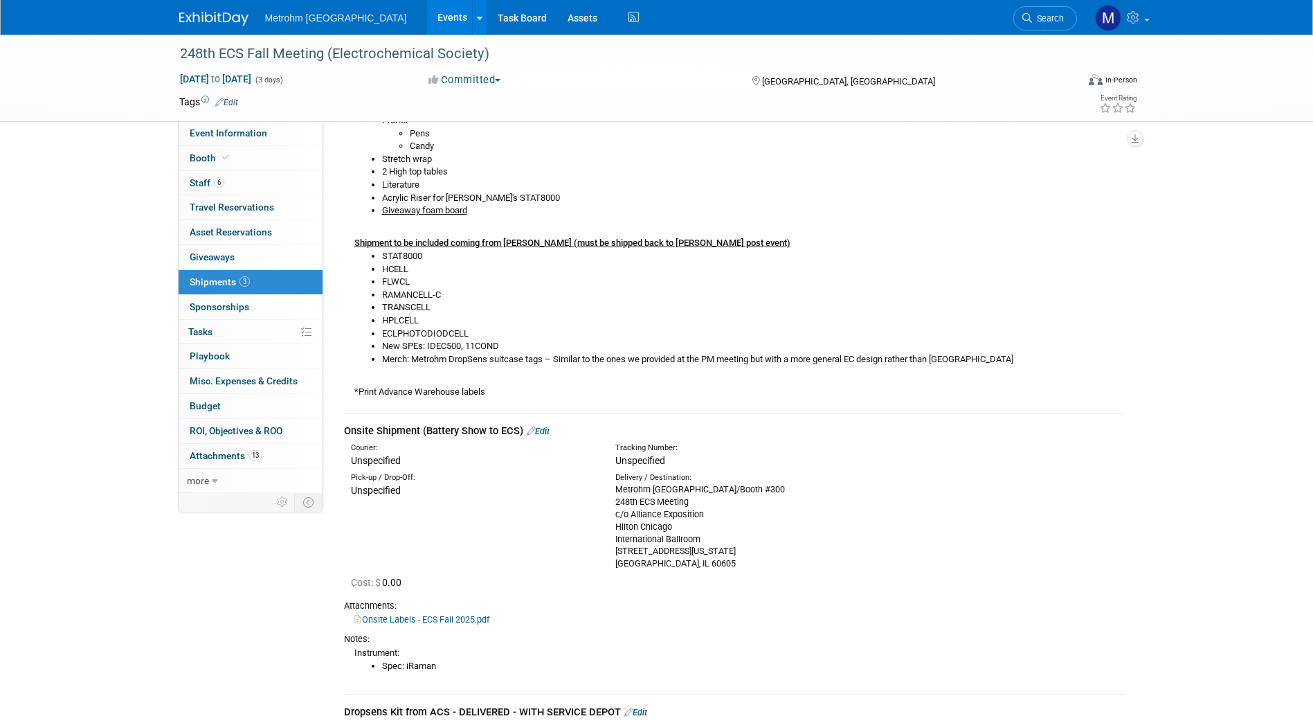
scroll to position [654, 0]
click at [260, 163] on link "Booth" at bounding box center [251, 158] width 144 height 24
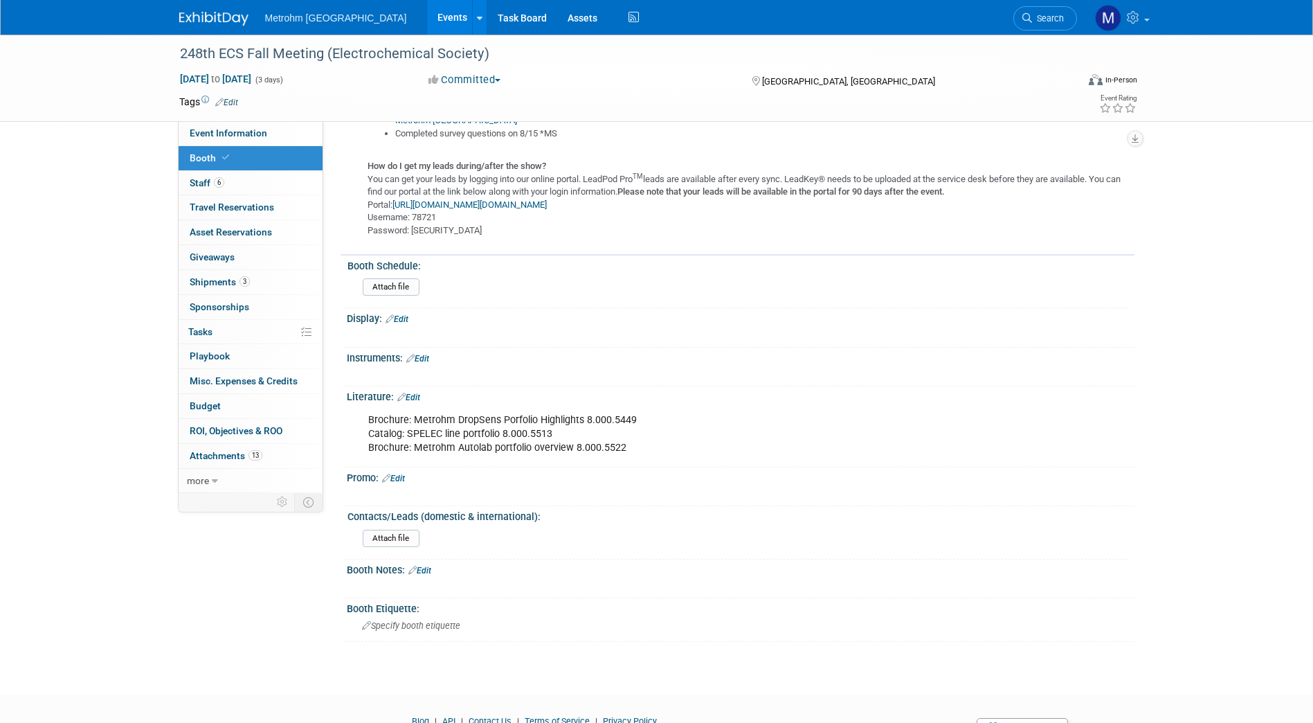
scroll to position [697, 0]
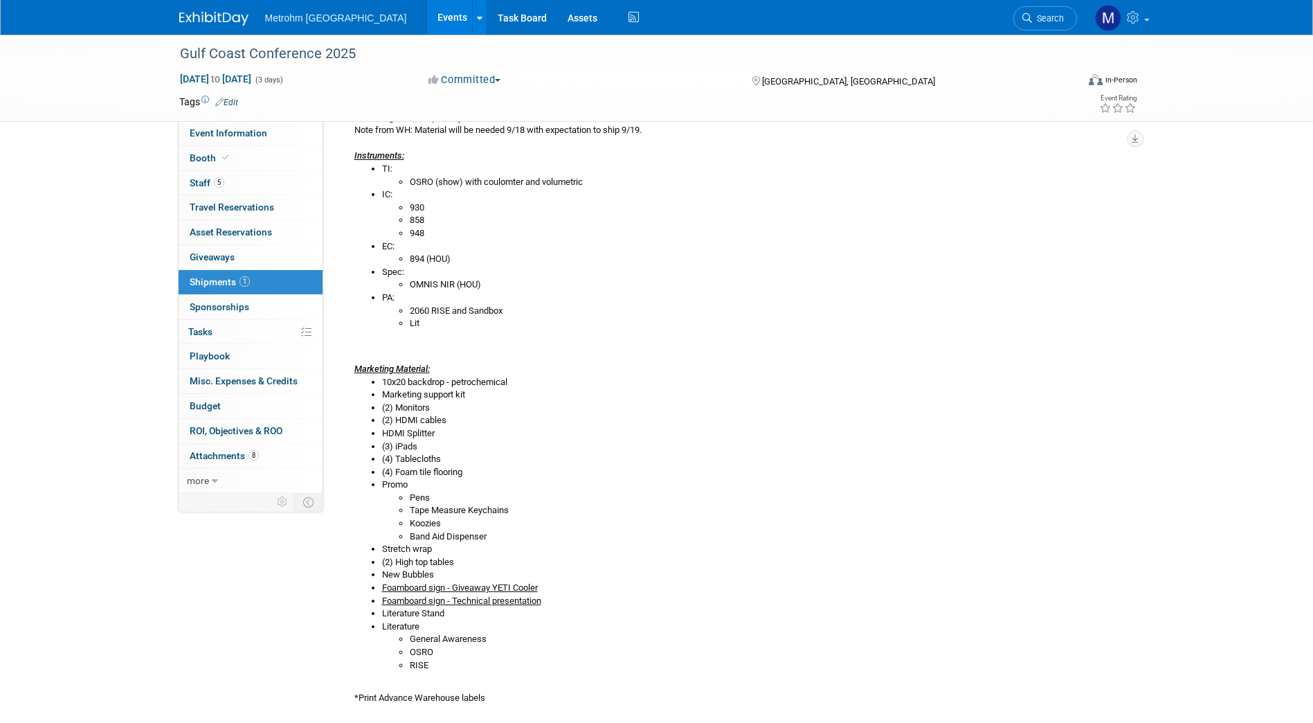
scroll to position [330, 0]
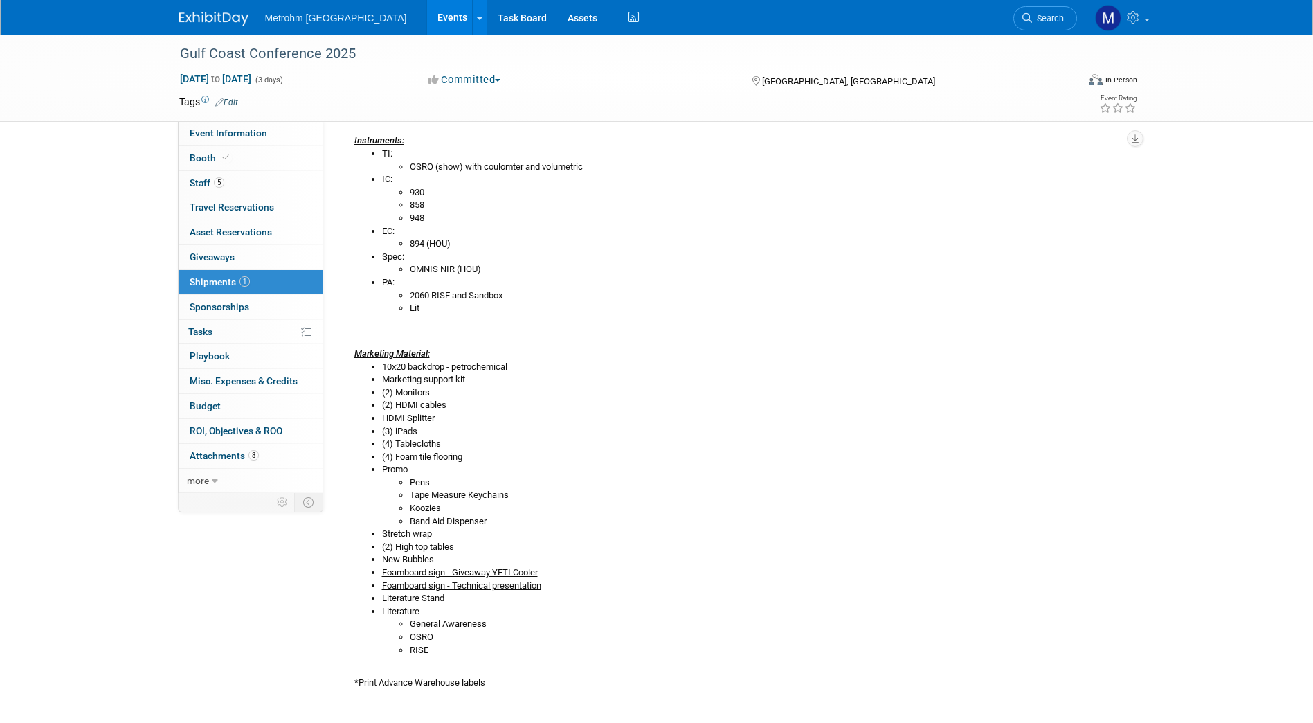
drag, startPoint x: 582, startPoint y: 476, endPoint x: 937, endPoint y: 339, distance: 380.5
click at [937, 339] on div "Advance warehouse starts September 15, 2025 Advance warehouse deadline October …" at bounding box center [734, 372] width 780 height 633
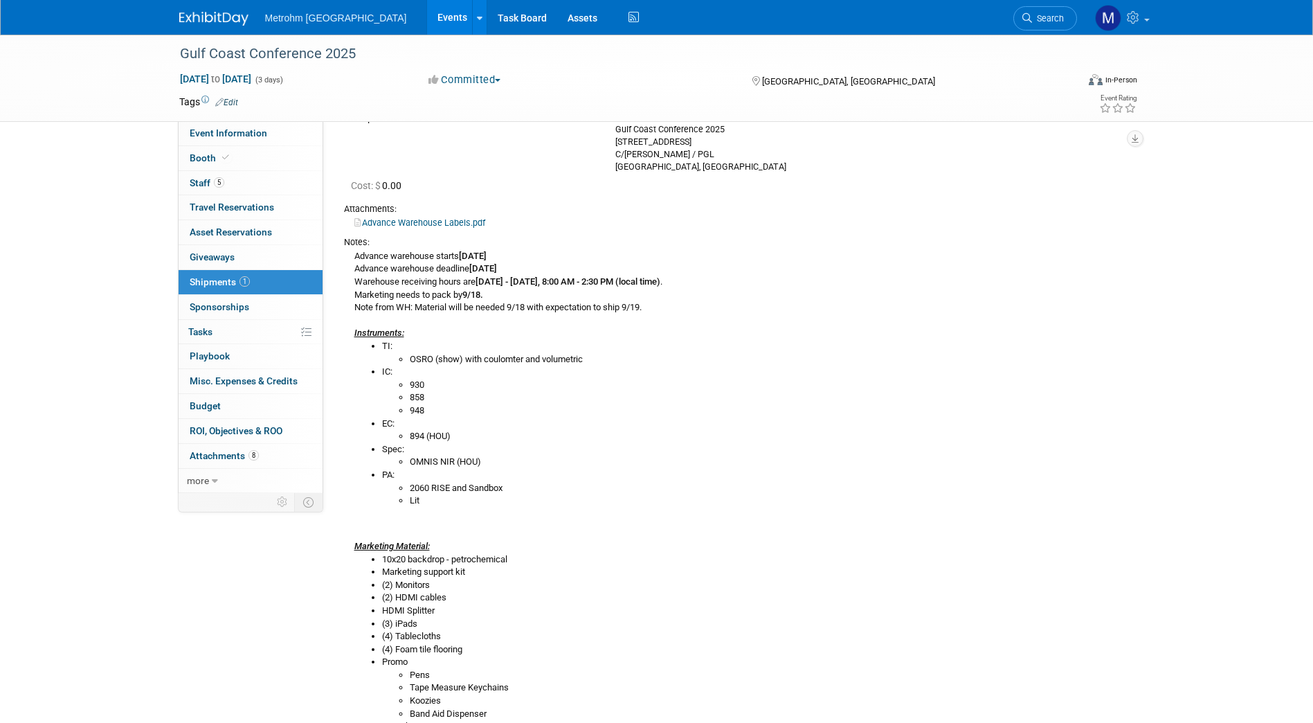
scroll to position [0, 0]
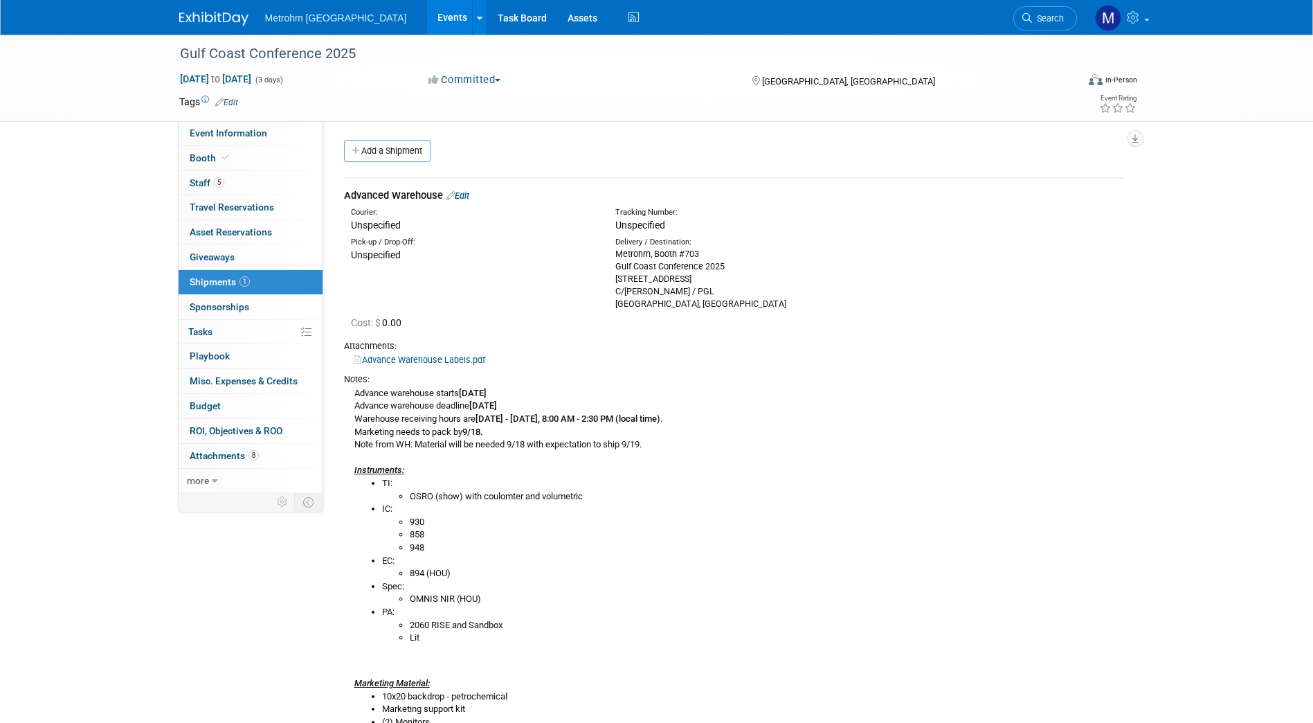
click at [462, 198] on link "Edit" at bounding box center [458, 195] width 23 height 10
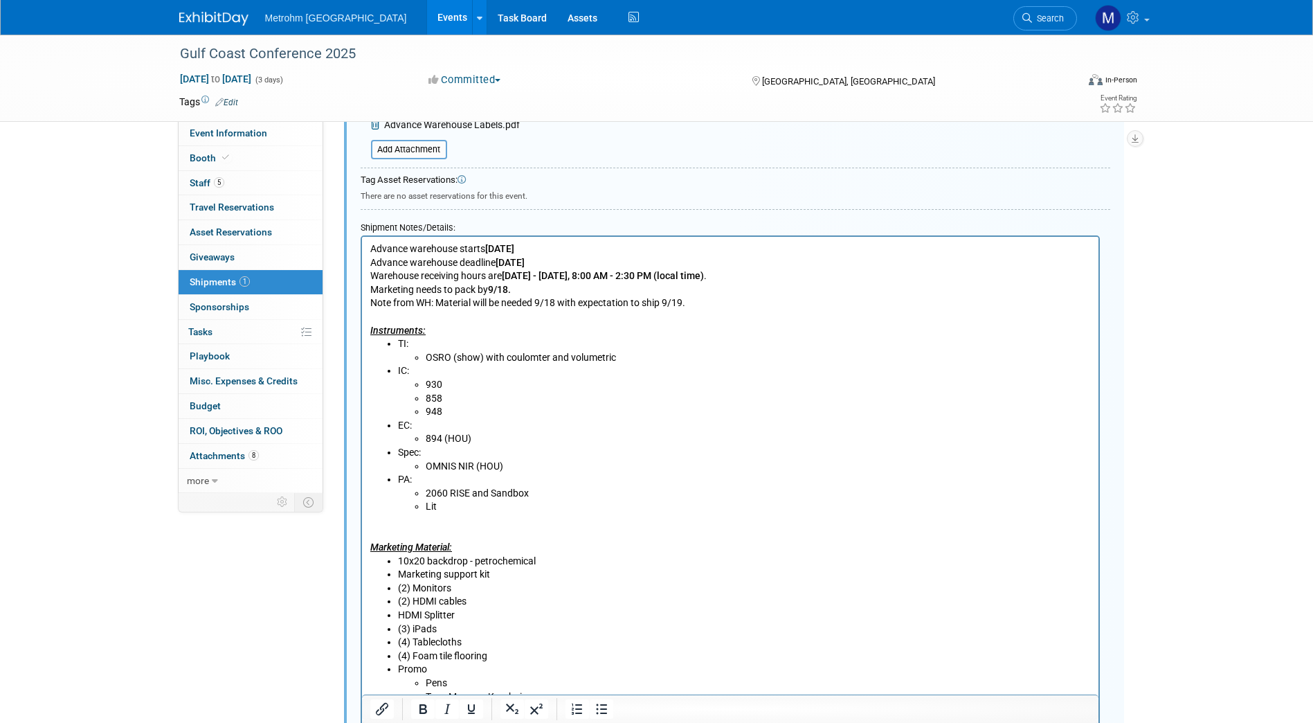
scroll to position [548, 0]
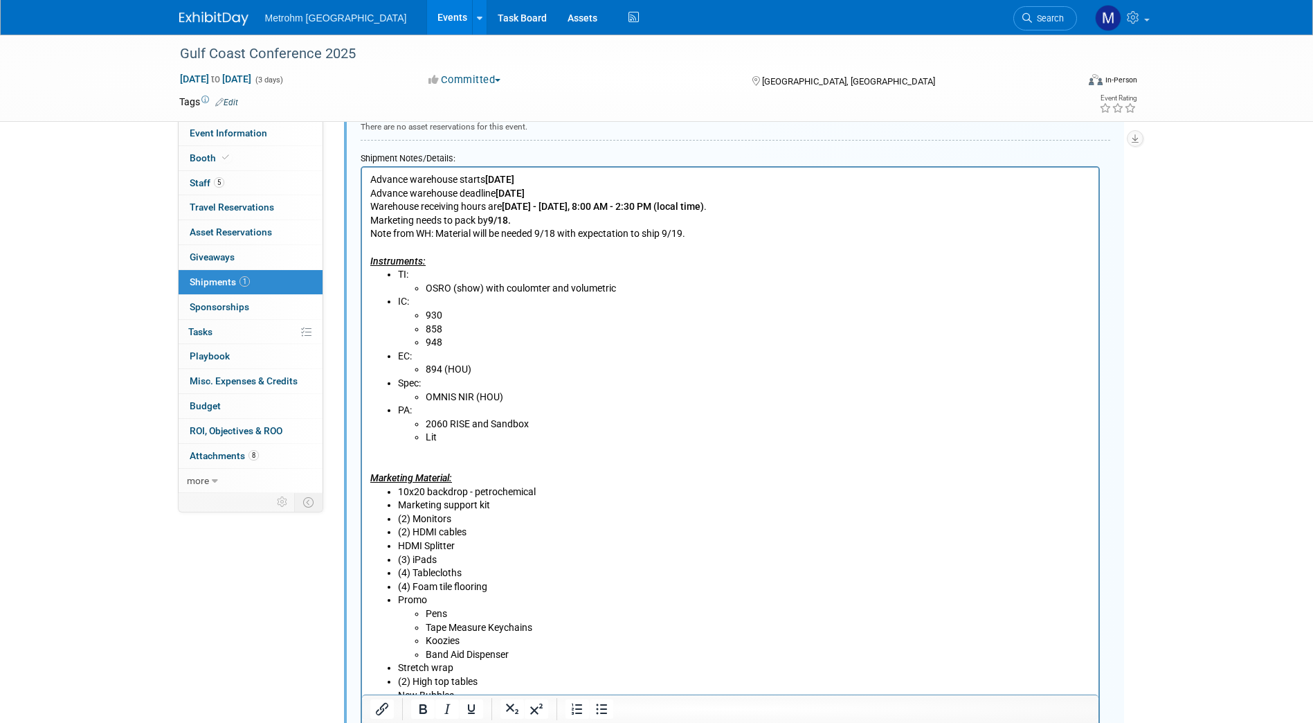
click at [506, 313] on li "930" at bounding box center [757, 316] width 665 height 14
drag, startPoint x: 622, startPoint y: 308, endPoint x: 423, endPoint y: 316, distance: 199.5
click at [423, 316] on ul "930 - Waiting on return shipment form ACS 858 948" at bounding box center [743, 329] width 693 height 41
click at [468, 324] on li "858" at bounding box center [757, 330] width 665 height 14
click at [451, 326] on li "858 (Staged)" at bounding box center [757, 330] width 665 height 14
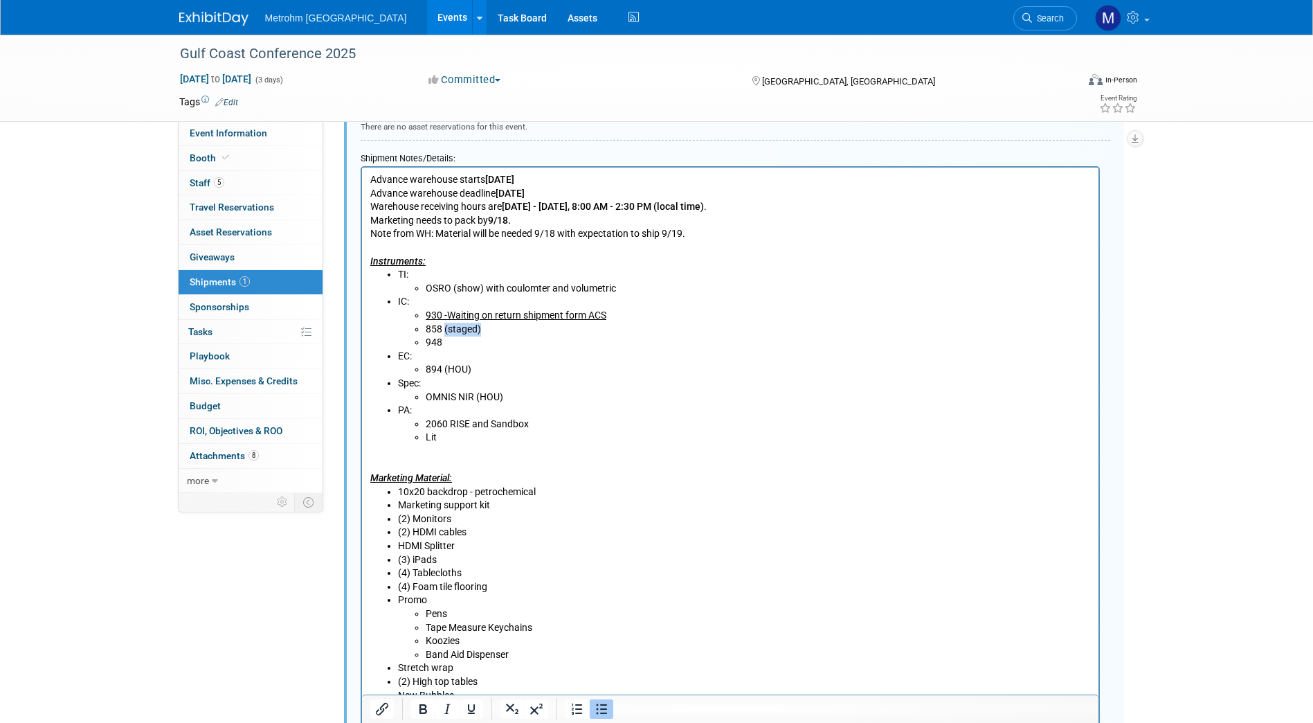
drag, startPoint x: 487, startPoint y: 334, endPoint x: 442, endPoint y: 331, distance: 44.4
click at [442, 331] on li "858 (staged)" at bounding box center [757, 330] width 665 height 14
click at [472, 342] on li "948" at bounding box center [757, 343] width 665 height 14
click at [552, 424] on li "2060 RISE and Sandbox" at bounding box center [757, 424] width 665 height 14
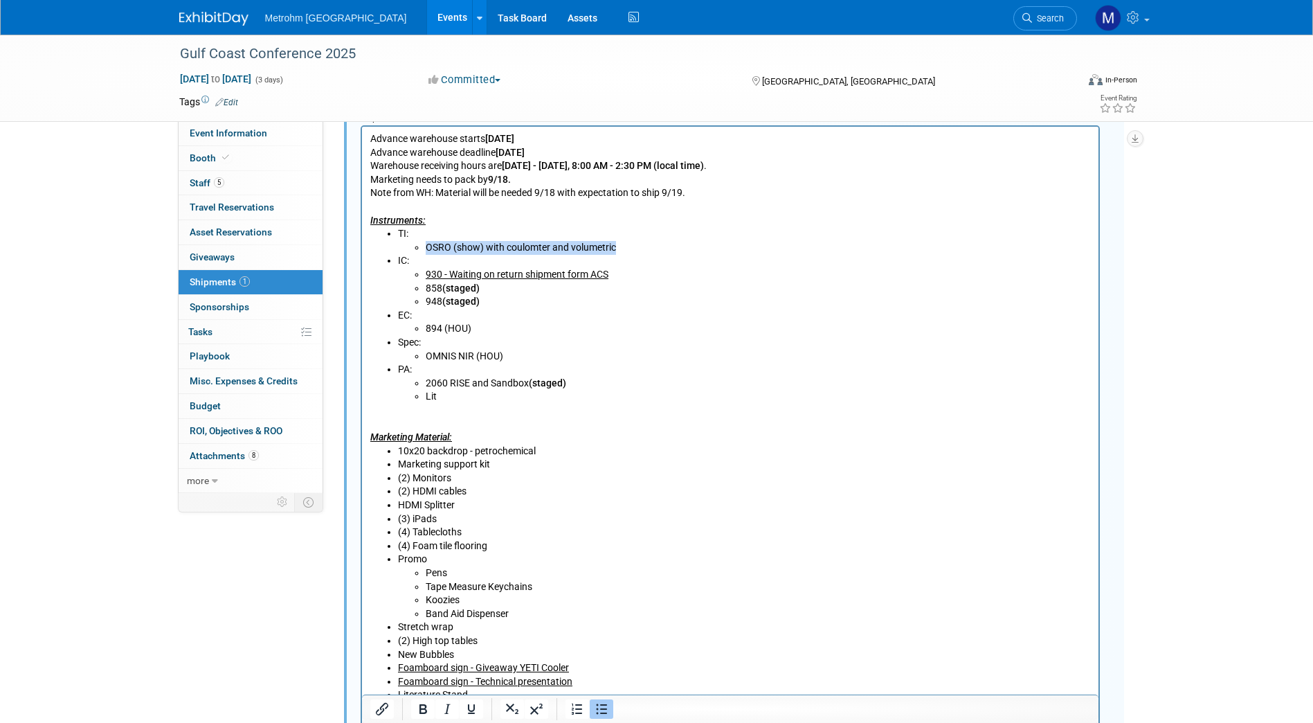
drag, startPoint x: 629, startPoint y: 245, endPoint x: 426, endPoint y: 245, distance: 203.5
click at [426, 245] on li "OSRO (show) with coulomter and volumetric" at bounding box center [757, 248] width 665 height 14
click at [566, 356] on li "OMNIS NIR (HOU)" at bounding box center [757, 357] width 665 height 14
click at [508, 483] on li "(2) Monitors" at bounding box center [743, 478] width 693 height 14
click at [496, 543] on li "(4) Foam tile flooring" at bounding box center [743, 546] width 693 height 14
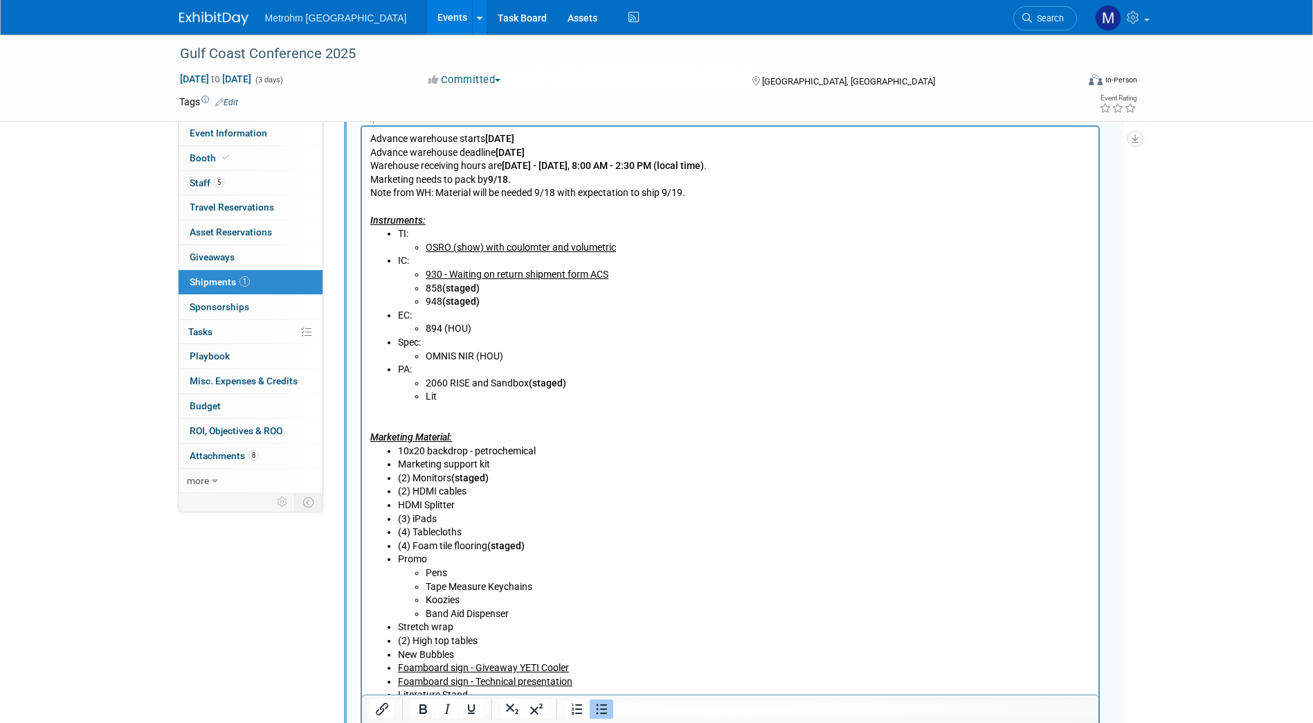
click at [484, 637] on li "(2) High top tables" at bounding box center [743, 641] width 693 height 14
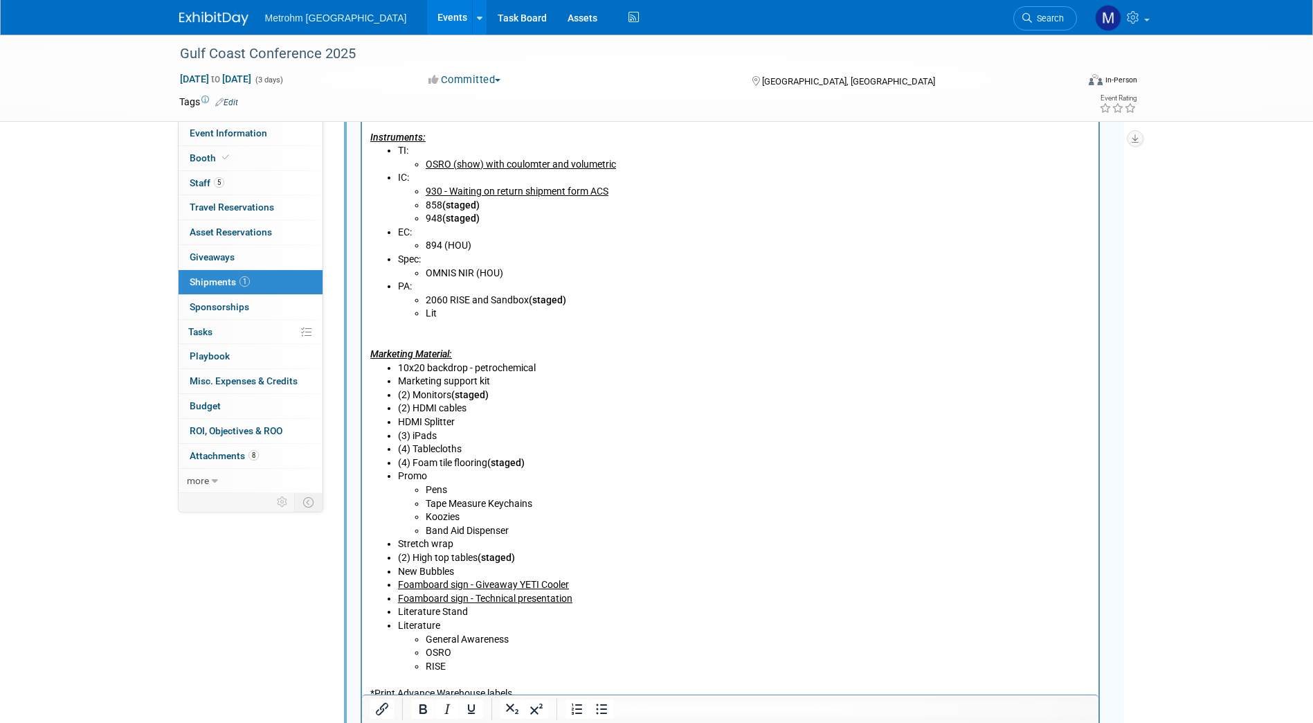
scroll to position [672, 0]
